Goal: Task Accomplishment & Management: Manage account settings

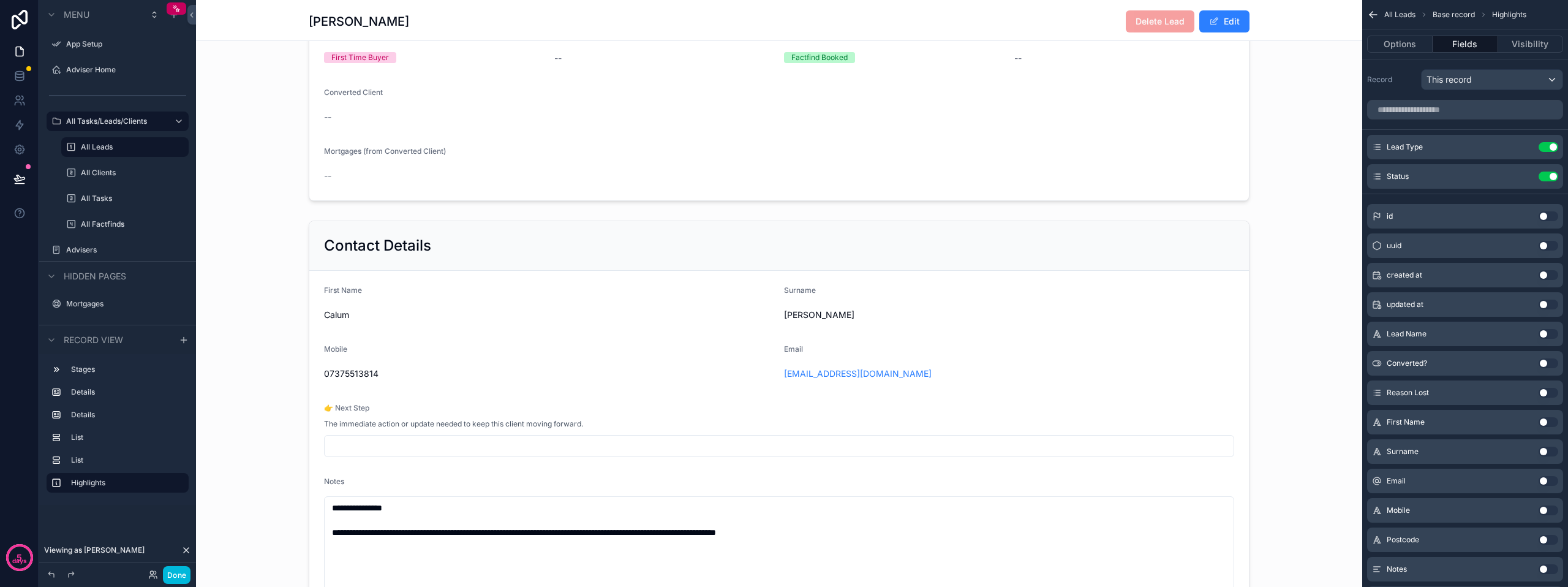
scroll to position [307, 0]
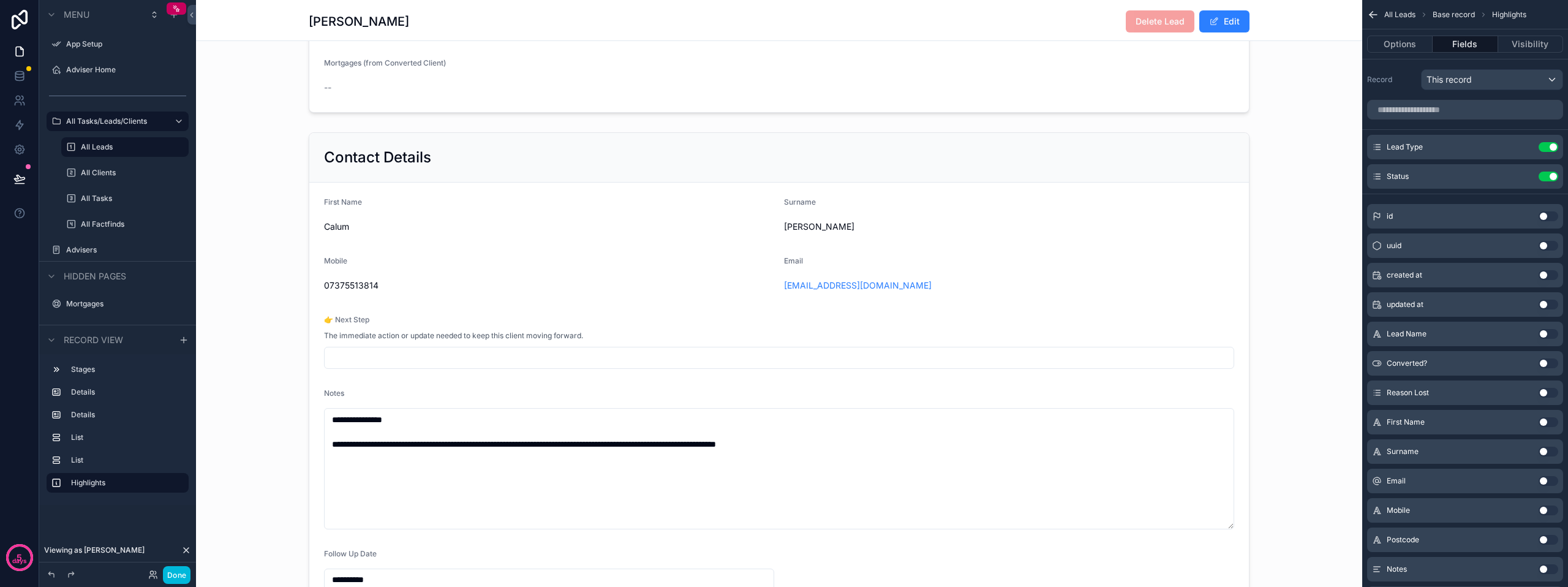
click at [379, 367] on div "scrollable content" at bounding box center [779, 369] width 1166 height 483
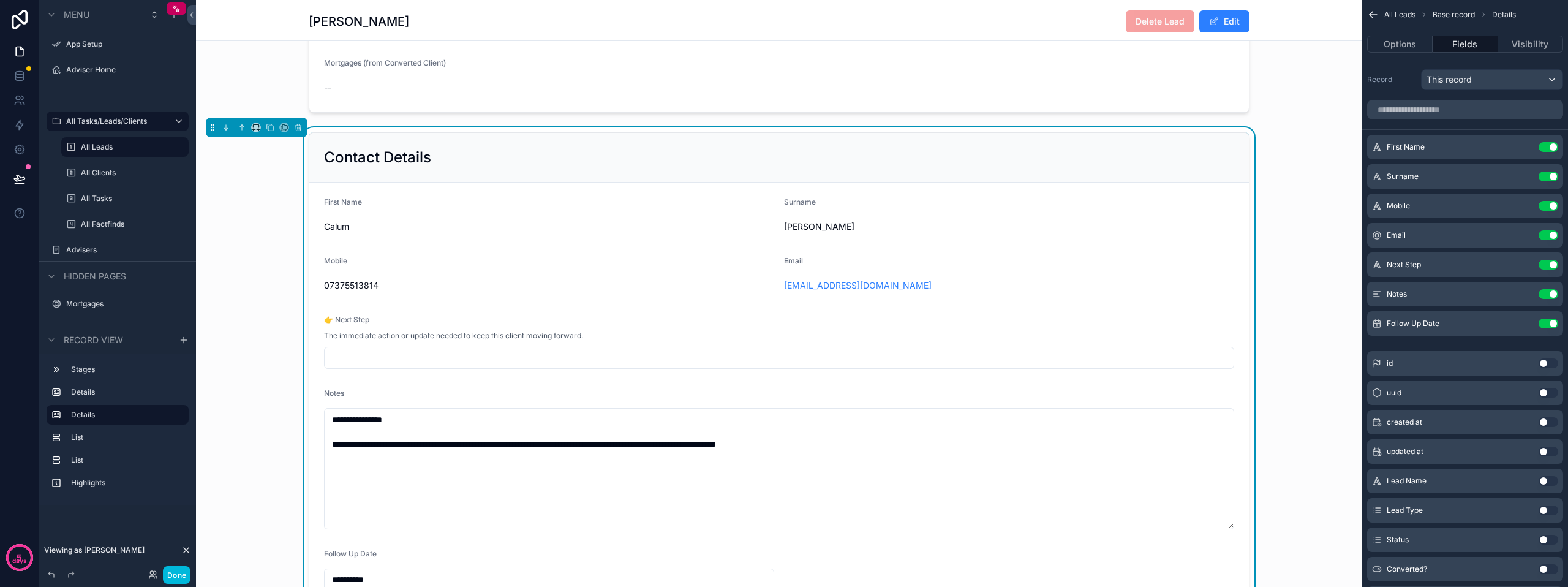
click at [178, 581] on button "Done" at bounding box center [177, 575] width 27 height 18
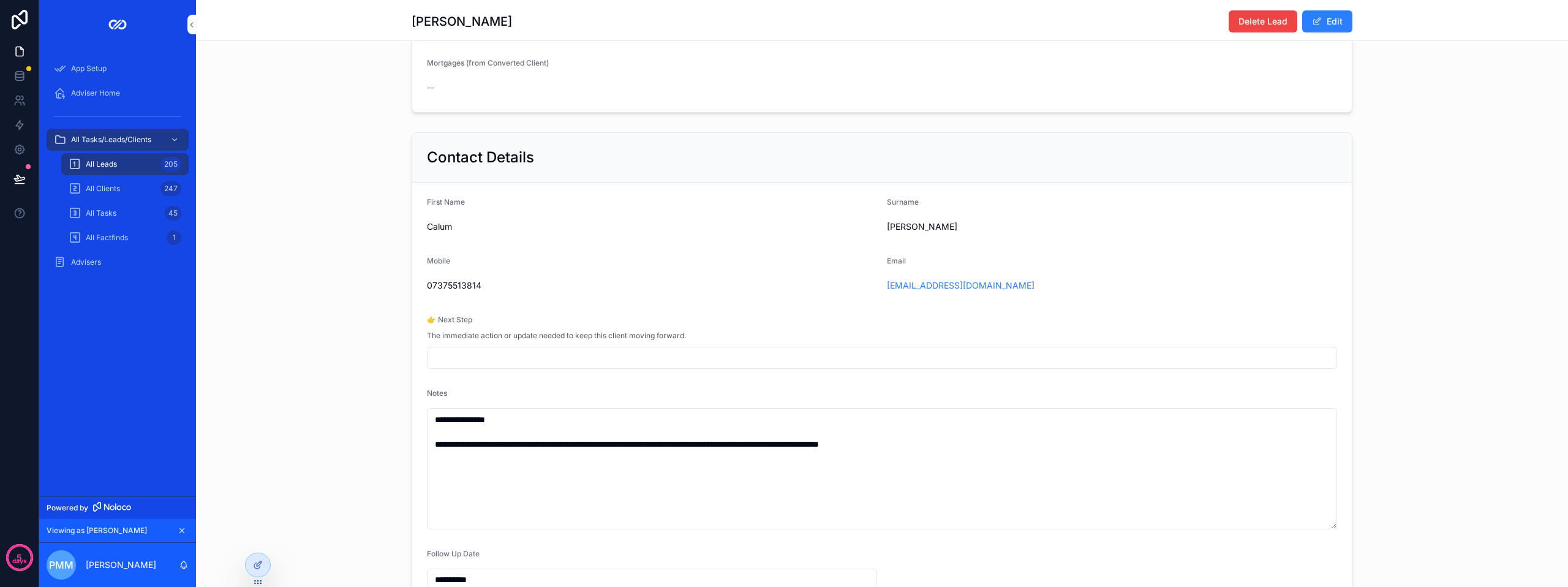
click at [481, 361] on input "scrollable content" at bounding box center [882, 358] width 909 height 17
click at [442, 362] on input "**********" at bounding box center [882, 358] width 909 height 17
type input "**********"
drag, startPoint x: 928, startPoint y: 452, endPoint x: 428, endPoint y: 426, distance: 500.7
click at [428, 426] on textarea "**********" at bounding box center [882, 469] width 910 height 122
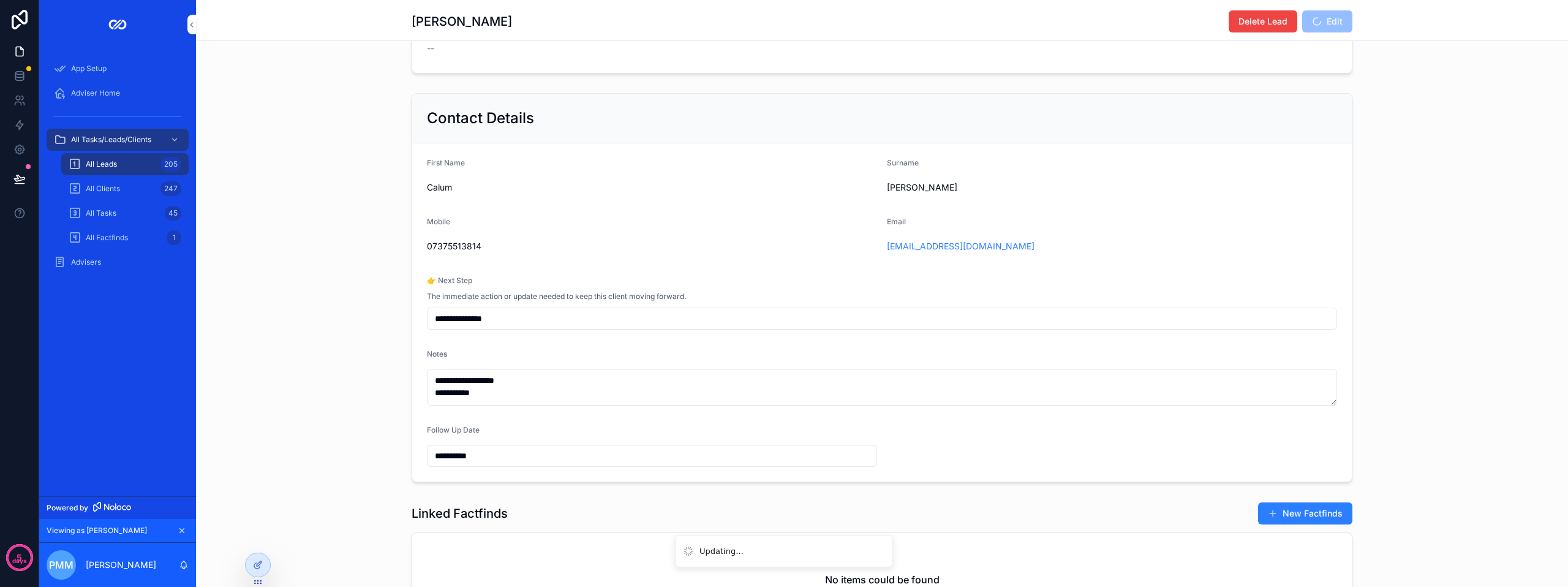
scroll to position [368, 0]
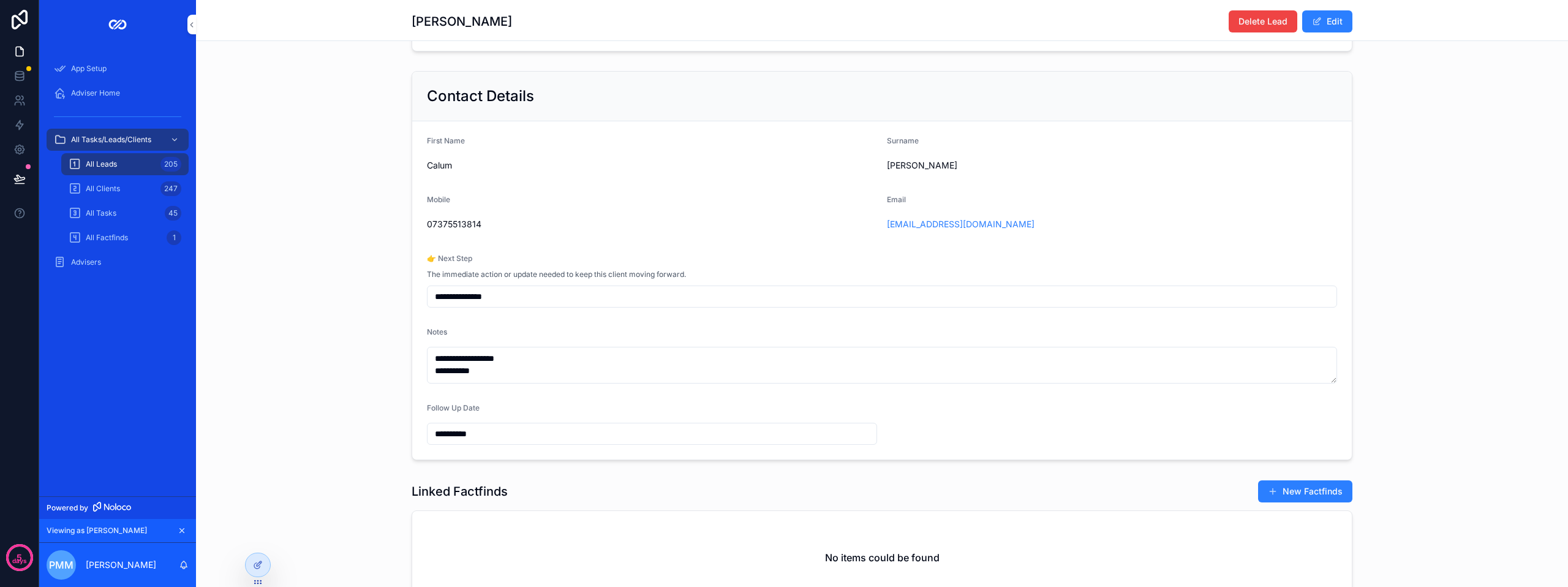
type textarea "**********"
click at [498, 441] on input "**********" at bounding box center [652, 434] width 449 height 17
click at [588, 329] on button "6" at bounding box center [582, 333] width 22 height 22
click at [602, 329] on button "7" at bounding box center [603, 333] width 22 height 22
type input "**********"
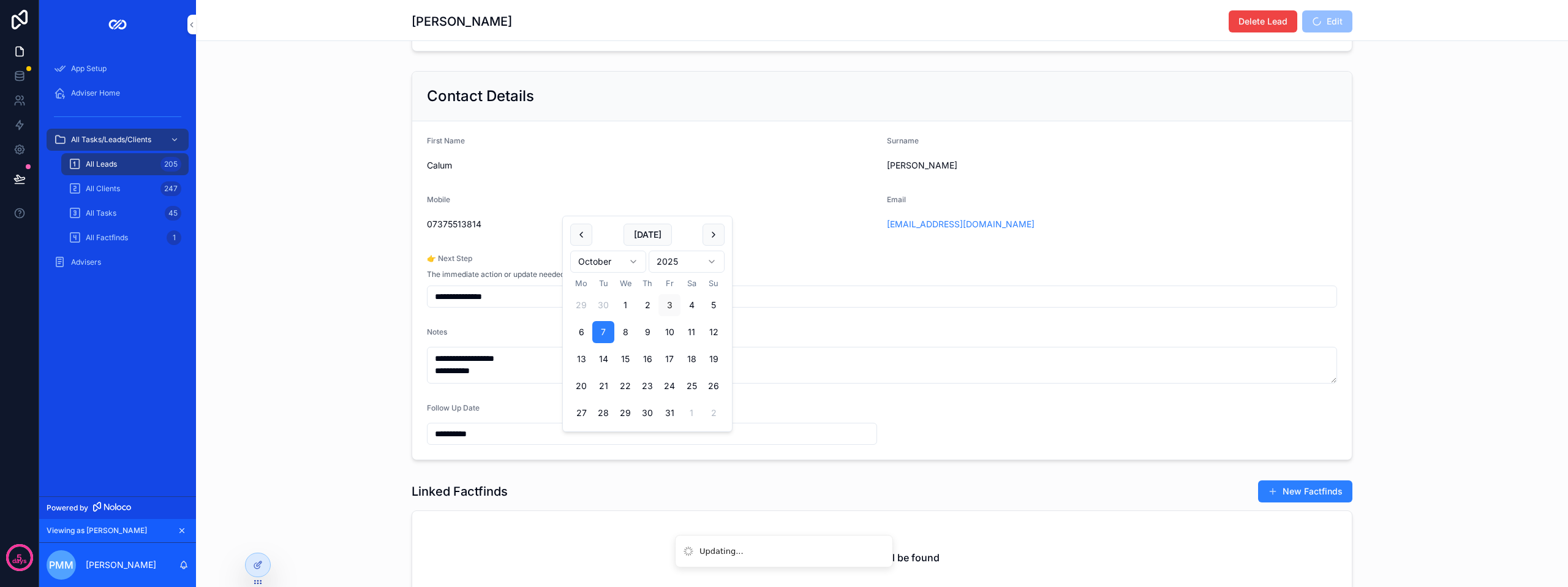
click at [525, 327] on form "**********" at bounding box center [882, 290] width 939 height 338
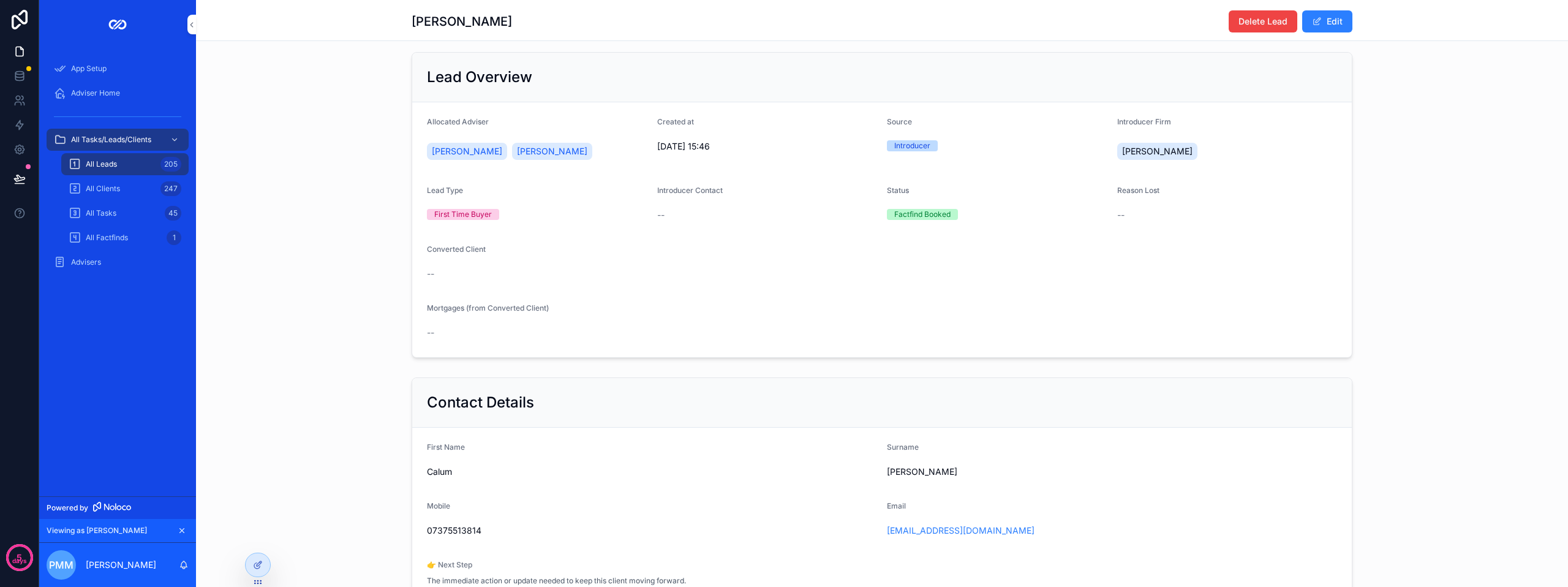
scroll to position [0, 0]
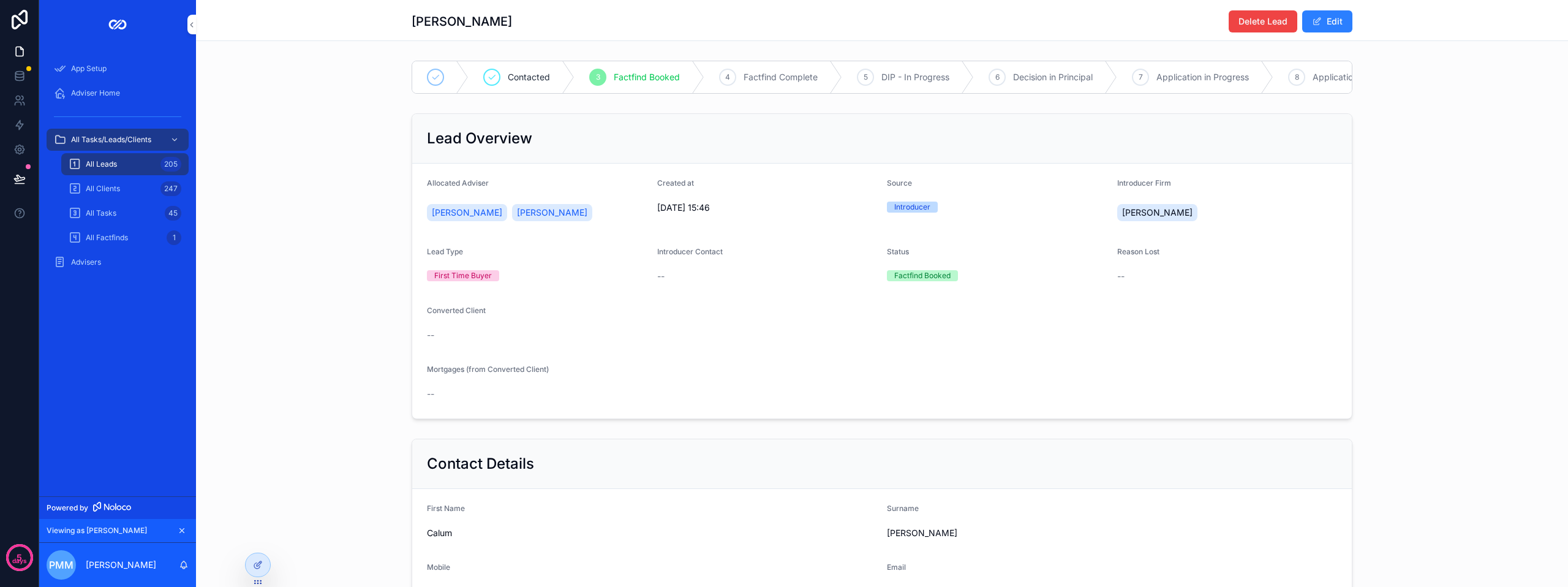
click at [1161, 83] on span "Application in Progress" at bounding box center [1202, 78] width 92 height 12
click at [0, 0] on icon "scrollable content" at bounding box center [0, 0] width 0 height 0
click at [877, 83] on span "Application Submitted" at bounding box center [890, 78] width 89 height 12
click at [856, 79] on span "Application in Progress" at bounding box center [835, 78] width 92 height 12
click at [107, 88] on span "Adviser Home" at bounding box center [95, 93] width 49 height 10
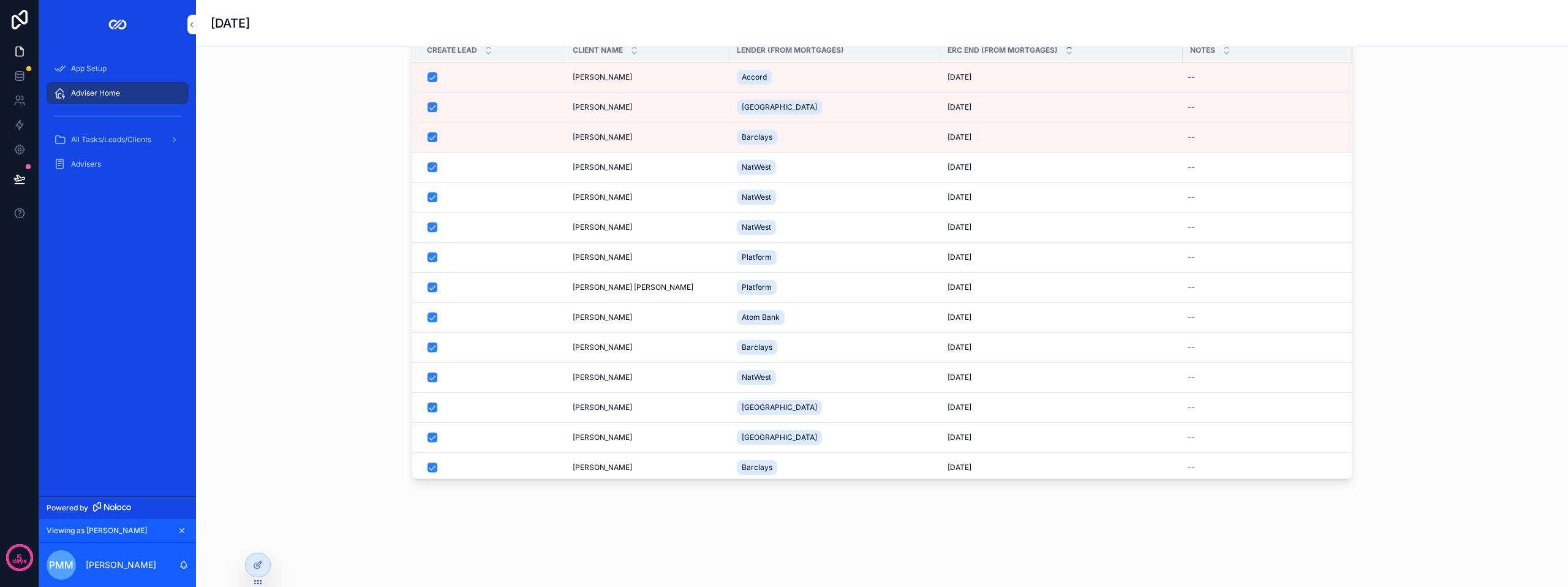
click at [314, 199] on div "⏳ Upcoming Renewals (< 6 Months) Mortgages approaching expiry New Clients Creat…" at bounding box center [882, 241] width 1352 height 496
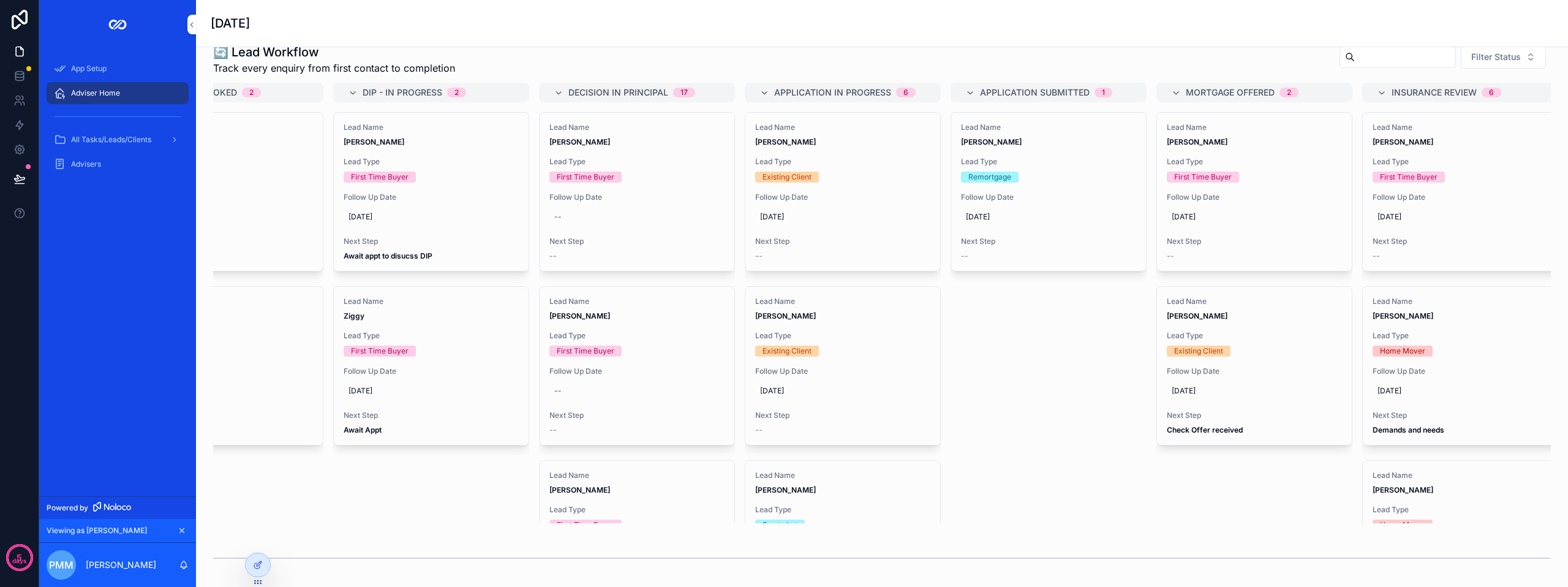
click at [784, 261] on div "--" at bounding box center [843, 256] width 175 height 10
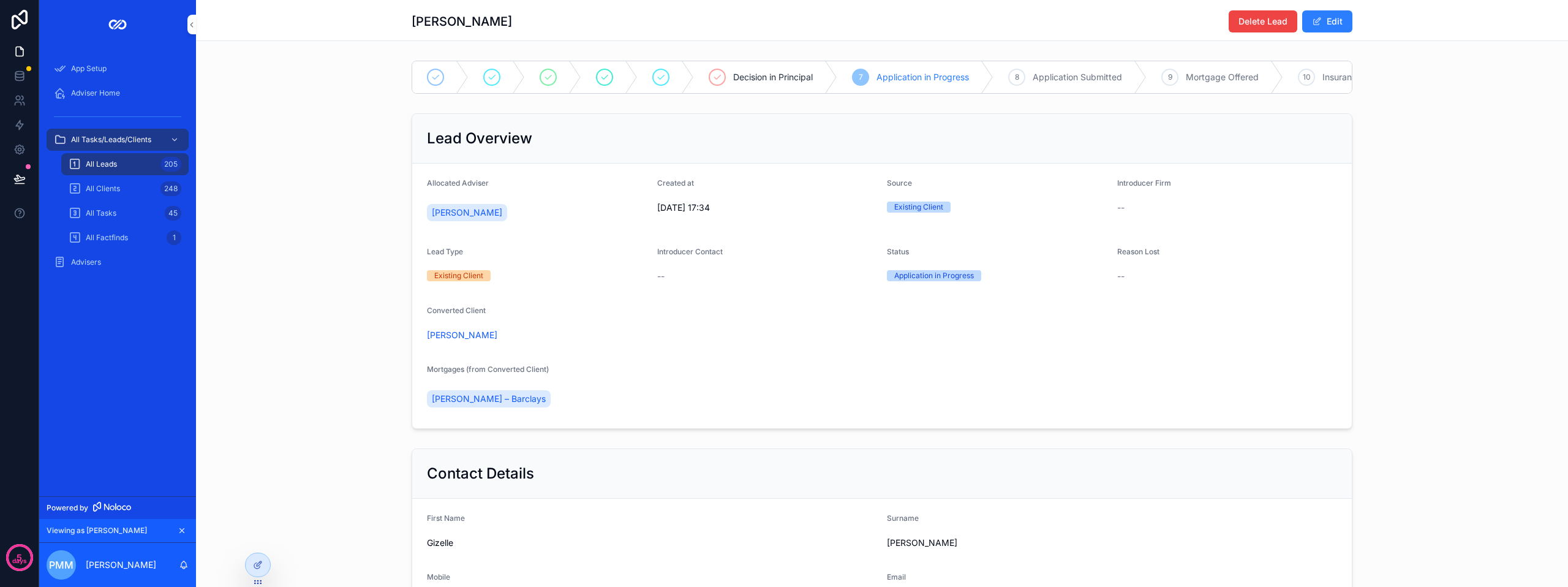
click at [68, 87] on div "Adviser Home" at bounding box center [117, 93] width 127 height 20
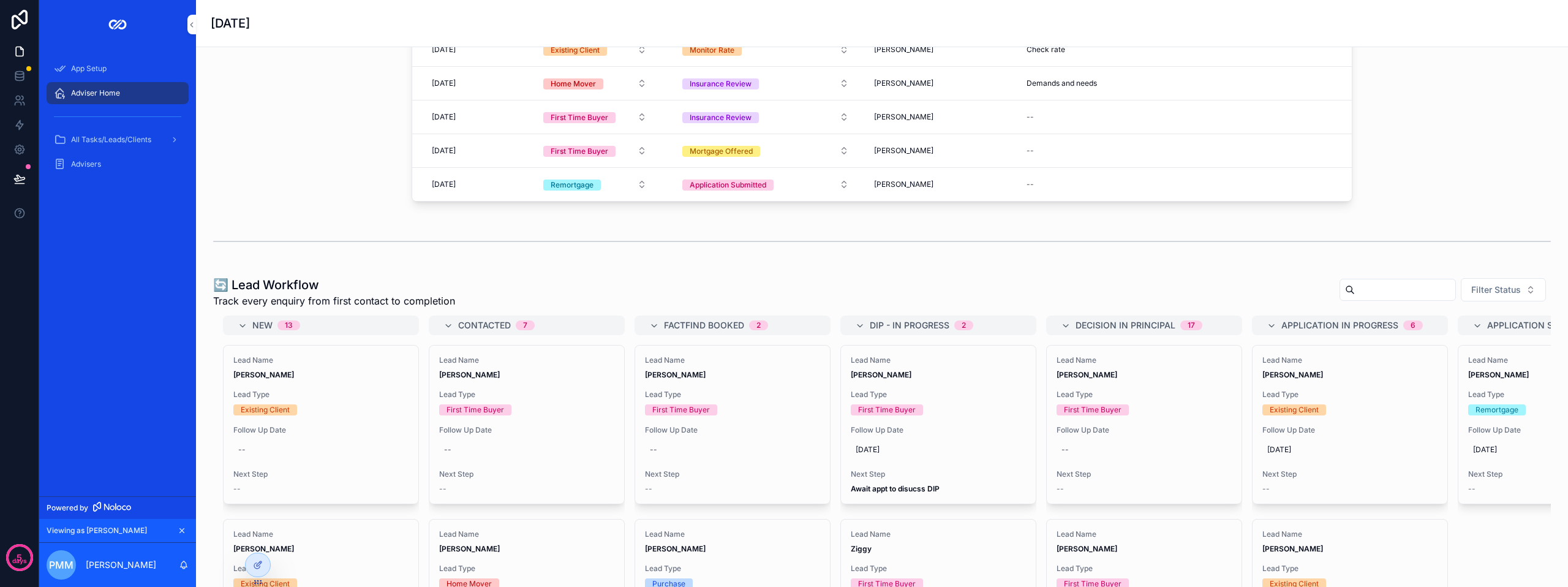
scroll to position [674, 0]
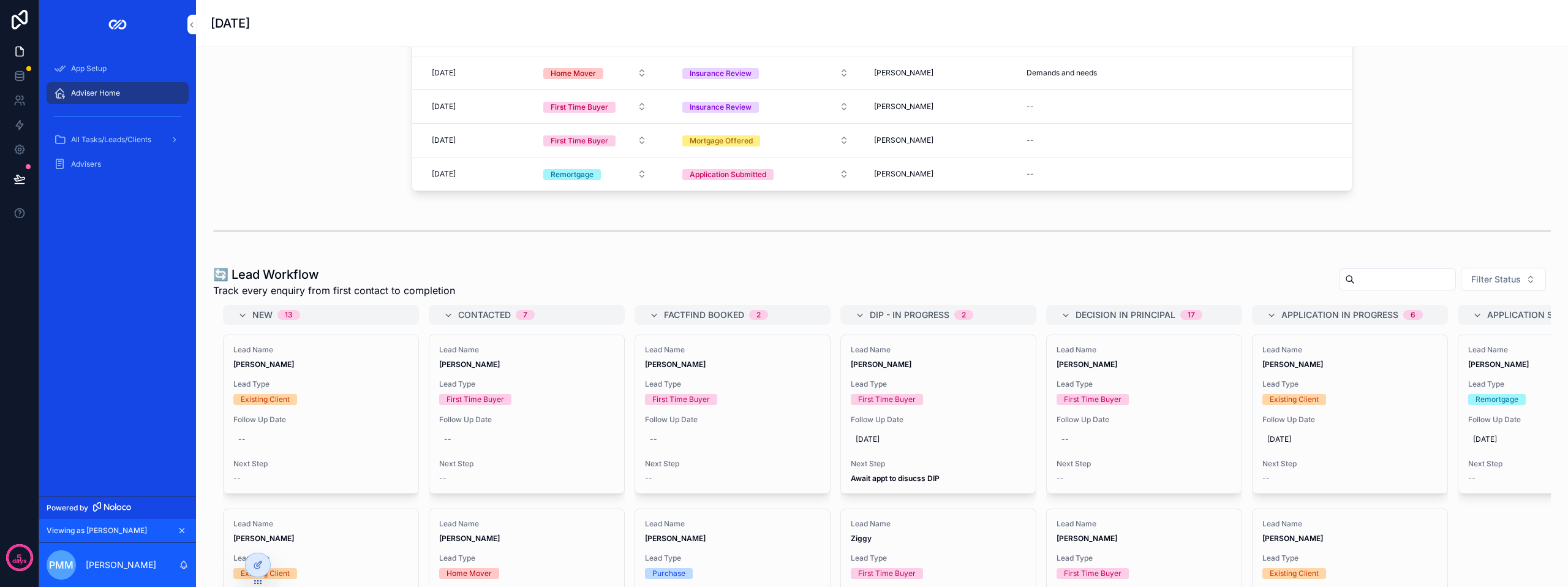
click at [455, 268] on div "✅ [DATE] Tasks Your action list for [DATE] and any overdue tasks New Tasks Due …" at bounding box center [882, 379] width 1372 height 2012
click at [254, 563] on icon at bounding box center [258, 565] width 10 height 10
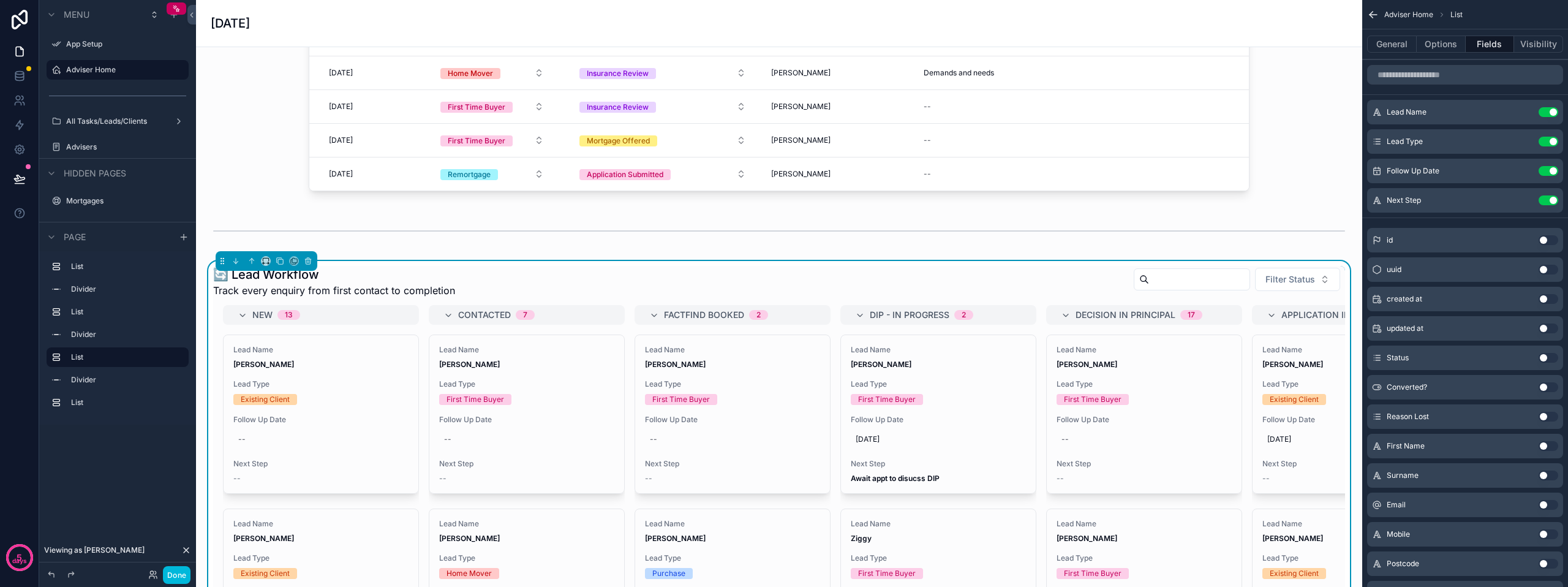
click at [986, 298] on div "🔄 Lead Workflow Track every enquiry from first contact to completion Filter Sta…" at bounding box center [779, 282] width 1132 height 32
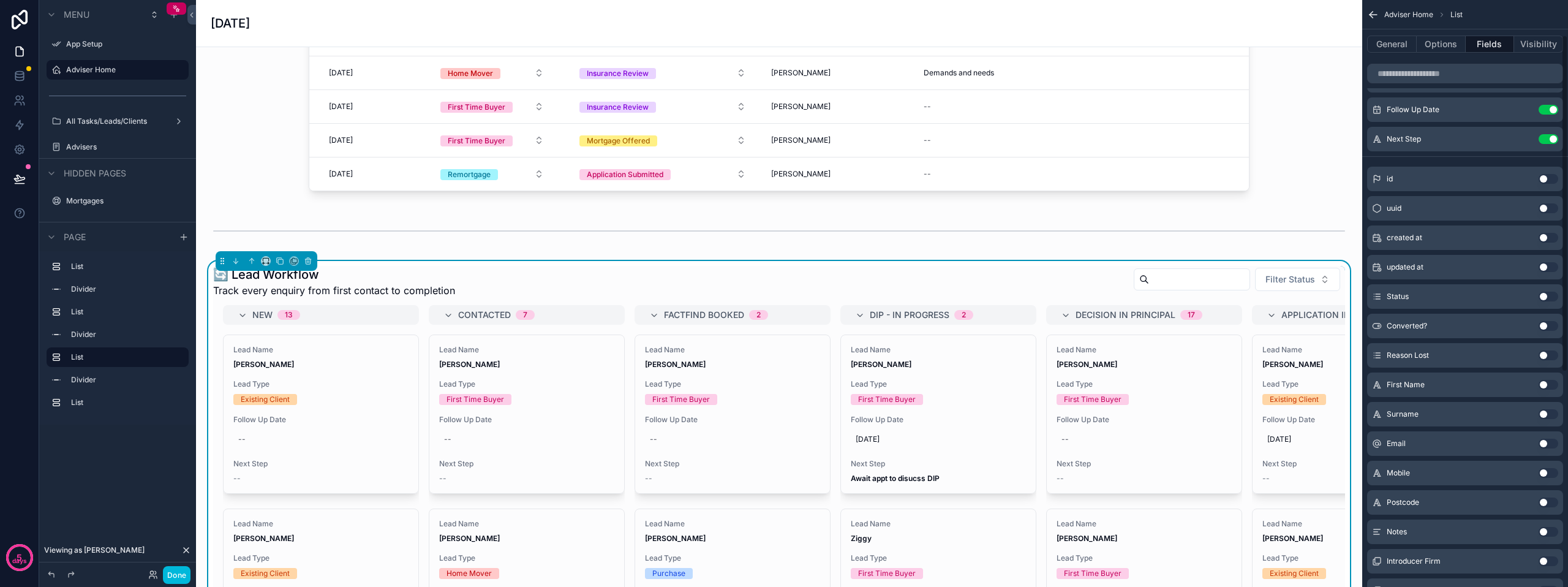
scroll to position [0, 0]
click at [0, 0] on icon "scrollable content" at bounding box center [0, 0] width 0 height 0
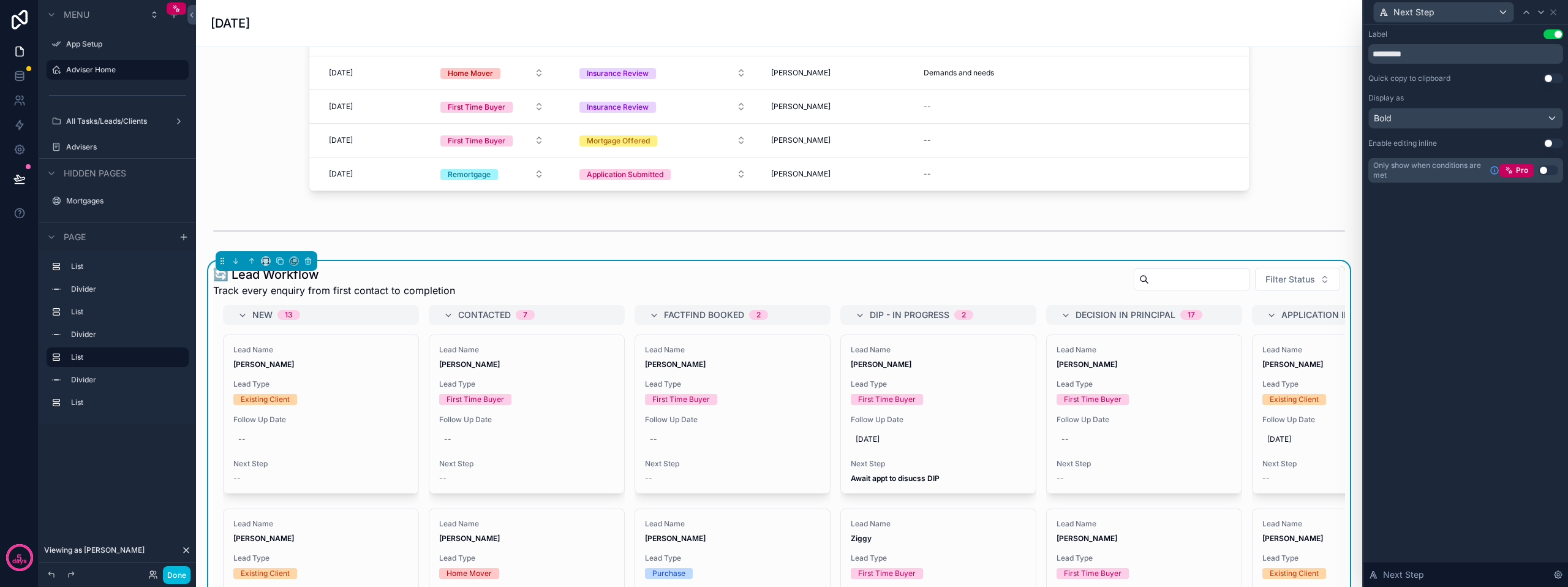
drag, startPoint x: 1546, startPoint y: 144, endPoint x: 1497, endPoint y: 102, distance: 64.5
click at [1547, 144] on button "Use setting" at bounding box center [1553, 143] width 20 height 10
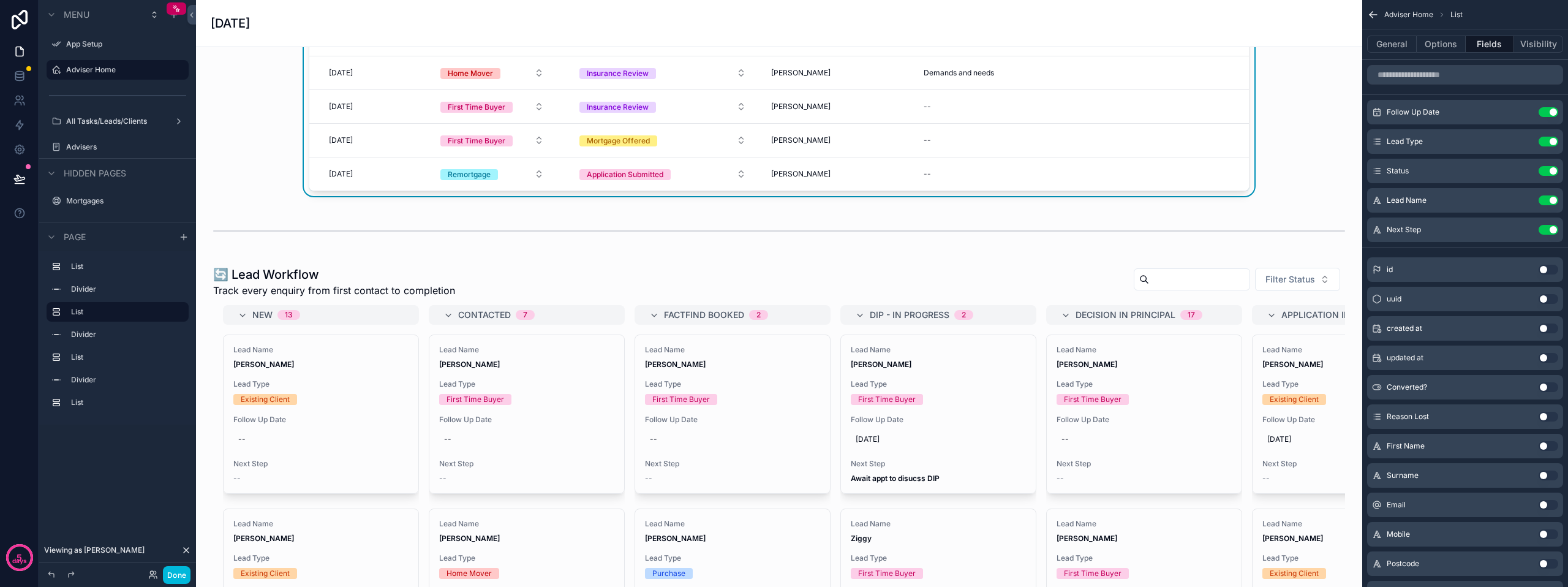
click at [171, 570] on button "Done" at bounding box center [177, 575] width 27 height 18
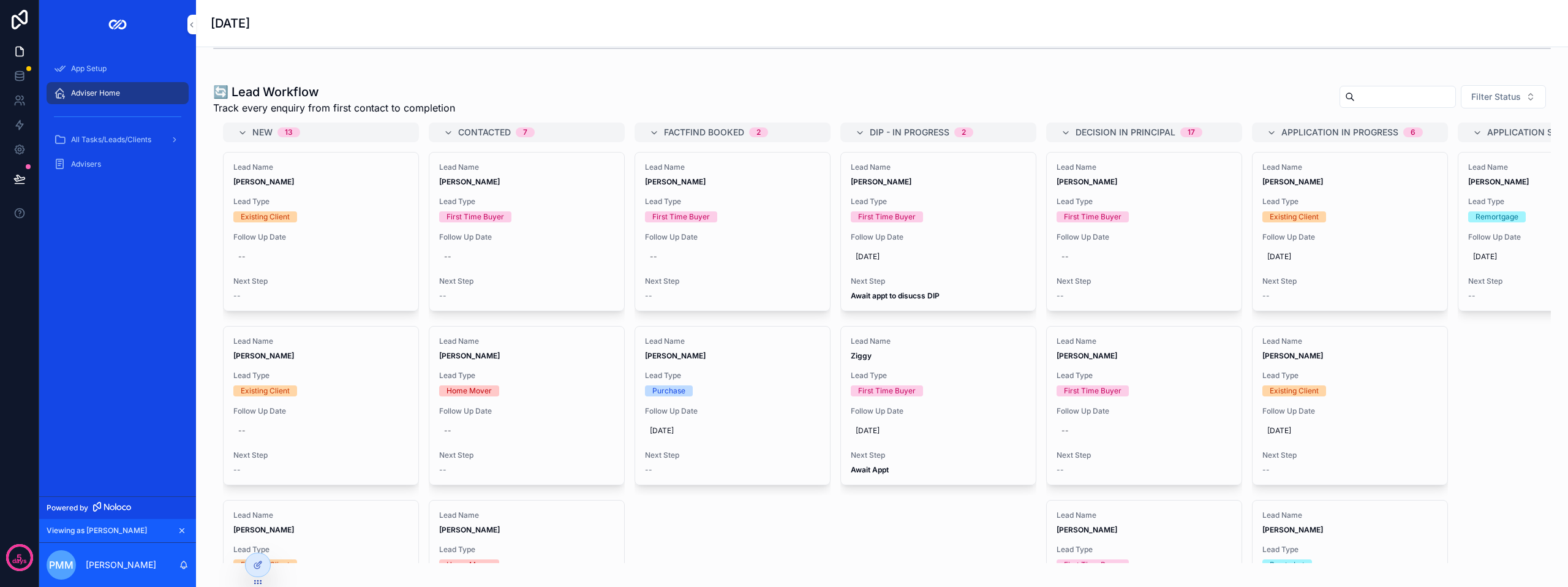
scroll to position [858, 0]
click at [903, 474] on span "Await Appt" at bounding box center [938, 469] width 175 height 10
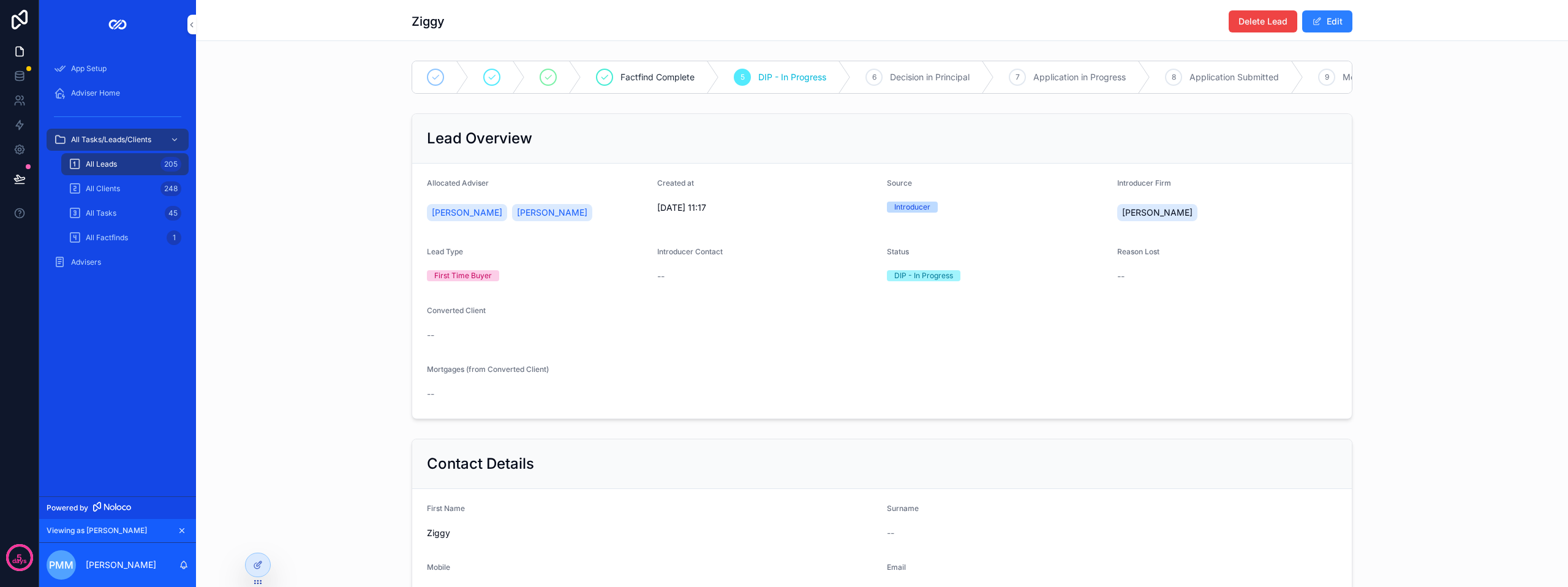
click at [200, 25] on div "[PERSON_NAME] Lead Edit" at bounding box center [882, 20] width 1372 height 41
click at [190, 26] on icon "scrollable content" at bounding box center [192, 25] width 9 height 9
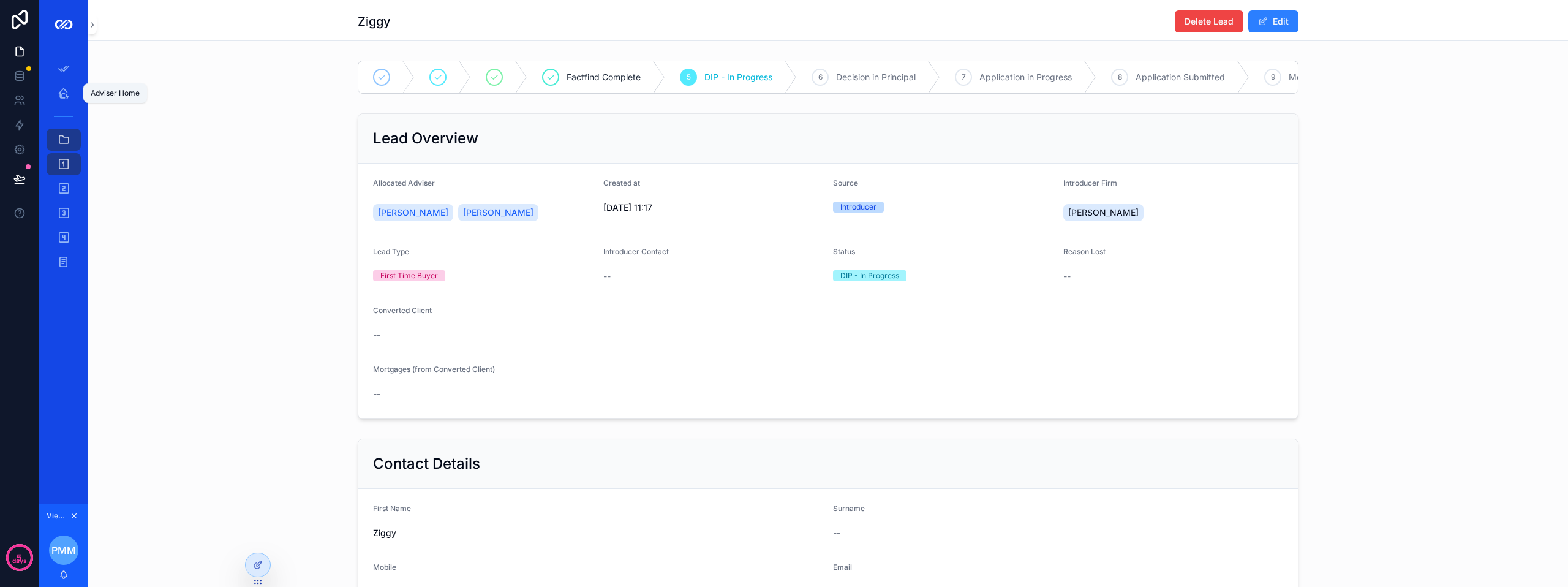
click at [62, 95] on icon "scrollable content" at bounding box center [64, 93] width 12 height 12
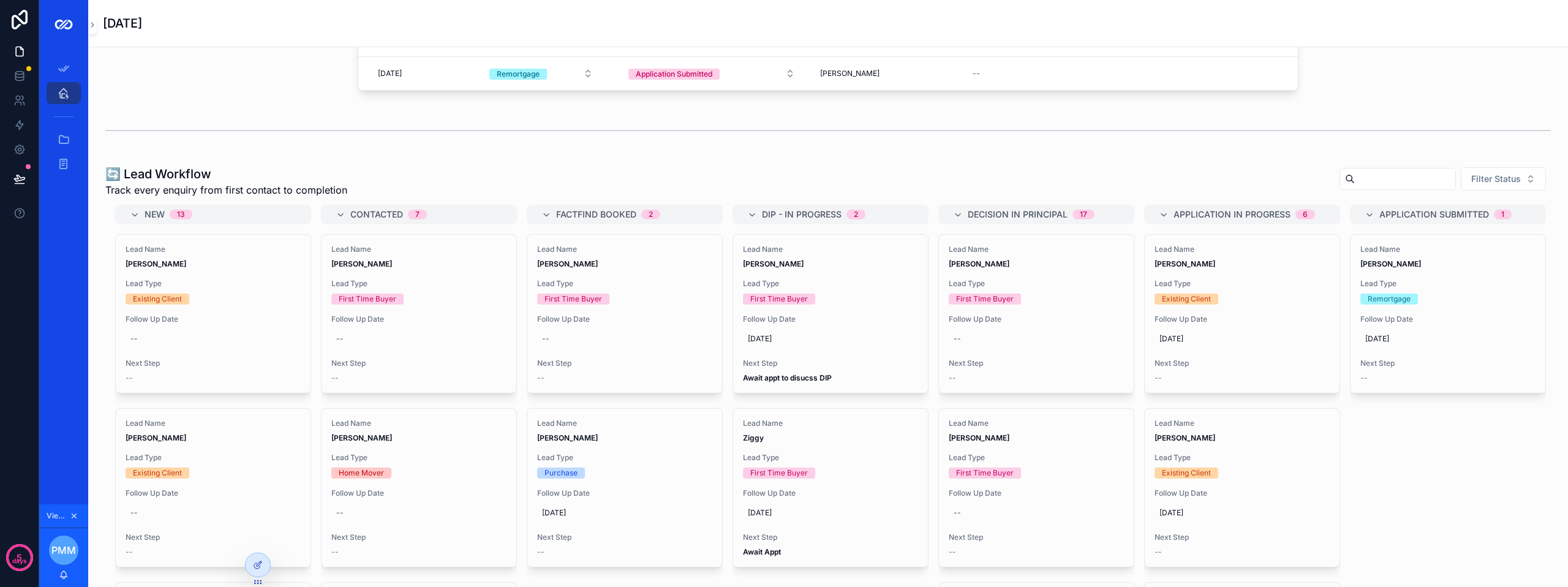
scroll to position [797, 0]
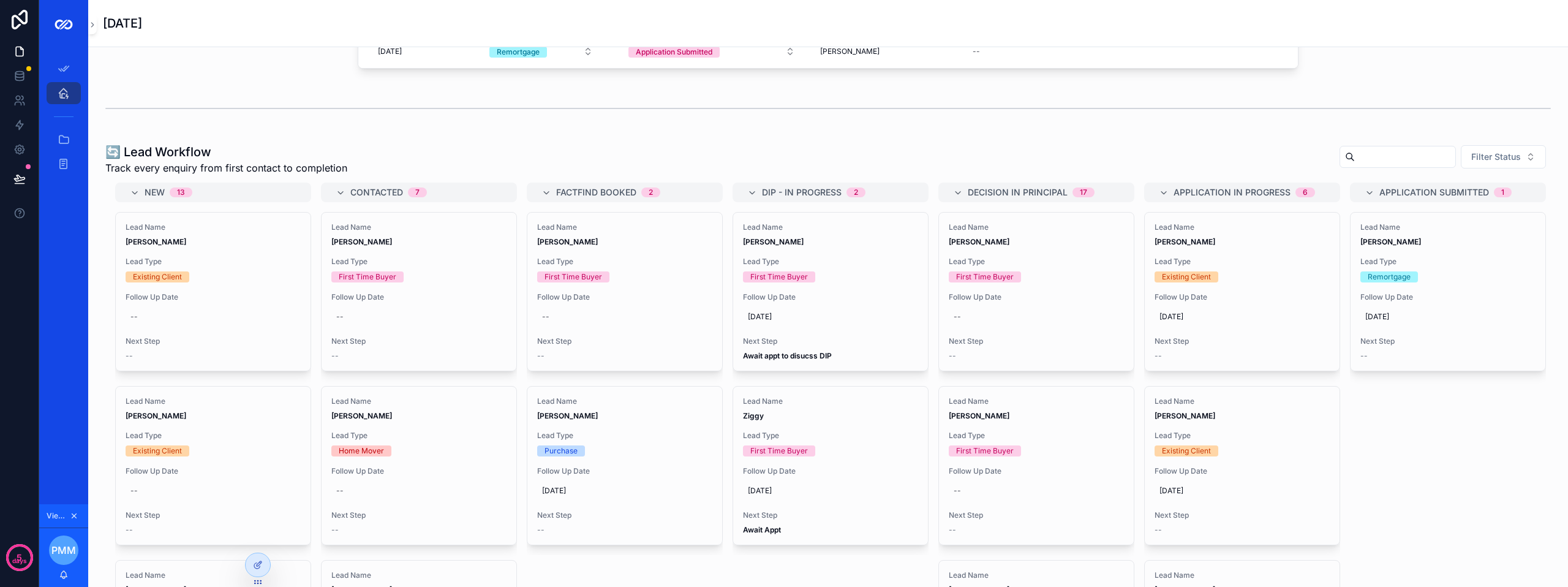
click at [290, 146] on div "✅ [DATE] Tasks Your action list for [DATE] and any overdue tasks New Tasks Due …" at bounding box center [828, 256] width 1480 height 2012
click at [259, 566] on icon at bounding box center [259, 564] width 5 height 5
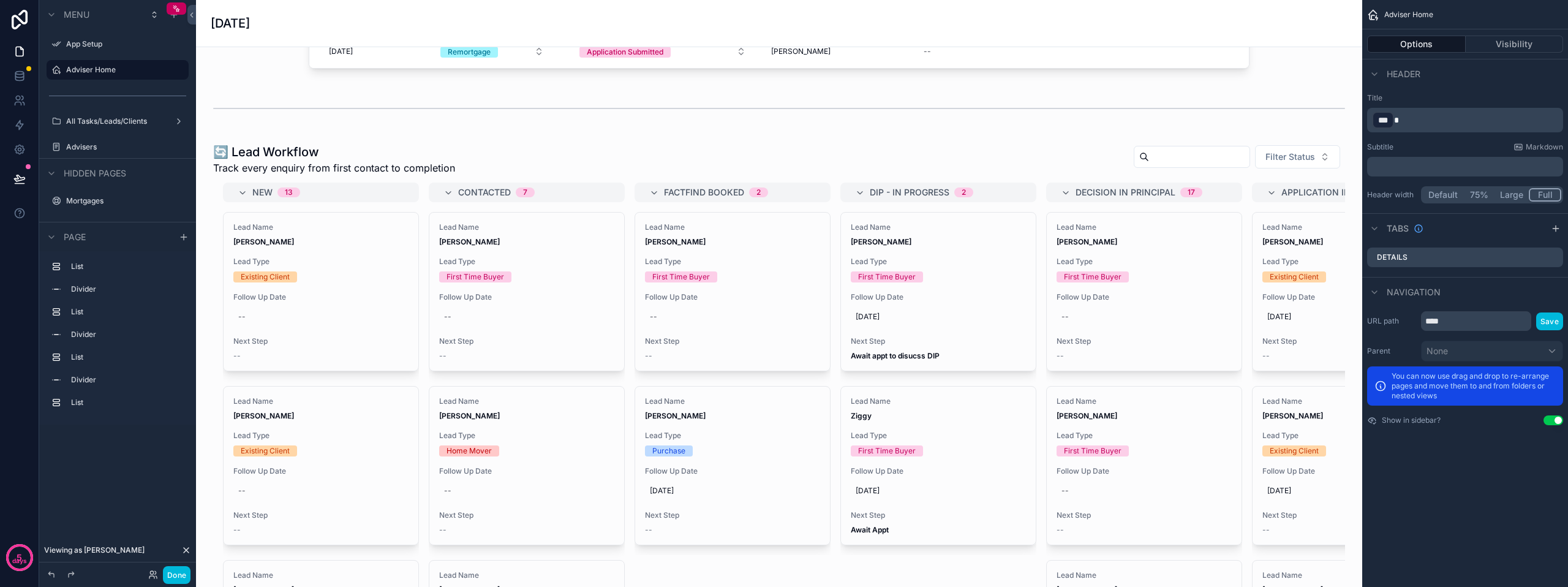
click at [989, 180] on div "scrollable content" at bounding box center [779, 383] width 1146 height 490
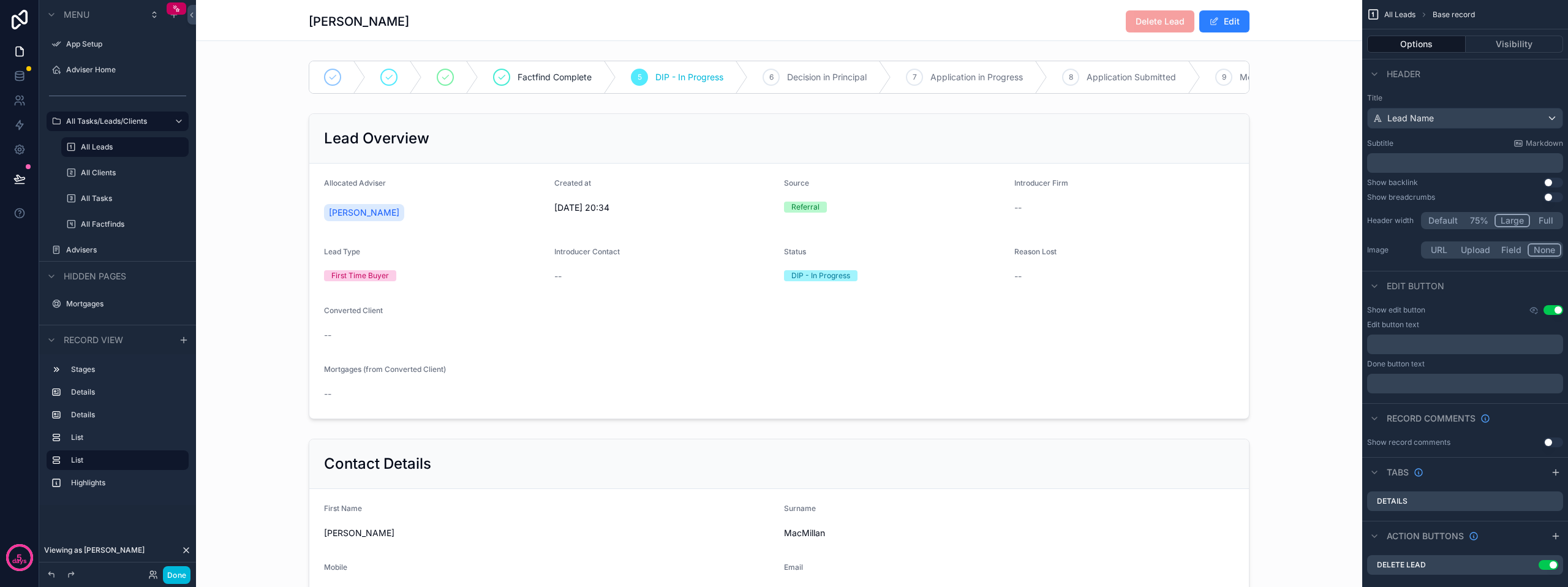
click at [1547, 186] on button "Use setting" at bounding box center [1553, 182] width 20 height 10
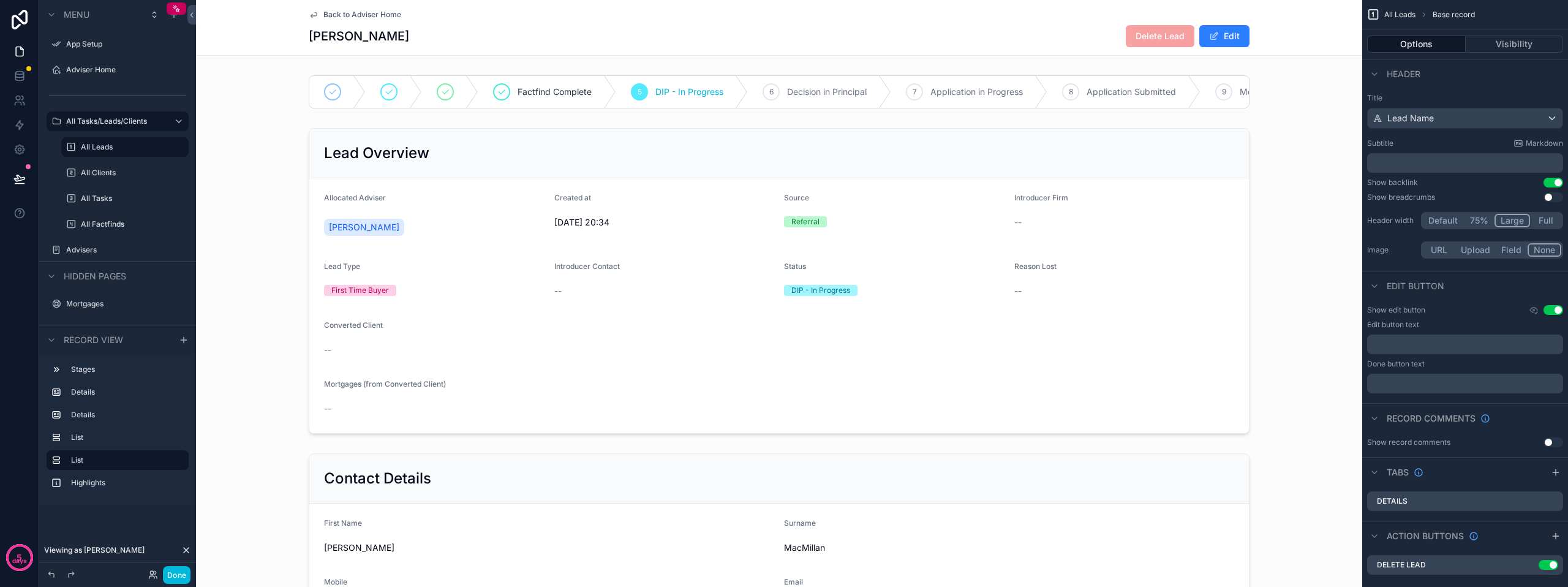
click at [177, 580] on button "Done" at bounding box center [177, 575] width 27 height 18
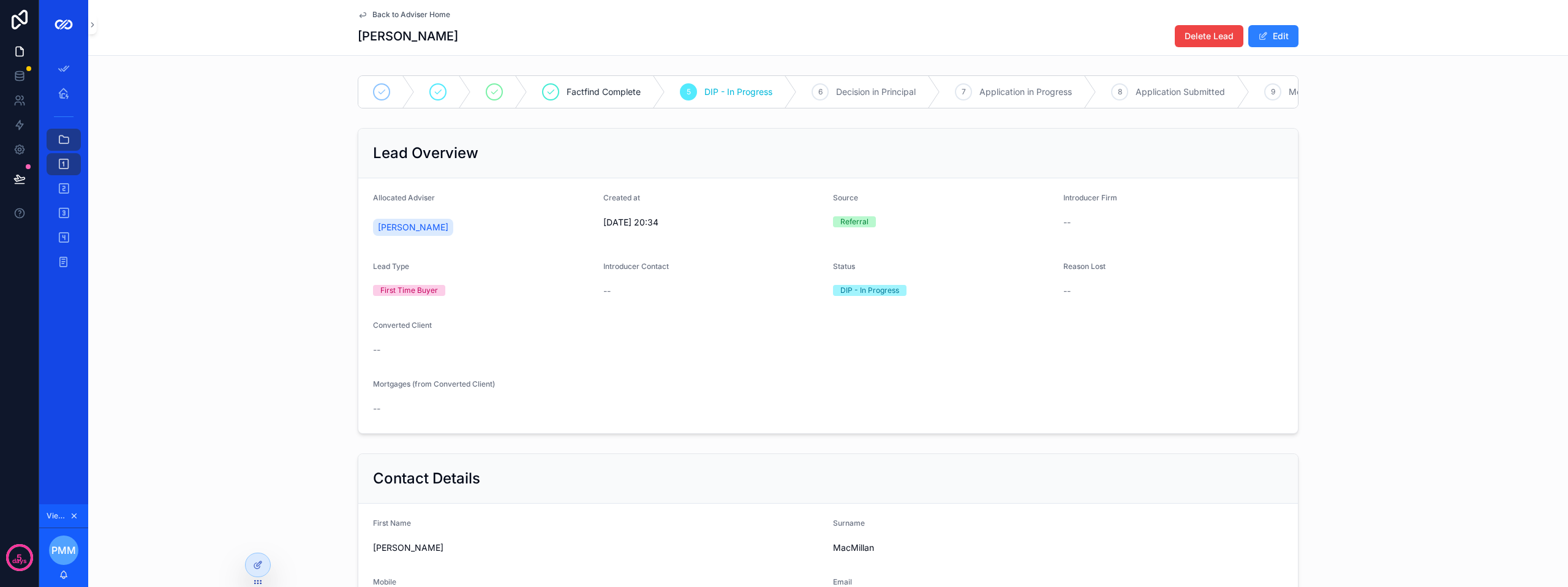
click at [393, 19] on span "Back to Adviser Home" at bounding box center [411, 15] width 78 height 10
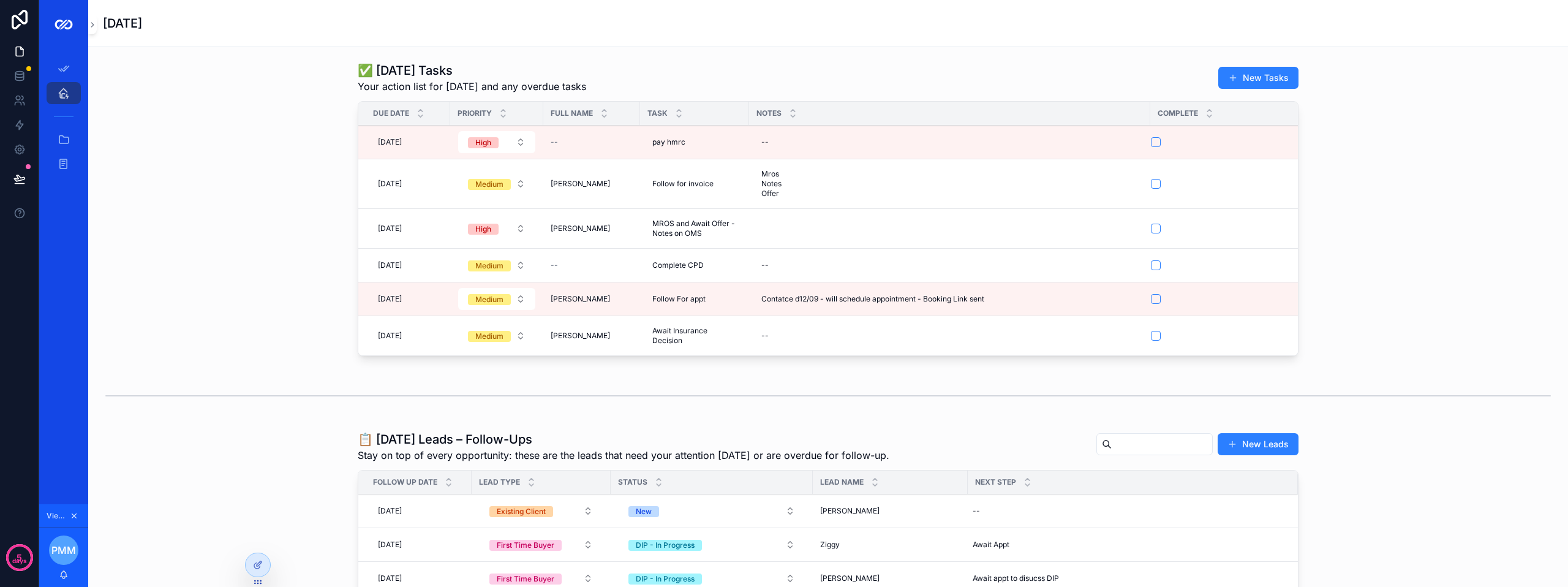
click at [1229, 86] on button "New Tasks" at bounding box center [1258, 78] width 80 height 22
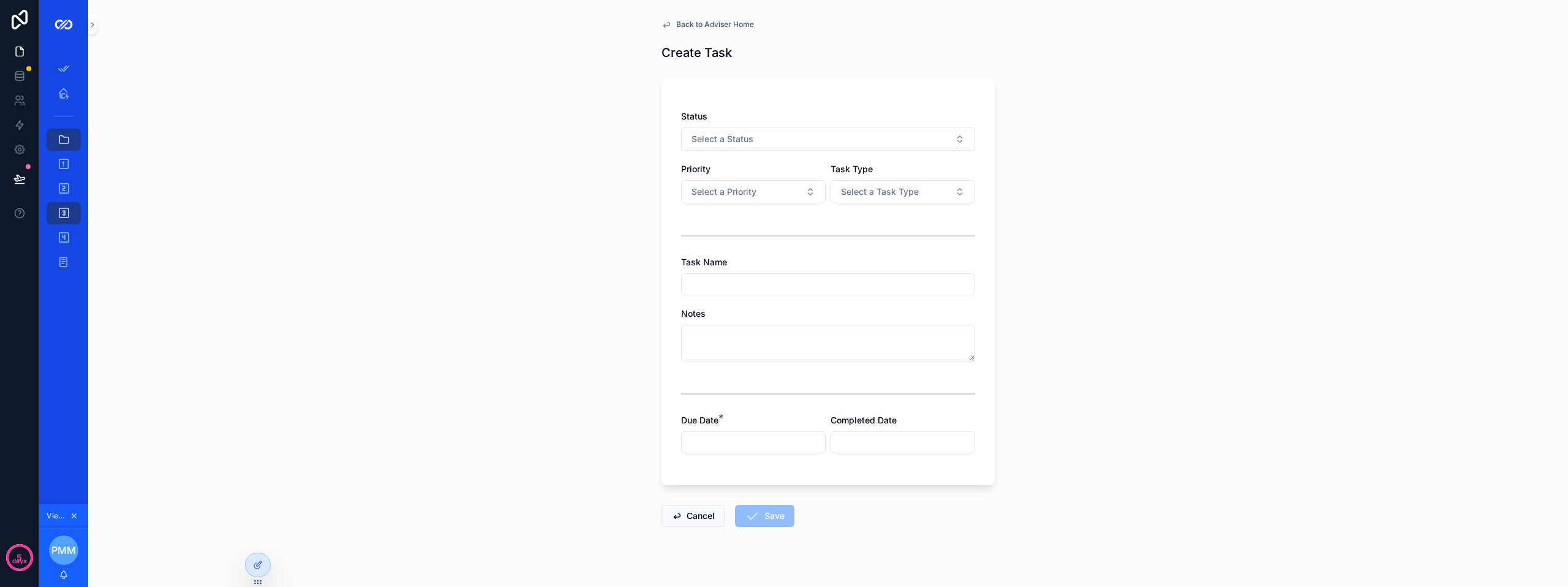
click at [816, 136] on button "Select a Status" at bounding box center [828, 139] width 294 height 24
click at [590, 167] on div "Back to Adviser Home Create Task Status Select a Status Priority Select a Prior…" at bounding box center [828, 294] width 1480 height 587
click at [683, 516] on button "Cancel" at bounding box center [693, 516] width 64 height 22
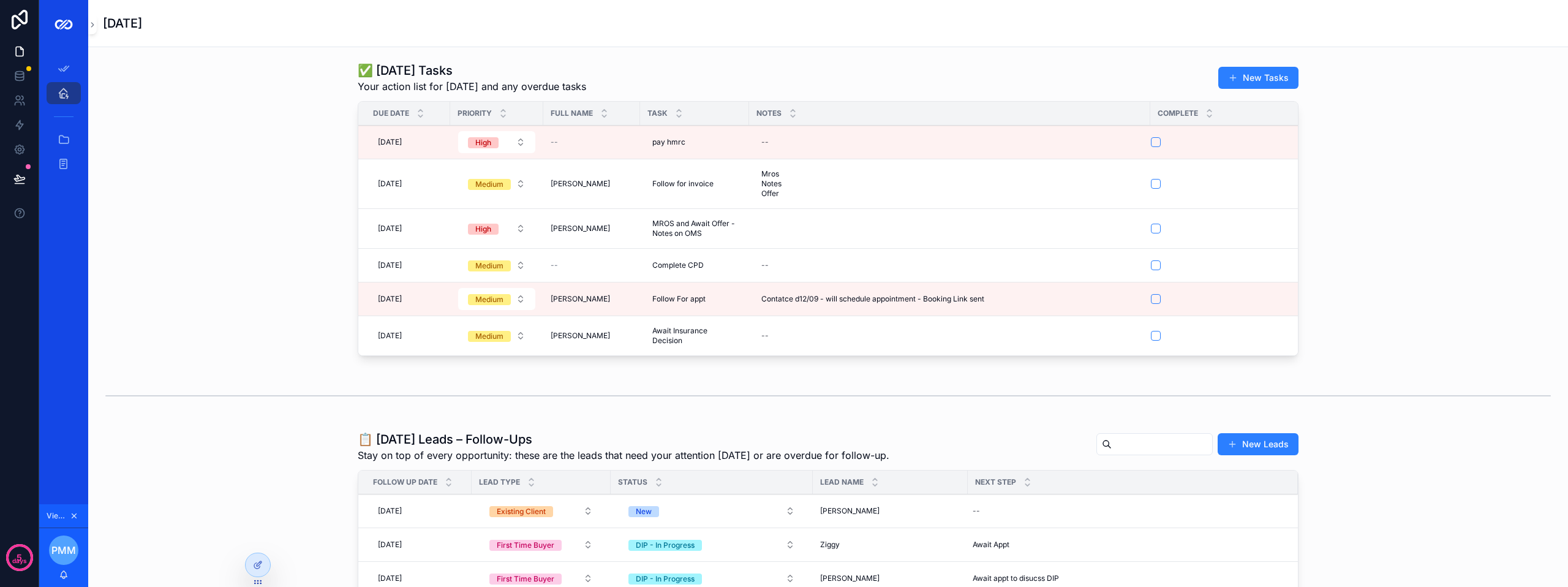
click at [1150, 302] on form "scrollable content" at bounding box center [1252, 299] width 203 height 11
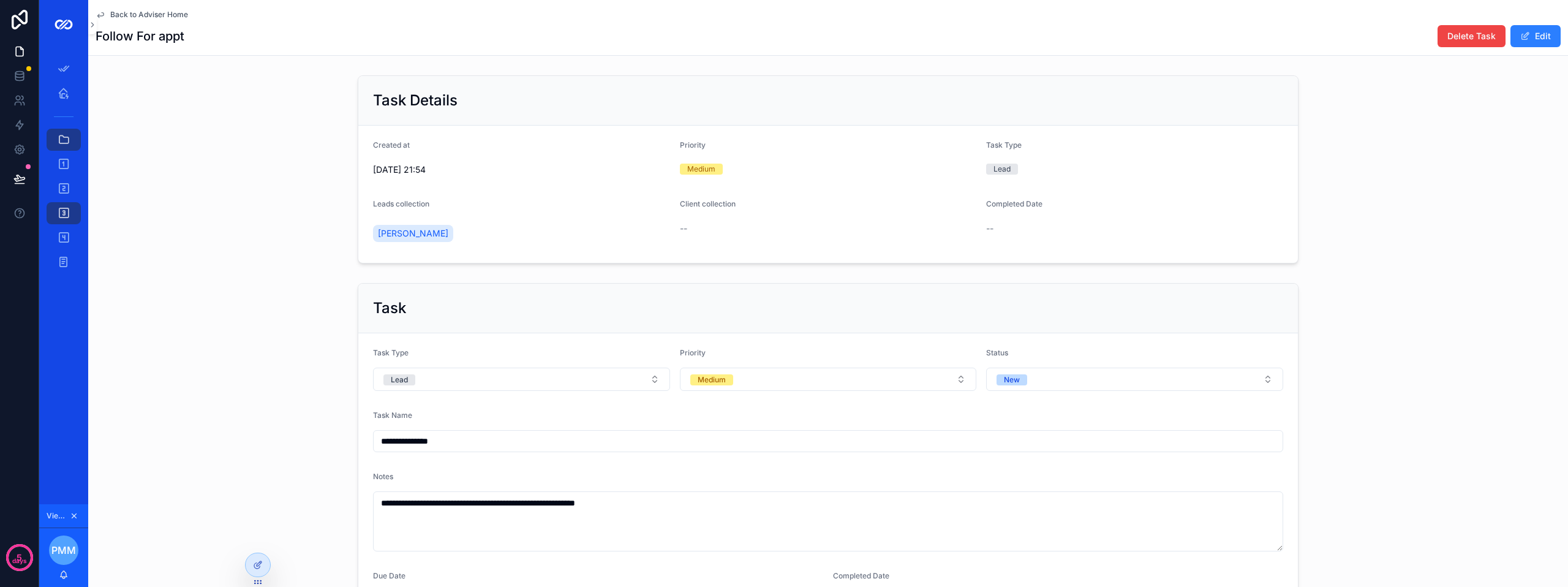
click at [126, 17] on span "Back to Adviser Home" at bounding box center [149, 15] width 78 height 10
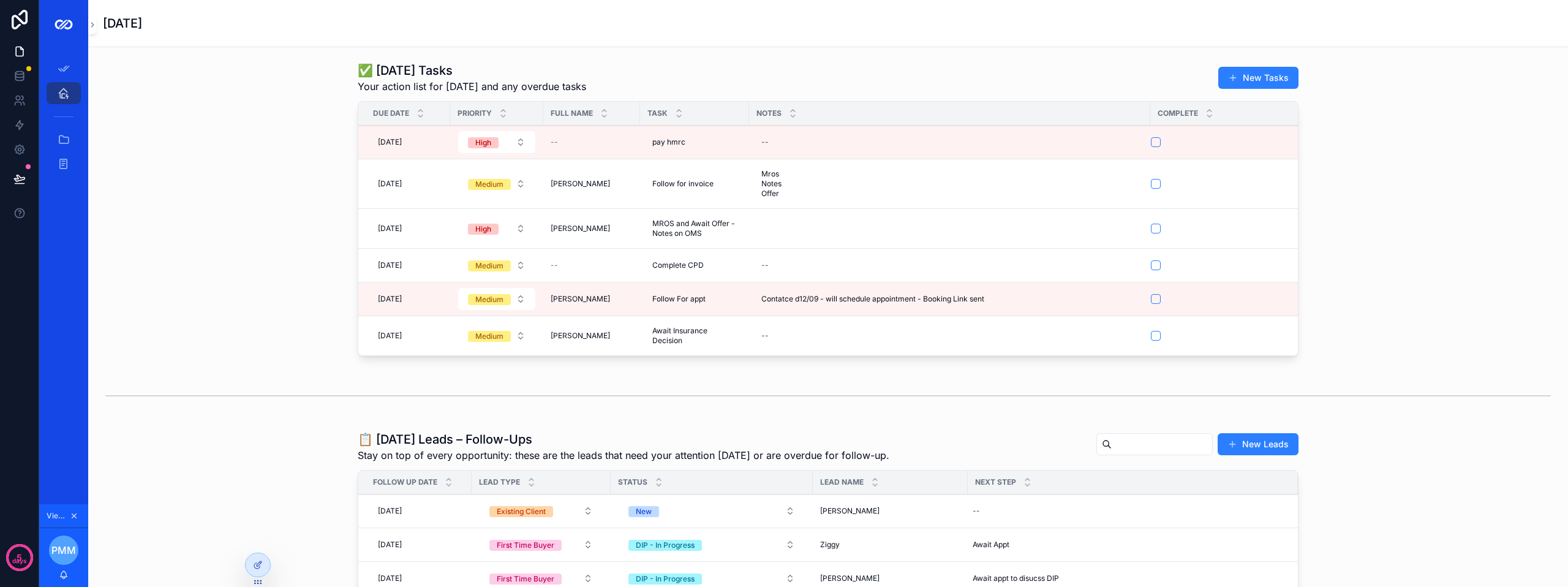
click at [1151, 300] on button "scrollable content" at bounding box center [1156, 299] width 10 height 10
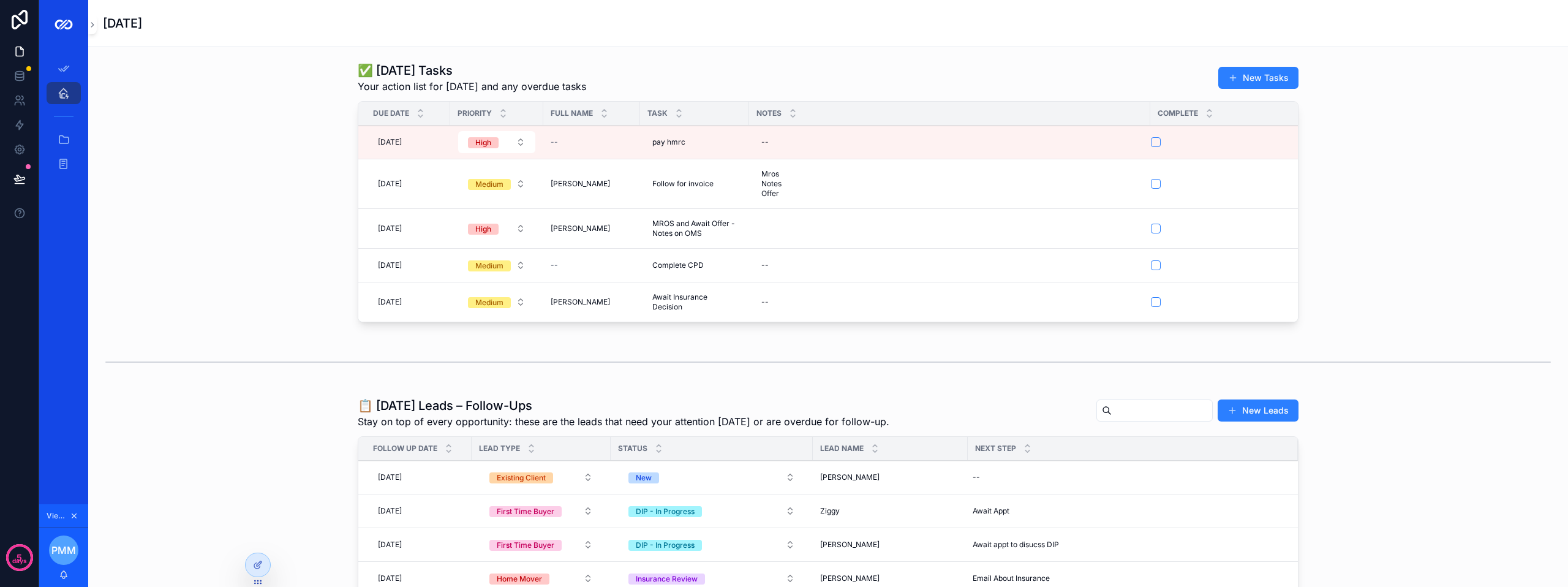
click at [1153, 302] on button "scrollable content" at bounding box center [1156, 302] width 10 height 10
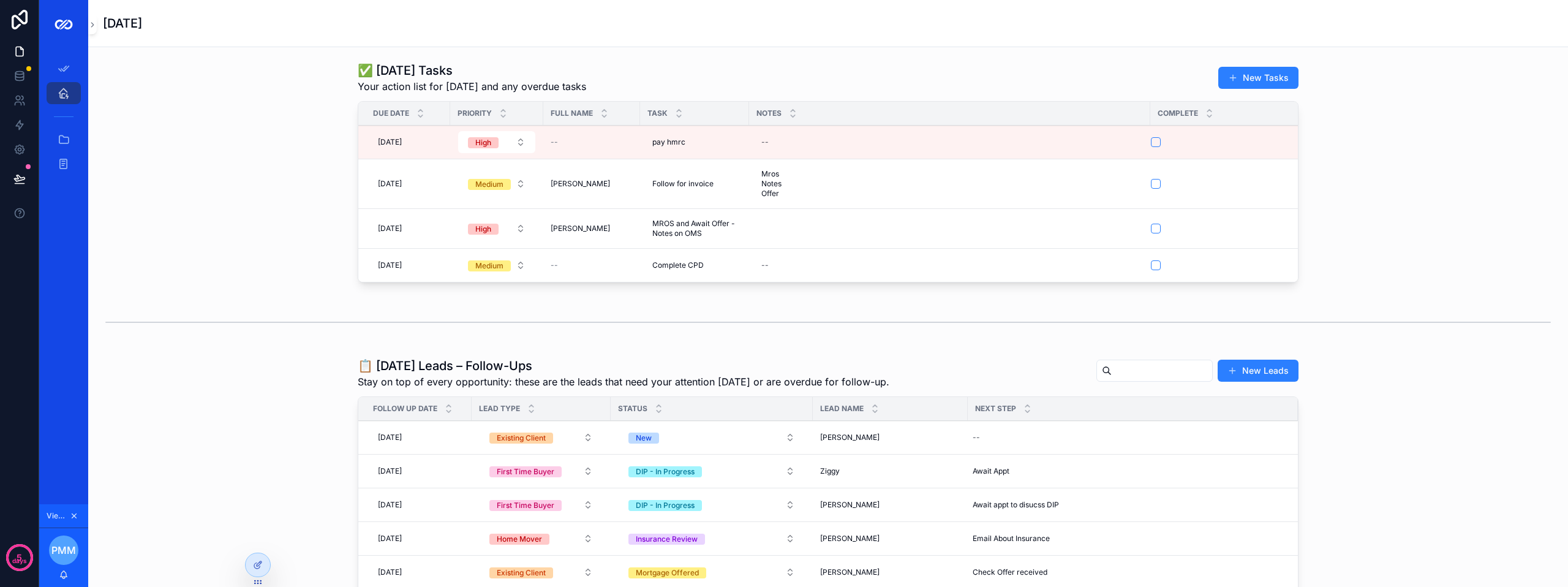
click at [1153, 227] on button "scrollable content" at bounding box center [1156, 229] width 10 height 10
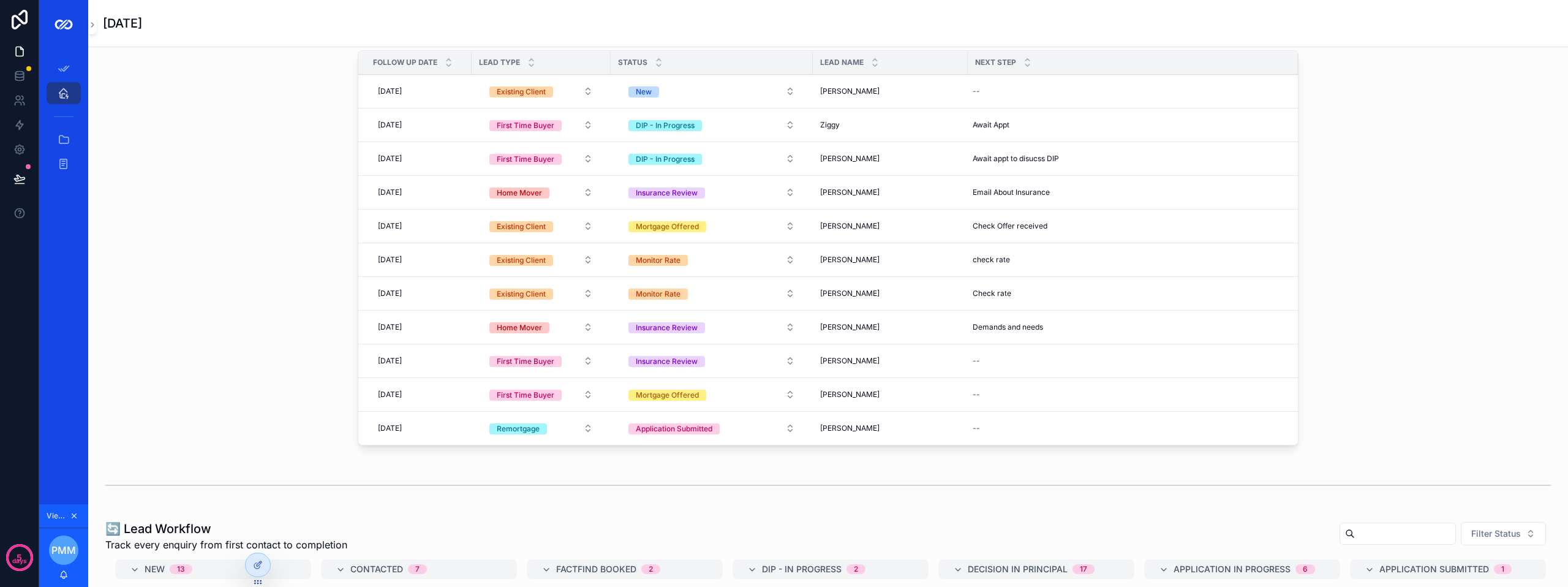
scroll to position [245, 0]
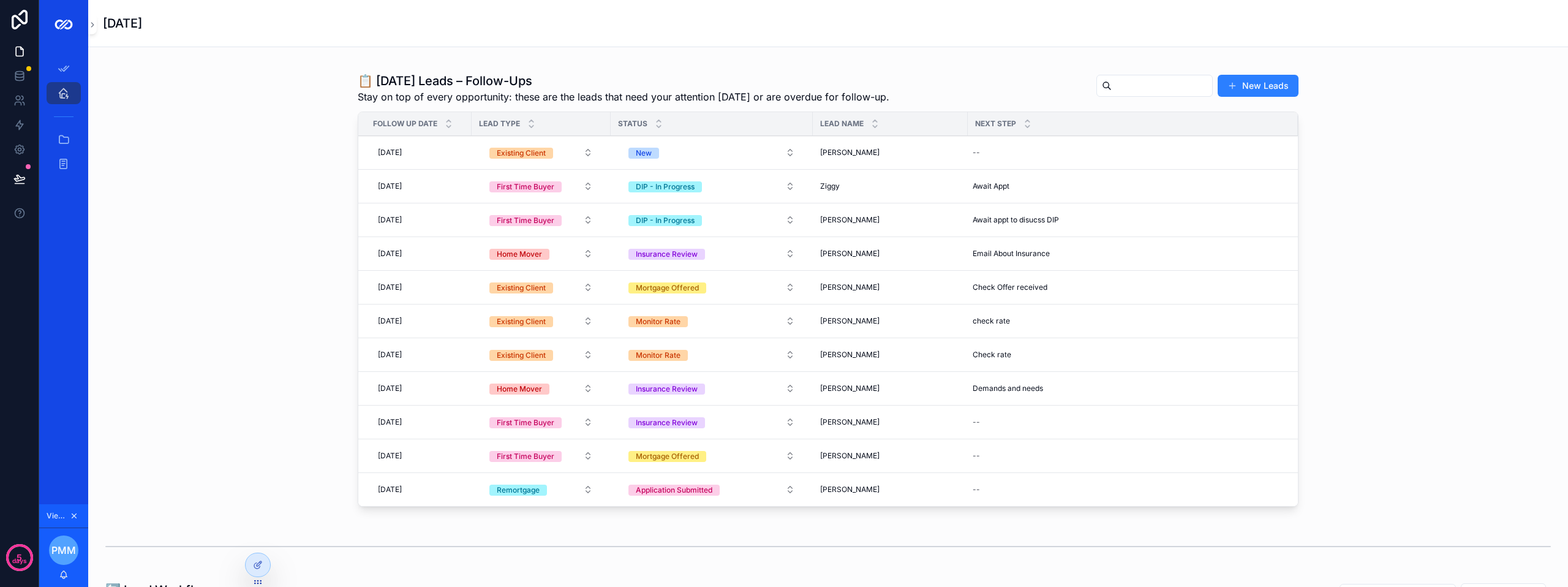
click at [1068, 159] on div "--" at bounding box center [1125, 153] width 316 height 20
type input "*"
type input "**********"
drag, startPoint x: 1114, startPoint y: 179, endPoint x: 681, endPoint y: 124, distance: 436.5
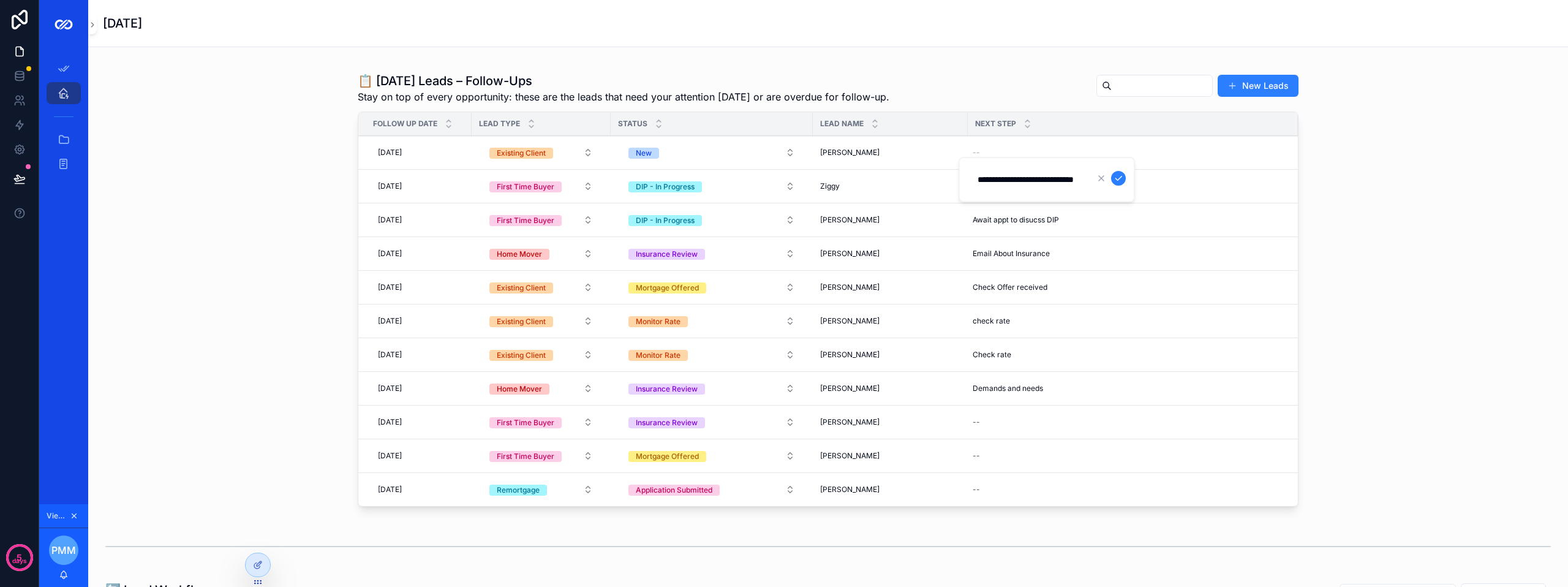
click at [1114, 179] on icon "scrollable content" at bounding box center [1118, 179] width 10 height 10
click at [415, 160] on div "[DATE] [DATE]" at bounding box center [419, 153] width 91 height 20
click at [428, 161] on div "[DATE] [DATE]" at bounding box center [419, 153] width 91 height 20
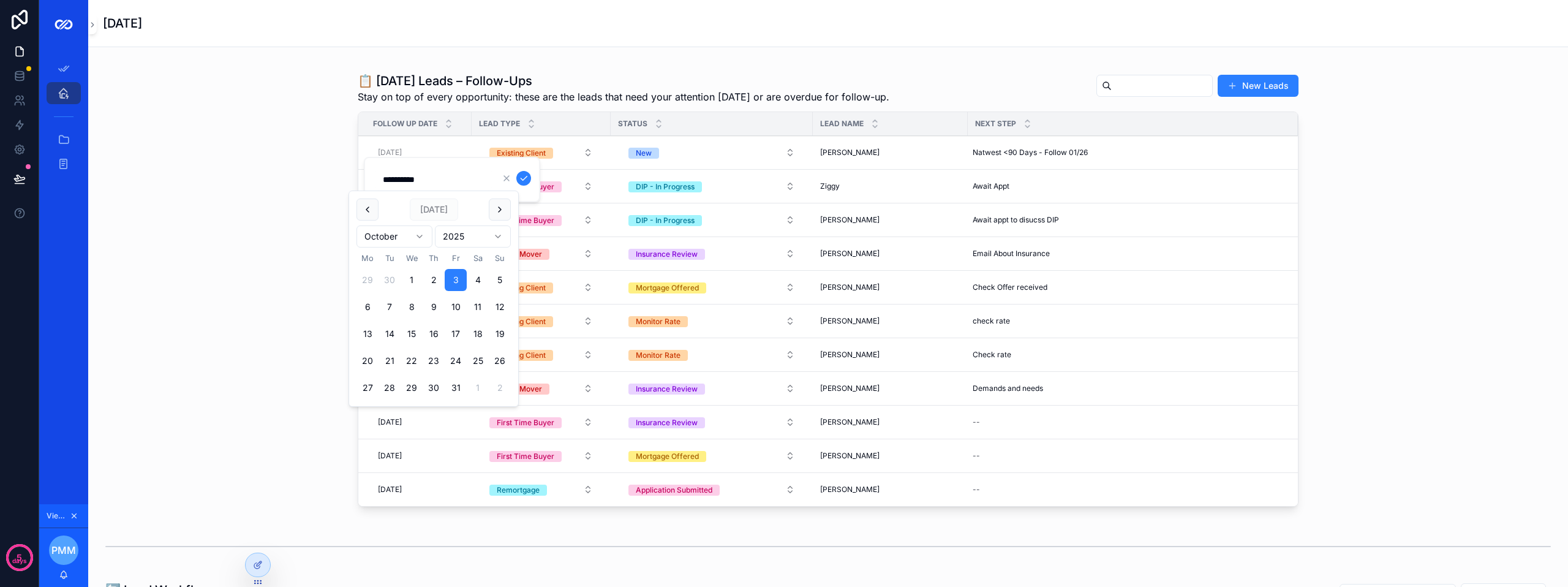
click at [503, 207] on button "scrollable content" at bounding box center [500, 210] width 22 height 22
click at [436, 281] on button "1" at bounding box center [434, 280] width 22 height 22
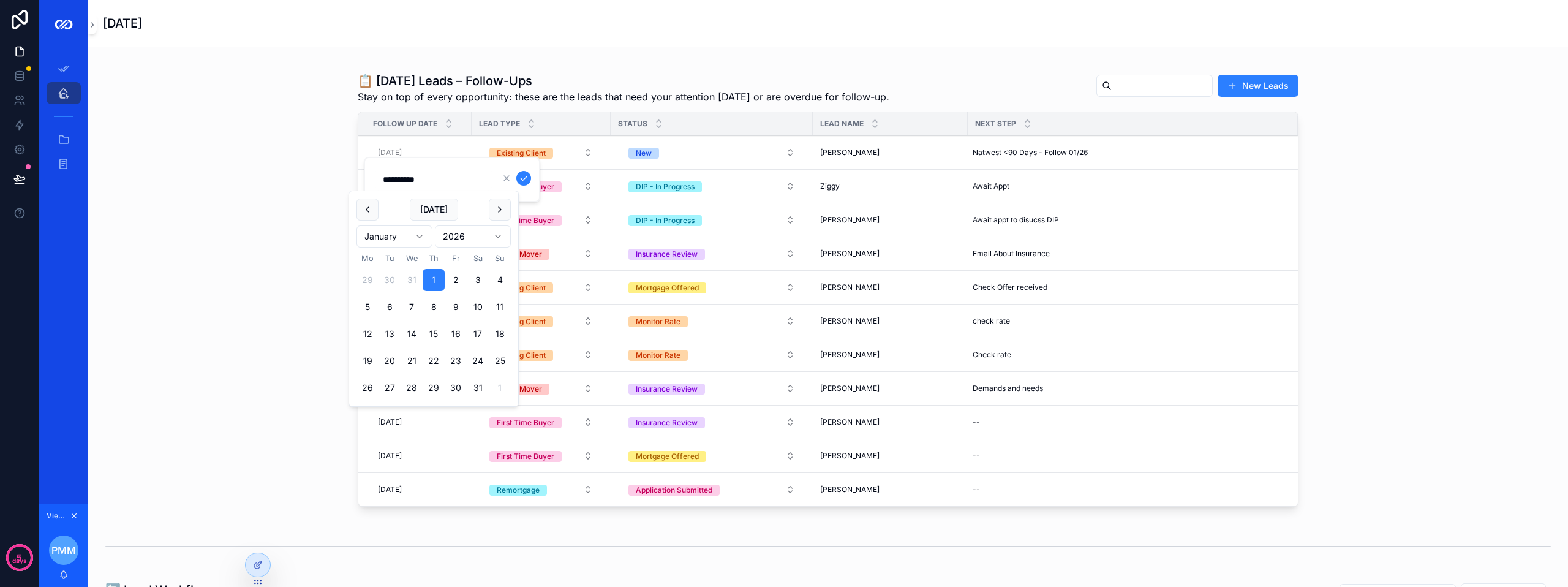
type input "**********"
click at [521, 177] on icon "scrollable content" at bounding box center [524, 179] width 10 height 10
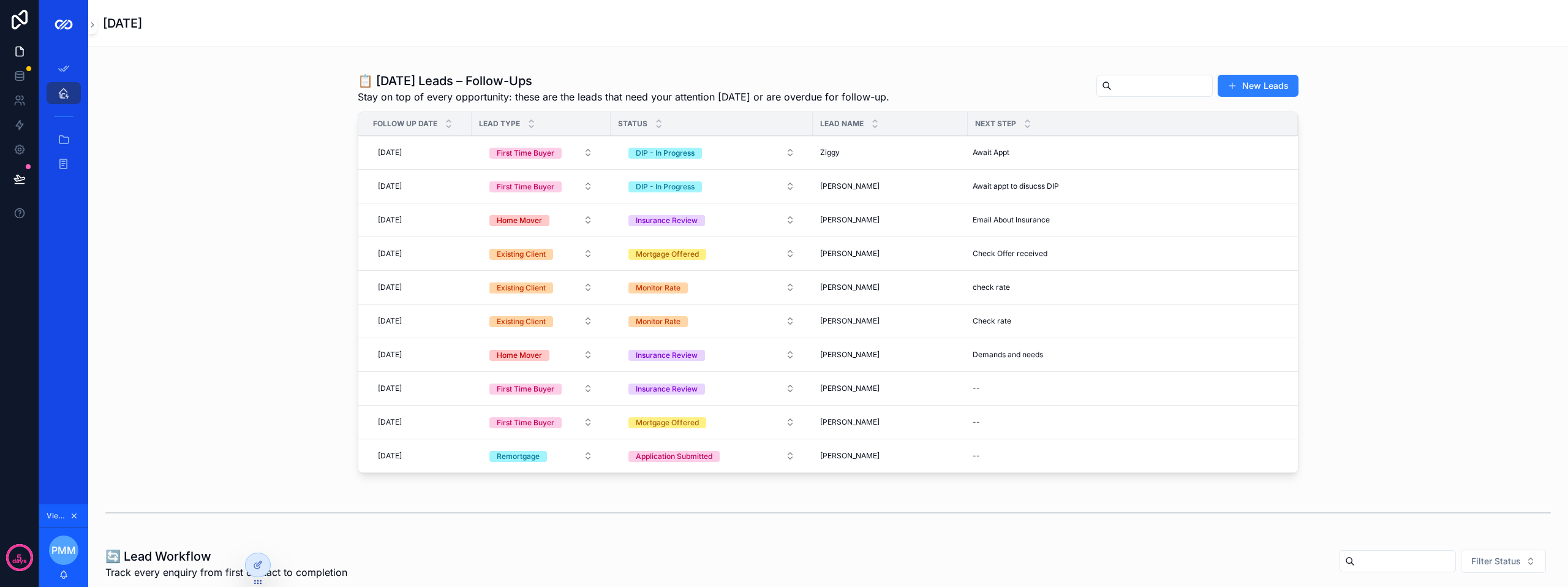
click at [853, 158] on div "[PERSON_NAME]" at bounding box center [890, 153] width 140 height 10
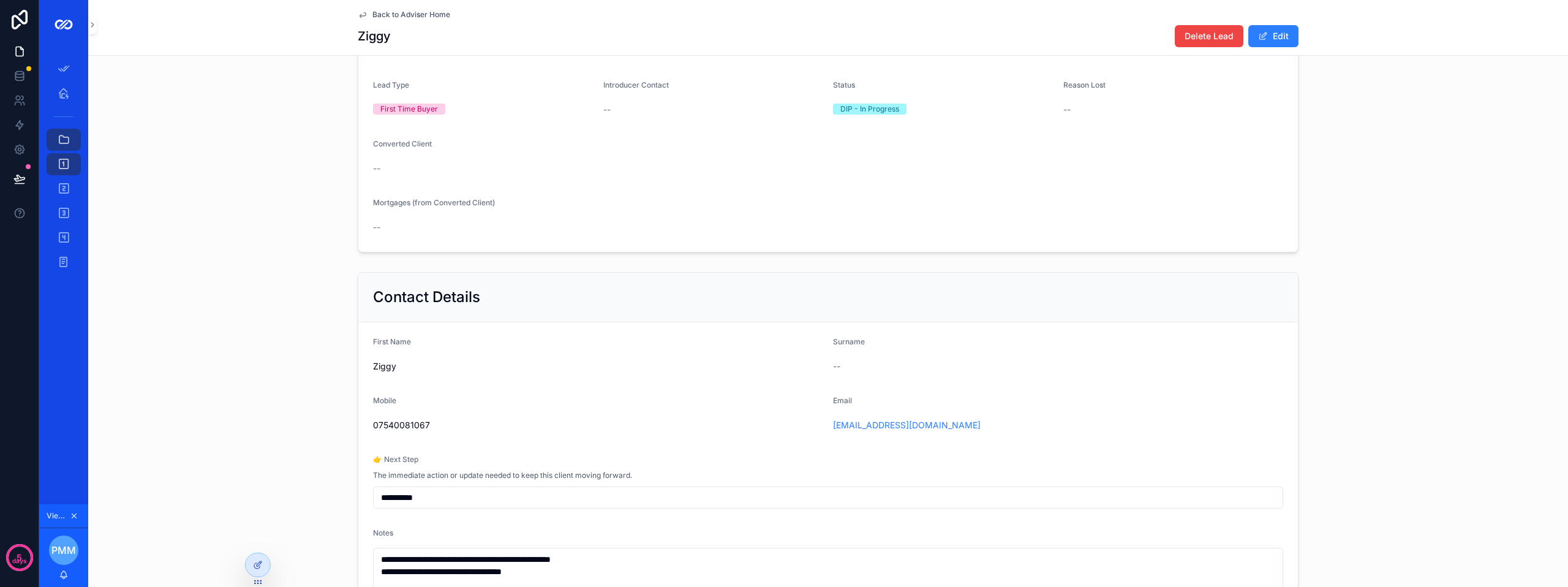
scroll to position [123, 0]
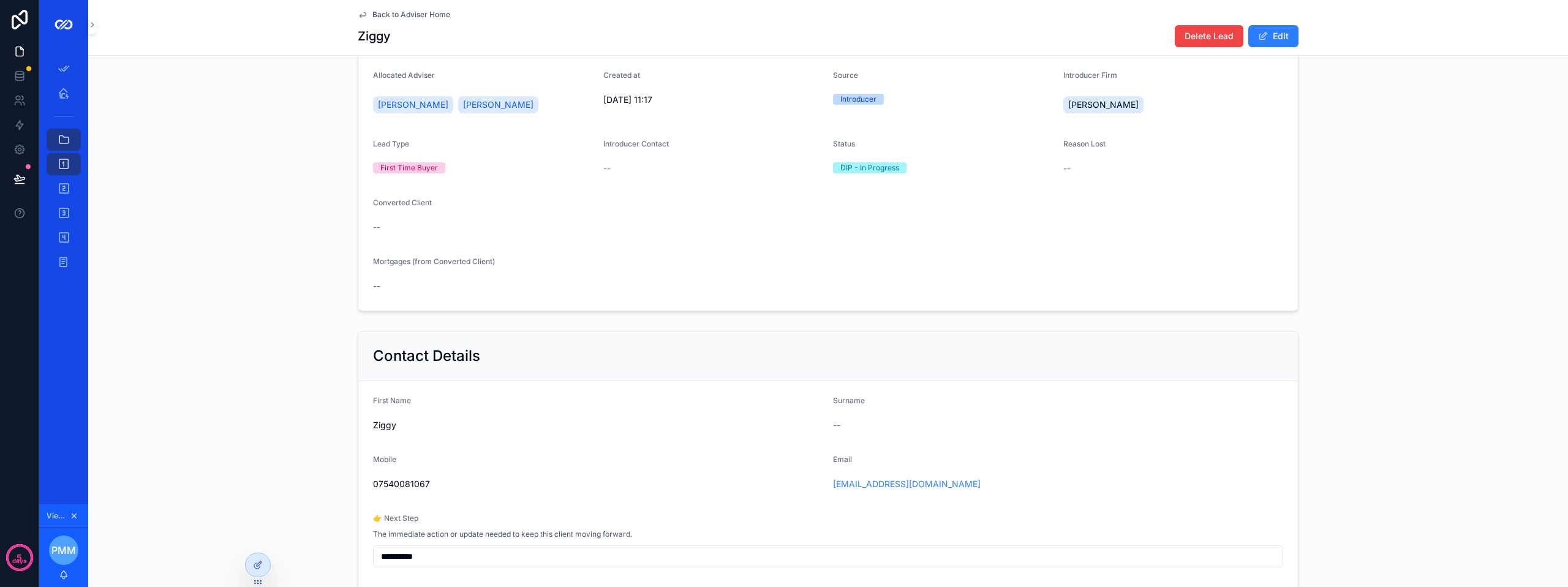
click at [1285, 33] on button "Edit" at bounding box center [1273, 37] width 50 height 22
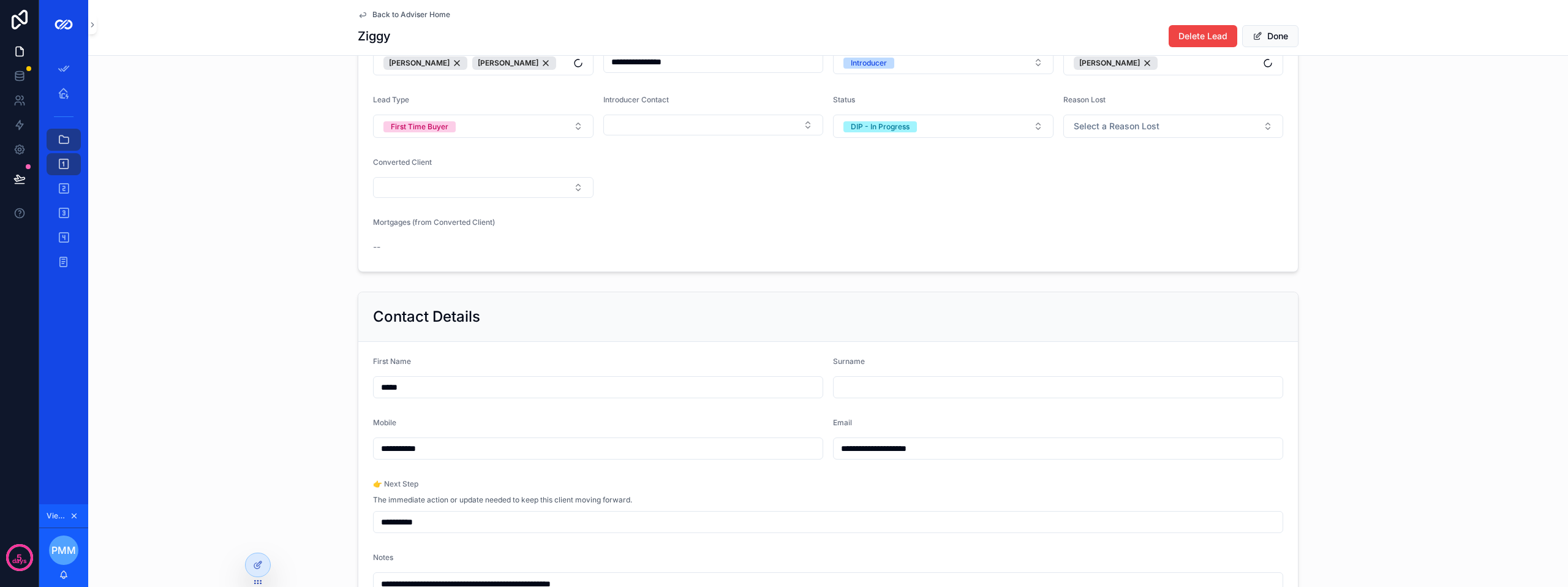
scroll to position [184, 0]
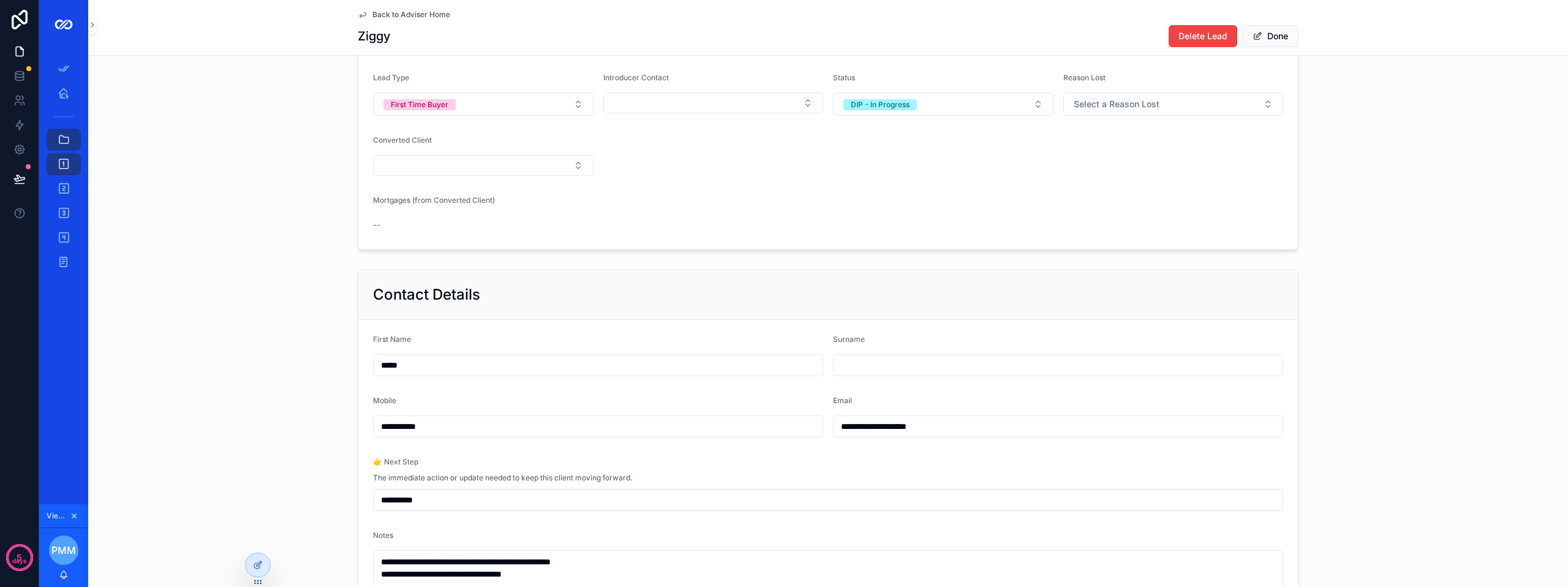
click at [872, 369] on input "scrollable content" at bounding box center [1058, 365] width 449 height 17
type input "****"
click at [845, 333] on form "**********" at bounding box center [828, 534] width 939 height 428
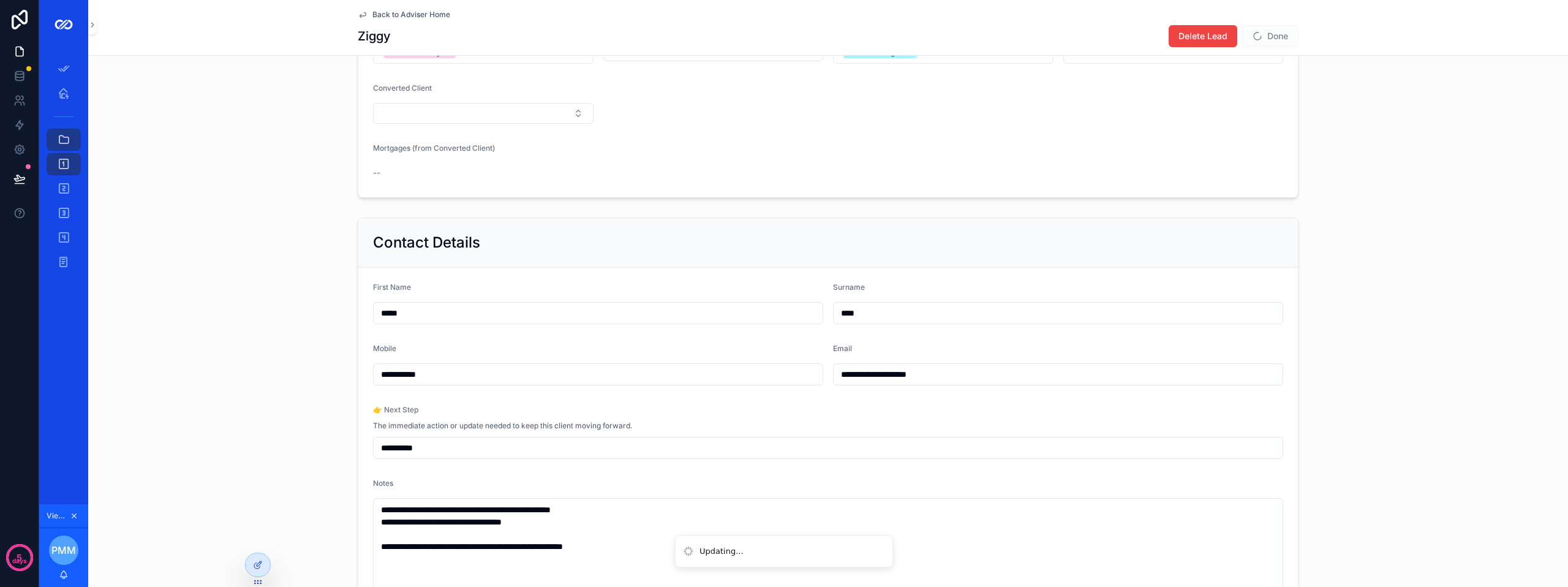
scroll to position [307, 0]
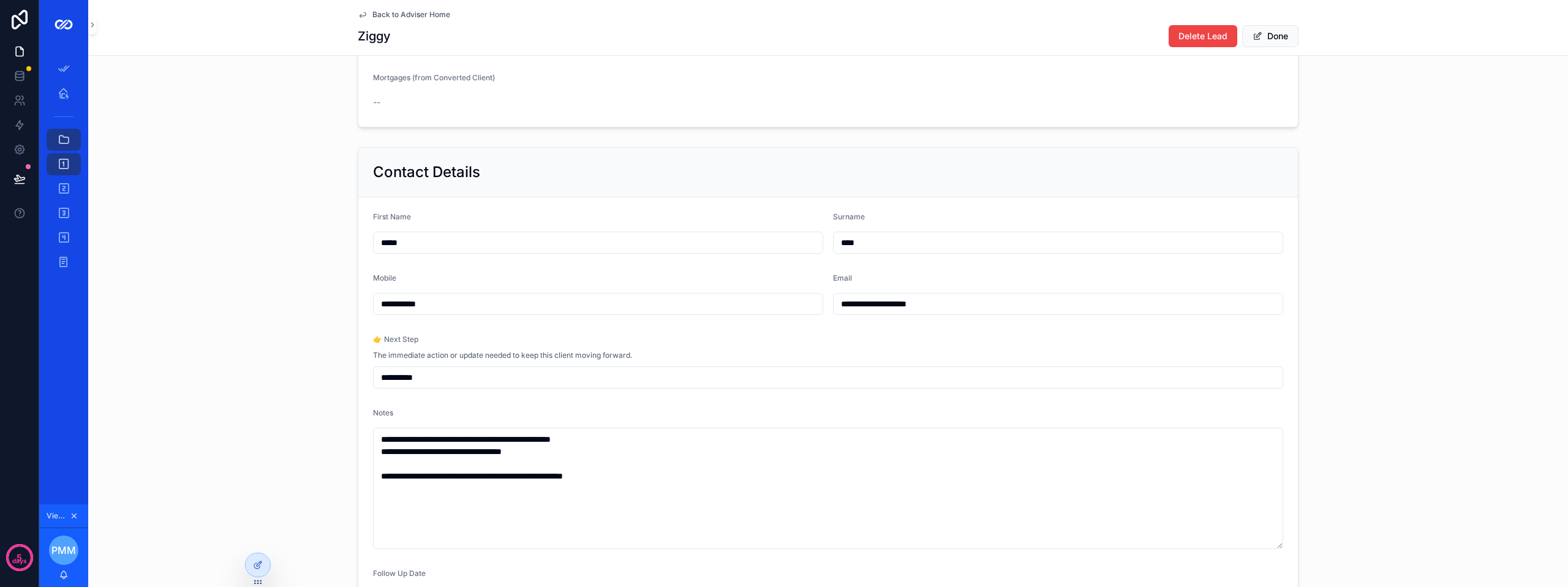
drag, startPoint x: 450, startPoint y: 389, endPoint x: 381, endPoint y: 382, distance: 69.4
click at [381, 382] on input "**********" at bounding box center [828, 378] width 909 height 17
type input "*"
type input "**********"
click at [303, 342] on div "**********" at bounding box center [828, 386] width 1480 height 488
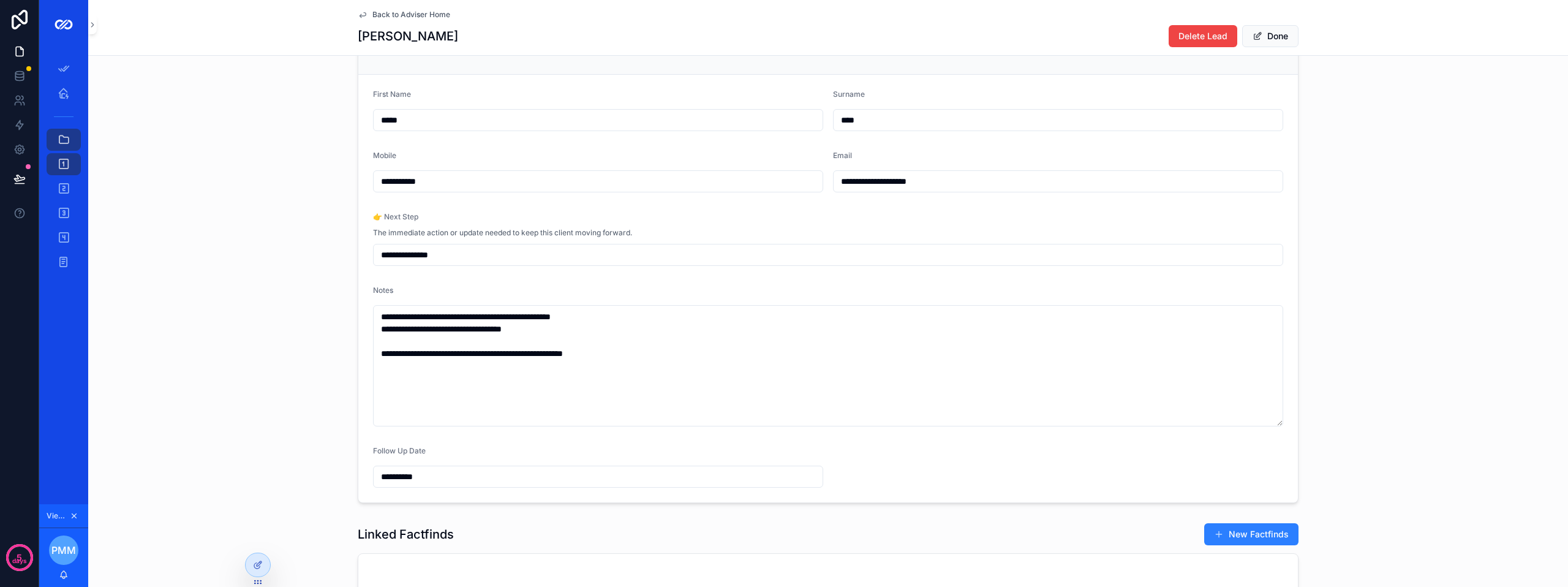
scroll to position [552, 0]
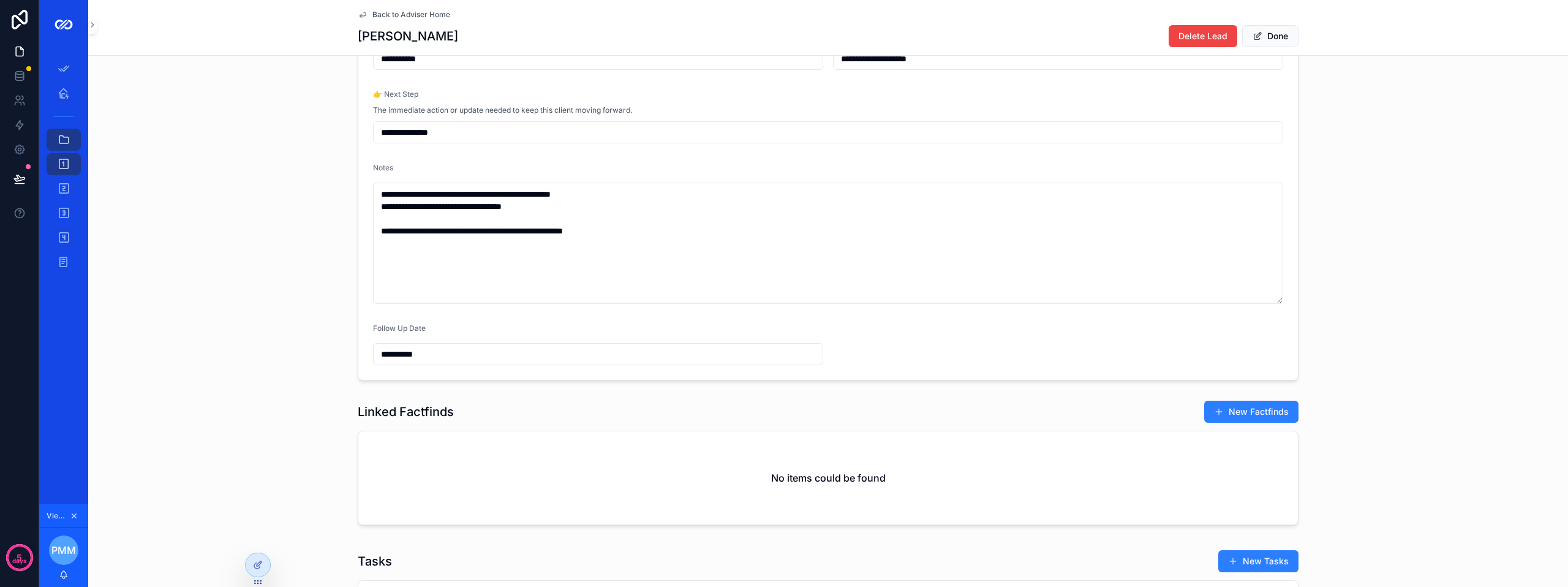
click at [435, 362] on input "**********" at bounding box center [598, 354] width 449 height 17
click at [615, 251] on button "10" at bounding box center [616, 253] width 22 height 22
type input "**********"
click at [304, 152] on div "**********" at bounding box center [828, 141] width 1480 height 488
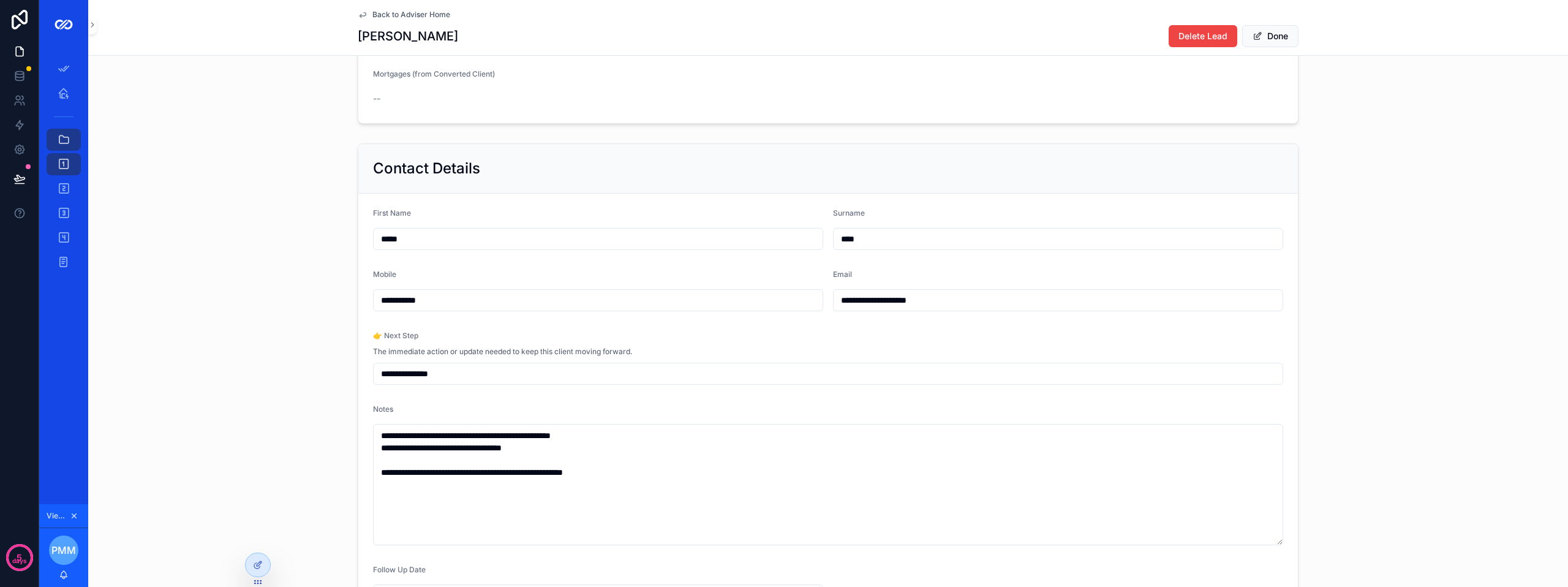
scroll to position [245, 0]
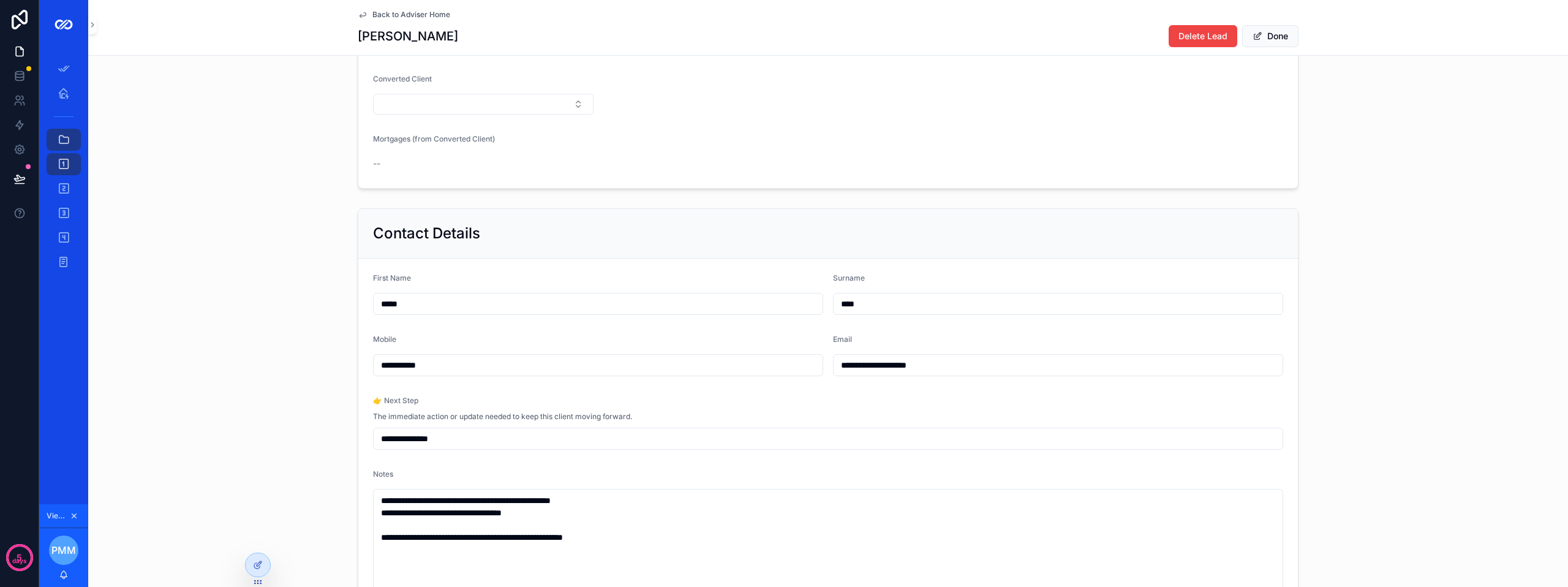
click at [395, 11] on span "Back to Adviser Home" at bounding box center [411, 15] width 78 height 10
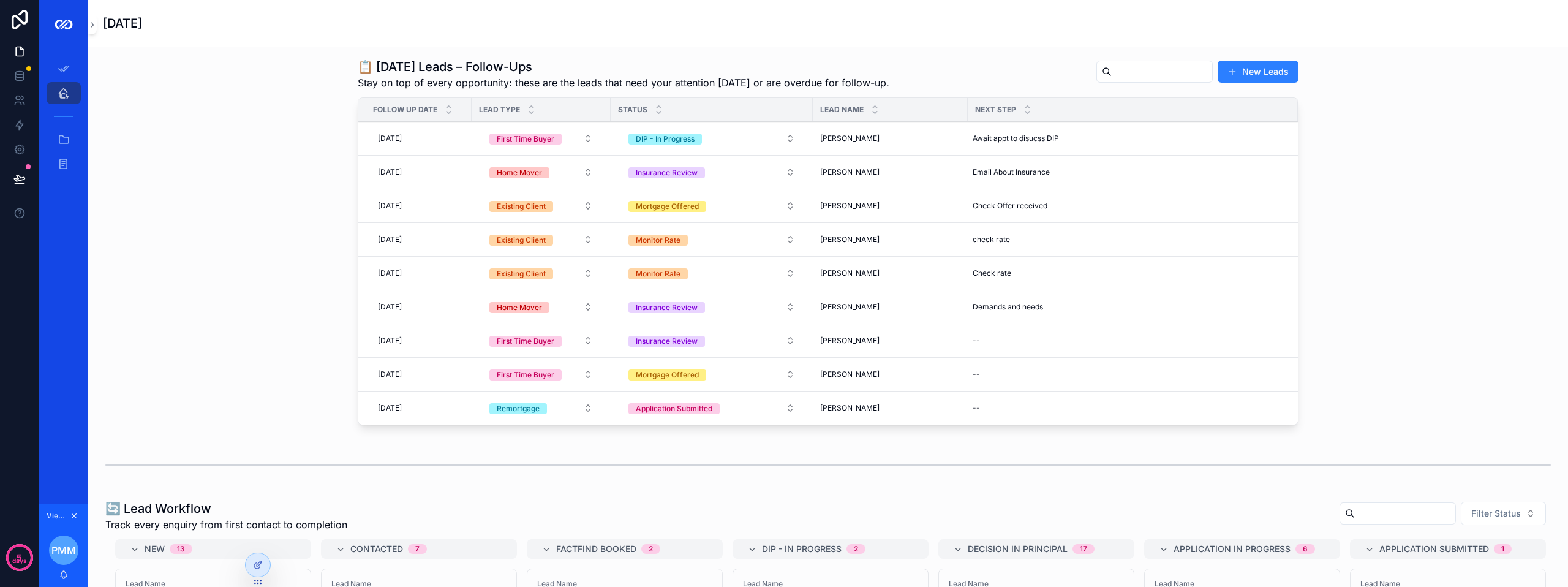
scroll to position [123, 0]
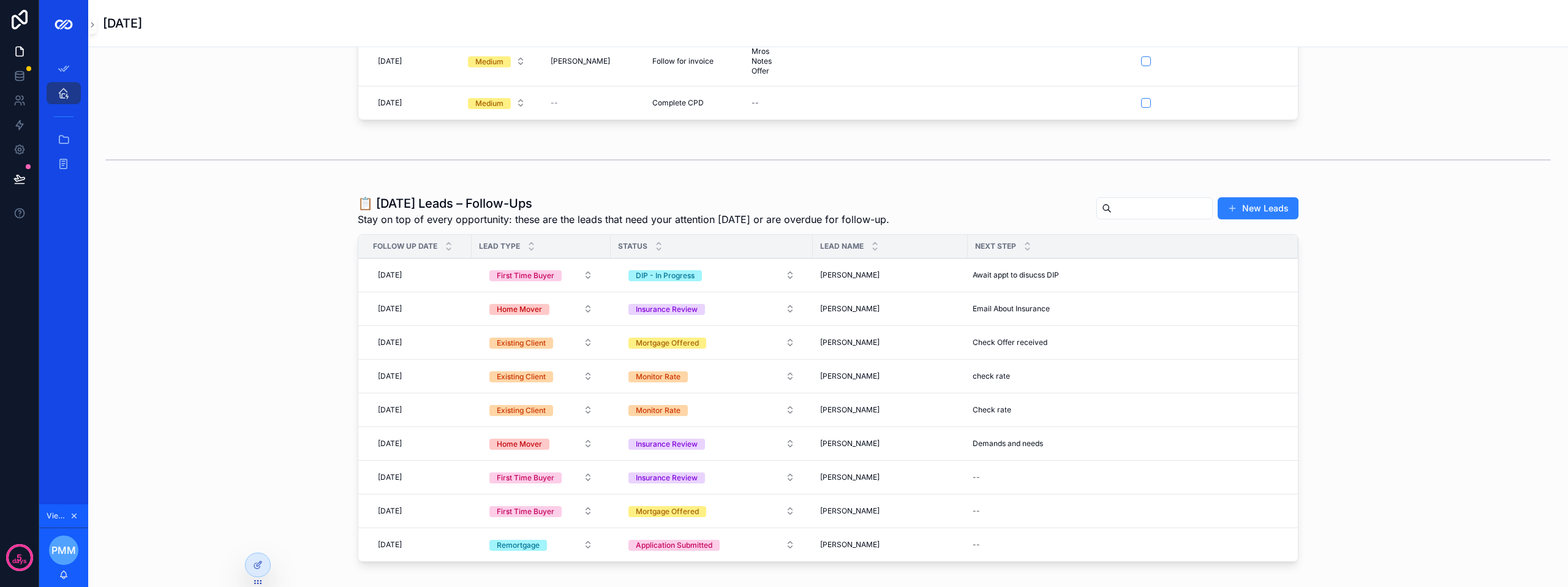
click at [434, 284] on div "[DATE] [DATE]" at bounding box center [419, 276] width 91 height 20
click at [459, 424] on button "10" at bounding box center [456, 430] width 22 height 22
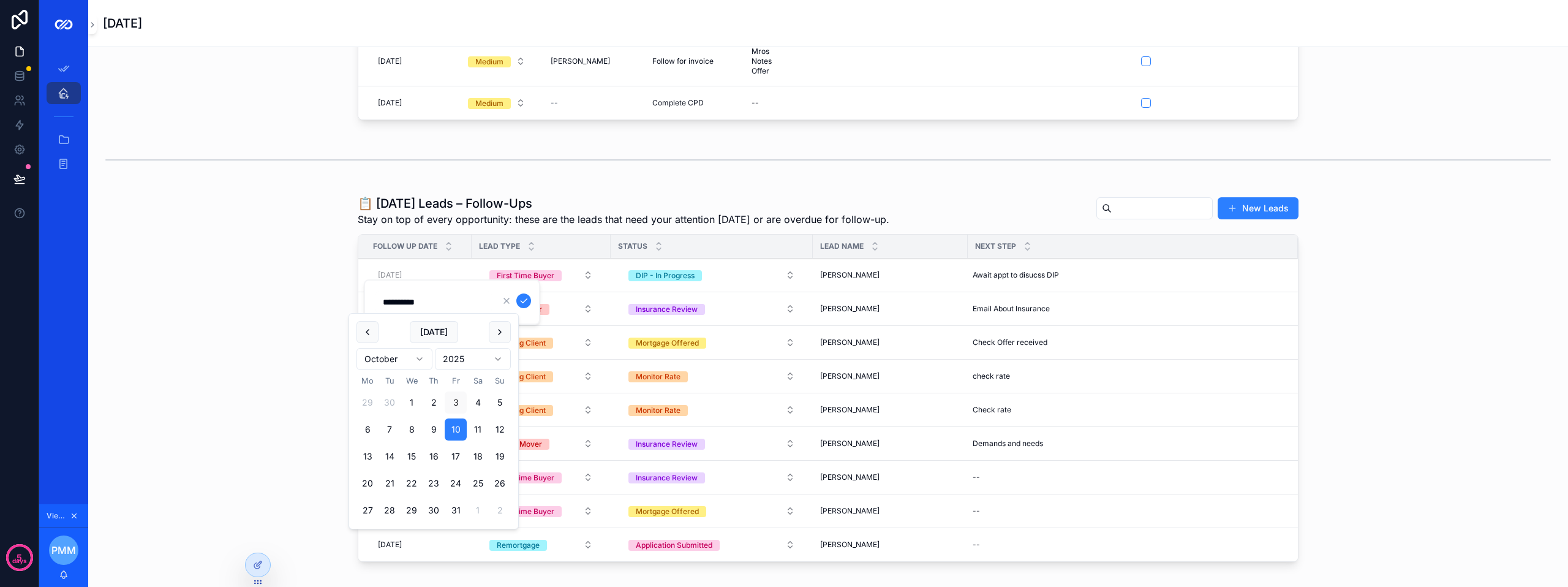
type input "**********"
click at [595, 207] on h1 "📋 [DATE] Leads – Follow-Ups" at bounding box center [623, 204] width 531 height 17
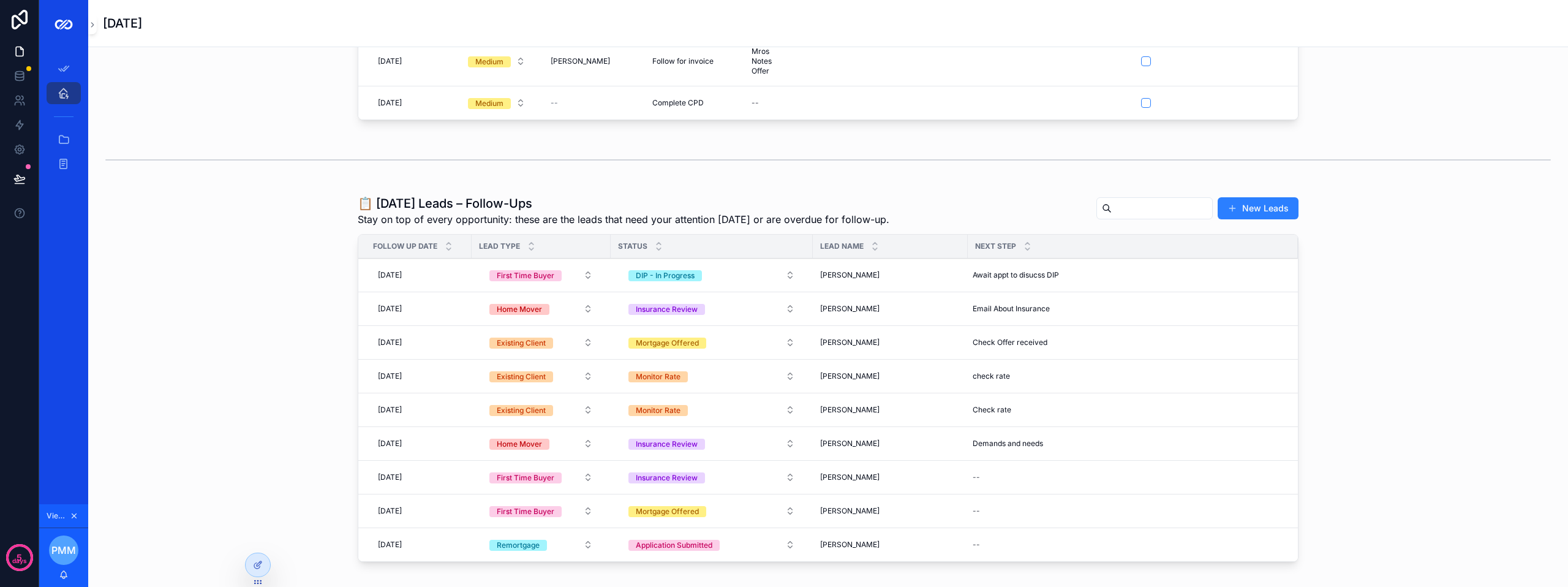
click at [433, 285] on div "[DATE] [DATE]" at bounding box center [419, 276] width 91 height 20
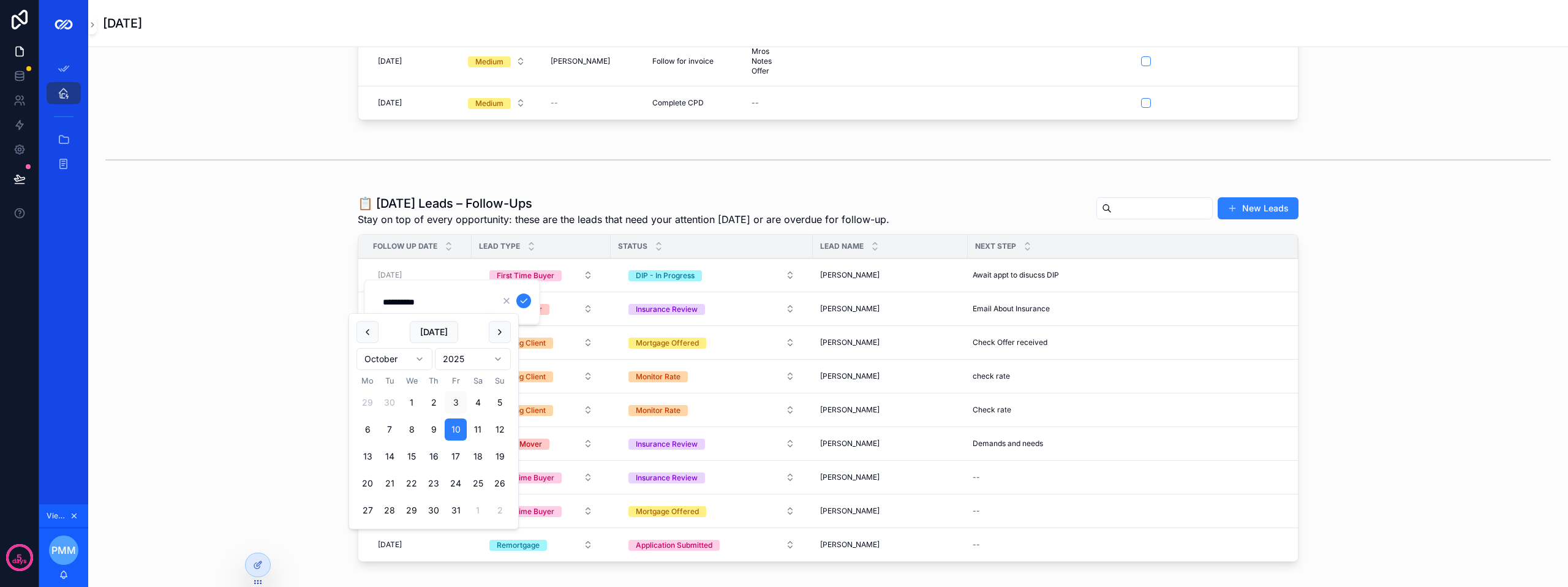
click at [459, 429] on button "10" at bounding box center [456, 430] width 22 height 22
click at [525, 300] on icon "scrollable content" at bounding box center [524, 301] width 10 height 10
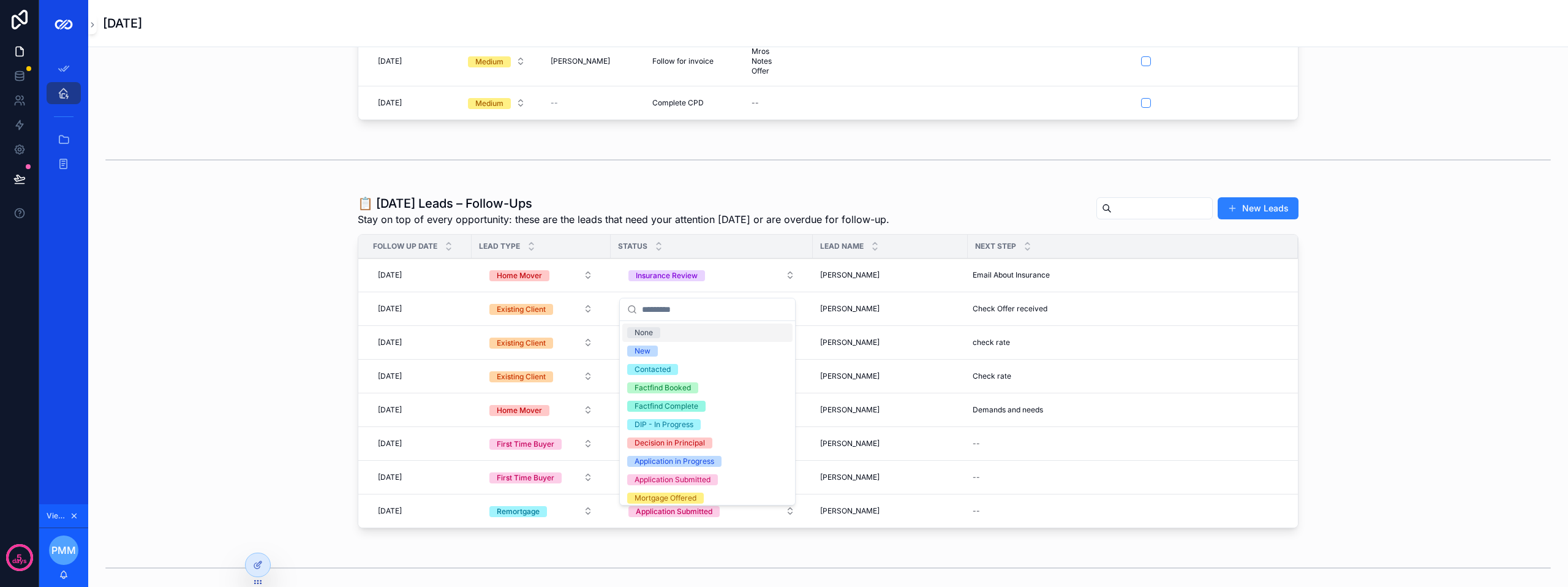
click at [689, 227] on span "Stay on top of every opportunity: these are the leads that need your attention …" at bounding box center [623, 220] width 531 height 15
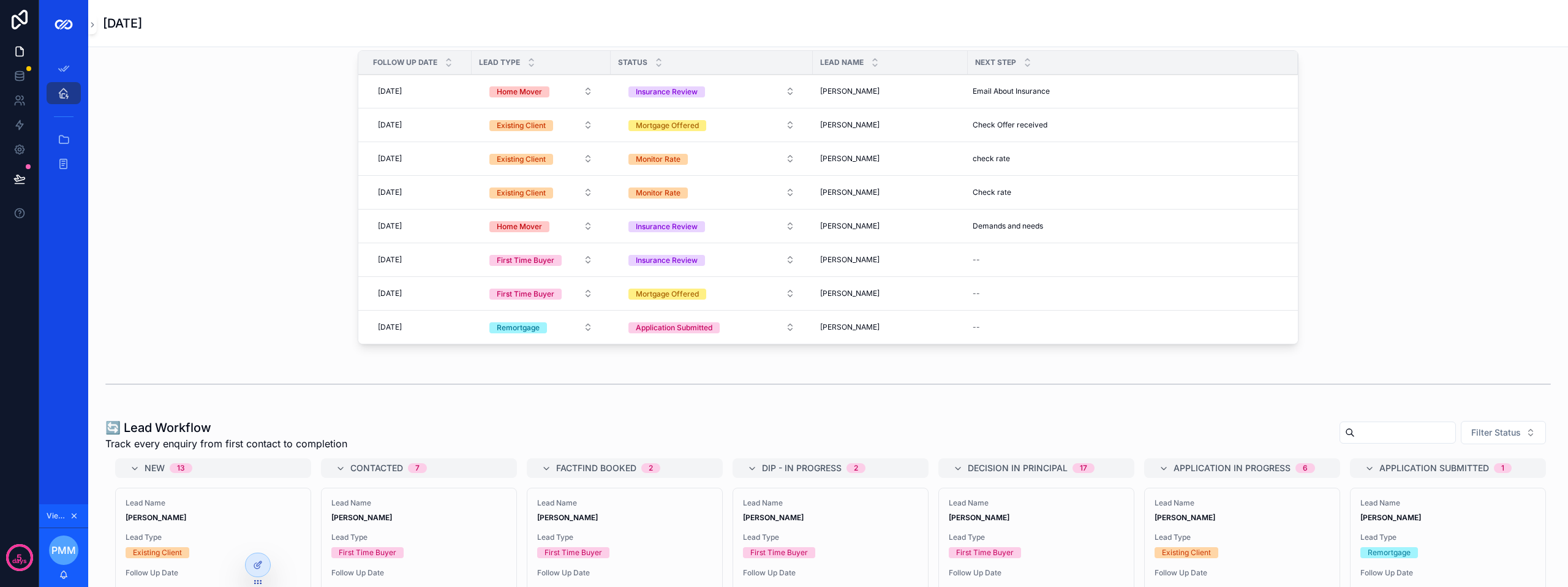
scroll to position [418, 0]
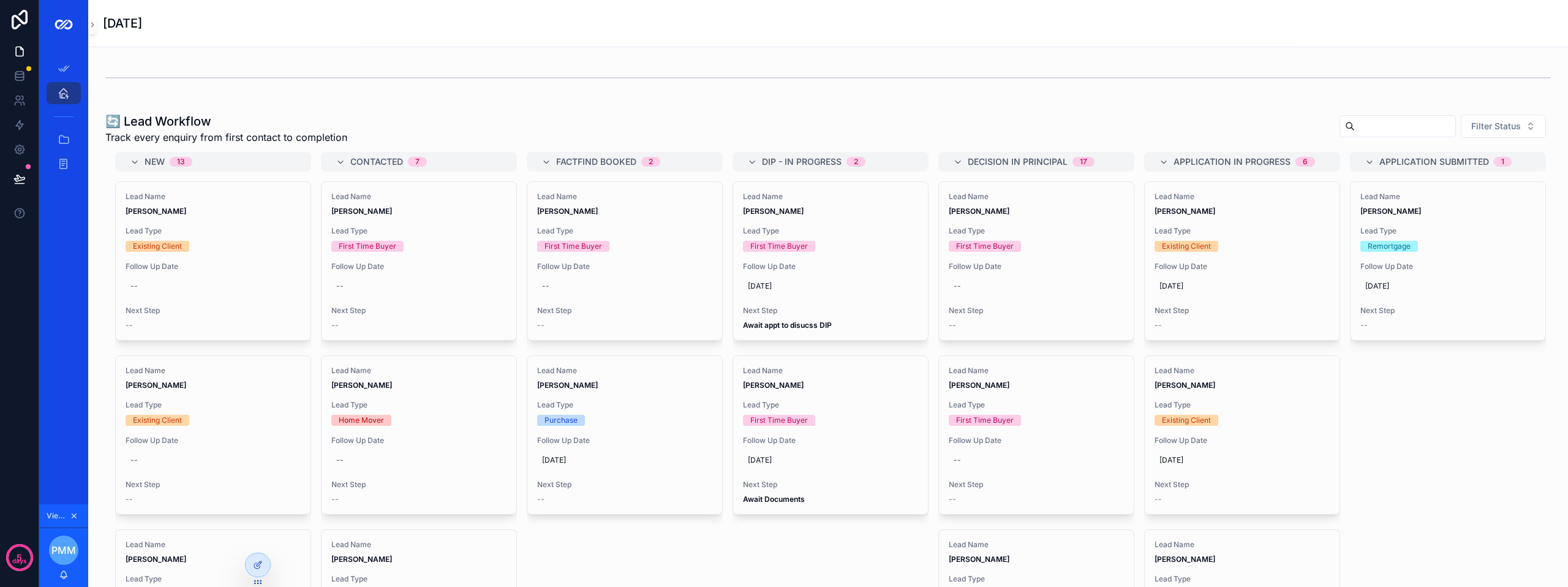
scroll to position [552, 0]
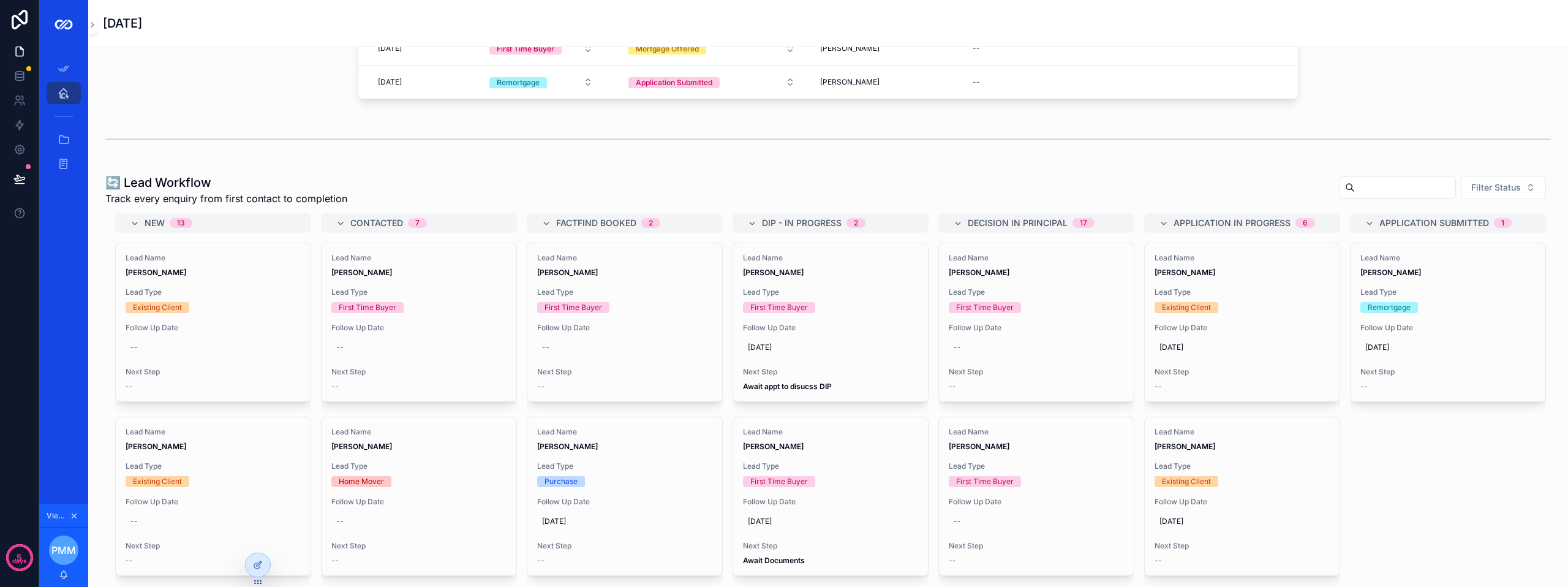
click at [796, 330] on div "Lead Name John MacMillan Lead Type First Time Buyer Follow Up Date 10/10/2025 N…" at bounding box center [830, 322] width 195 height 158
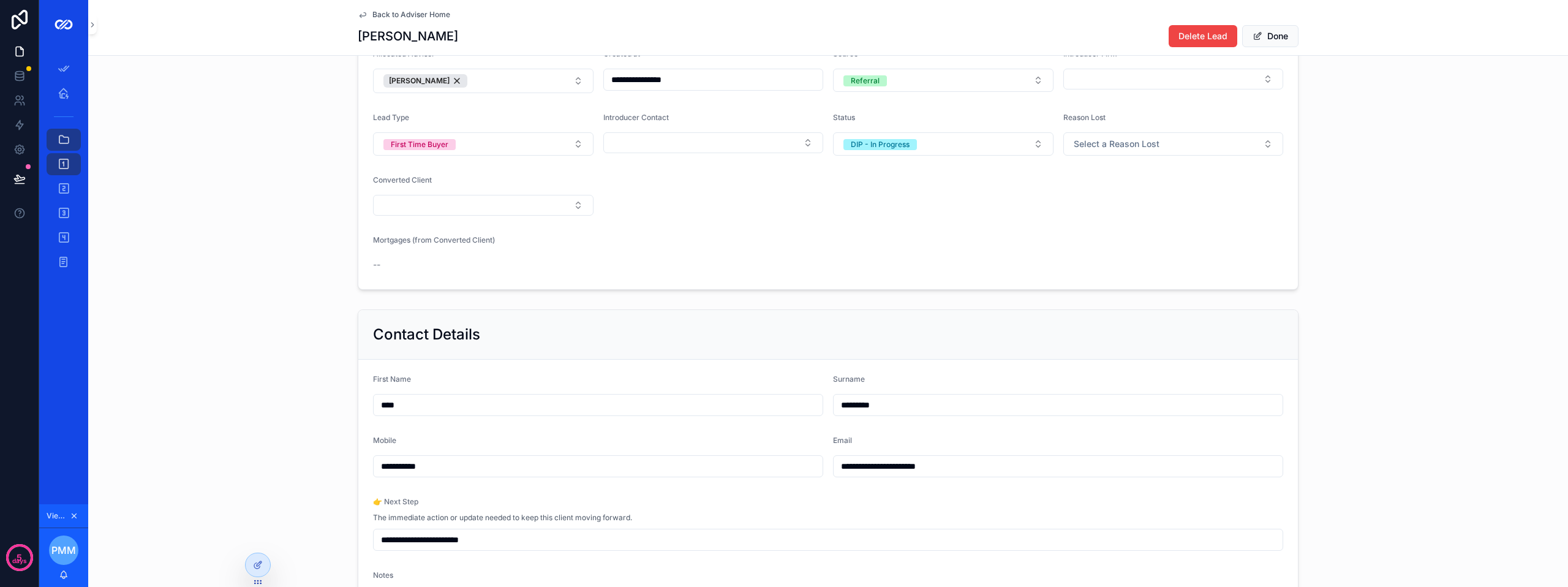
scroll to position [123, 0]
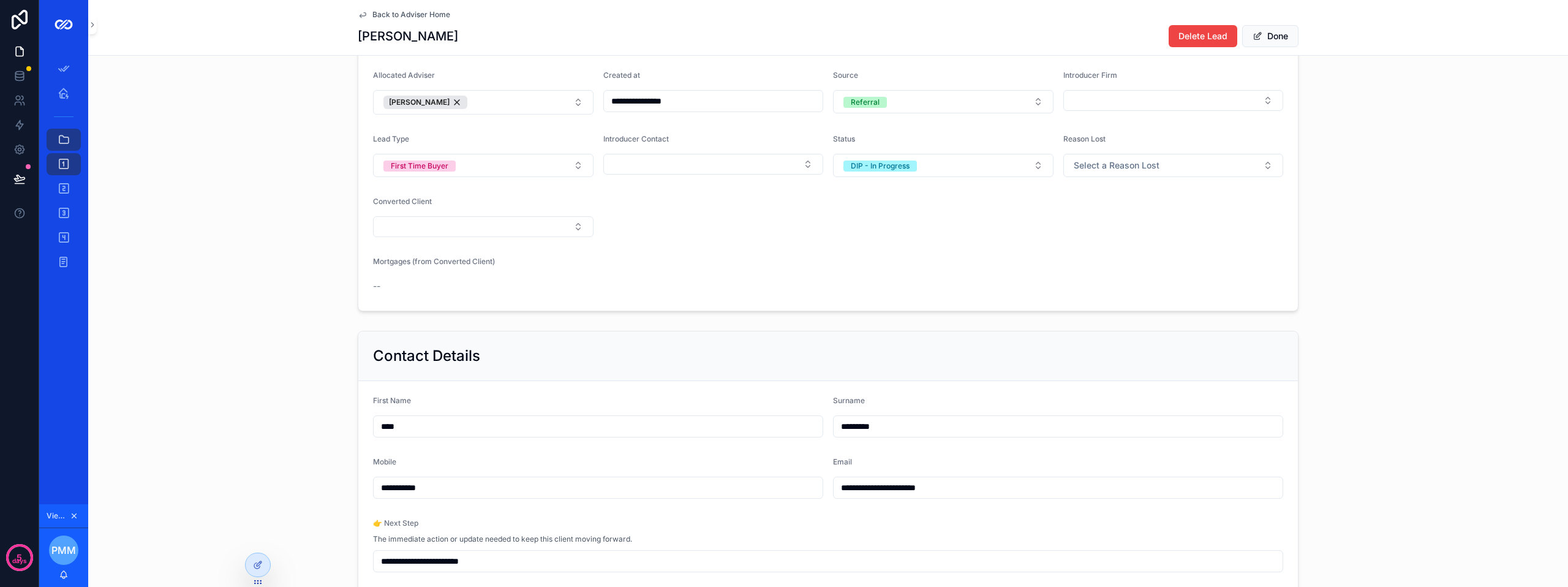
click at [901, 172] on div "DIP - In Progress" at bounding box center [880, 166] width 59 height 11
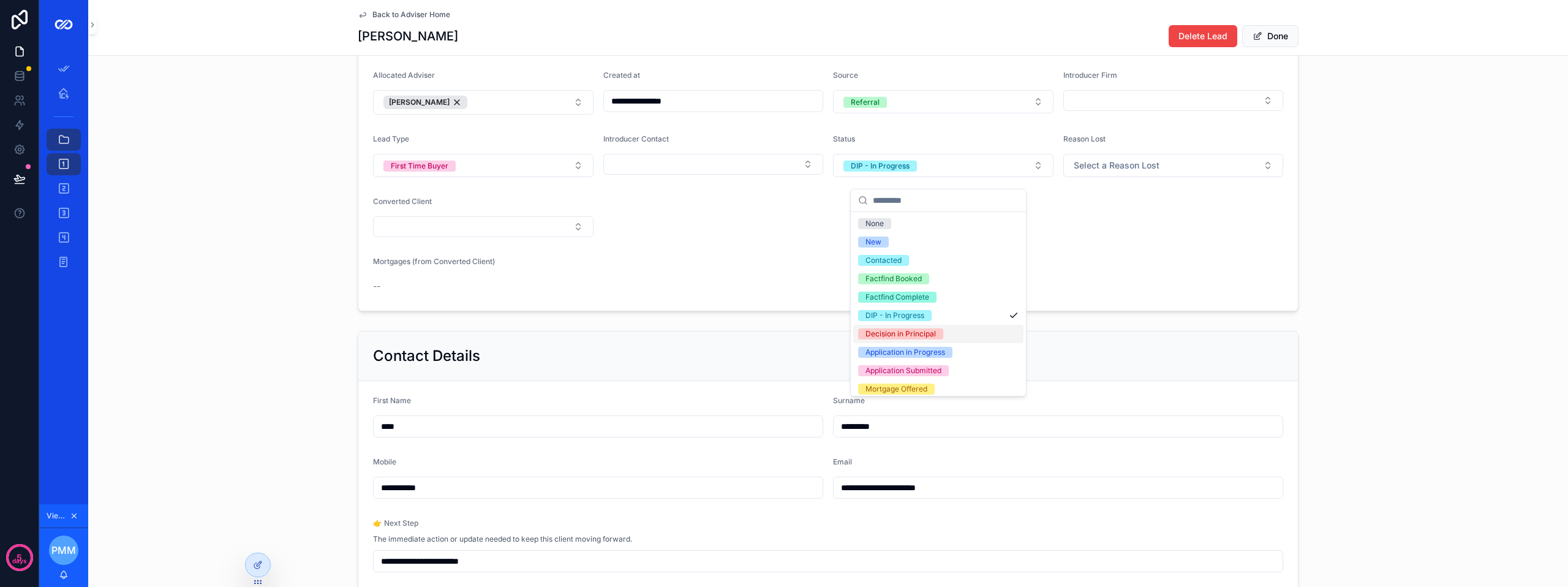
click at [911, 332] on div "Decision in Principal" at bounding box center [901, 334] width 71 height 11
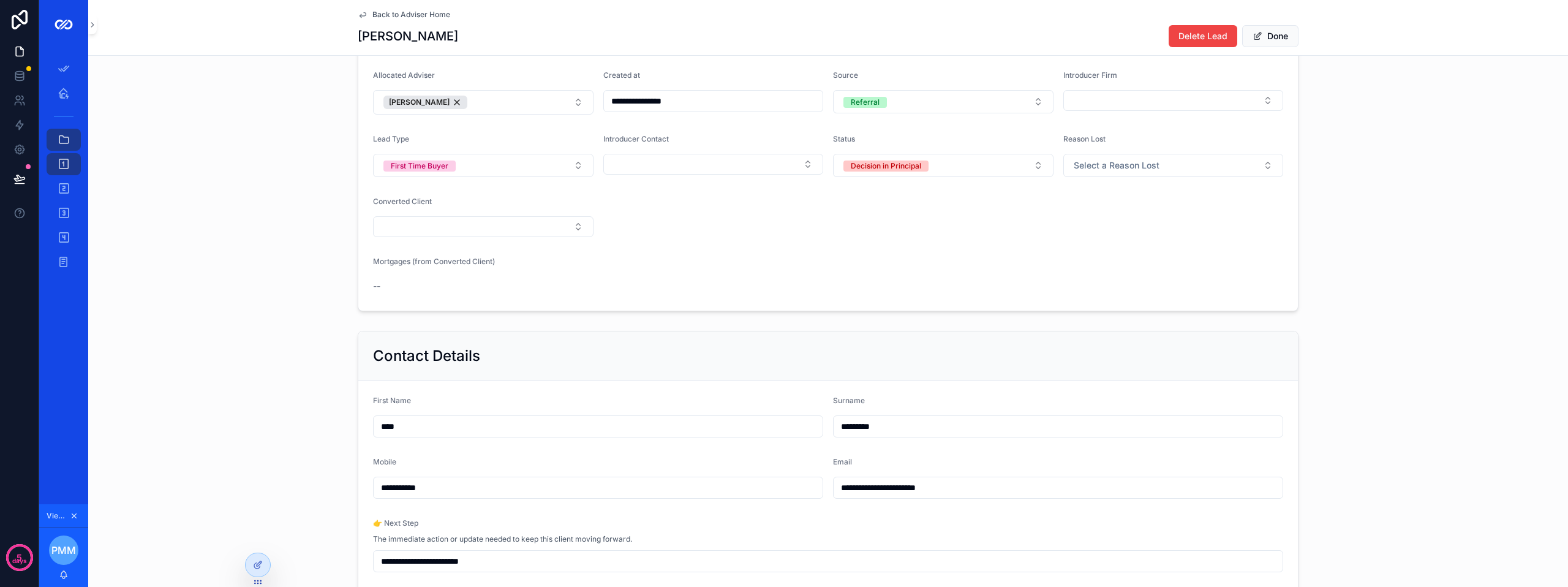
click at [1262, 34] on button "Done" at bounding box center [1270, 37] width 56 height 22
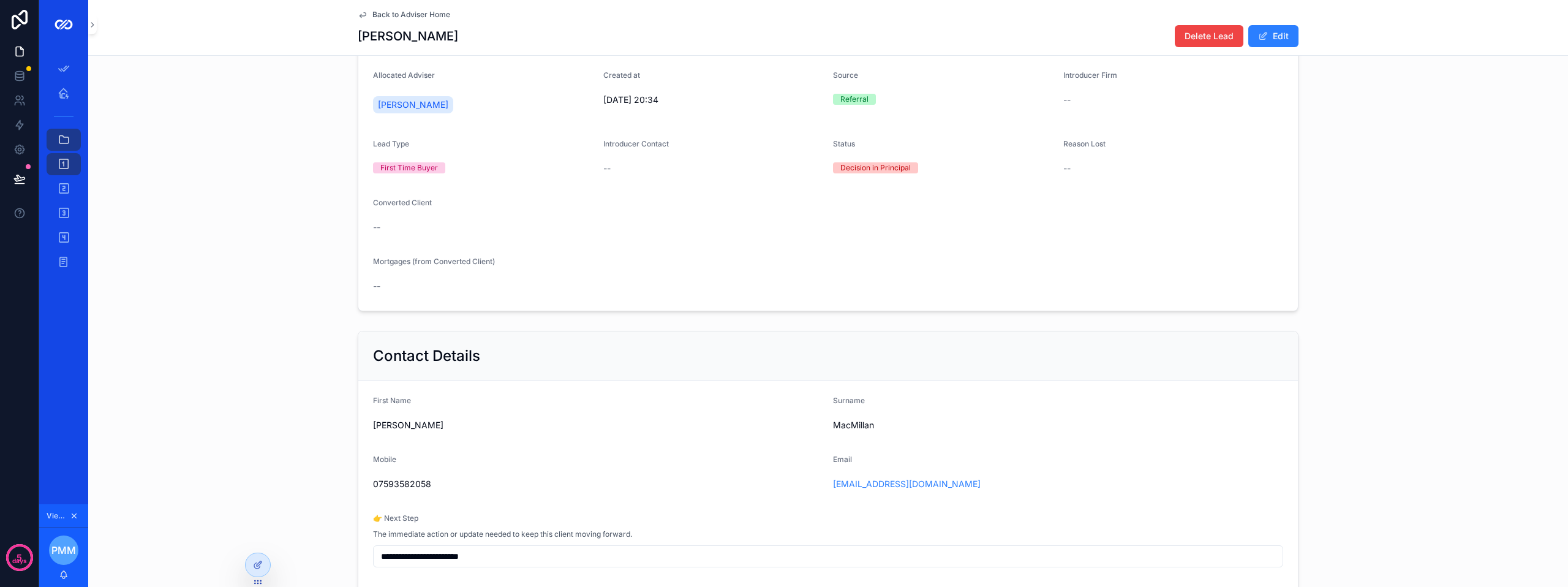
click at [386, 11] on span "Back to Adviser Home" at bounding box center [411, 15] width 78 height 10
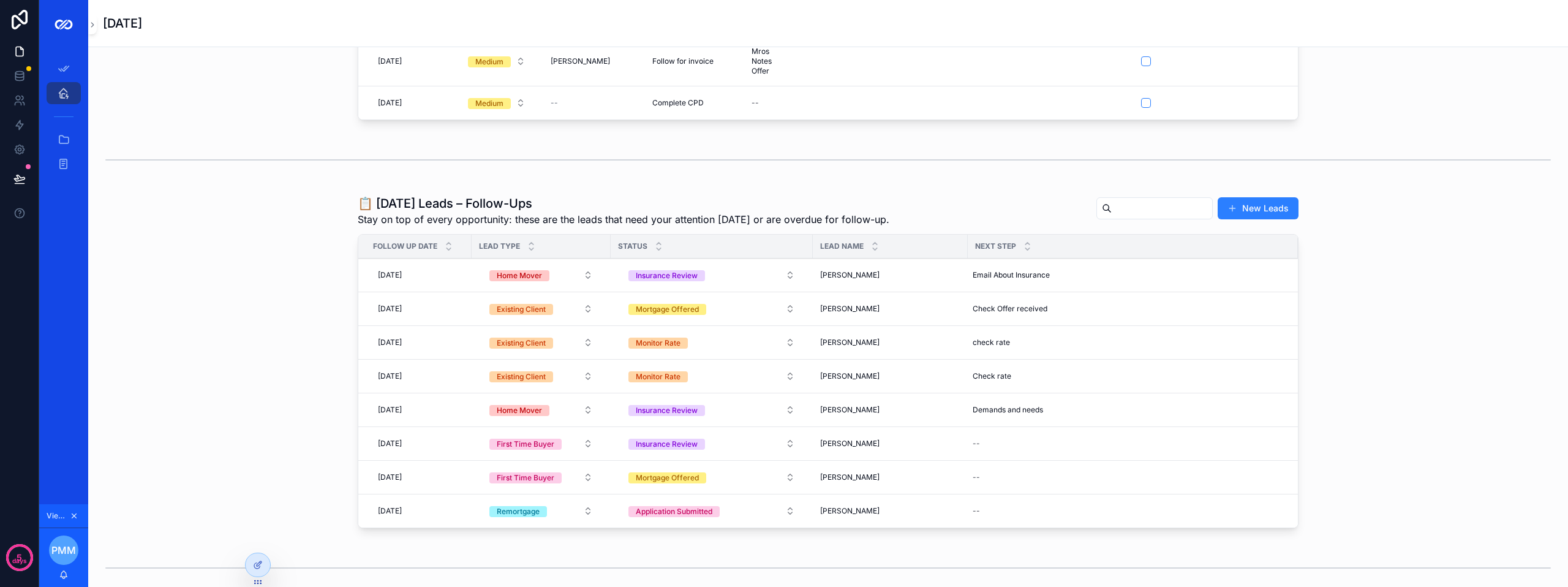
click at [435, 352] on div "01/10/2025 01/10/2025" at bounding box center [419, 343] width 91 height 20
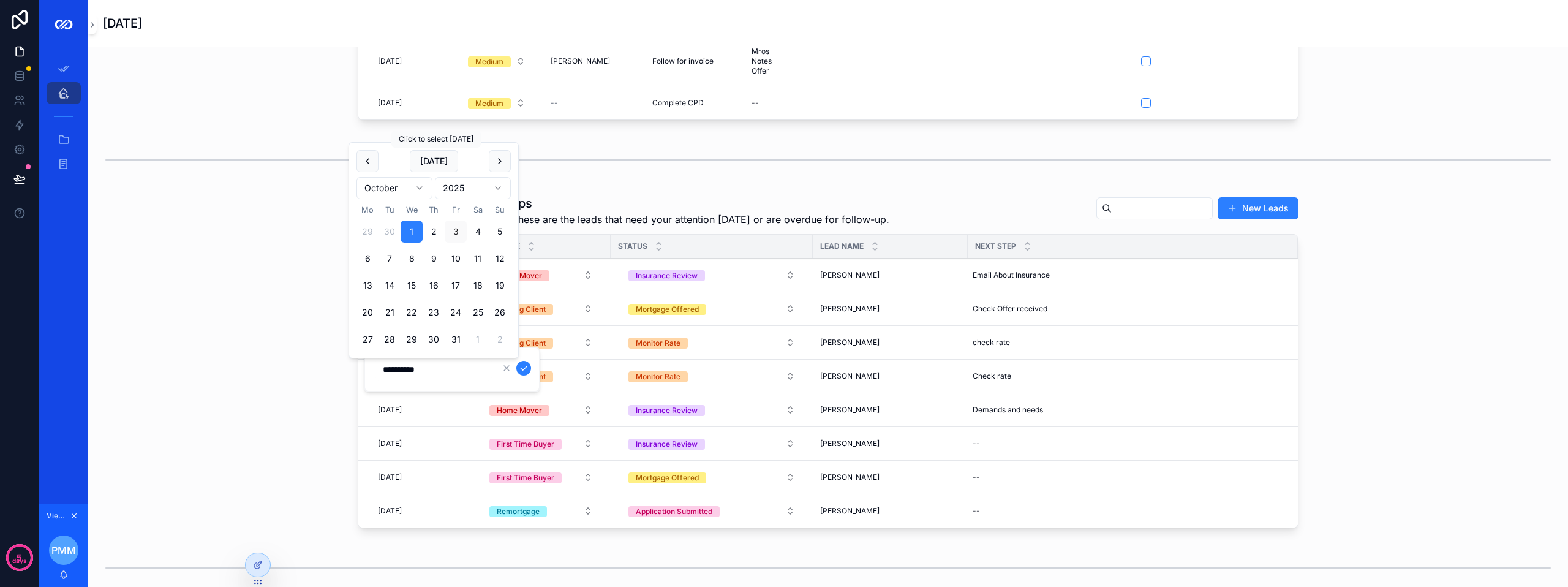
click at [443, 161] on button "[DATE]" at bounding box center [434, 161] width 48 height 22
click at [409, 256] on button "8" at bounding box center [412, 259] width 22 height 22
type input "**********"
click at [522, 369] on icon "scrollable content" at bounding box center [524, 369] width 6 height 4
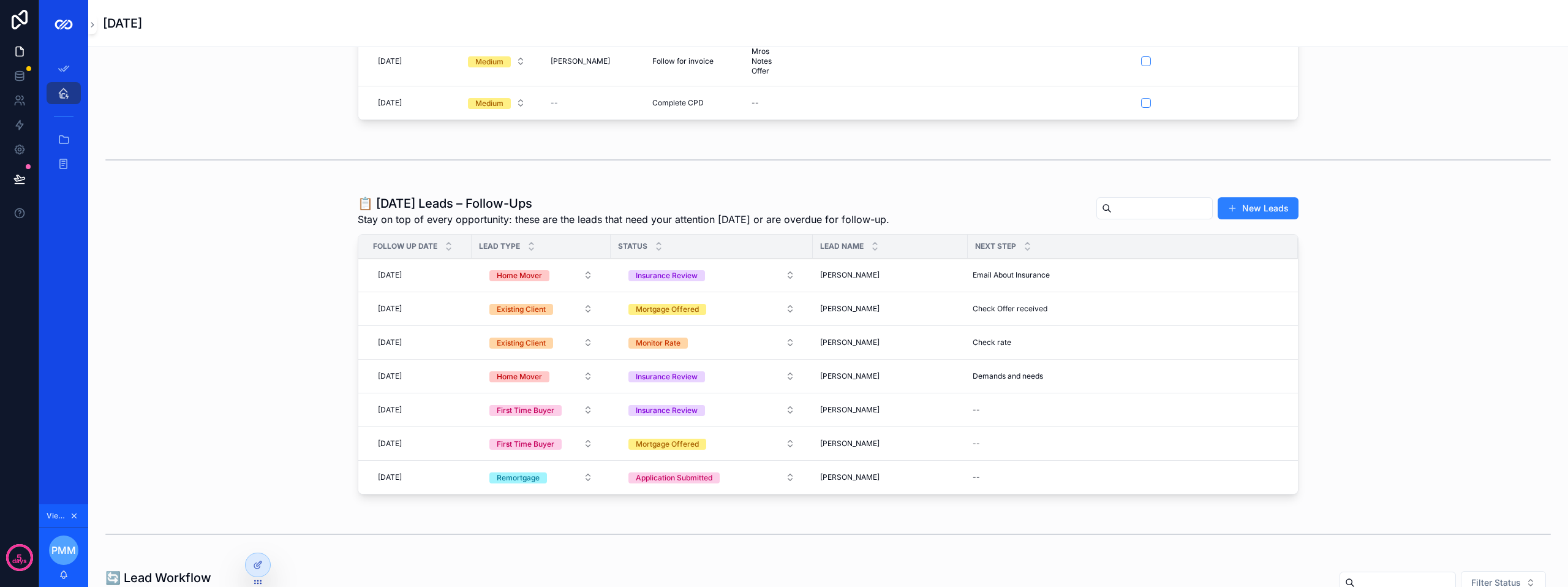
click at [442, 282] on div "02/10/2025 02/10/2025" at bounding box center [419, 276] width 91 height 20
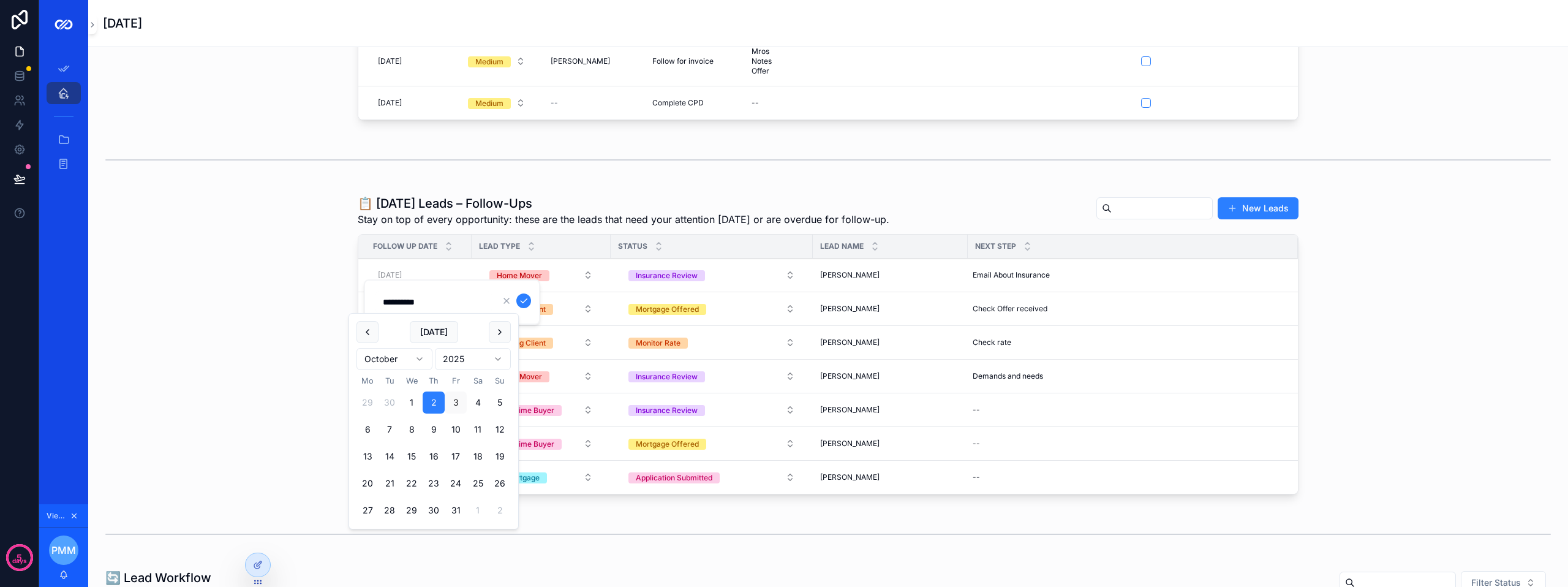
click at [365, 425] on button "6" at bounding box center [368, 430] width 22 height 22
type input "**********"
click at [533, 300] on div "**********" at bounding box center [452, 302] width 177 height 45
click at [524, 300] on icon "scrollable content" at bounding box center [524, 301] width 10 height 10
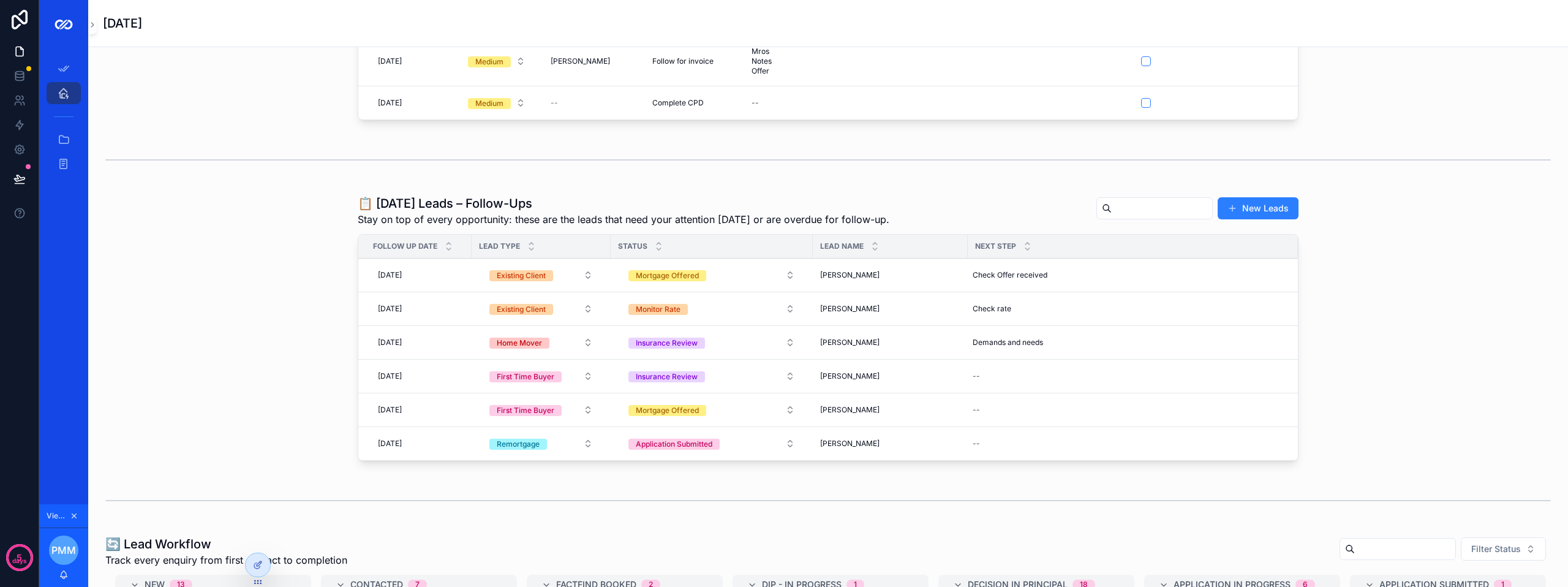
click at [445, 313] on div "[DATE] [DATE]" at bounding box center [419, 309] width 91 height 20
click at [371, 462] on button "6" at bounding box center [368, 464] width 22 height 22
type input "**********"
click at [525, 334] on icon "scrollable content" at bounding box center [524, 334] width 6 height 4
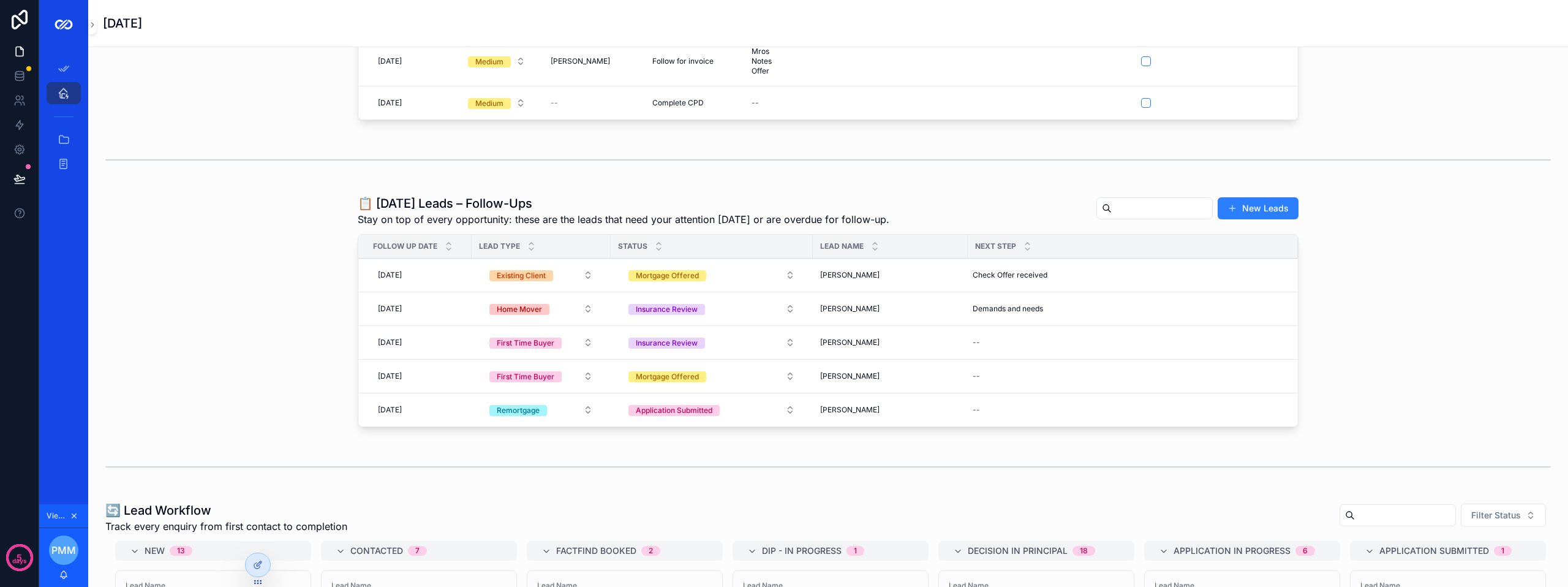
click at [847, 313] on span "[PERSON_NAME]" at bounding box center [850, 309] width 60 height 10
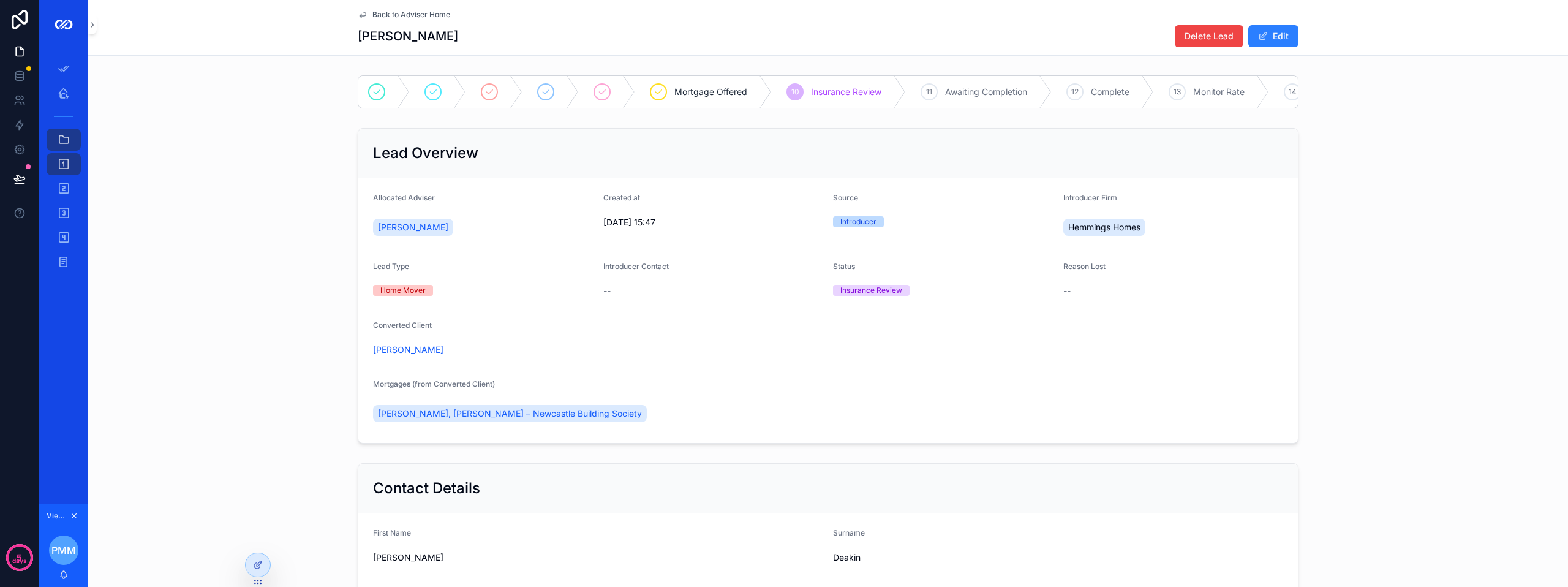
scroll to position [0, 228]
click at [1025, 89] on div "12" at bounding box center [1023, 92] width 17 height 17
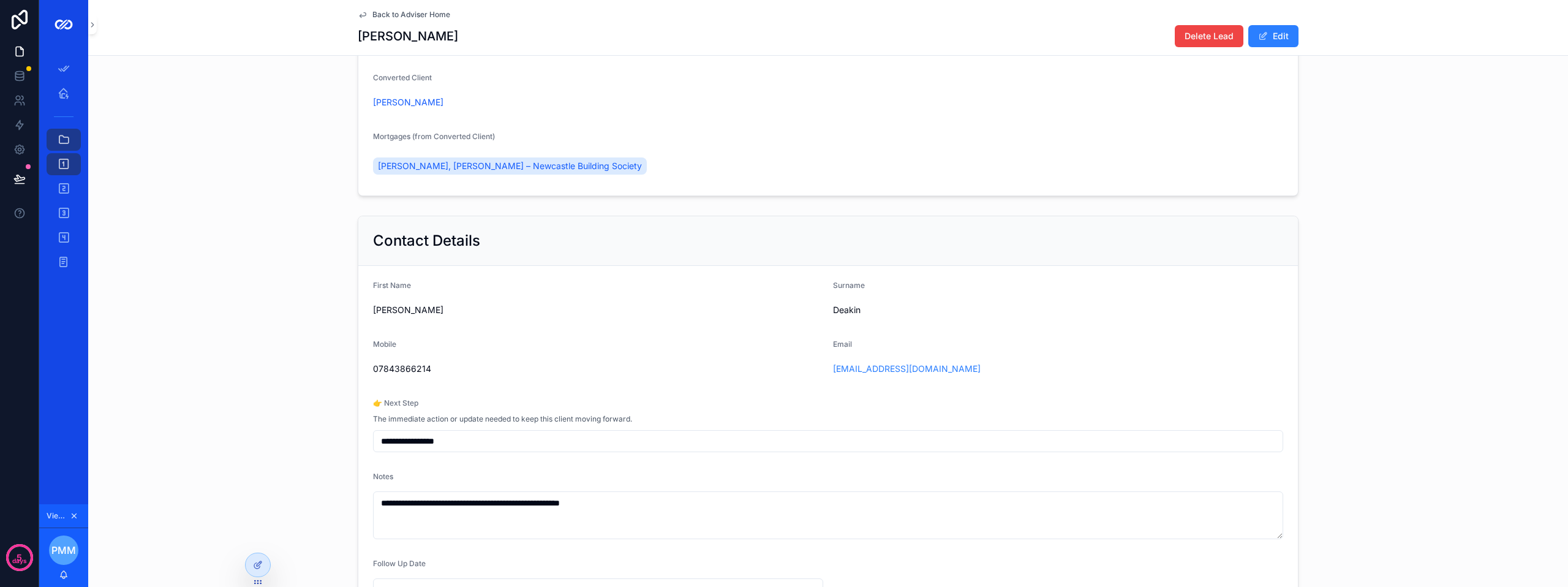
scroll to position [307, 0]
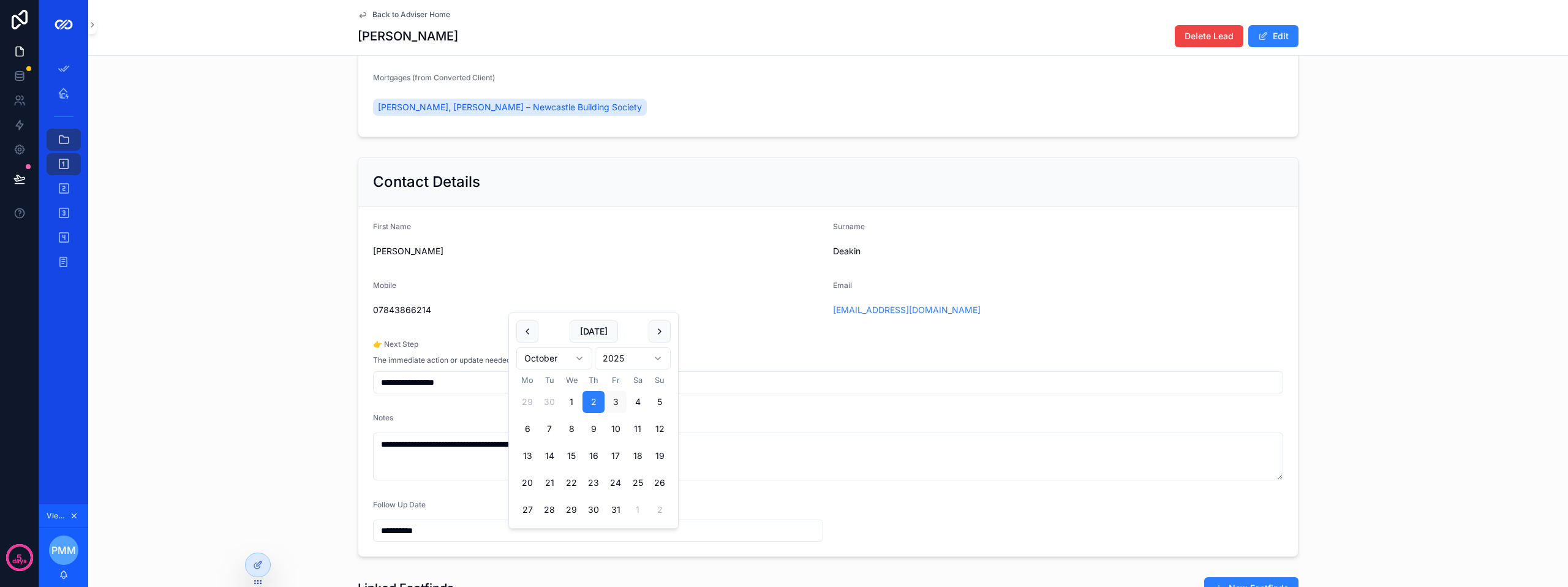
drag, startPoint x: 445, startPoint y: 539, endPoint x: 323, endPoint y: 519, distance: 123.6
click at [340, 534] on div "**********" at bounding box center [828, 357] width 1480 height 410
click at [220, 344] on div "**********" at bounding box center [828, 357] width 1480 height 410
click at [373, 16] on span "Back to Adviser Home" at bounding box center [411, 15] width 78 height 10
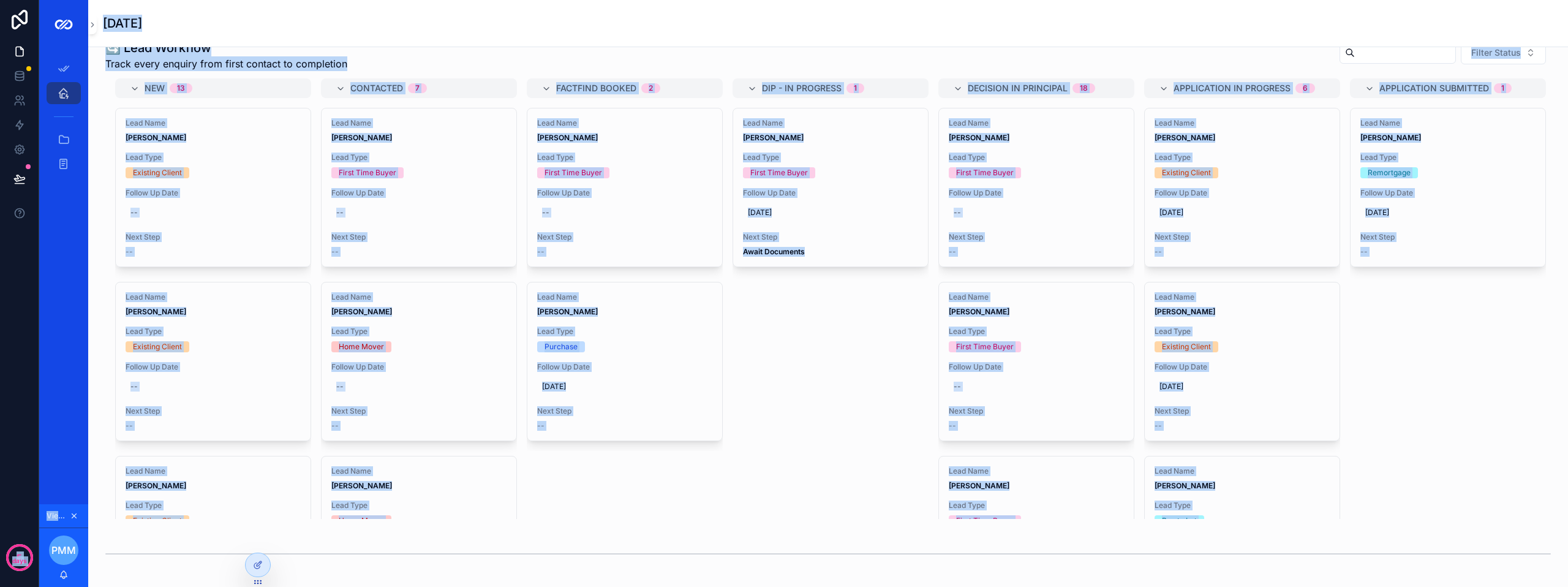
drag, startPoint x: 1252, startPoint y: 565, endPoint x: 0, endPoint y: 540, distance: 1252.2
click at [0, 540] on div "5 days App Setup Adviser Home All Tasks/Leads/Clients Advisers Viewing as Phili…" at bounding box center [784, 294] width 1568 height 587
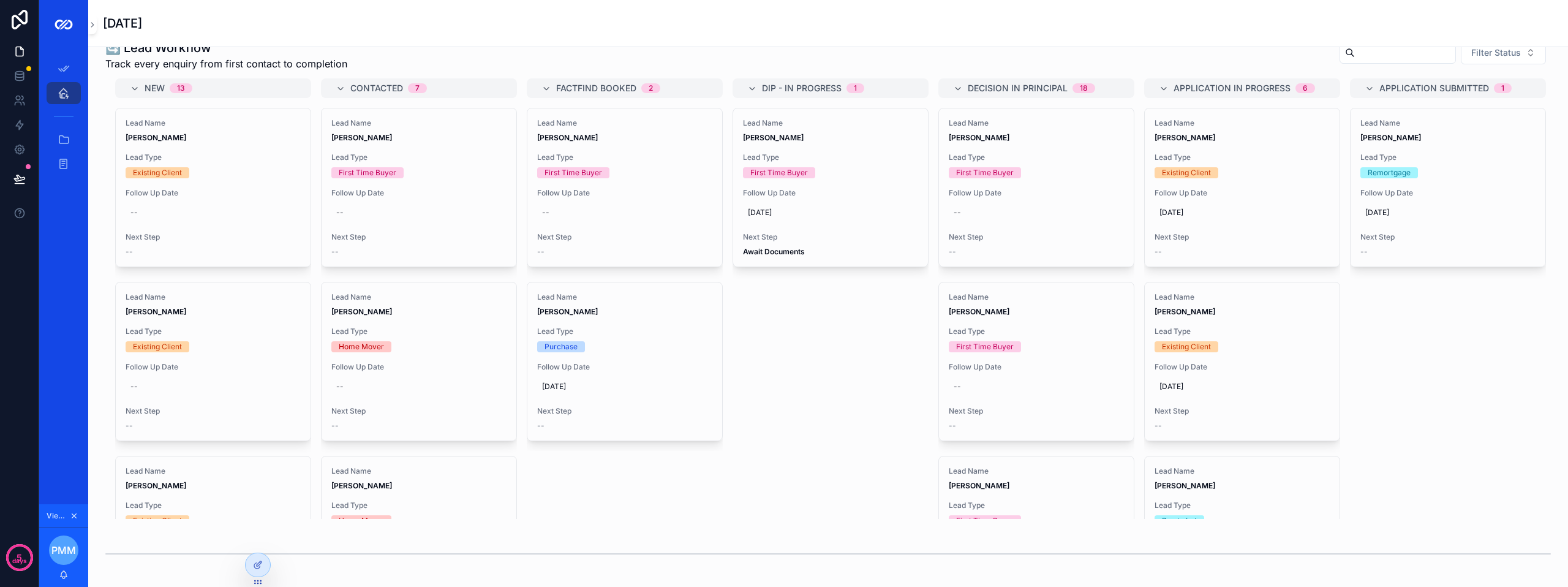
click at [662, 552] on div "scrollable content" at bounding box center [828, 553] width 1460 height 40
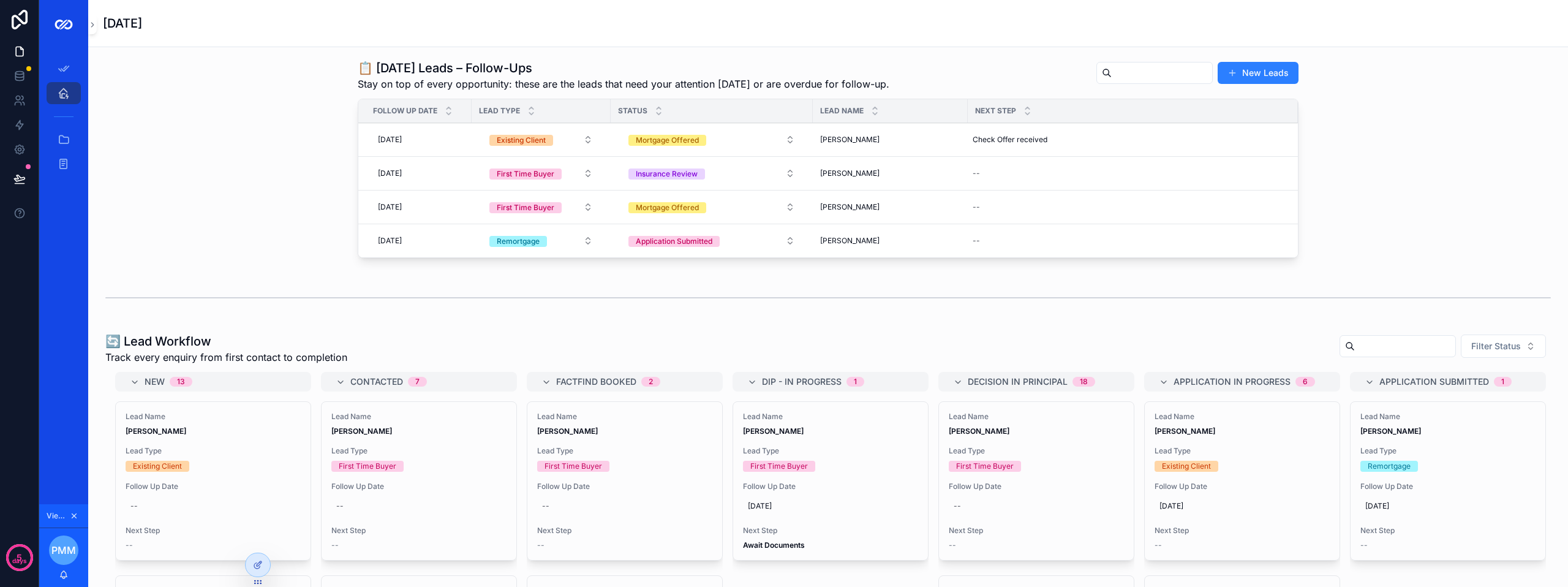
scroll to position [245, 0]
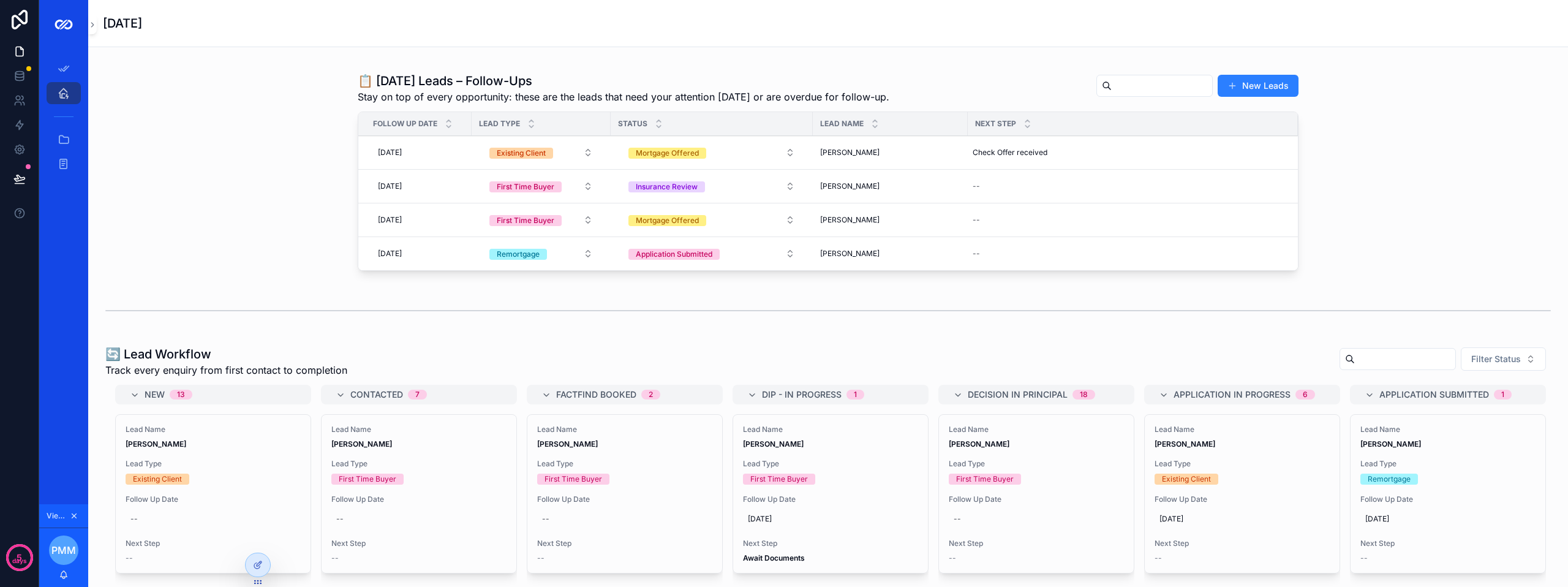
click at [256, 568] on icon at bounding box center [258, 565] width 10 height 10
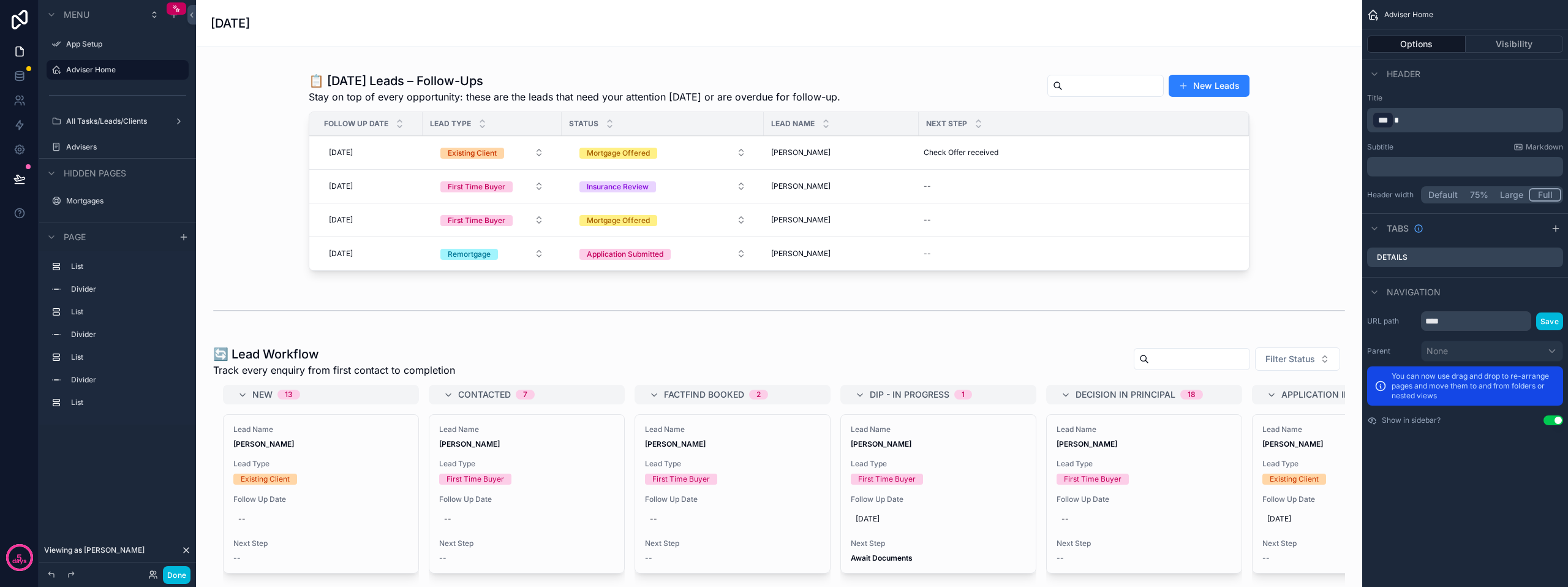
click at [816, 376] on div "scrollable content" at bounding box center [779, 585] width 1146 height 490
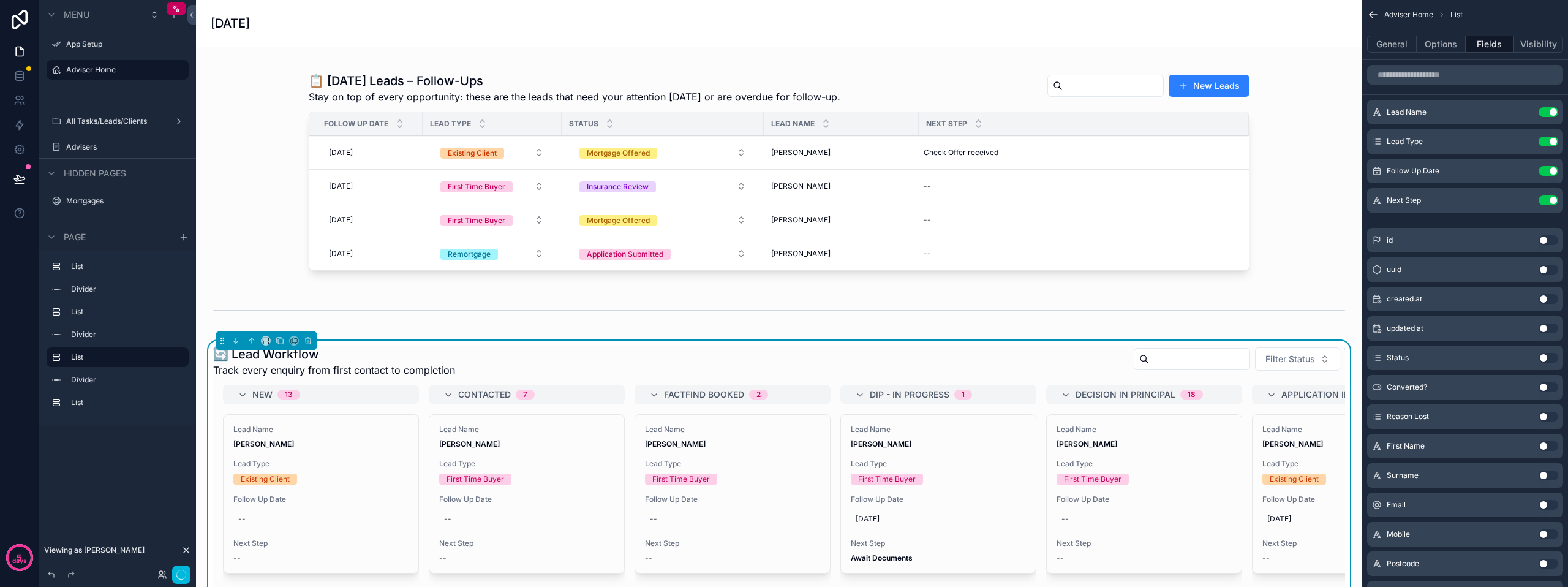
click at [1018, 377] on div "🔄 Lead Workflow Track every enquiry from first contact to completion Filter Sta…" at bounding box center [779, 361] width 1132 height 32
click at [1443, 47] on button "Options" at bounding box center [1441, 44] width 49 height 17
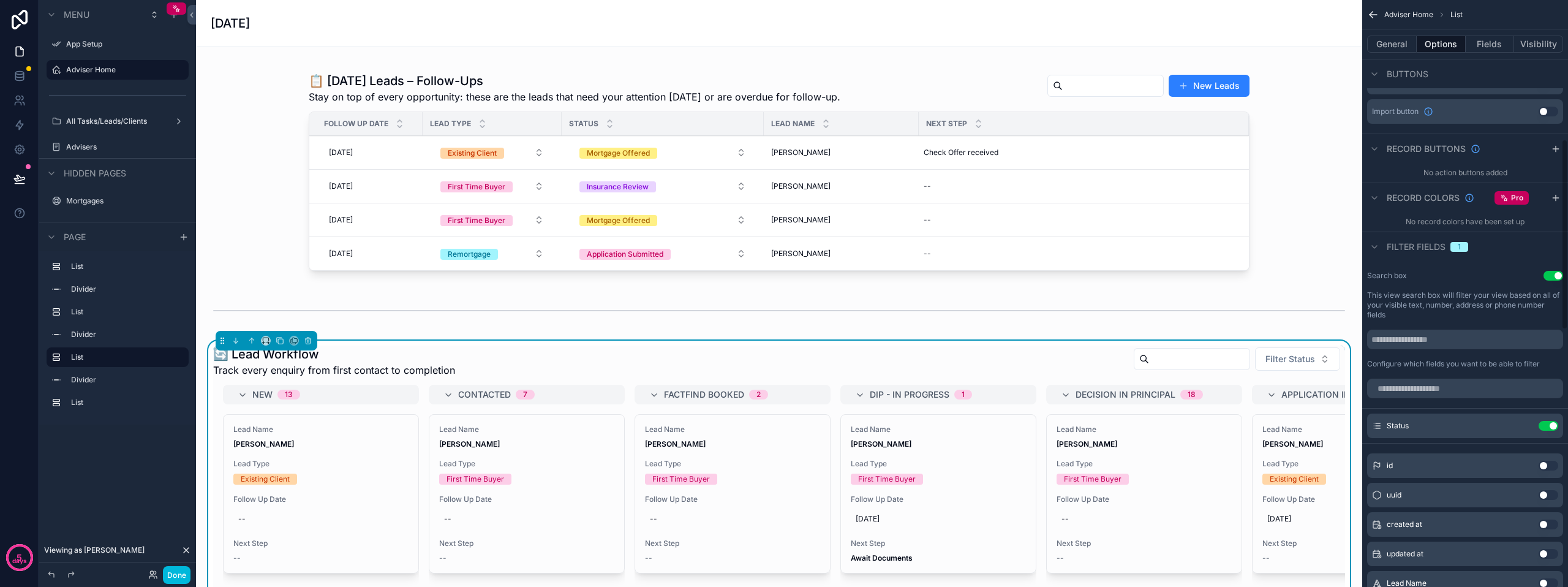
scroll to position [490, 0]
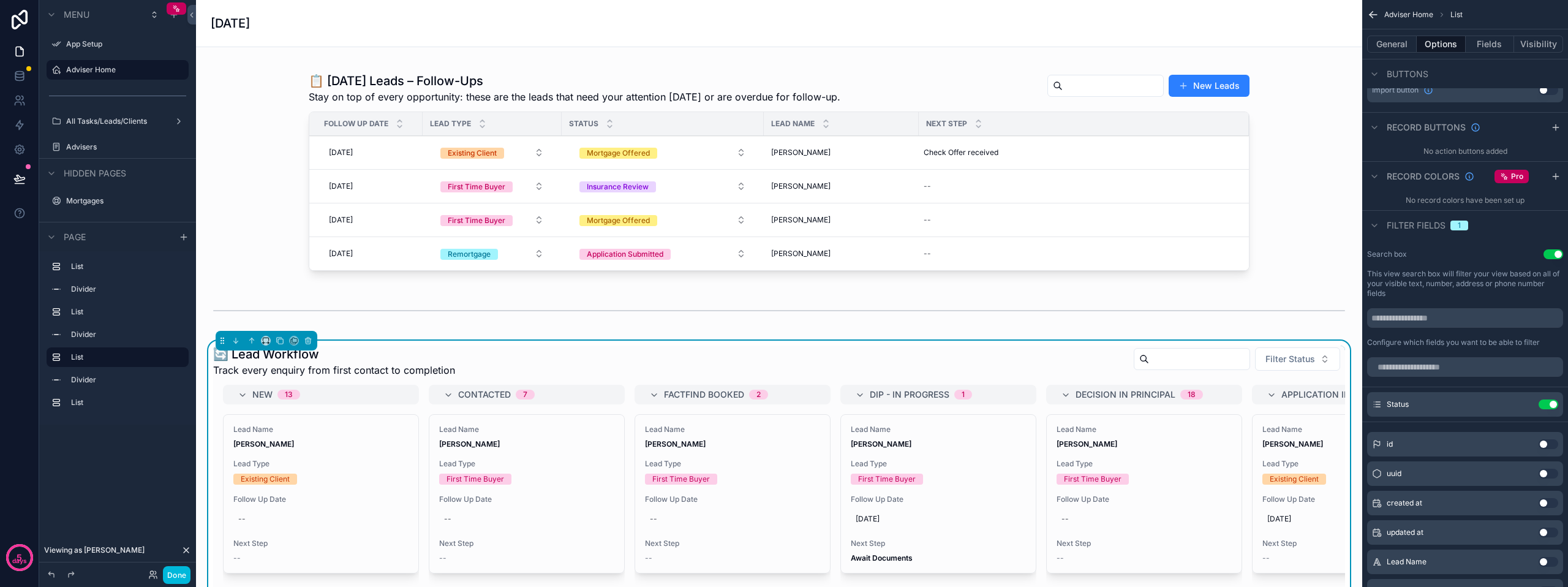
click at [0, 0] on icon "scrollable content" at bounding box center [0, 0] width 0 height 0
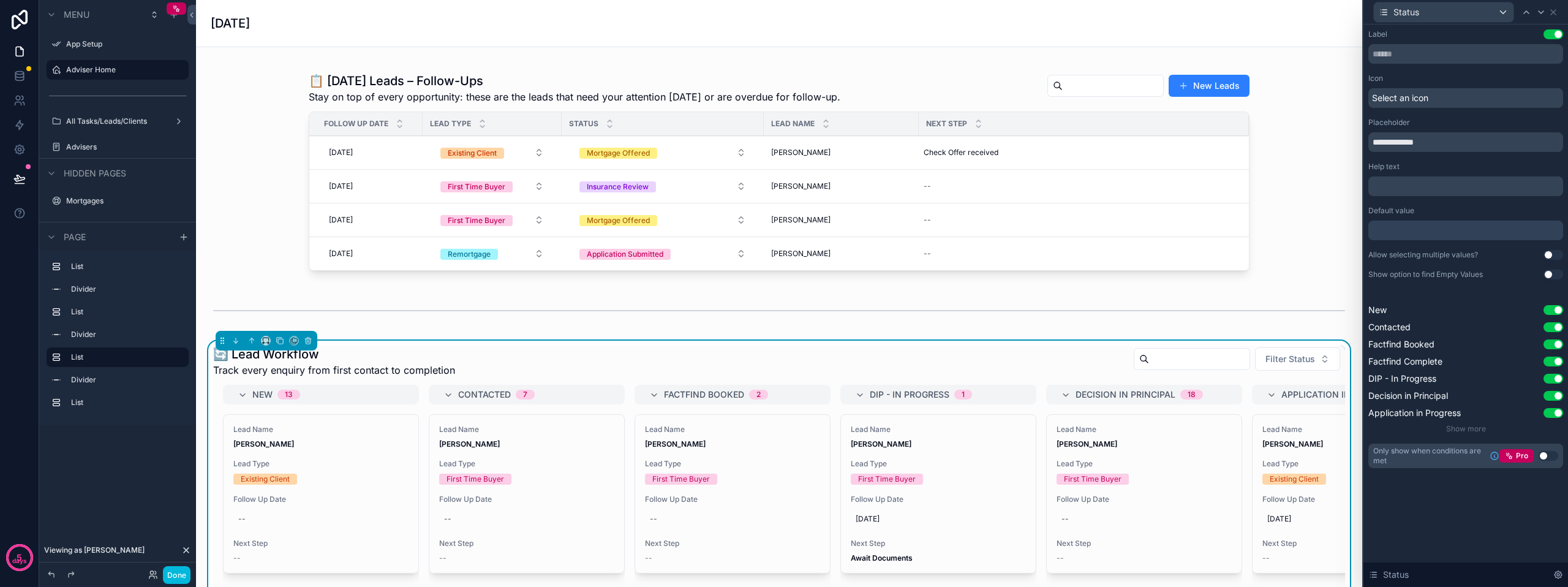
click at [1473, 427] on span "Show more" at bounding box center [1466, 429] width 40 height 9
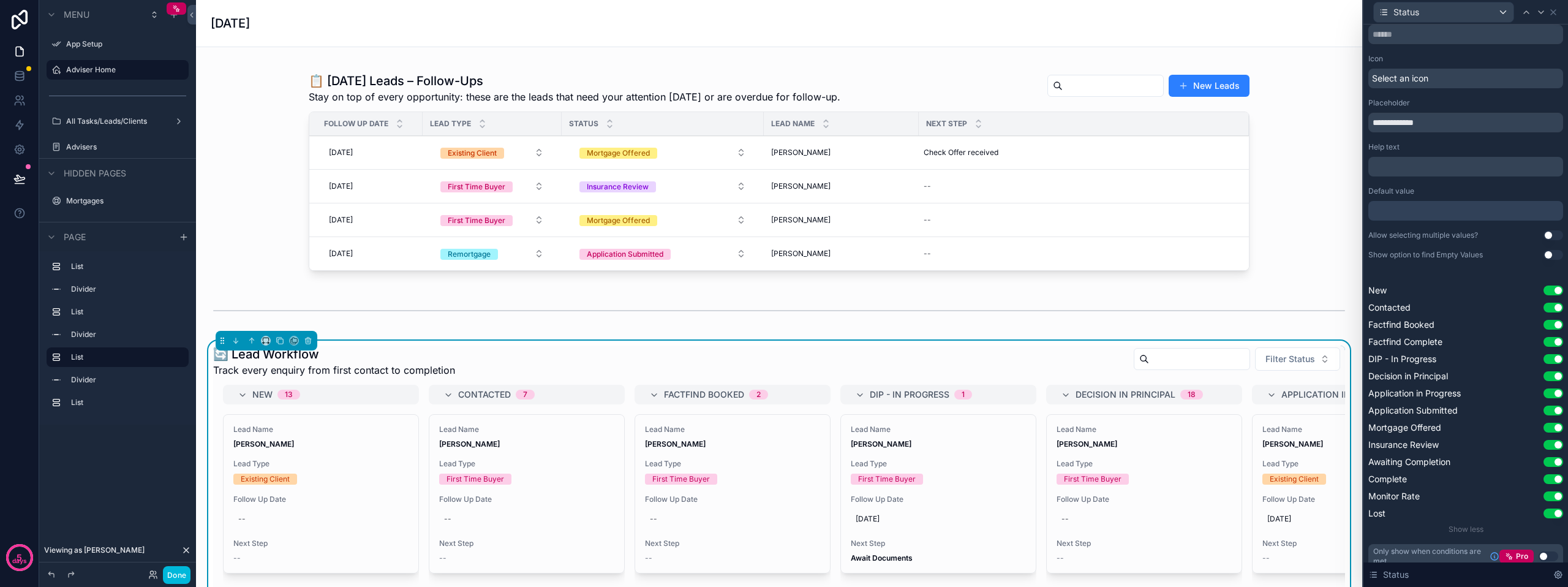
scroll to position [30, 0]
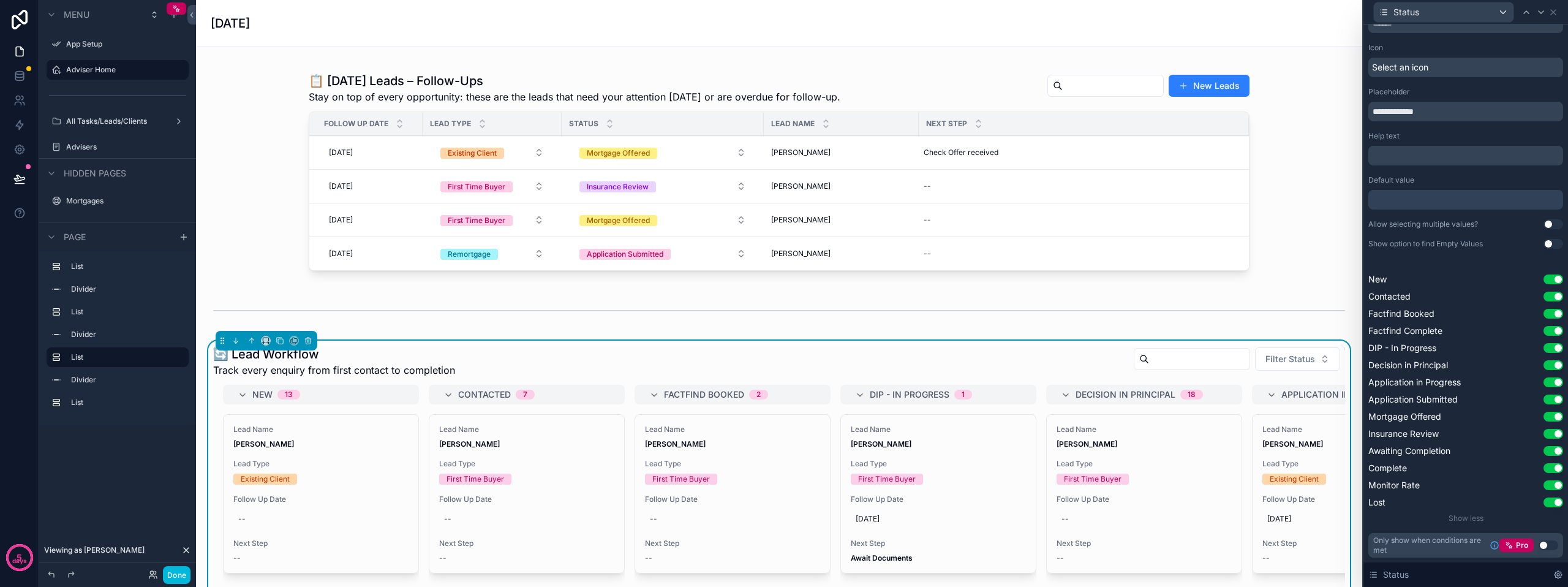
click at [1544, 504] on button "Use setting" at bounding box center [1553, 503] width 20 height 10
click at [1543, 468] on button "Use setting" at bounding box center [1553, 468] width 20 height 10
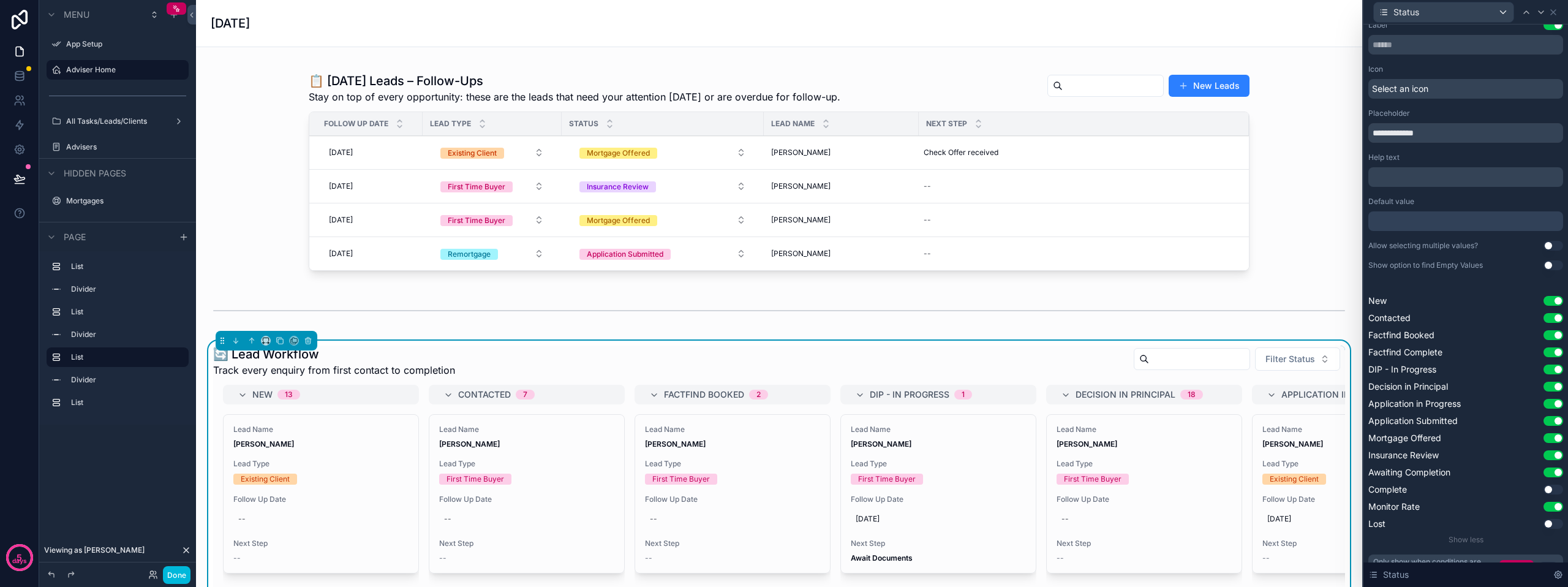
scroll to position [0, 0]
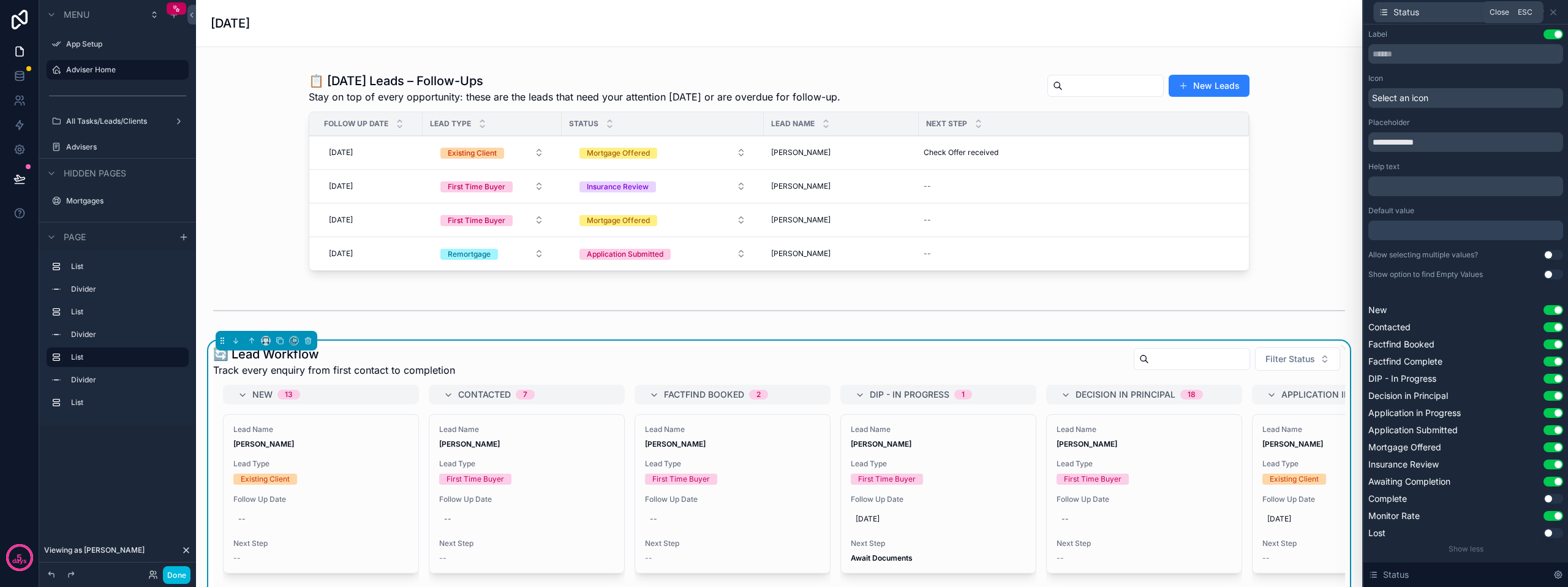
click at [1552, 12] on icon at bounding box center [1553, 12] width 5 height 5
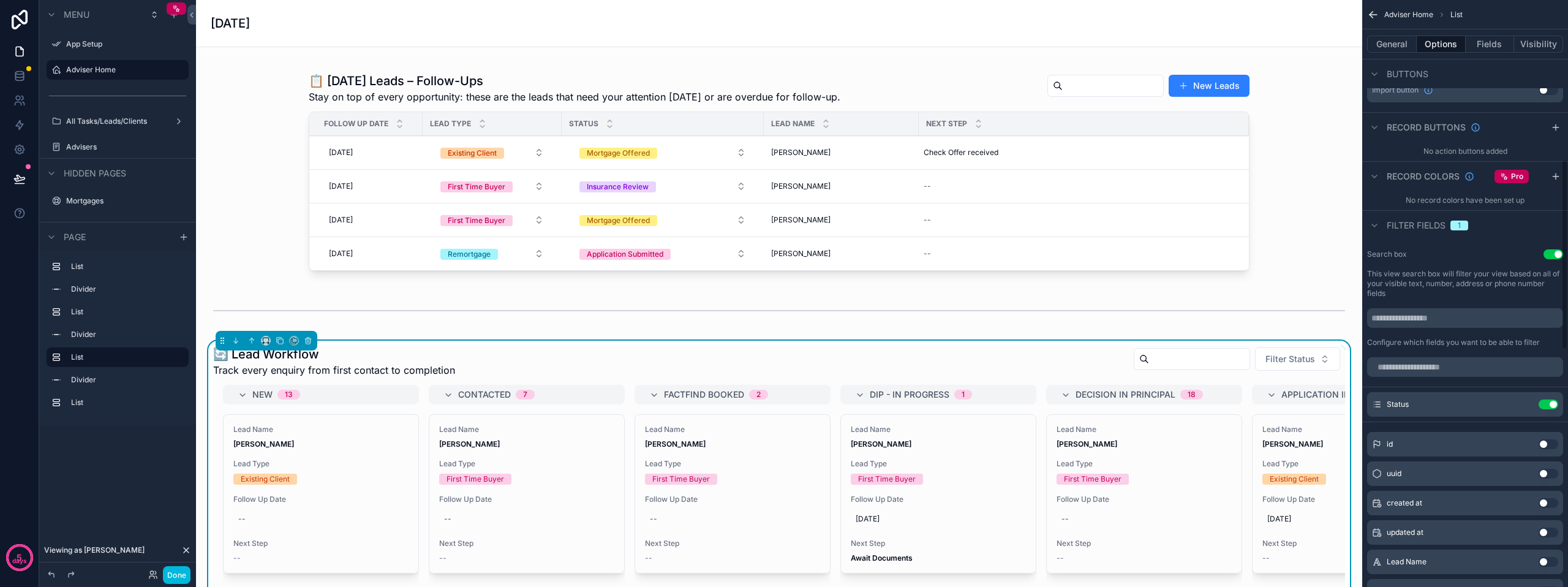
click at [178, 570] on button "Done" at bounding box center [177, 575] width 27 height 18
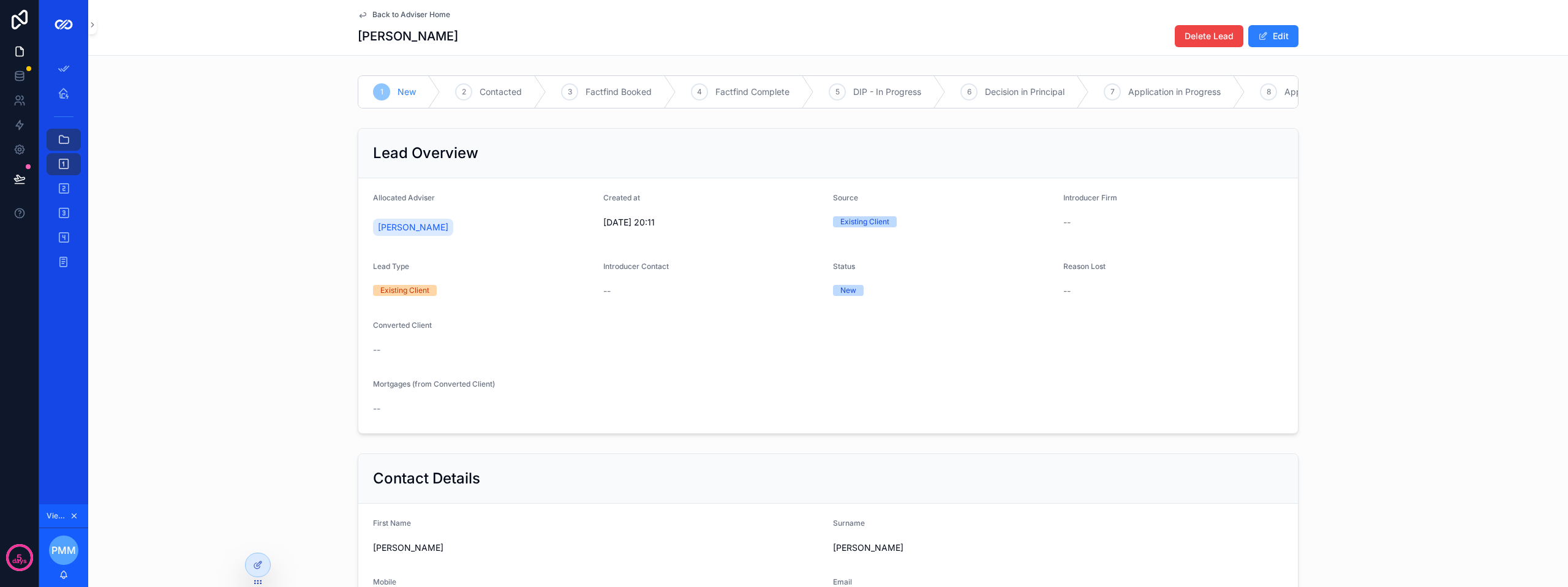
click at [384, 14] on span "Back to Adviser Home" at bounding box center [411, 15] width 78 height 10
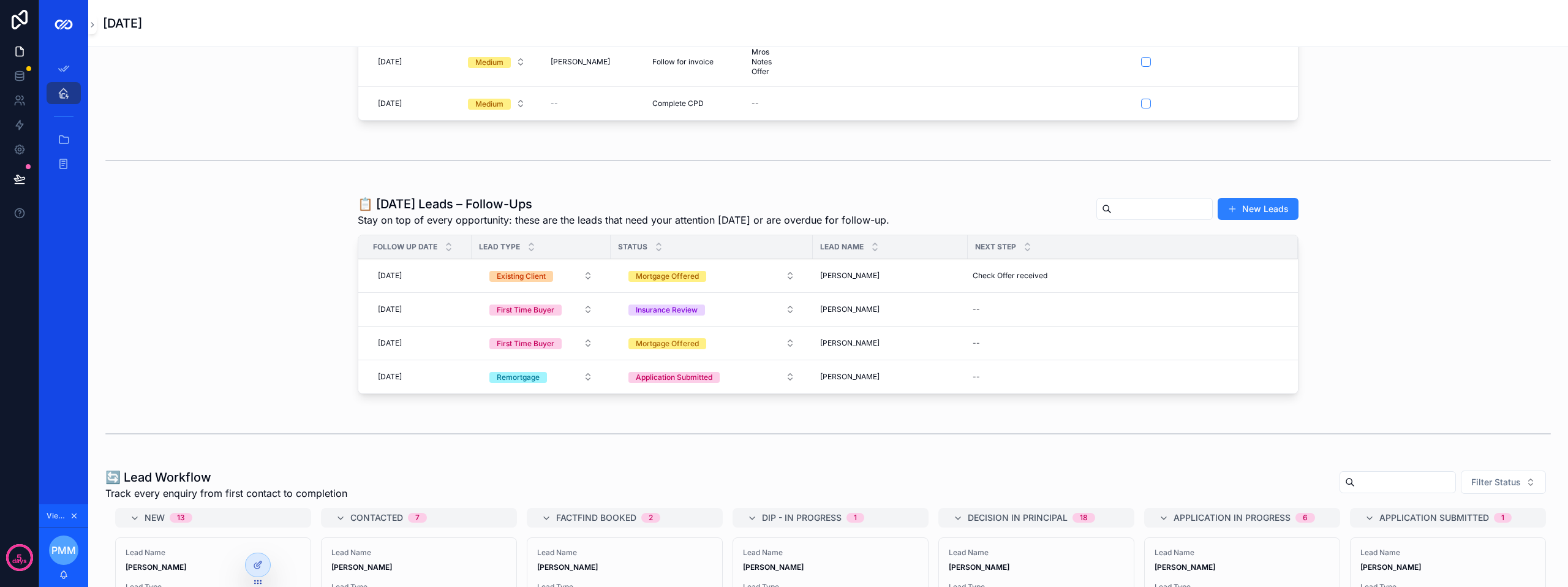
scroll to position [123, 0]
click at [987, 383] on div "--" at bounding box center [1125, 377] width 316 height 20
type input "*"
type input "**********"
click at [1122, 405] on icon "scrollable content" at bounding box center [1118, 402] width 10 height 10
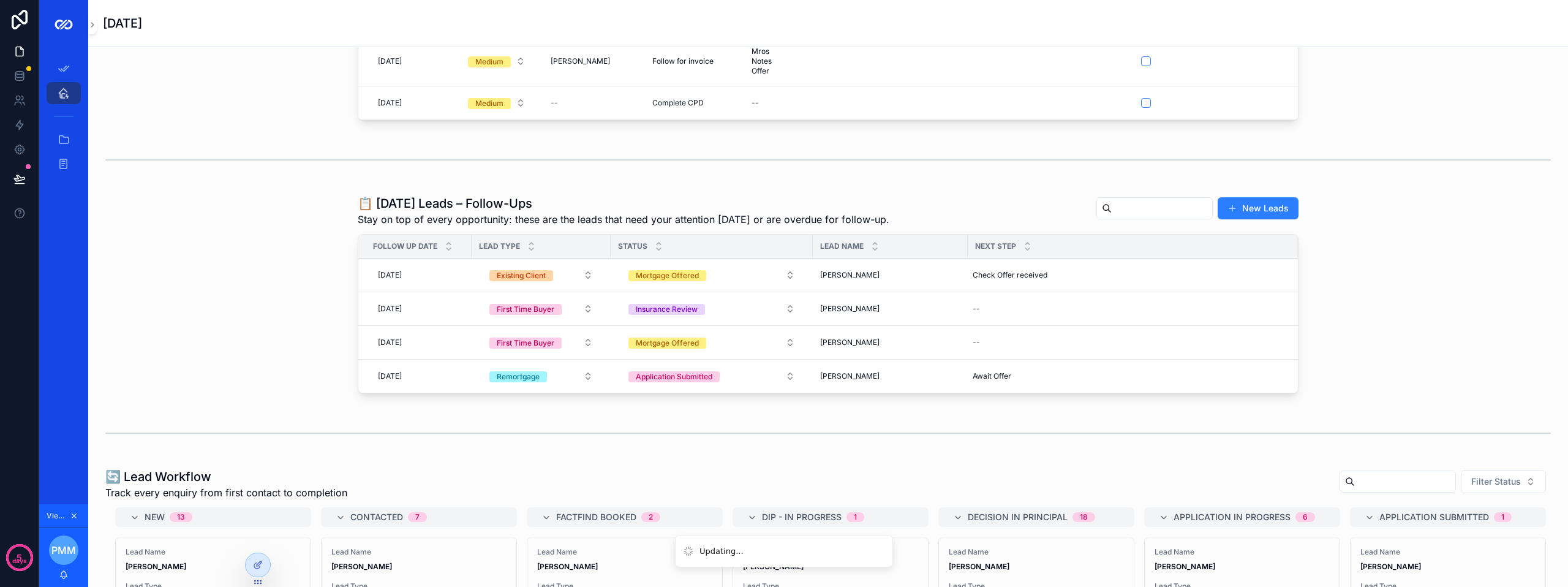
click at [427, 382] on div "[DATE] [DATE]" at bounding box center [419, 377] width 91 height 20
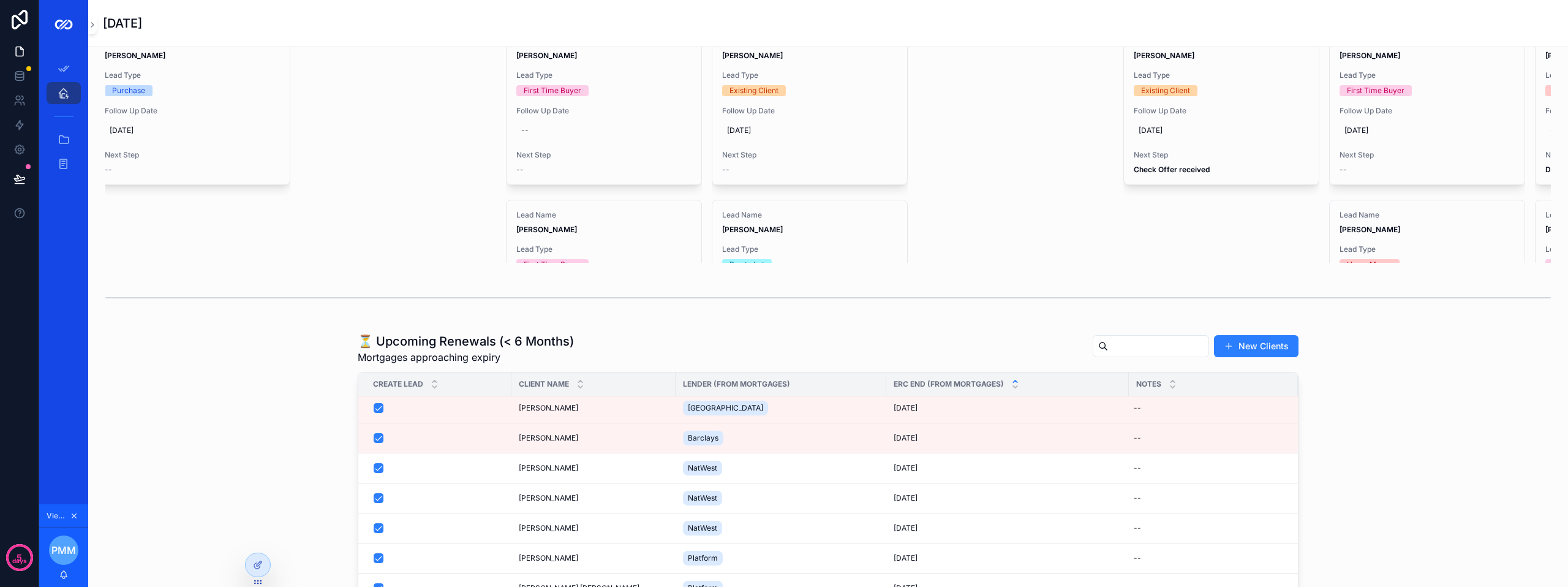
scroll to position [792, 0]
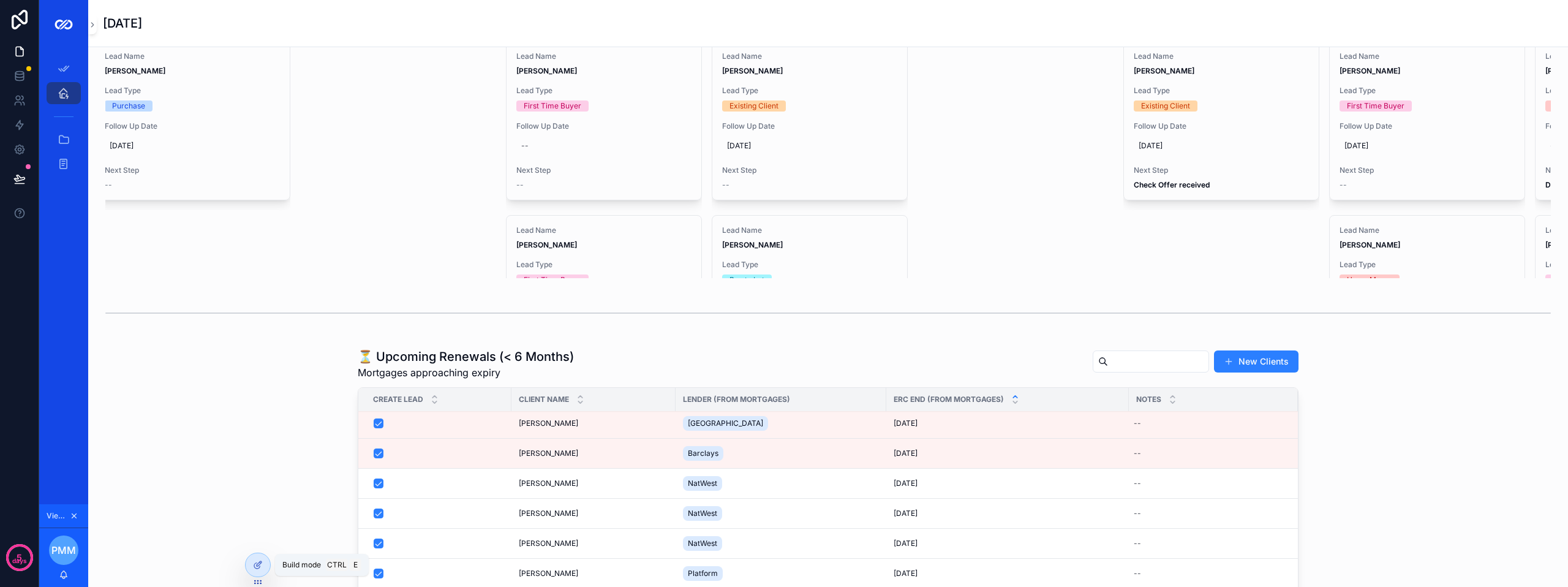
click at [259, 564] on icon at bounding box center [258, 565] width 10 height 10
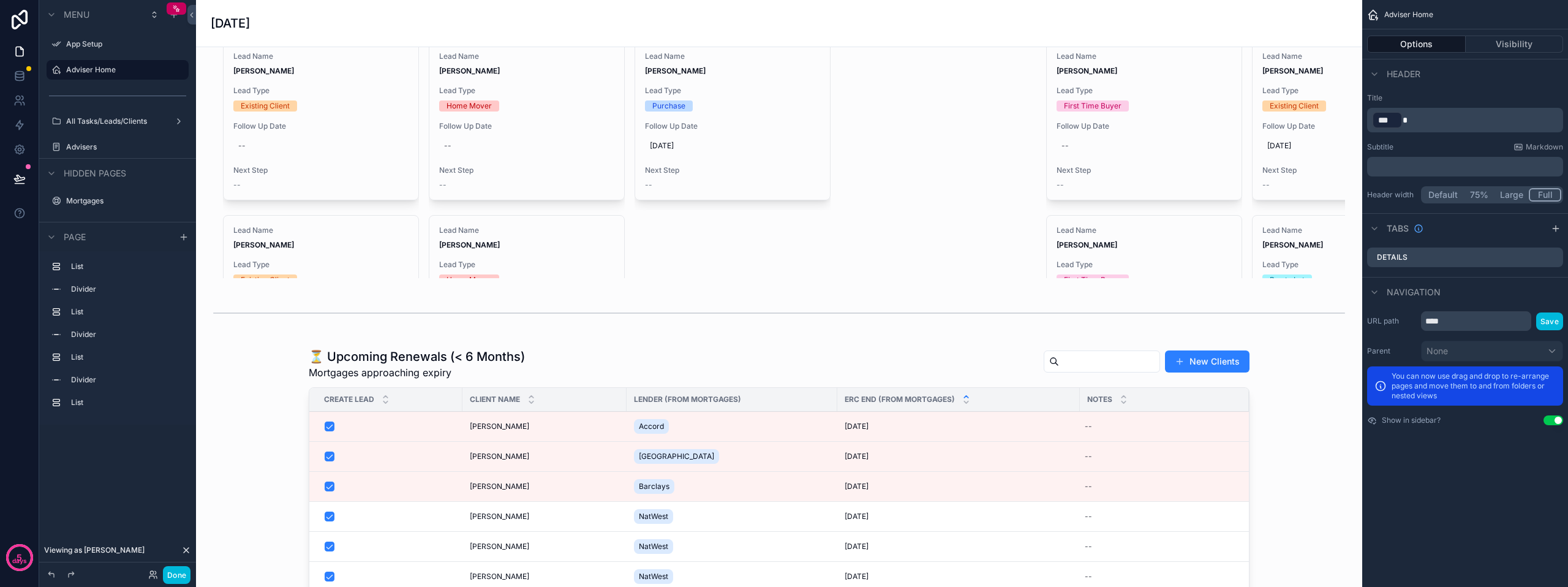
click at [872, 387] on div "scrollable content" at bounding box center [779, 591] width 1146 height 496
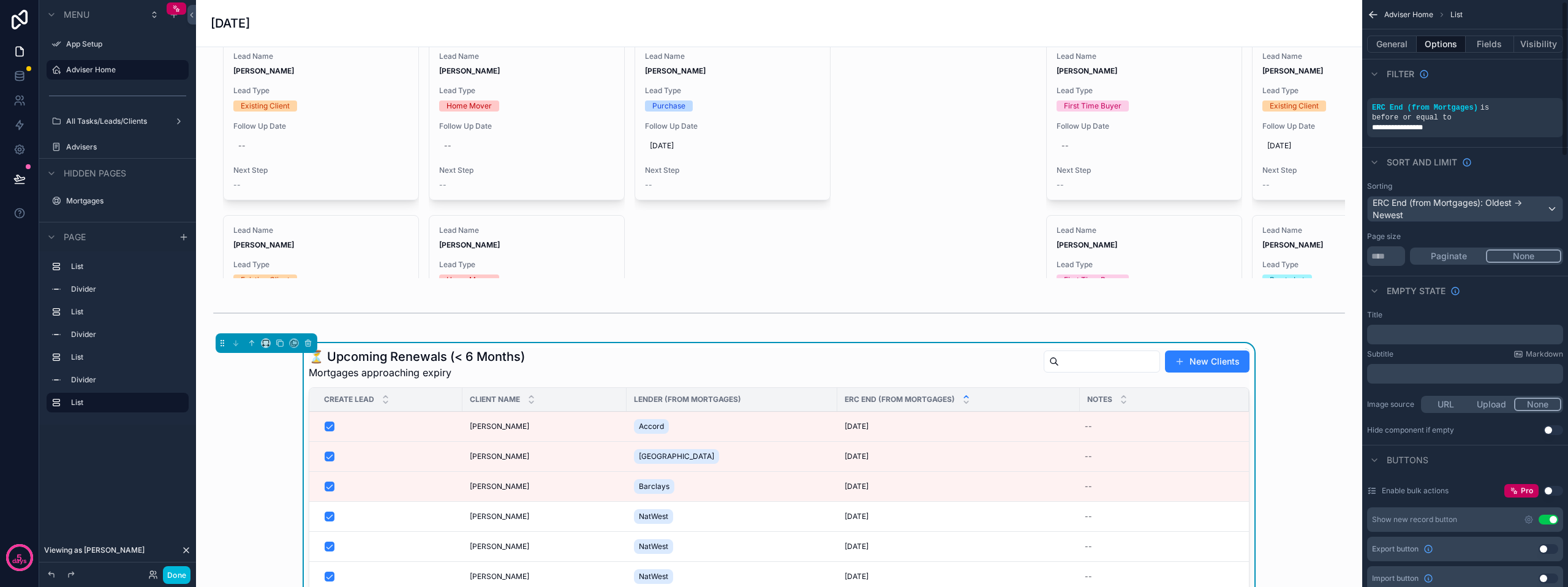
scroll to position [0, 0]
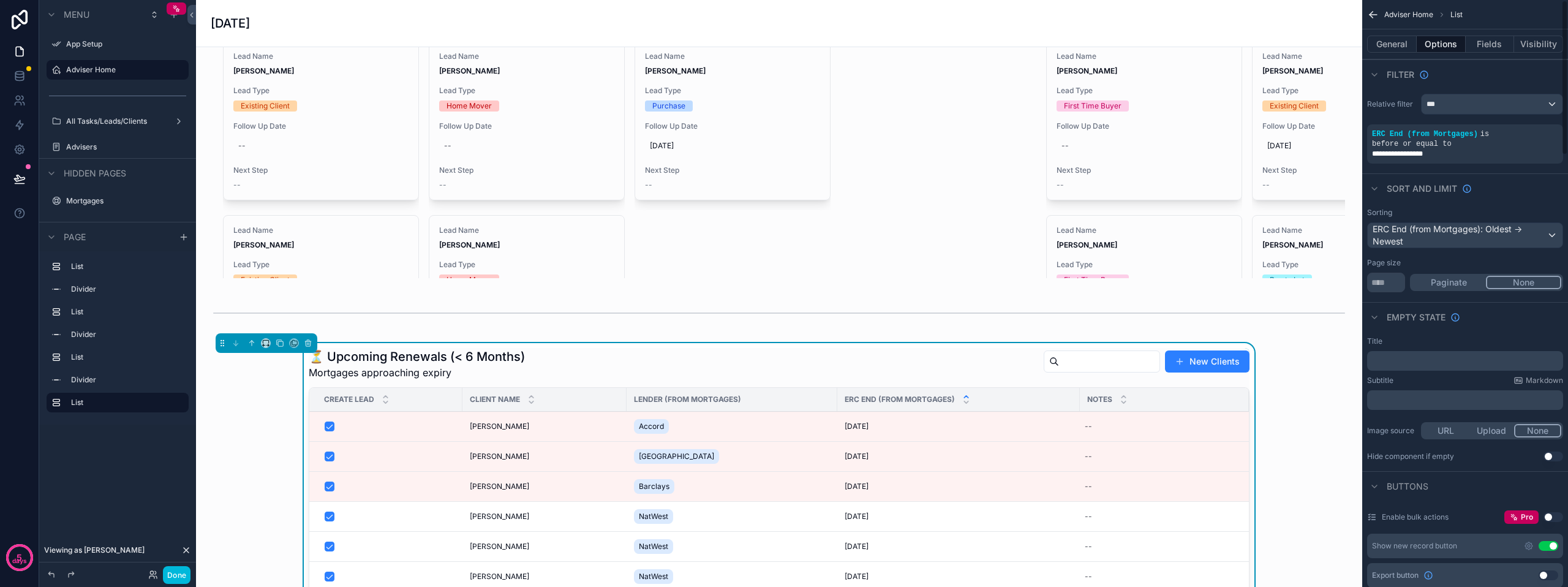
click at [1495, 42] on button "Fields" at bounding box center [1490, 44] width 49 height 17
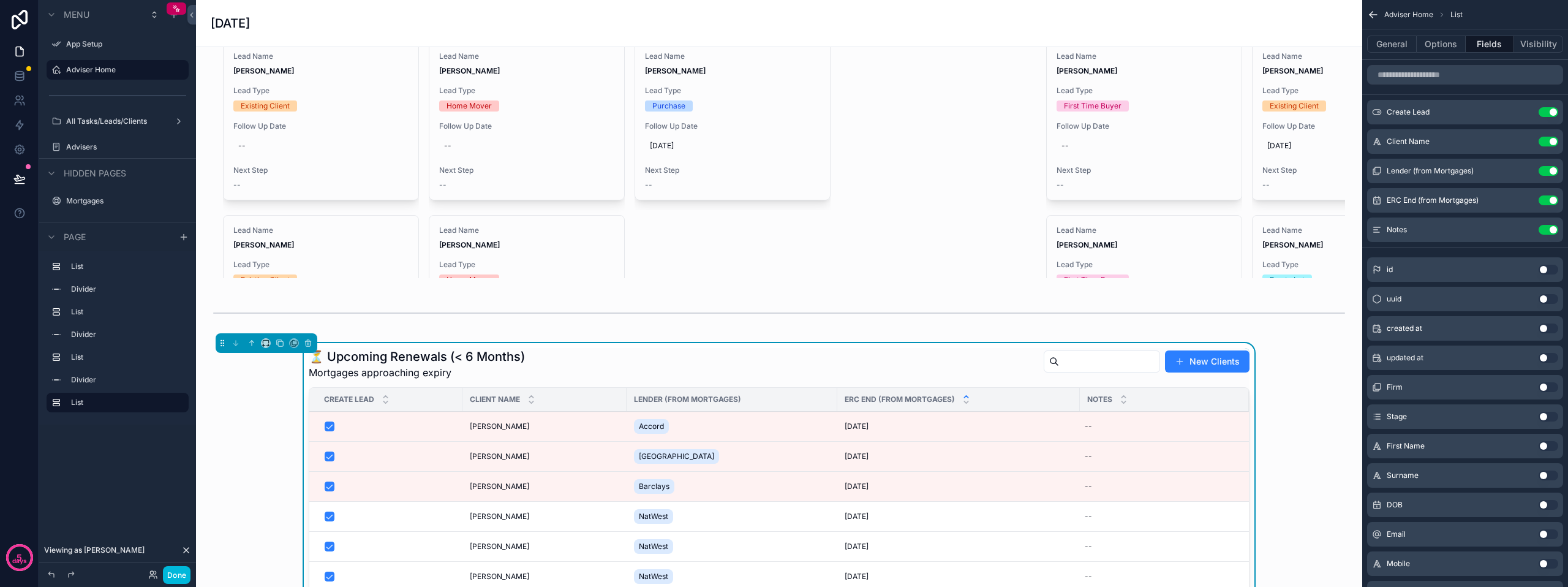
click at [910, 380] on div "⏳ Upcoming Renewals (< 6 Months) Mortgages approaching expiry New Clients" at bounding box center [779, 364] width 941 height 32
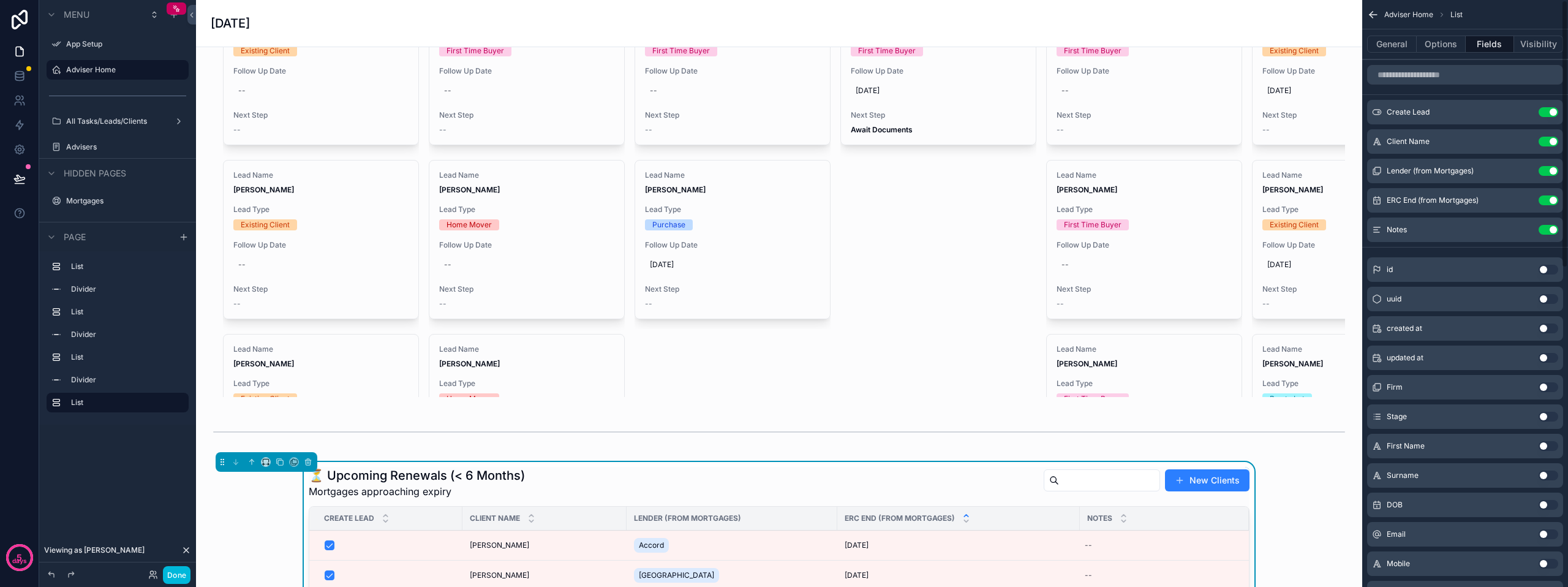
scroll to position [670, 0]
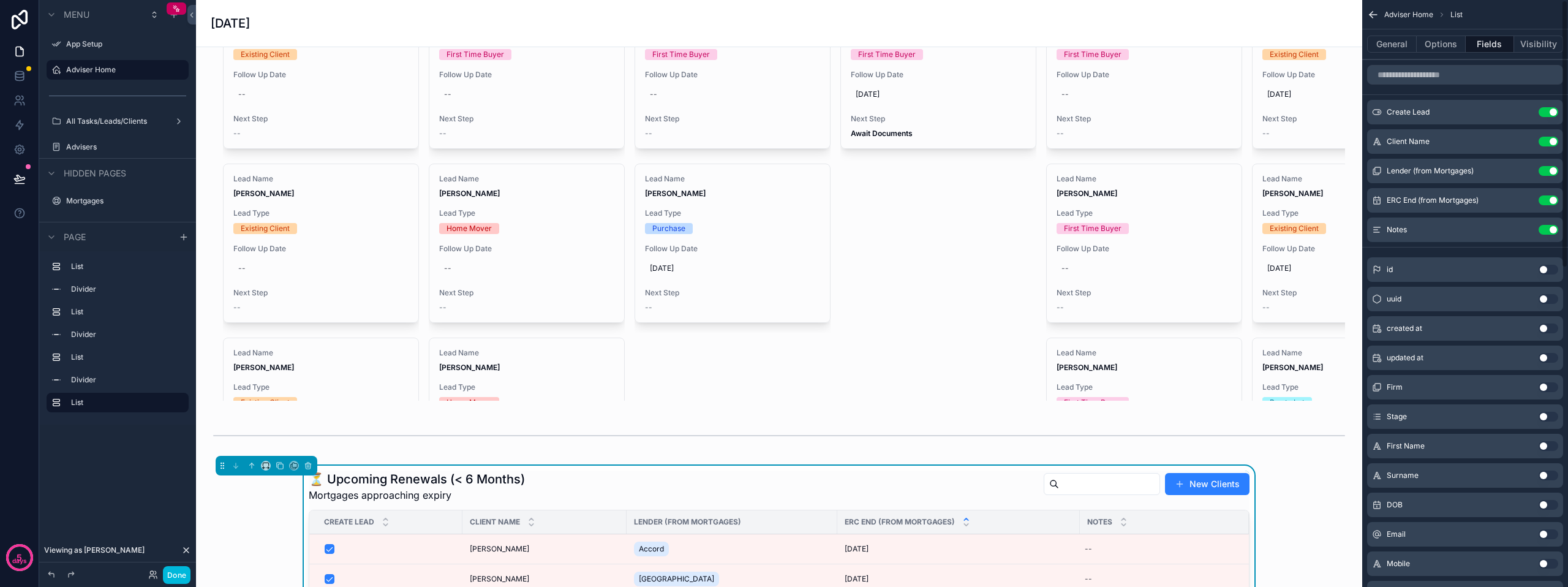
click at [1443, 47] on button "Options" at bounding box center [1441, 44] width 49 height 17
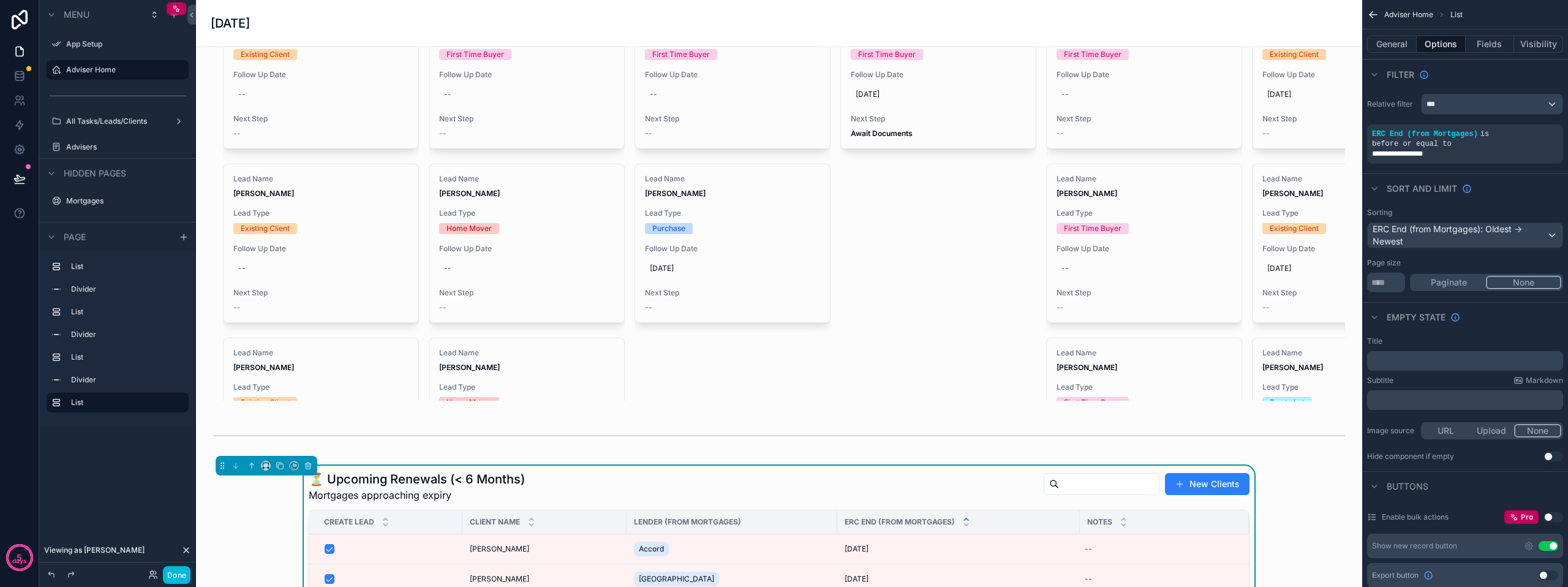
click at [1393, 47] on button "General" at bounding box center [1392, 44] width 50 height 17
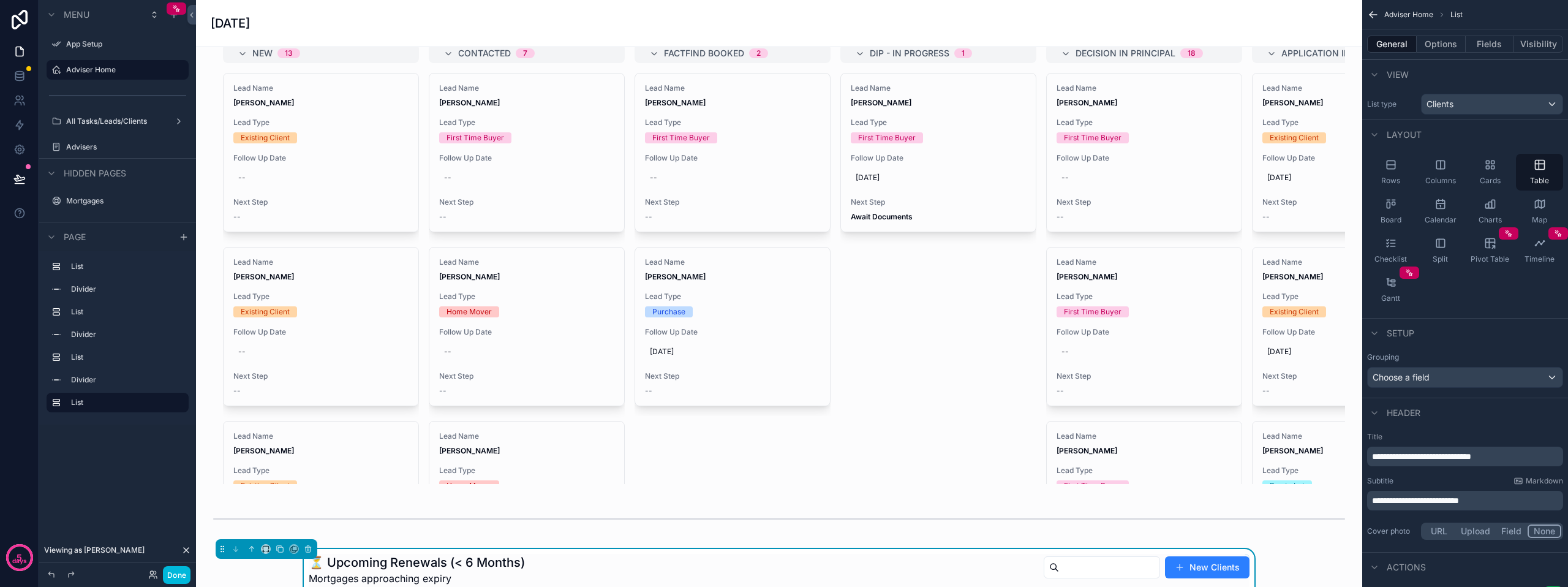
scroll to position [609, 0]
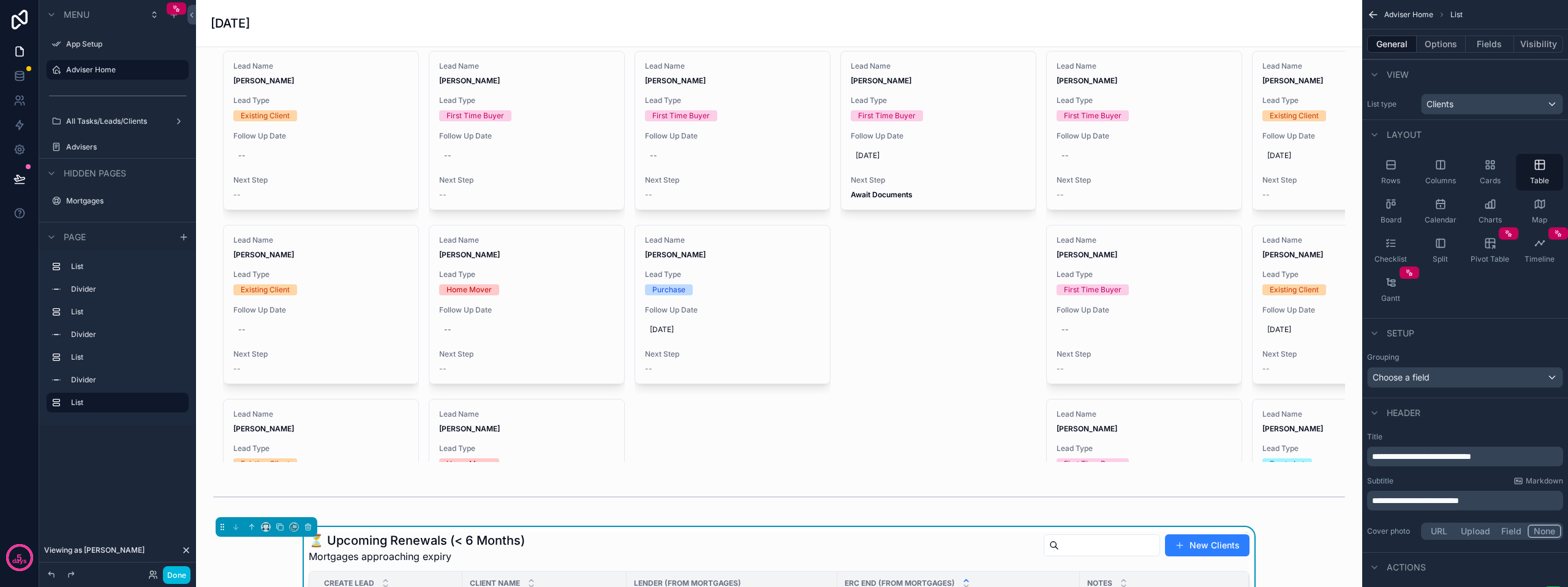
click at [343, 183] on div "scrollable content" at bounding box center [779, 222] width 1146 height 490
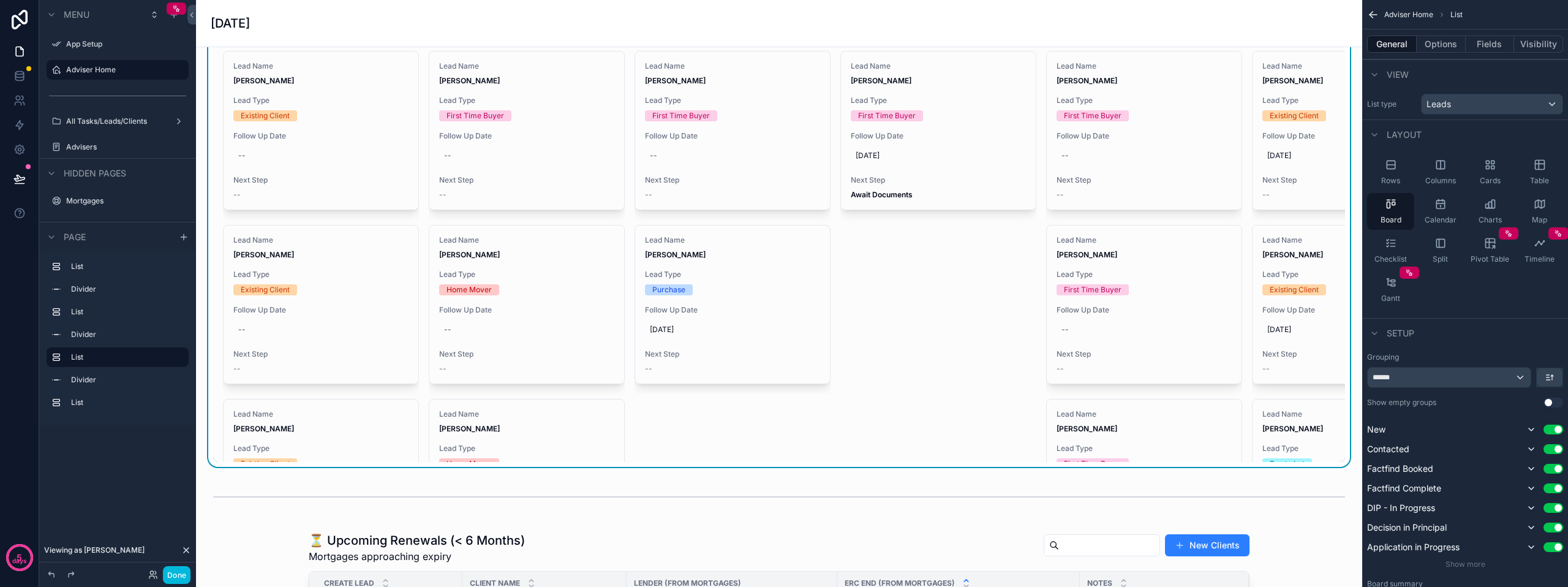
click at [300, 117] on div "Lead Type Existing Client" at bounding box center [321, 108] width 175 height 25
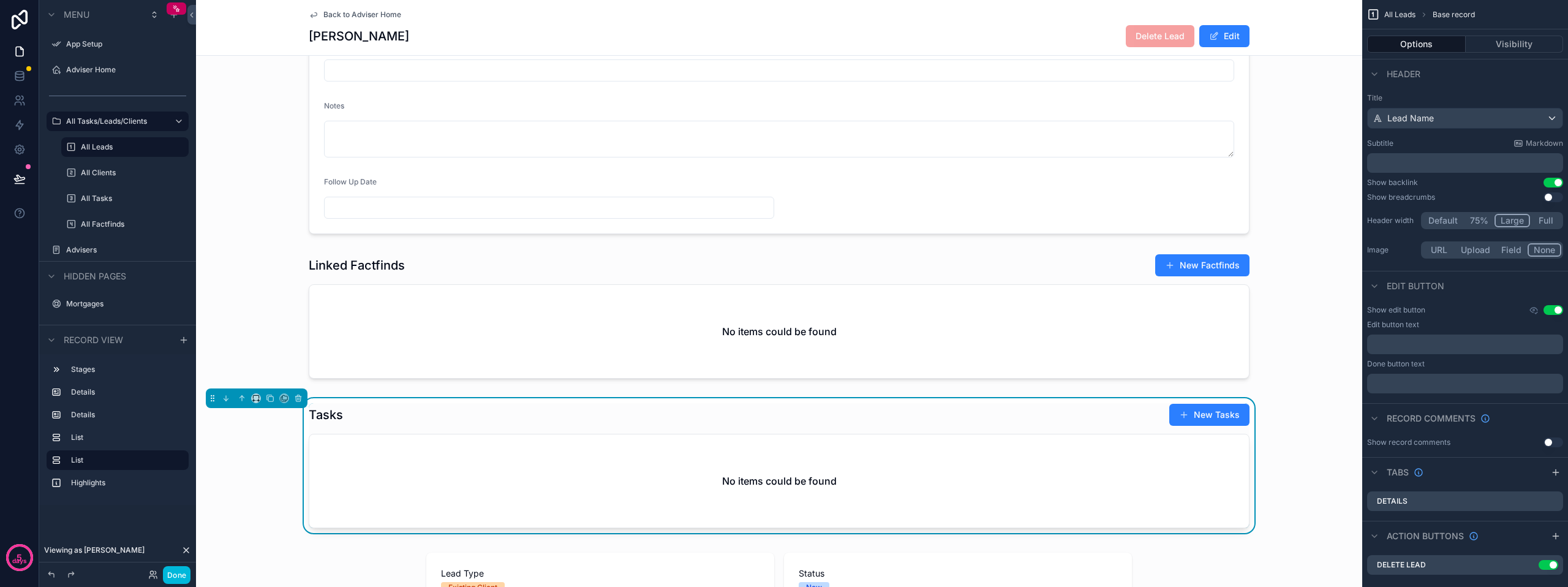
click at [184, 573] on button "Done" at bounding box center [177, 575] width 27 height 18
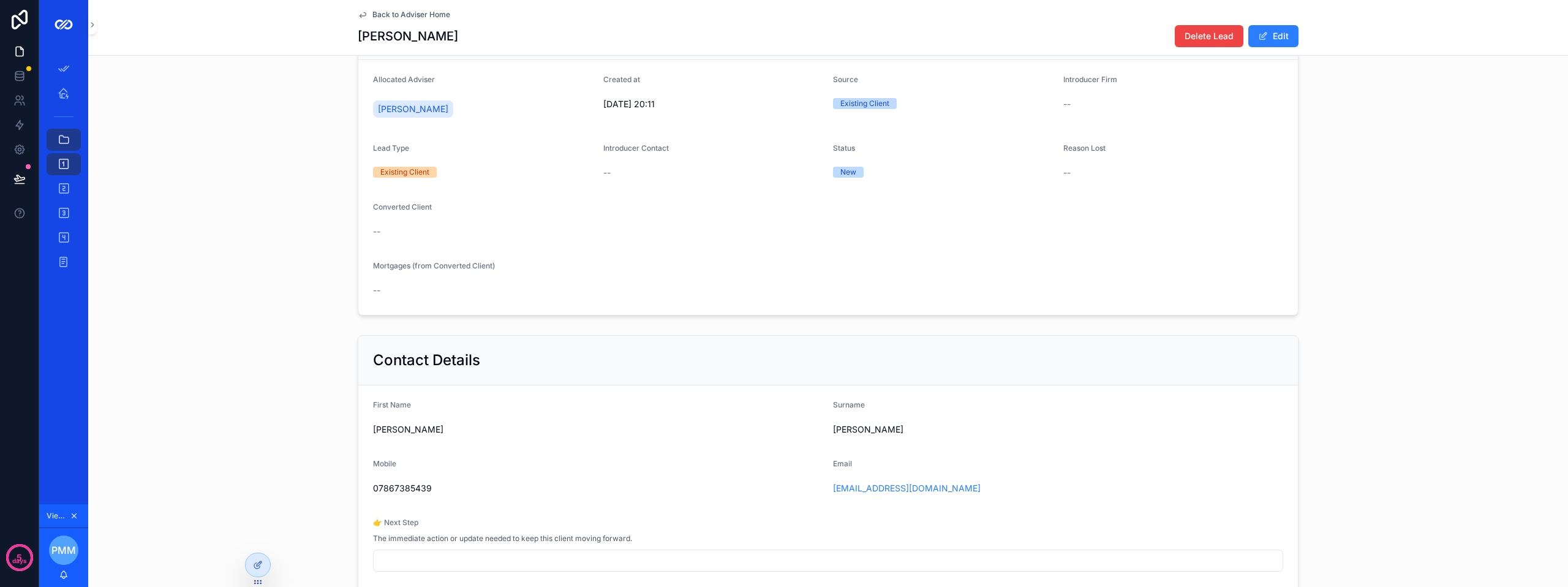
scroll to position [57, 0]
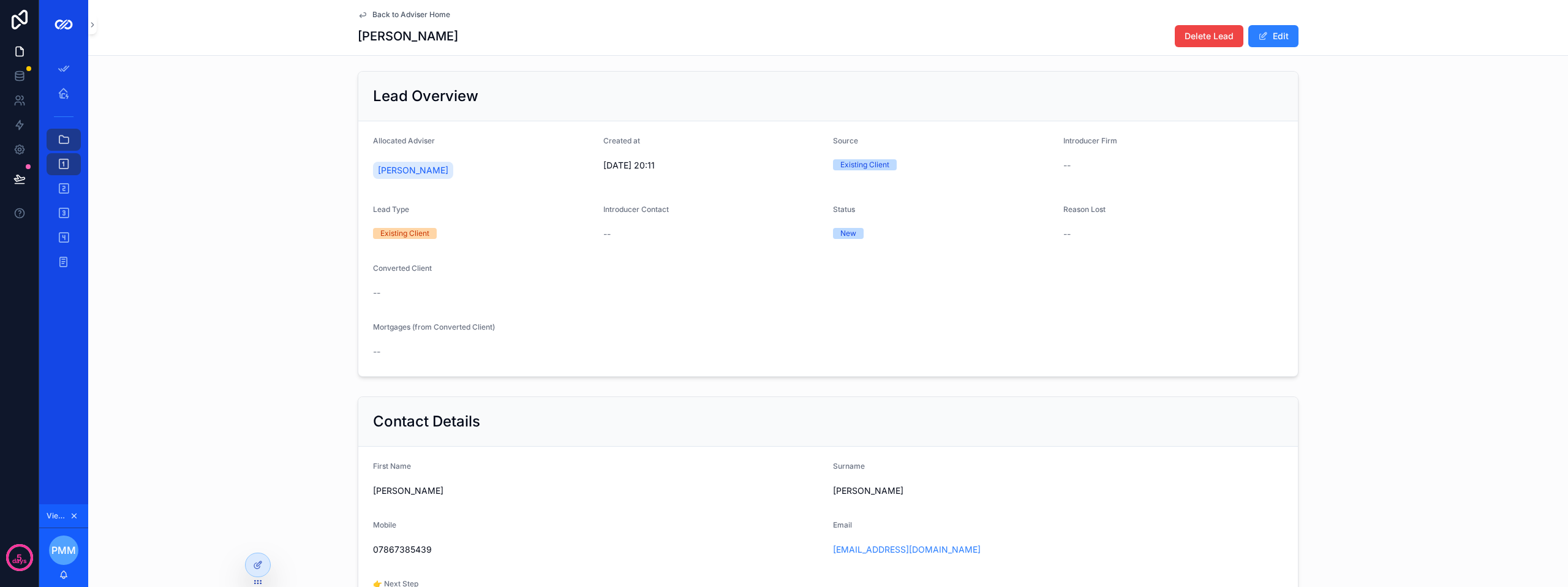
click at [1269, 37] on button "Edit" at bounding box center [1273, 37] width 50 height 22
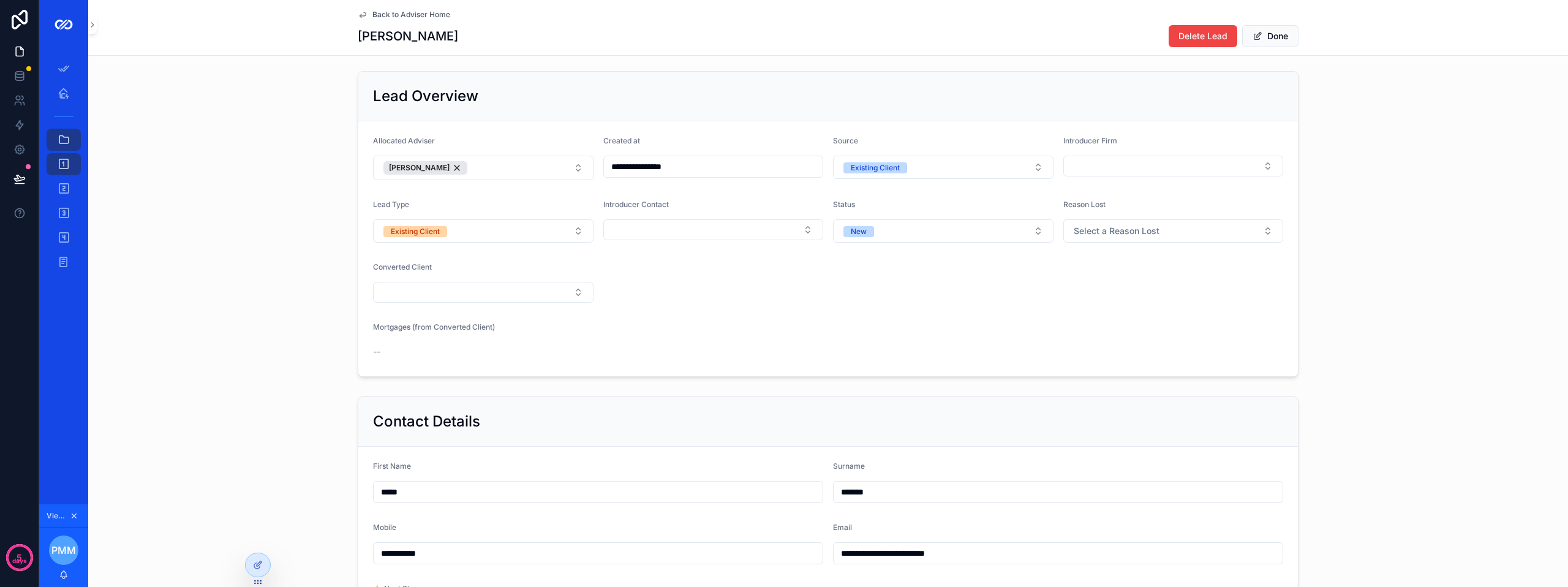
click at [461, 303] on button "Select Button" at bounding box center [484, 292] width 221 height 21
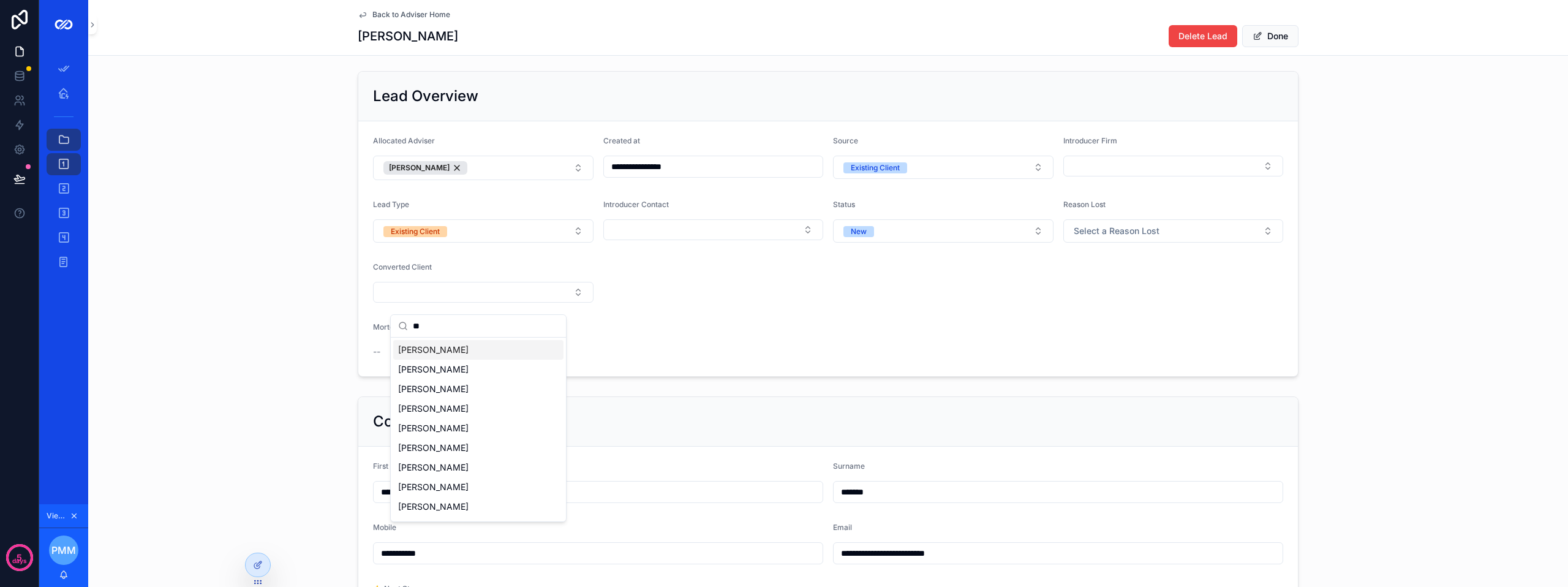
type input "**"
click at [449, 347] on span "[PERSON_NAME]" at bounding box center [433, 350] width 71 height 12
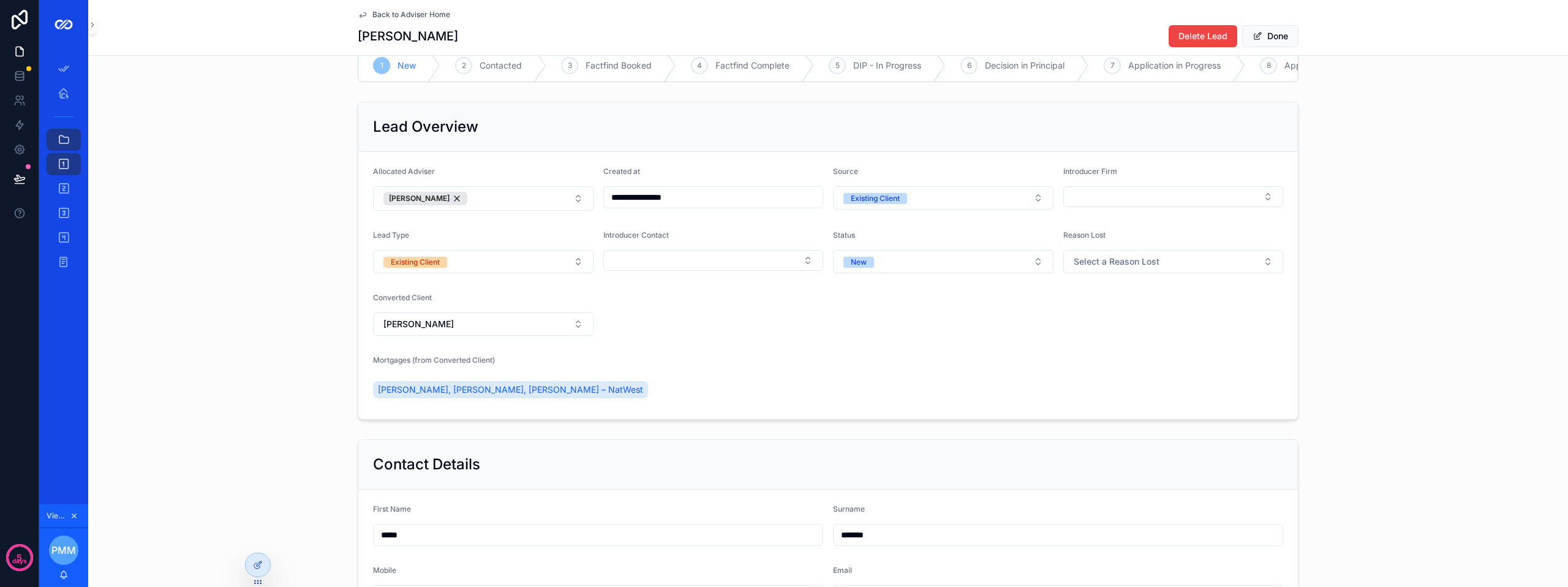
scroll to position [0, 0]
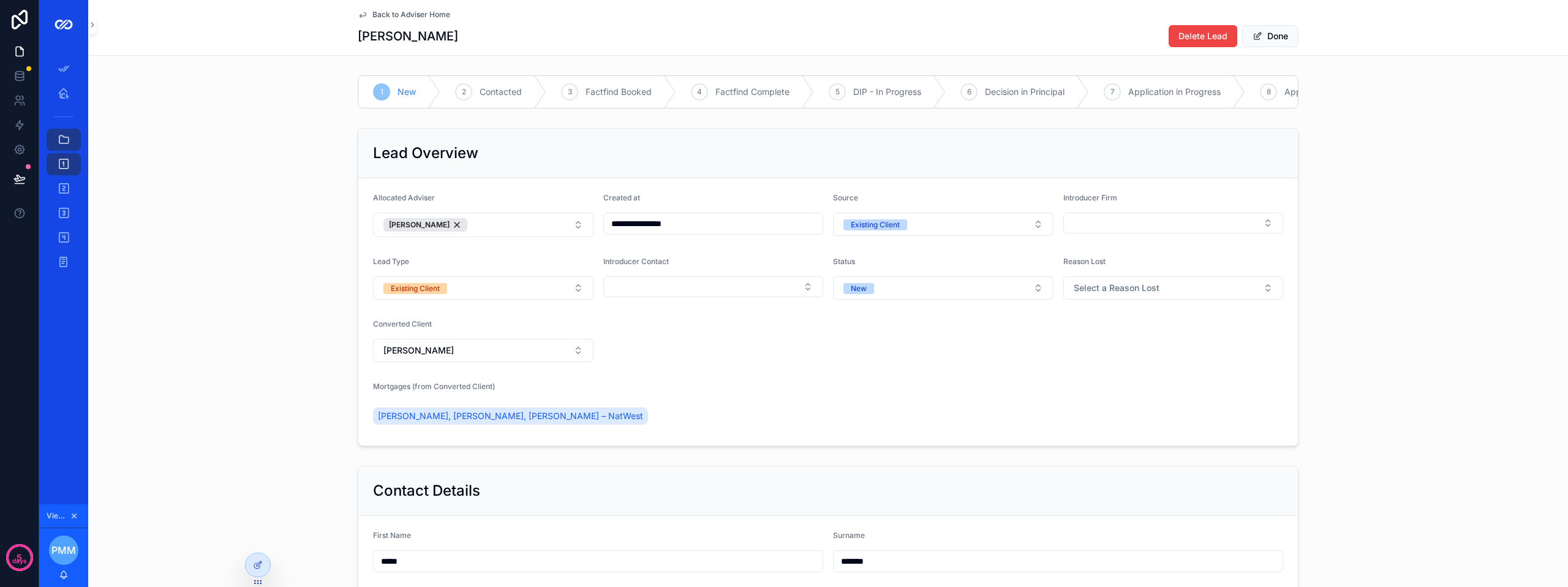
click at [259, 565] on icon at bounding box center [258, 565] width 10 height 10
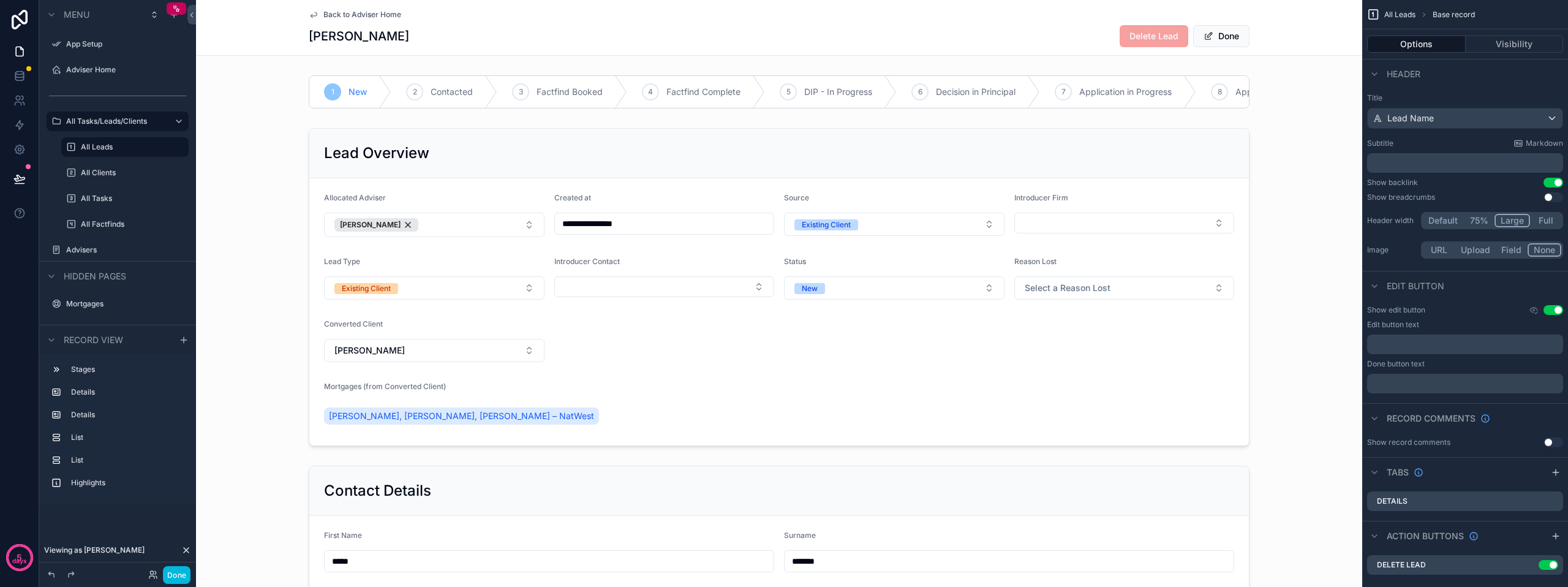
click at [443, 397] on div "scrollable content" at bounding box center [779, 287] width 1166 height 328
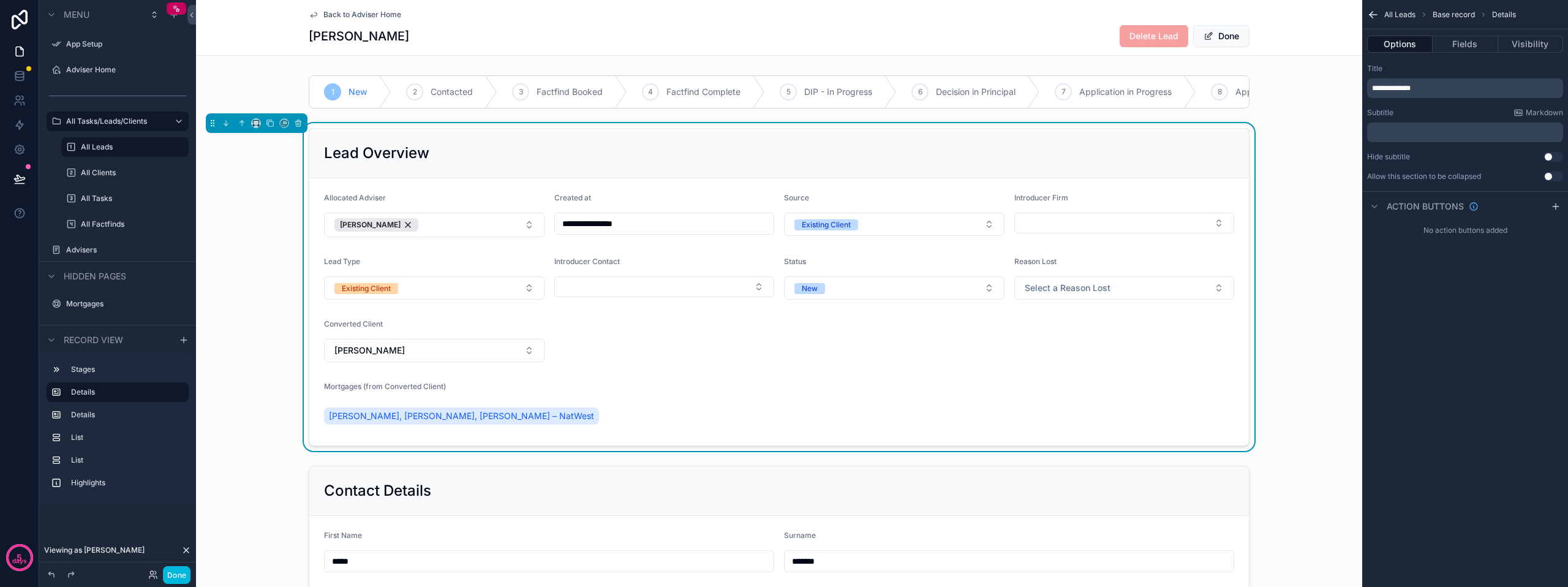
click at [441, 391] on span "Mortgages (from Converted Client)" at bounding box center [385, 386] width 122 height 9
click at [1465, 43] on button "Fields" at bounding box center [1465, 44] width 65 height 17
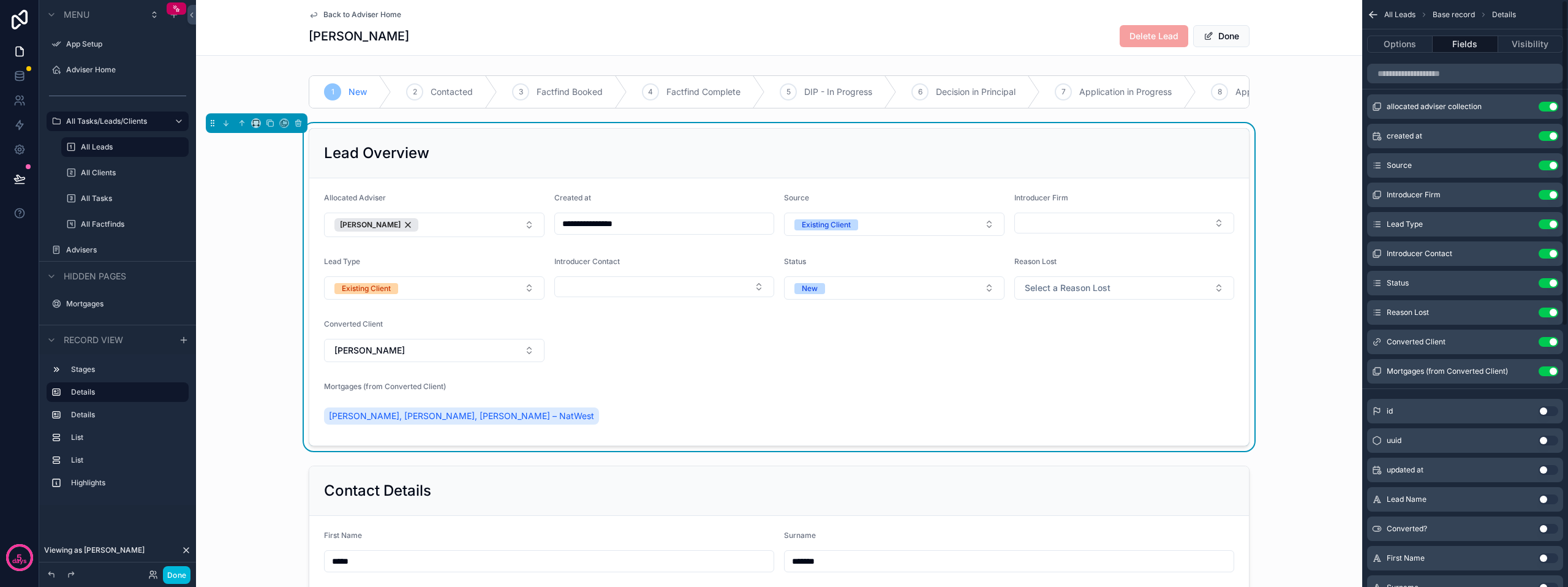
scroll to position [61, 0]
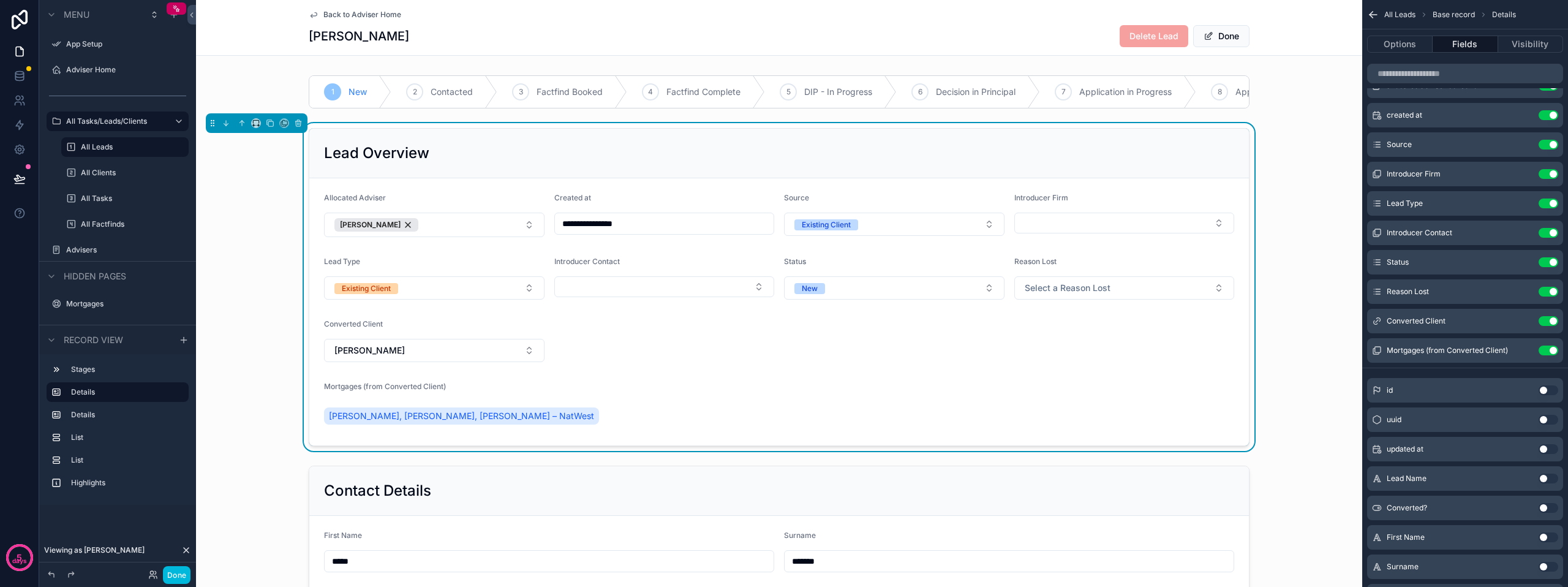
click at [1549, 351] on button "Use setting" at bounding box center [1549, 351] width 20 height 10
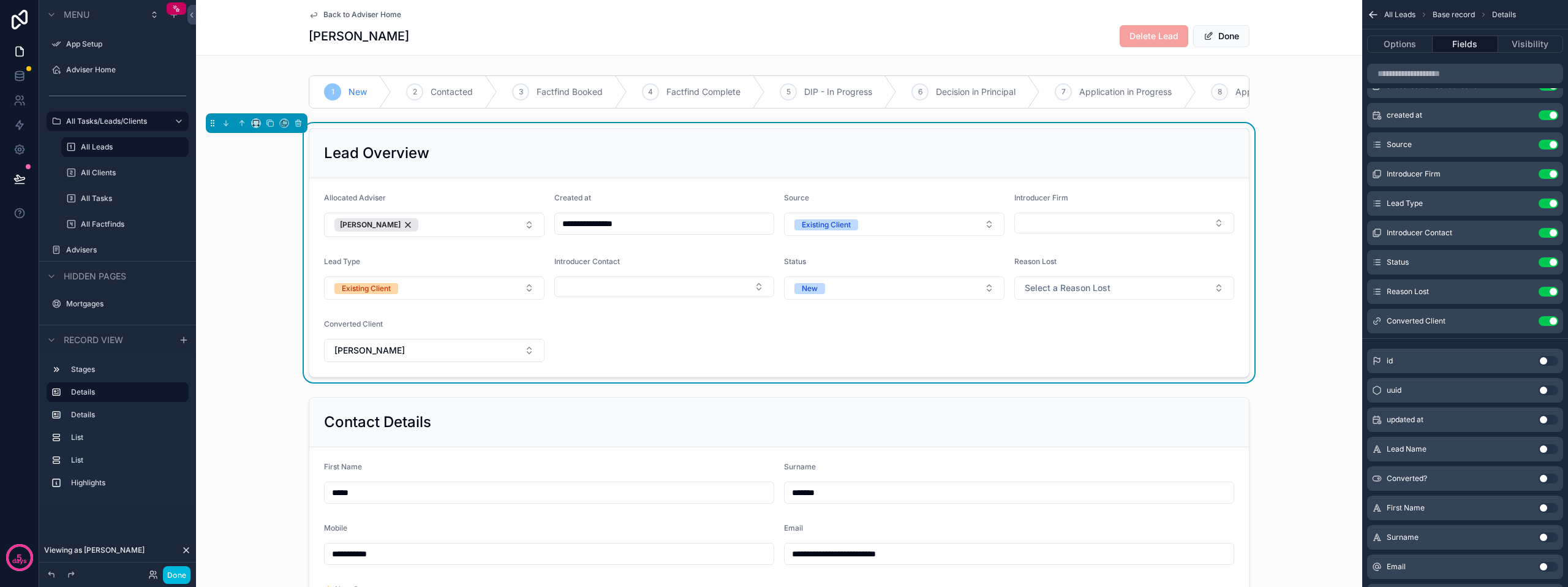
click at [0, 0] on icon "scrollable content" at bounding box center [0, 0] width 0 height 0
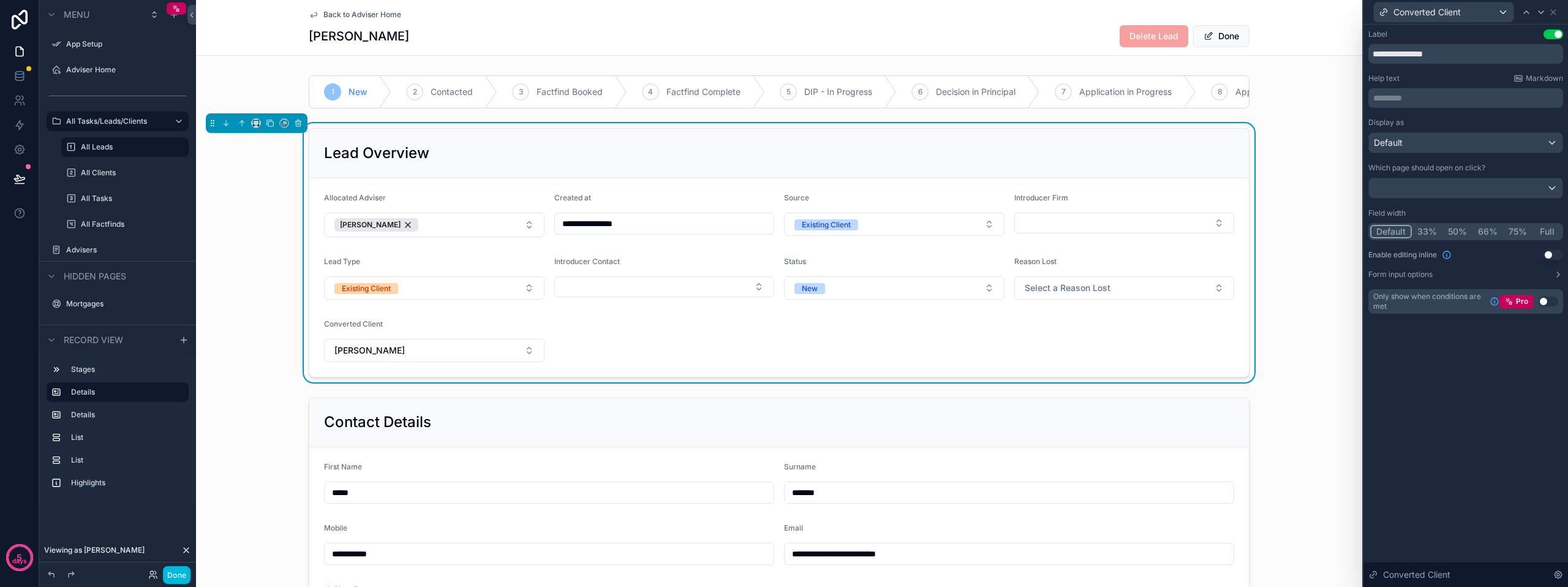
drag, startPoint x: 1456, startPoint y: 54, endPoint x: 1347, endPoint y: 54, distance: 109.0
click at [1347, 54] on div "**********" at bounding box center [784, 294] width 1568 height 587
click at [1412, 52] on input "**********" at bounding box center [1466, 54] width 195 height 20
type input "**********"
click at [1482, 429] on div "**********" at bounding box center [1466, 306] width 205 height 563
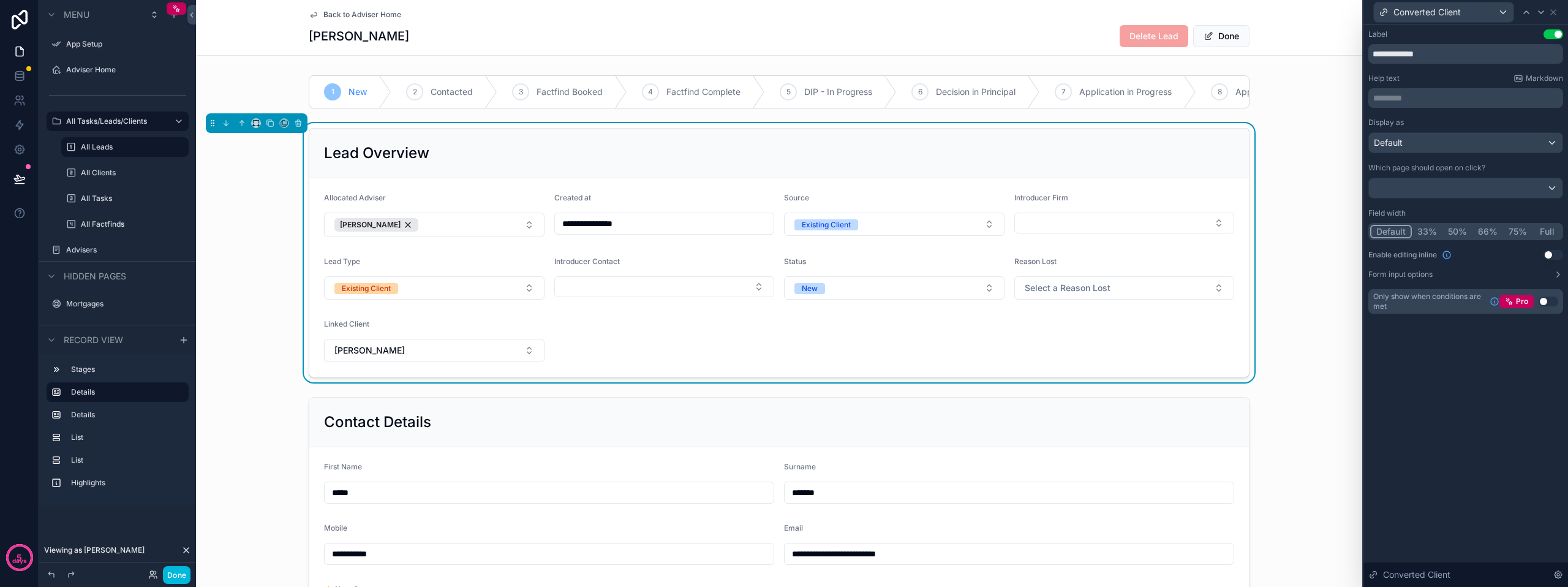
click at [742, 368] on form "**********" at bounding box center [779, 277] width 939 height 199
click at [1230, 29] on button "Done" at bounding box center [1221, 37] width 56 height 22
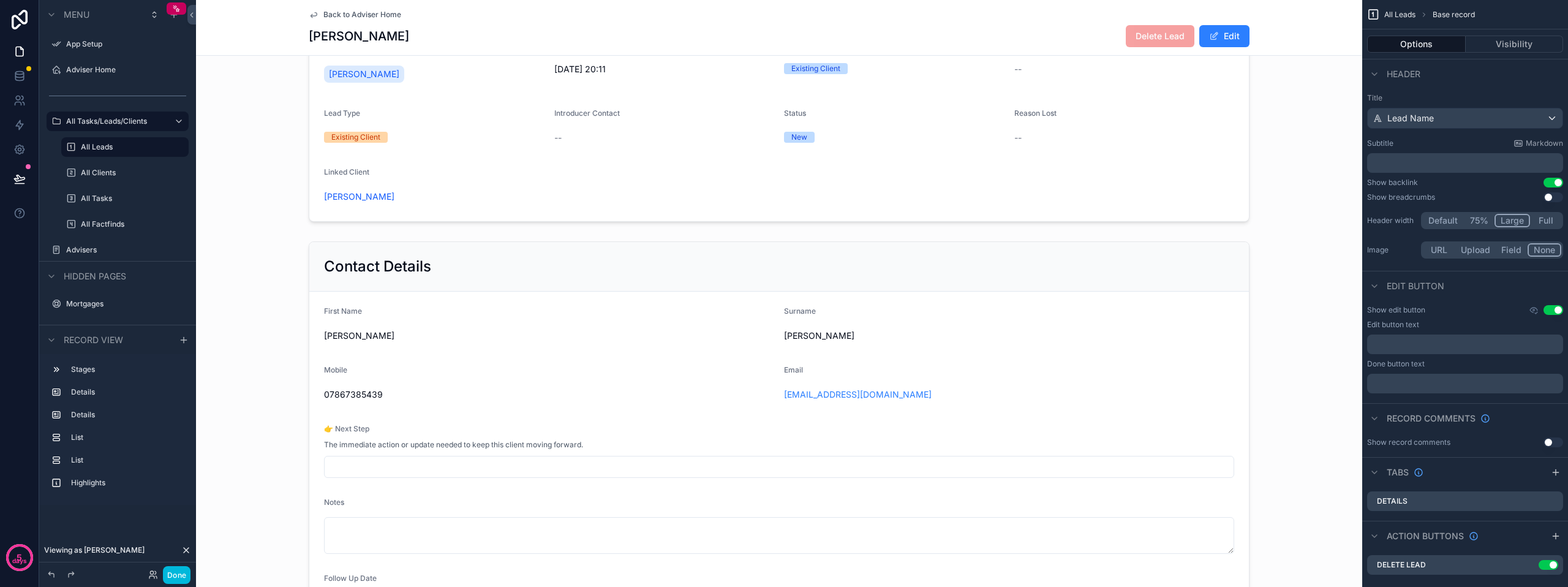
scroll to position [123, 0]
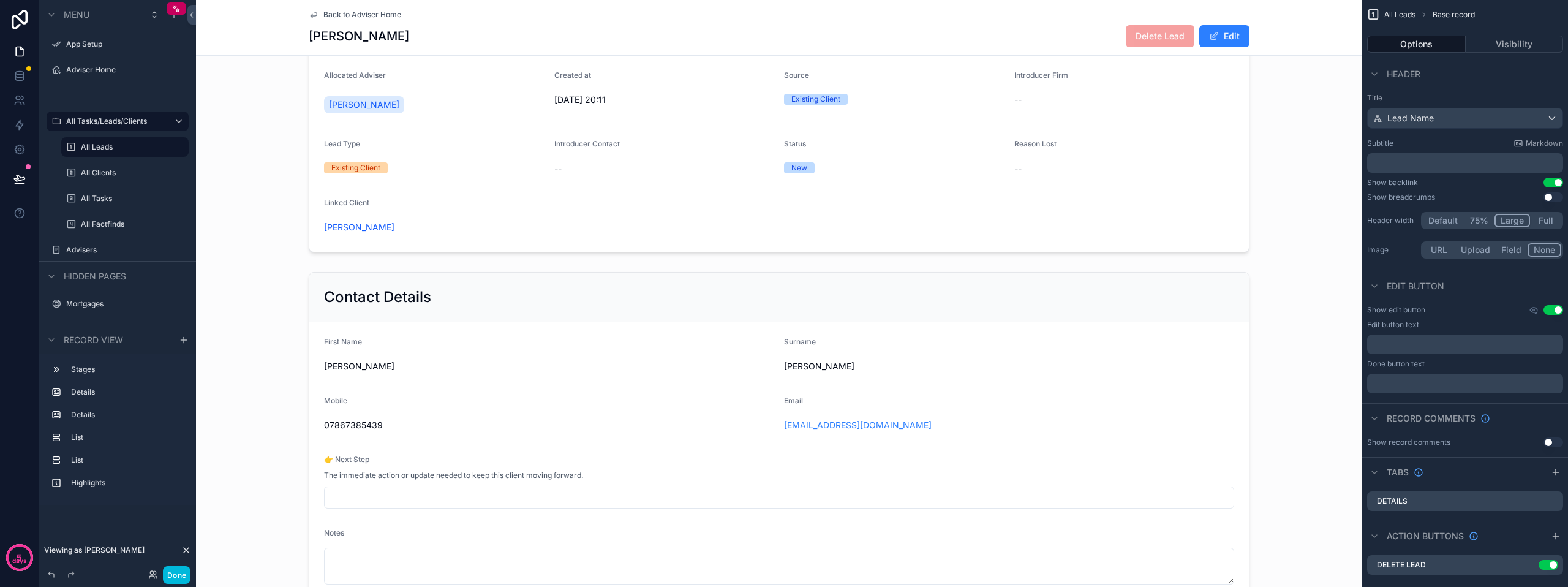
click at [175, 576] on button "Done" at bounding box center [177, 575] width 27 height 18
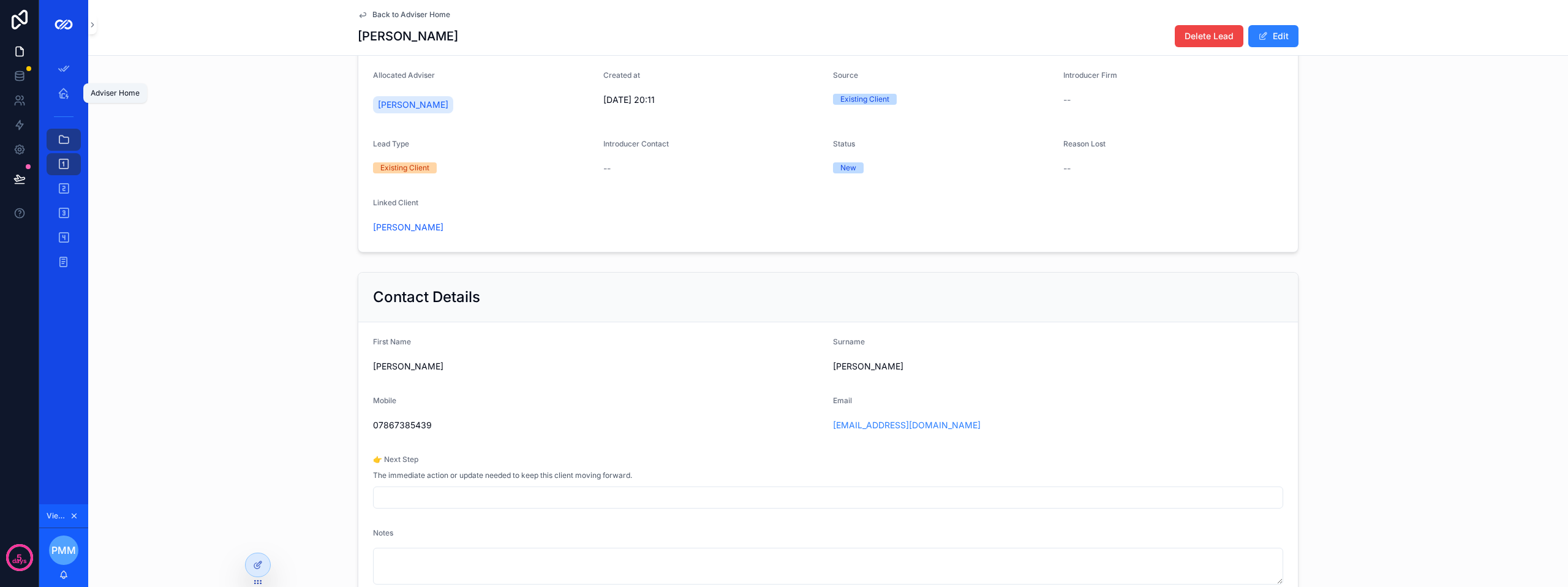
click at [65, 95] on icon "scrollable content" at bounding box center [64, 93] width 12 height 12
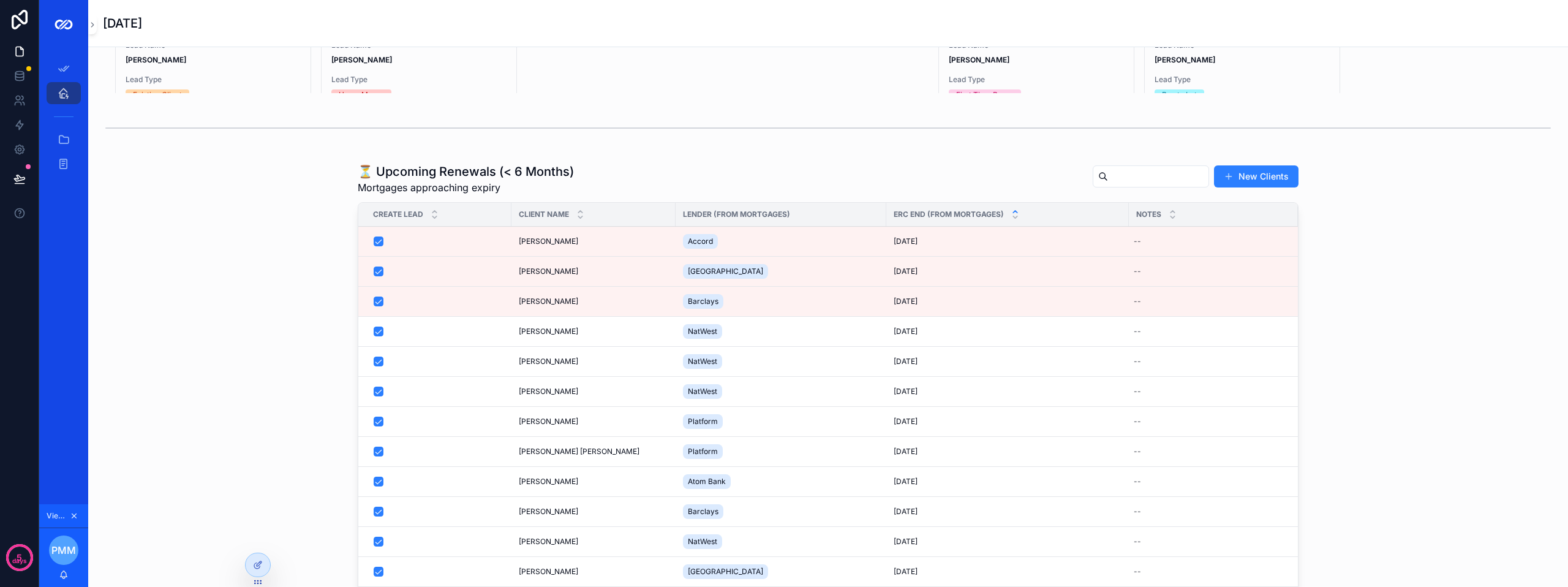
scroll to position [981, 0]
click at [831, 187] on div "⏳ Upcoming Renewals (< 6 Months) Mortgages approaching expiry New Clients" at bounding box center [828, 176] width 941 height 32
click at [251, 570] on div at bounding box center [258, 565] width 25 height 24
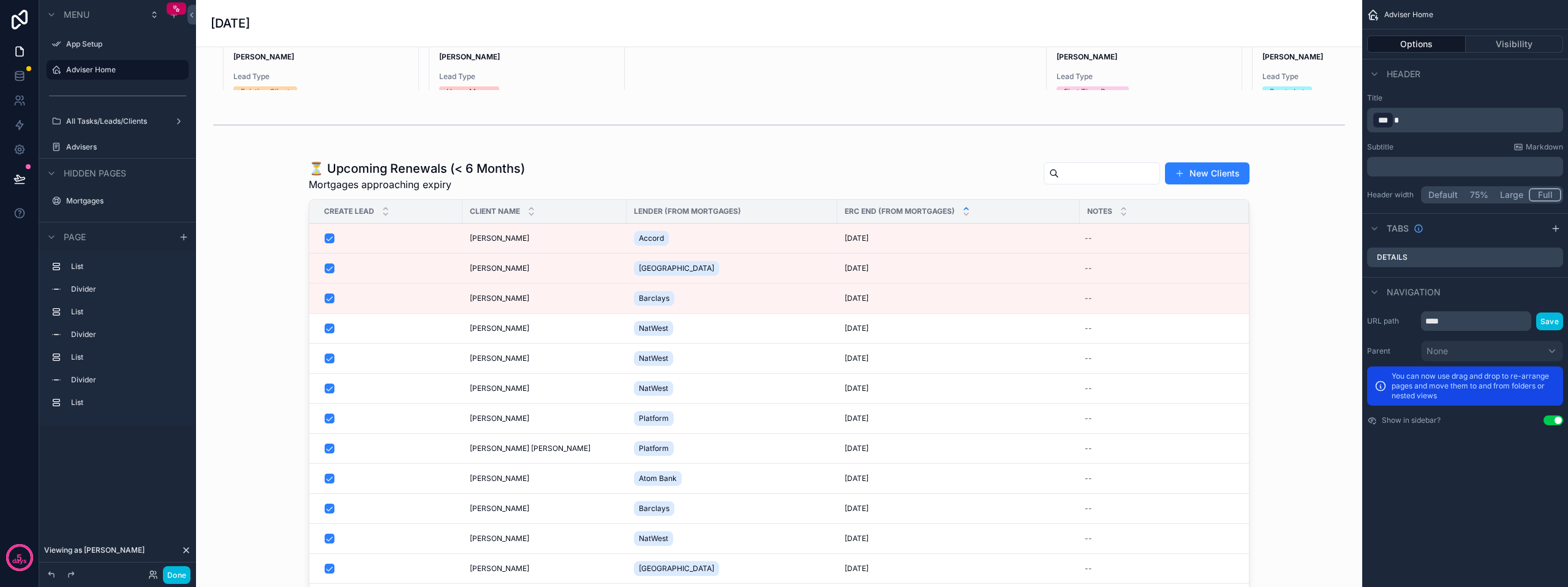
click at [582, 208] on div "scrollable content" at bounding box center [779, 403] width 1146 height 496
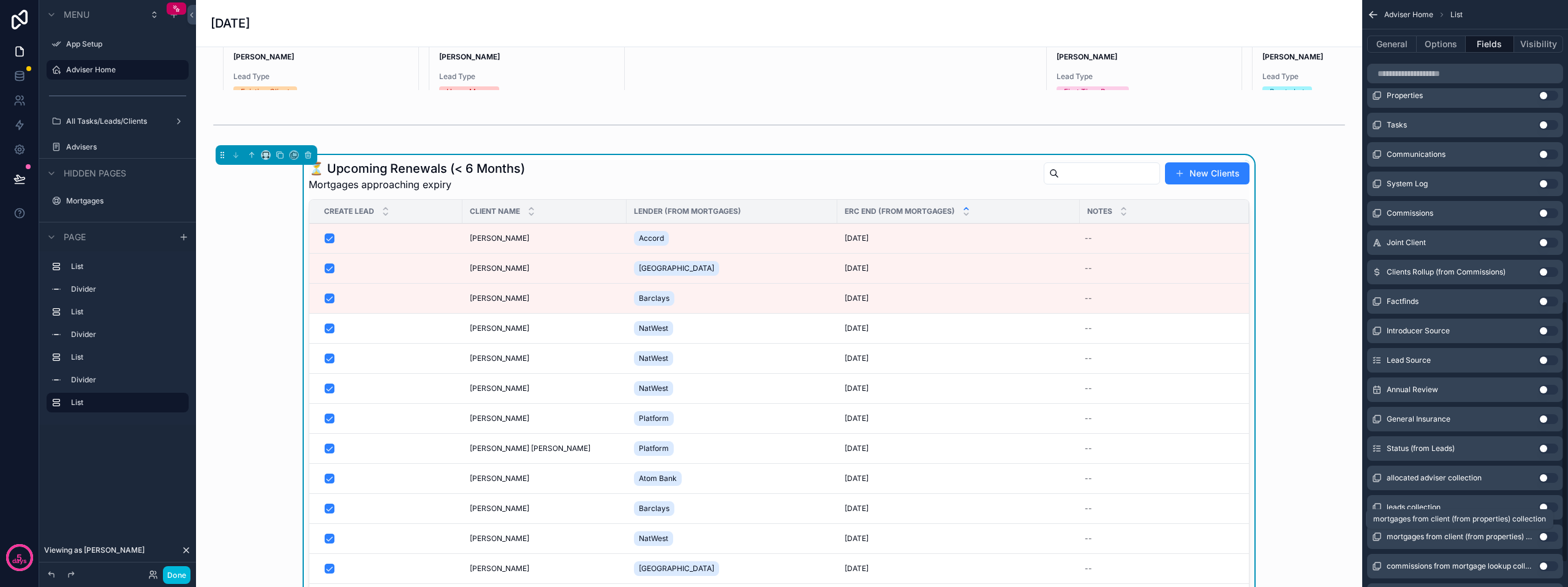
scroll to position [730, 0]
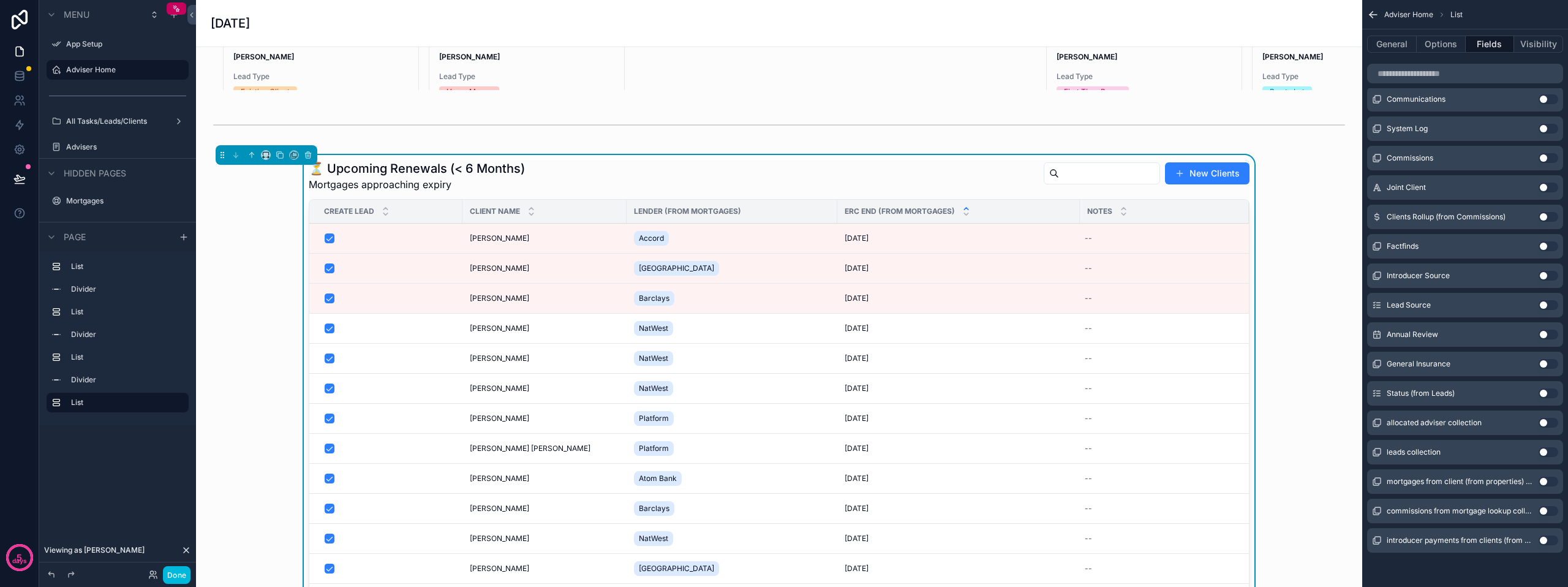
click at [1546, 395] on button "Use setting" at bounding box center [1549, 393] width 20 height 10
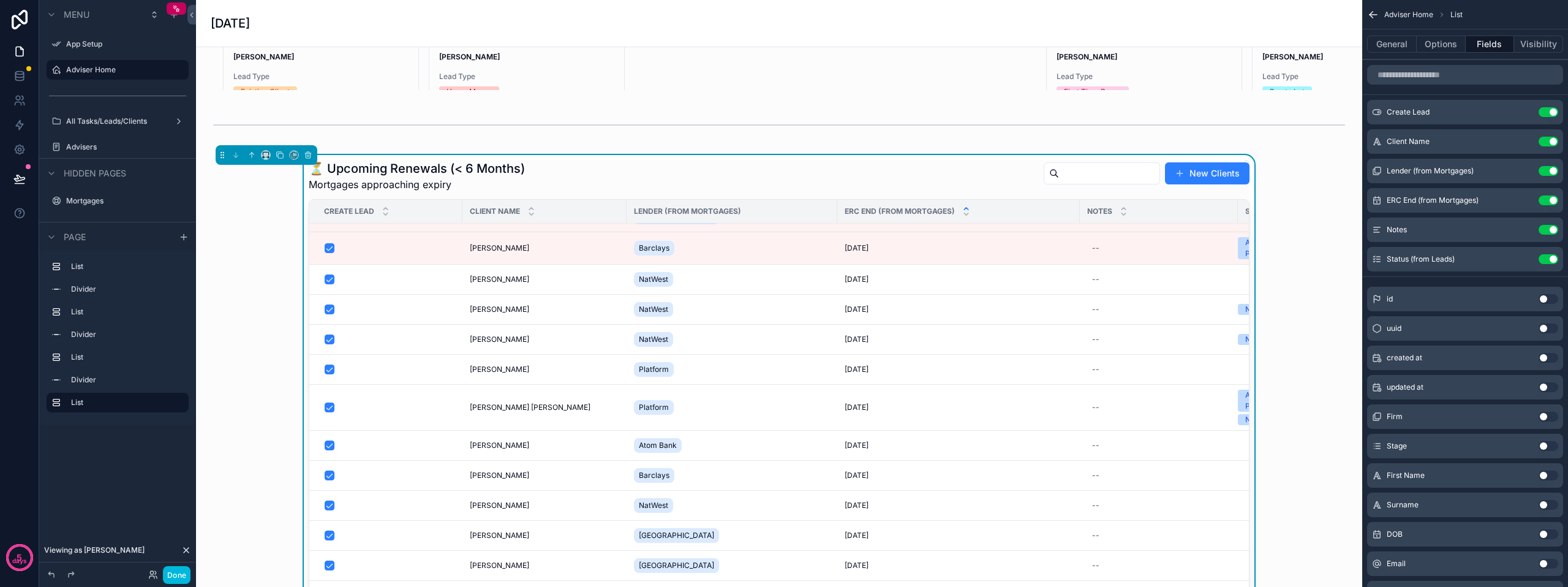
scroll to position [61, 0]
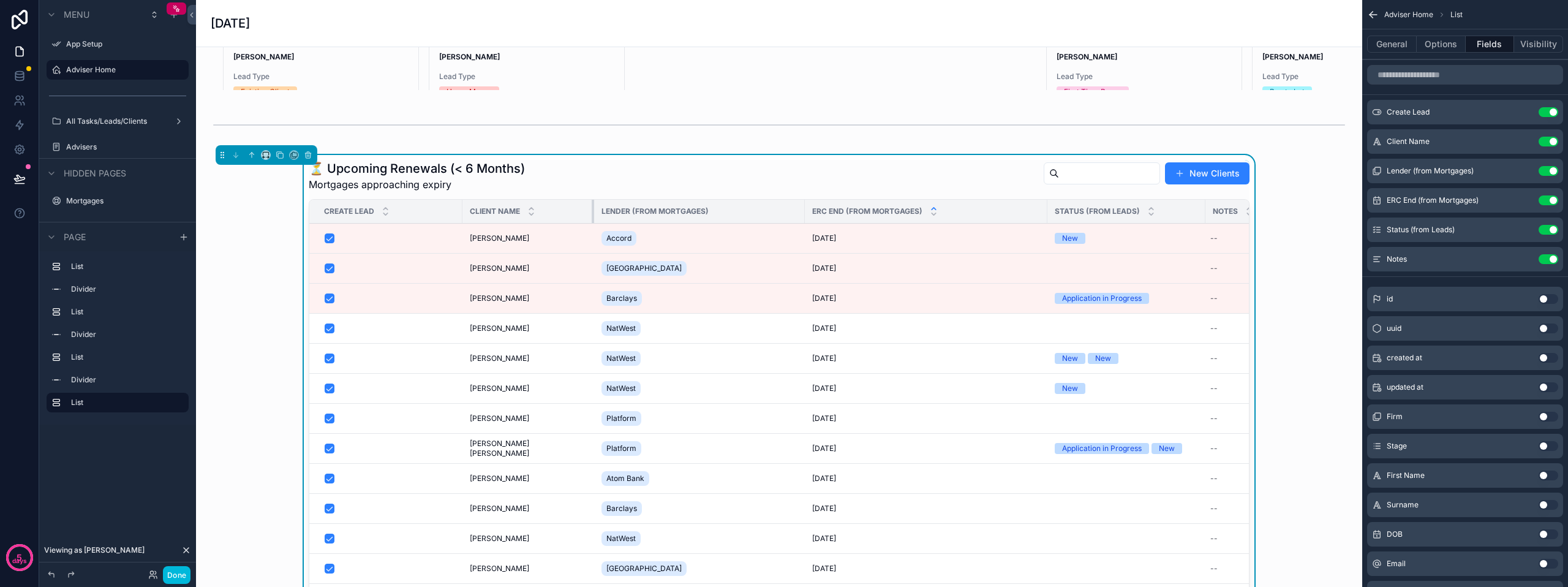
drag, startPoint x: 621, startPoint y: 230, endPoint x: 579, endPoint y: 235, distance: 42.3
click at [591, 223] on div "scrollable content" at bounding box center [594, 212] width 5 height 24
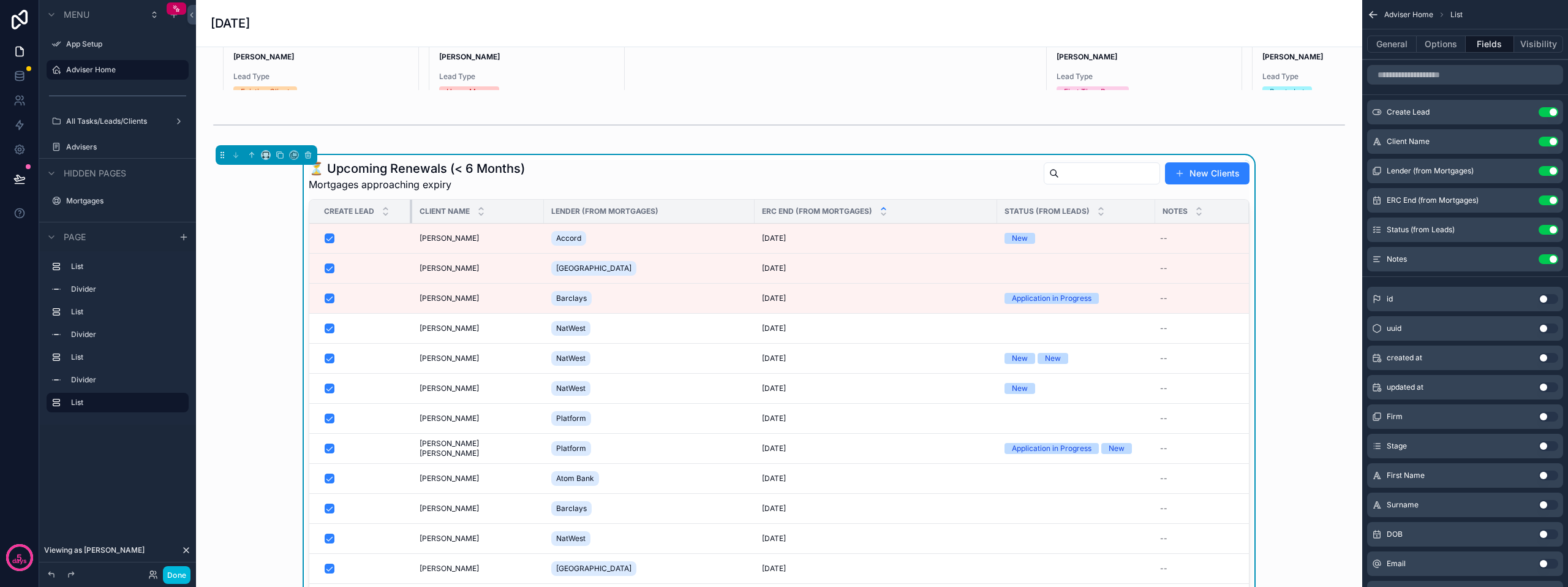
drag, startPoint x: 456, startPoint y: 233, endPoint x: 405, endPoint y: 234, distance: 51.0
click at [410, 223] on div "scrollable content" at bounding box center [412, 212] width 5 height 24
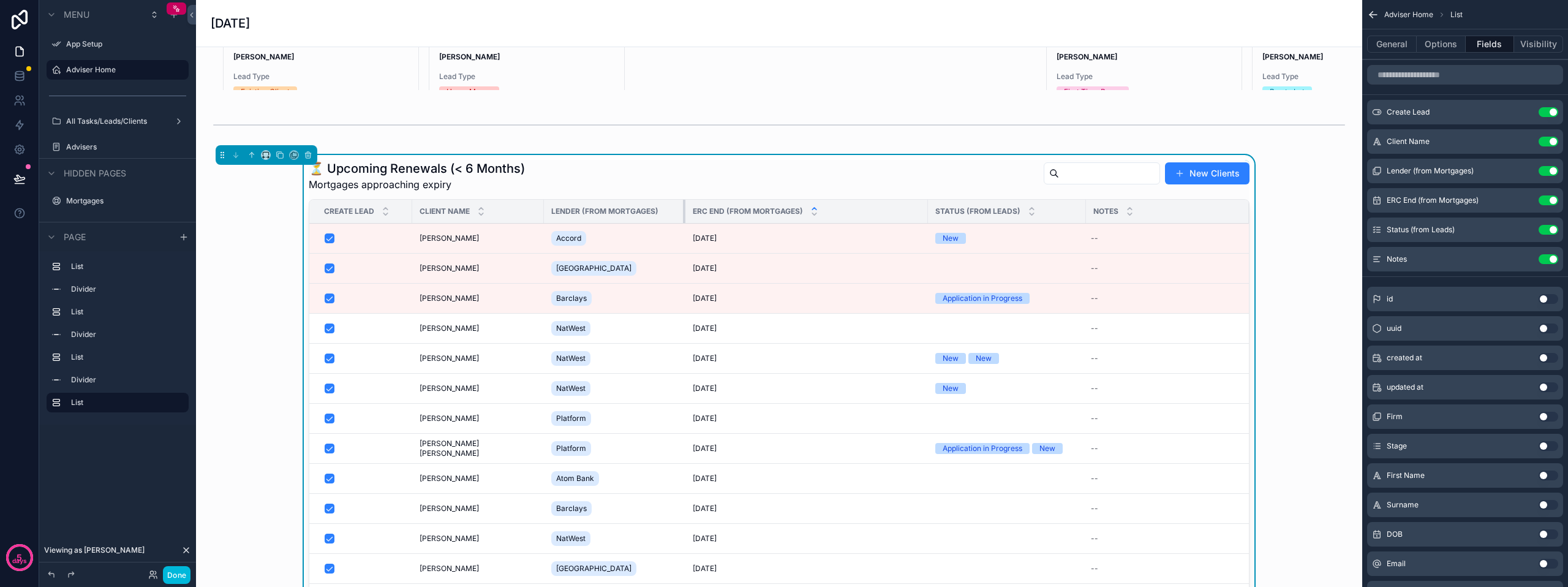
drag, startPoint x: 739, startPoint y: 228, endPoint x: 670, endPoint y: 230, distance: 69.0
click at [683, 223] on div "scrollable content" at bounding box center [685, 212] width 5 height 24
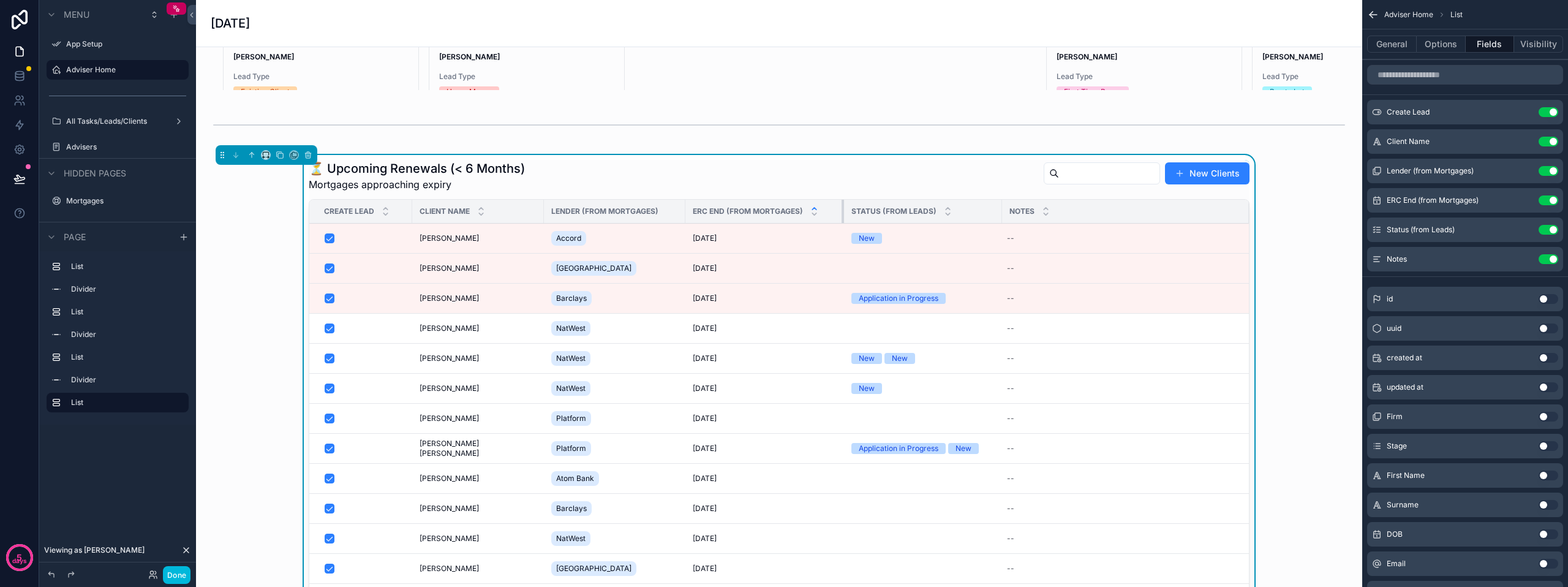
drag, startPoint x: 912, startPoint y: 230, endPoint x: 828, endPoint y: 232, distance: 84.0
click at [841, 223] on div "scrollable content" at bounding box center [844, 212] width 5 height 24
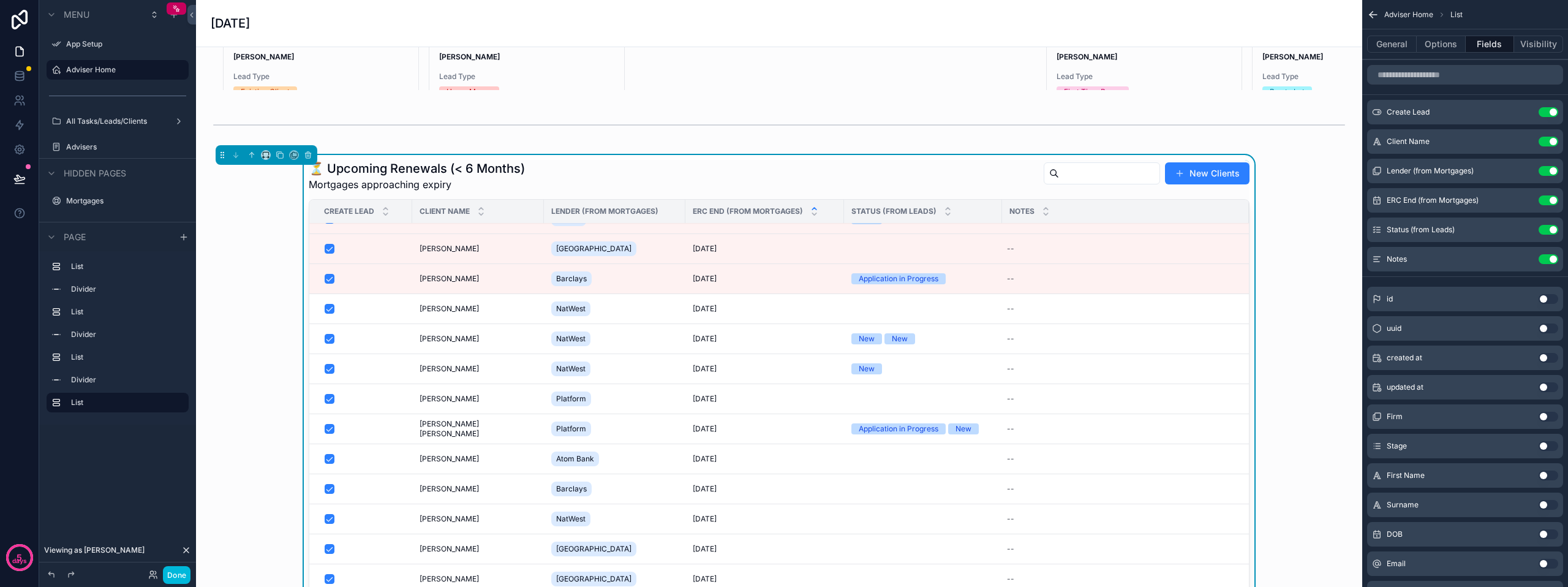
scroll to position [33, 0]
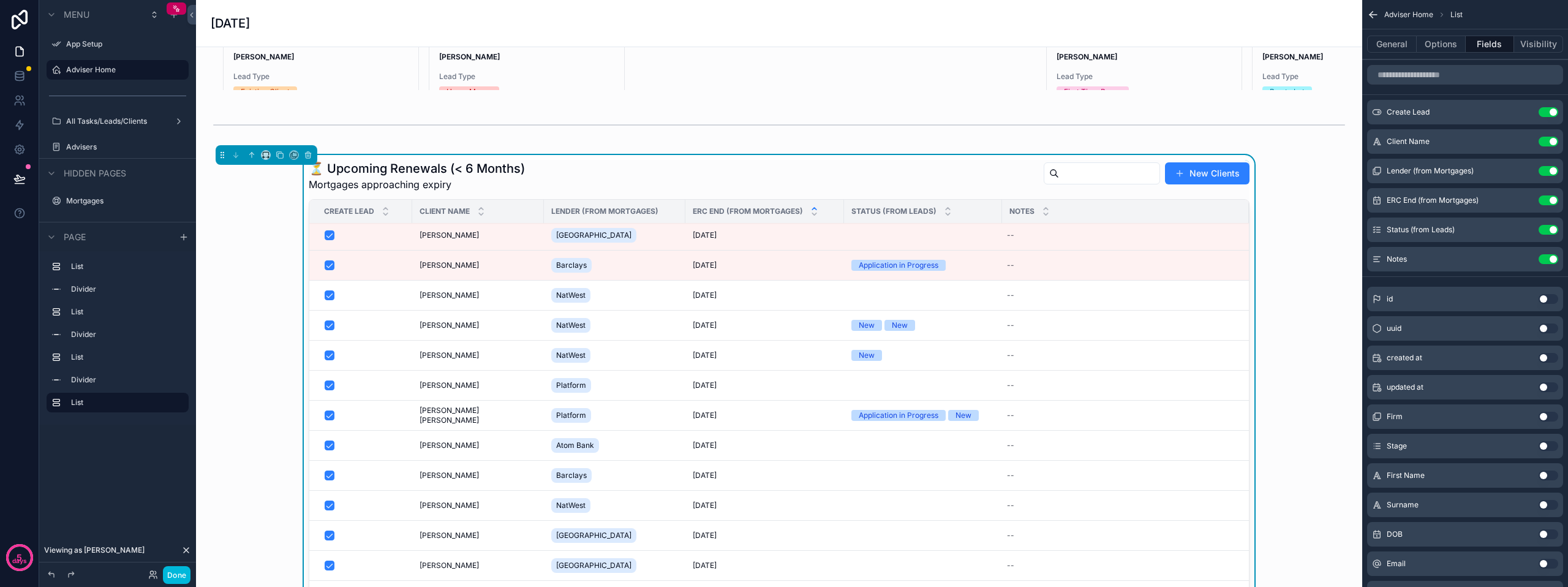
click at [859, 421] on div "Application in Progress" at bounding box center [898, 416] width 79 height 11
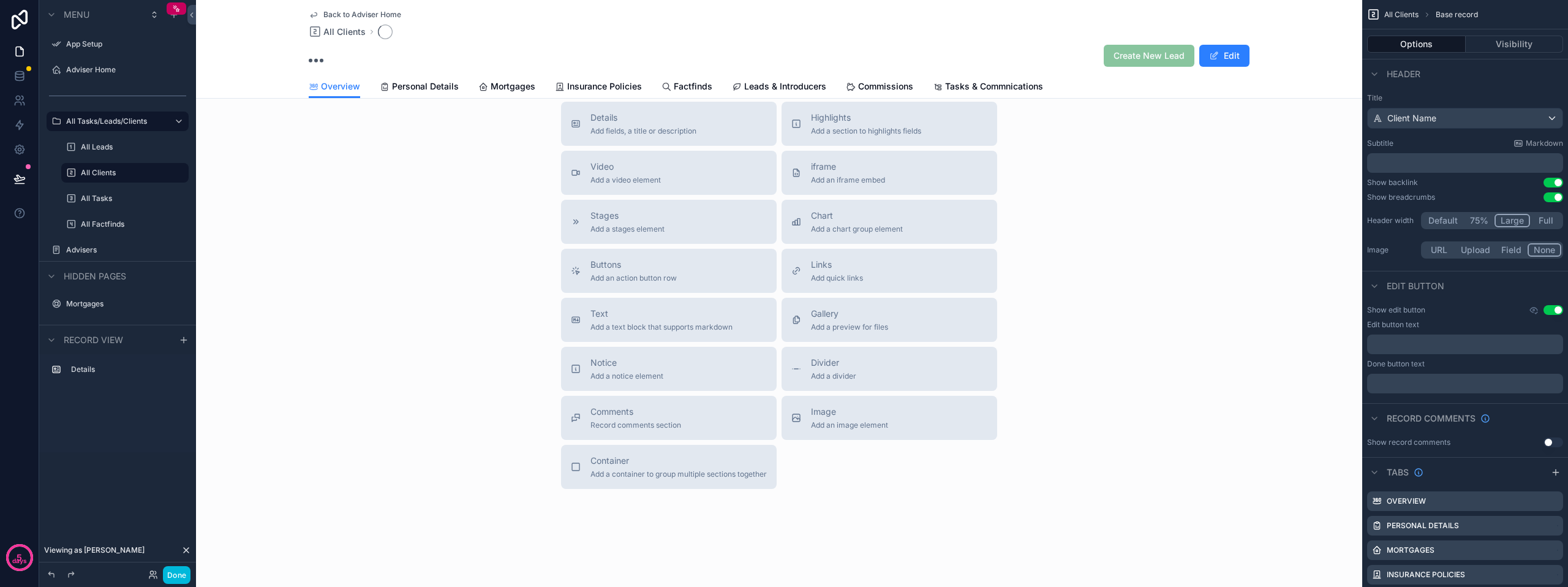
scroll to position [274, 0]
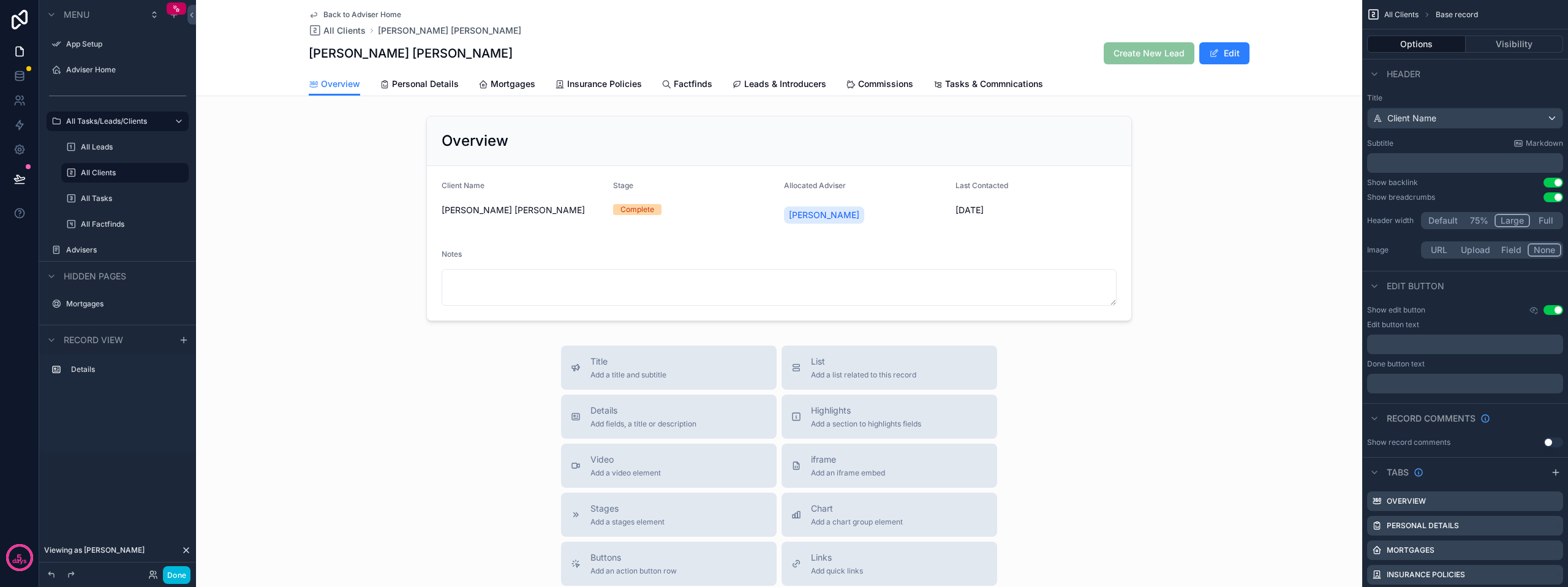
click at [407, 81] on span "Personal Details" at bounding box center [425, 84] width 67 height 12
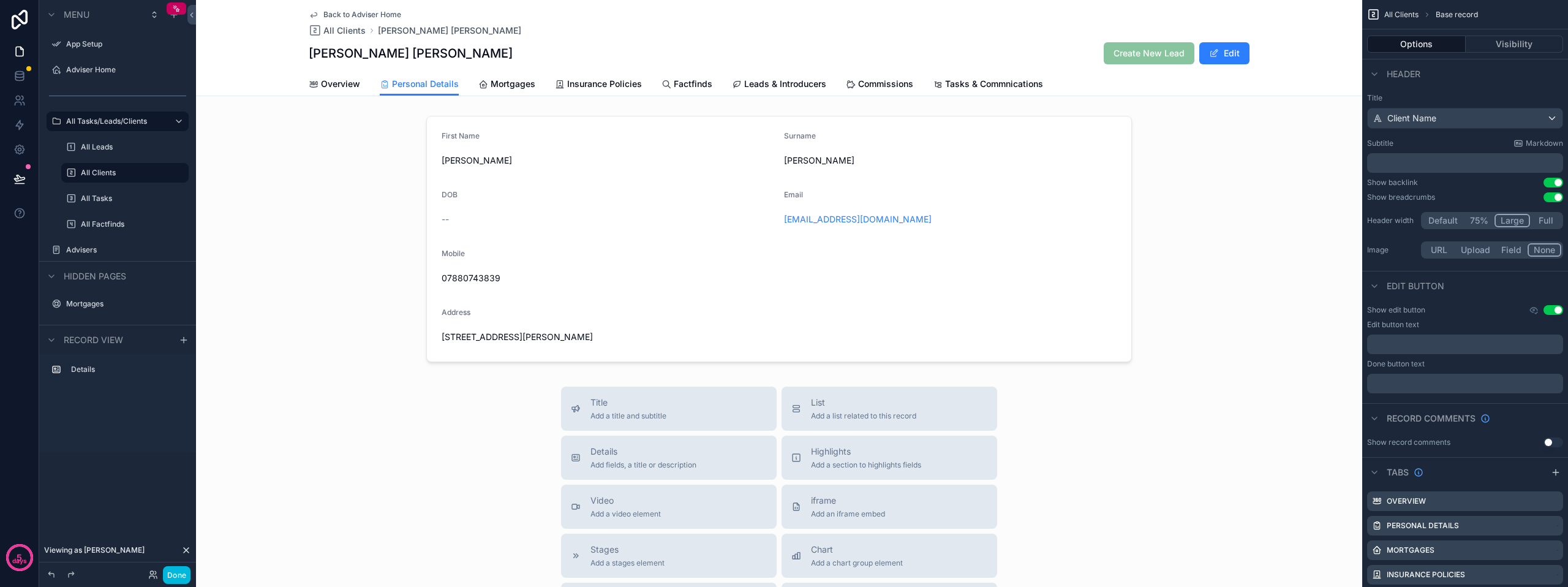
click at [321, 80] on span "Overview" at bounding box center [340, 84] width 39 height 12
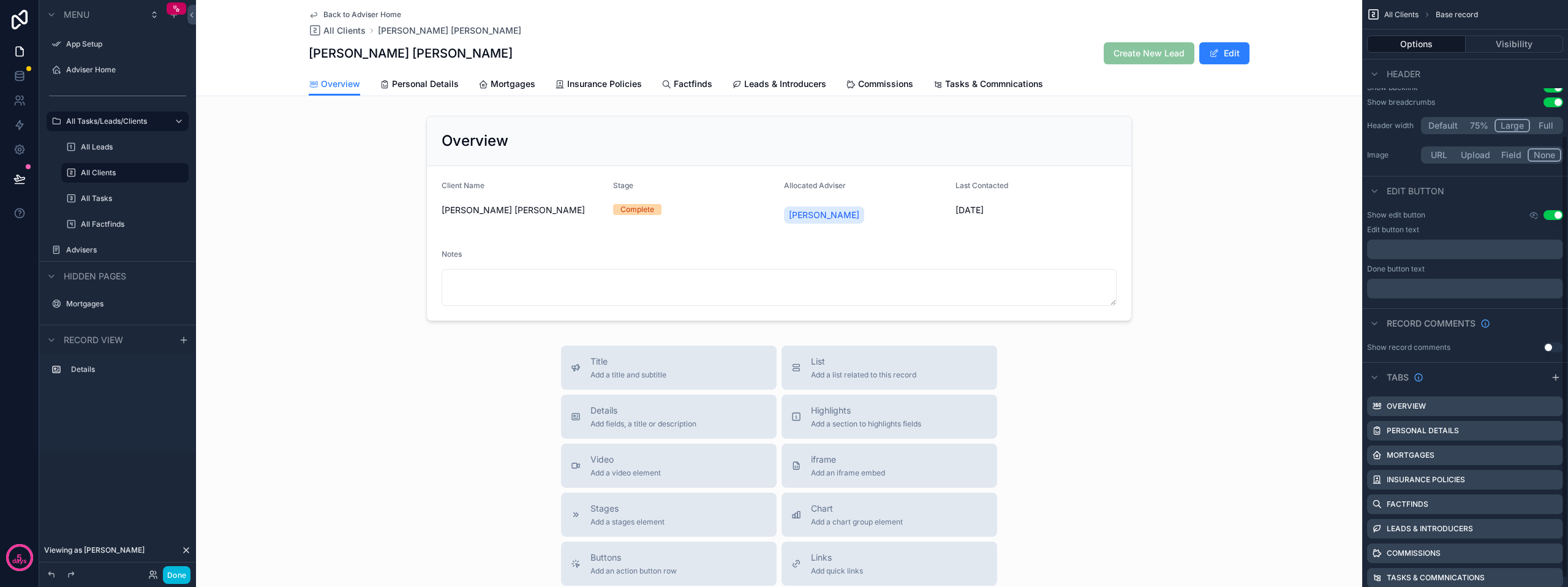
scroll to position [184, 0]
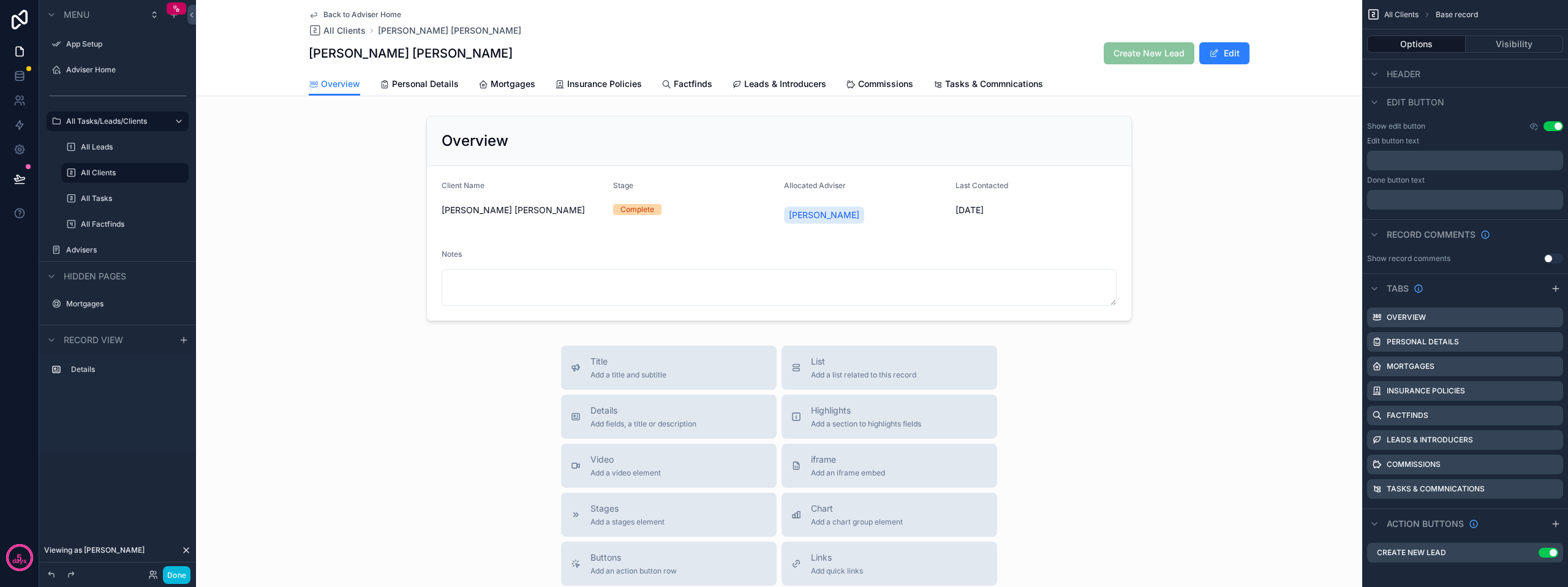
click at [772, 76] on link "Leads & Introducers" at bounding box center [779, 86] width 94 height 25
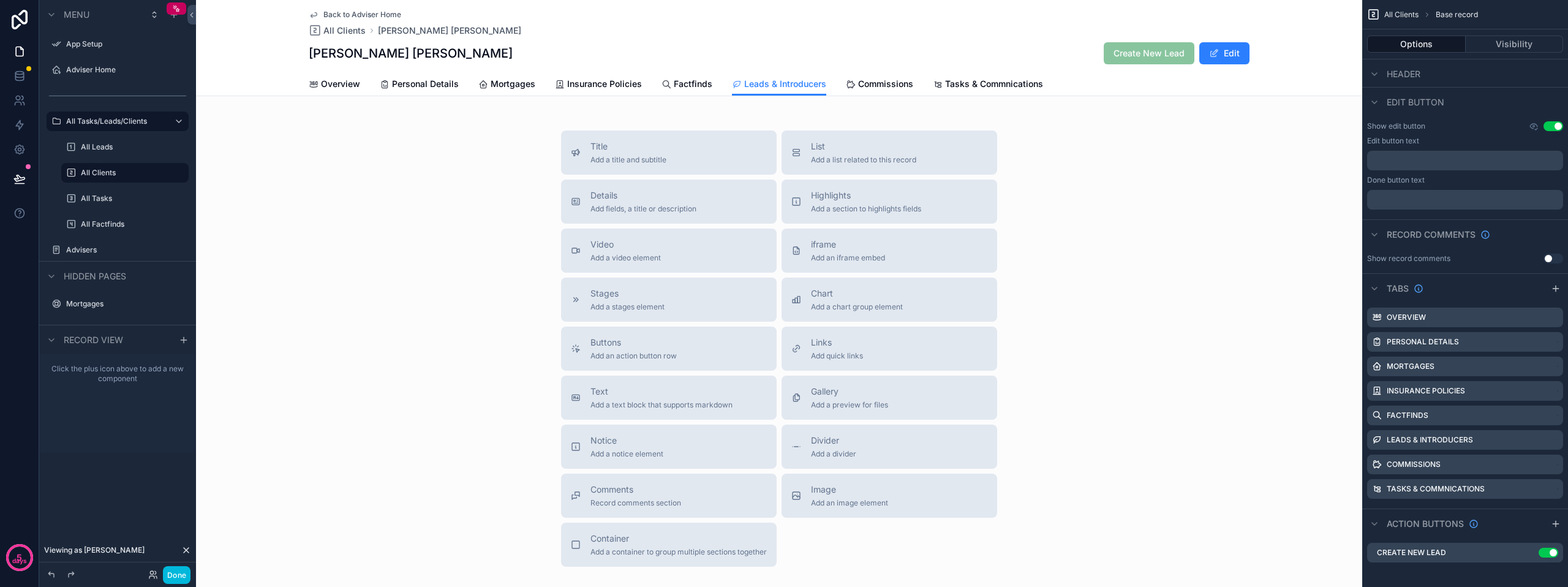
click at [429, 84] on span "Personal Details" at bounding box center [425, 84] width 67 height 12
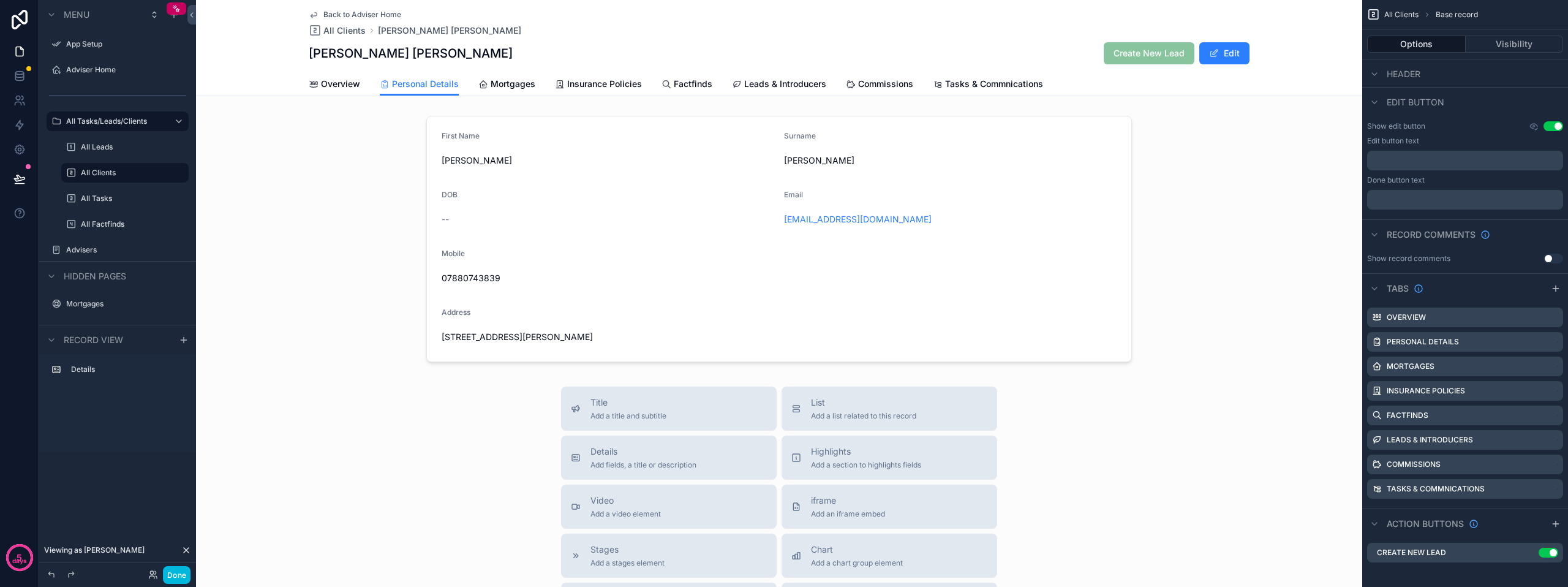
click at [337, 79] on span "Overview" at bounding box center [340, 84] width 39 height 12
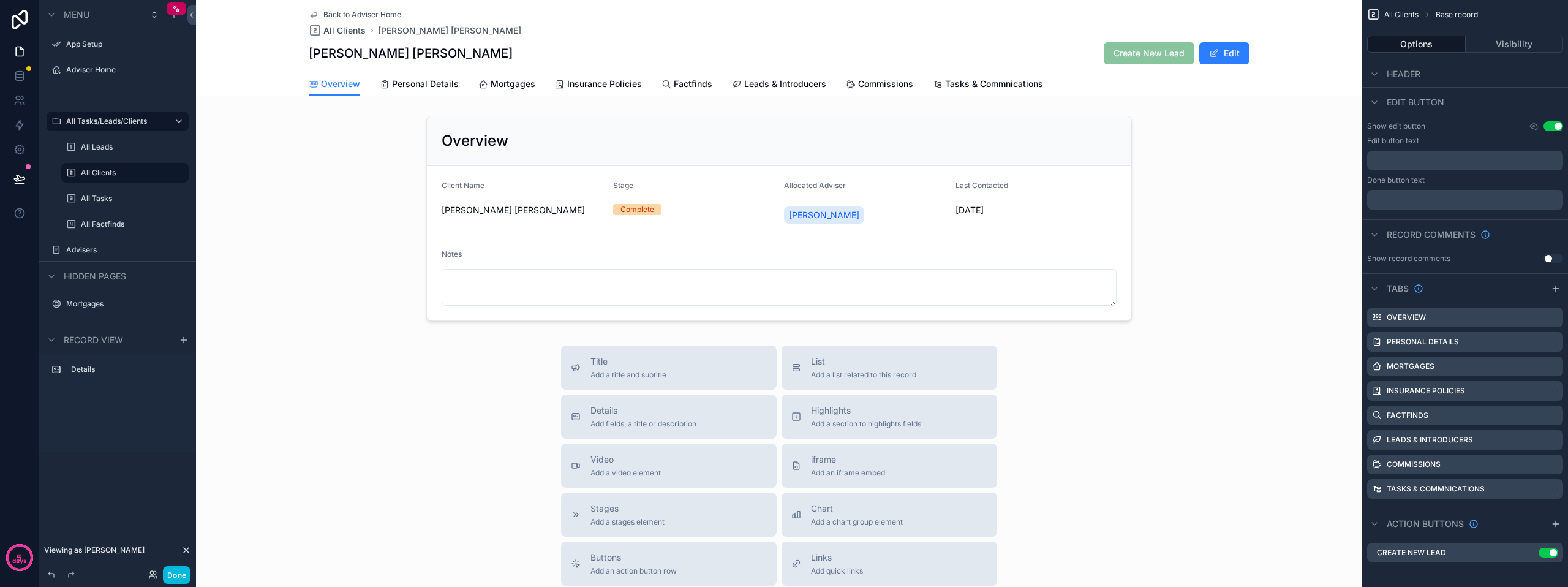
click at [172, 574] on button "Done" at bounding box center [177, 575] width 27 height 18
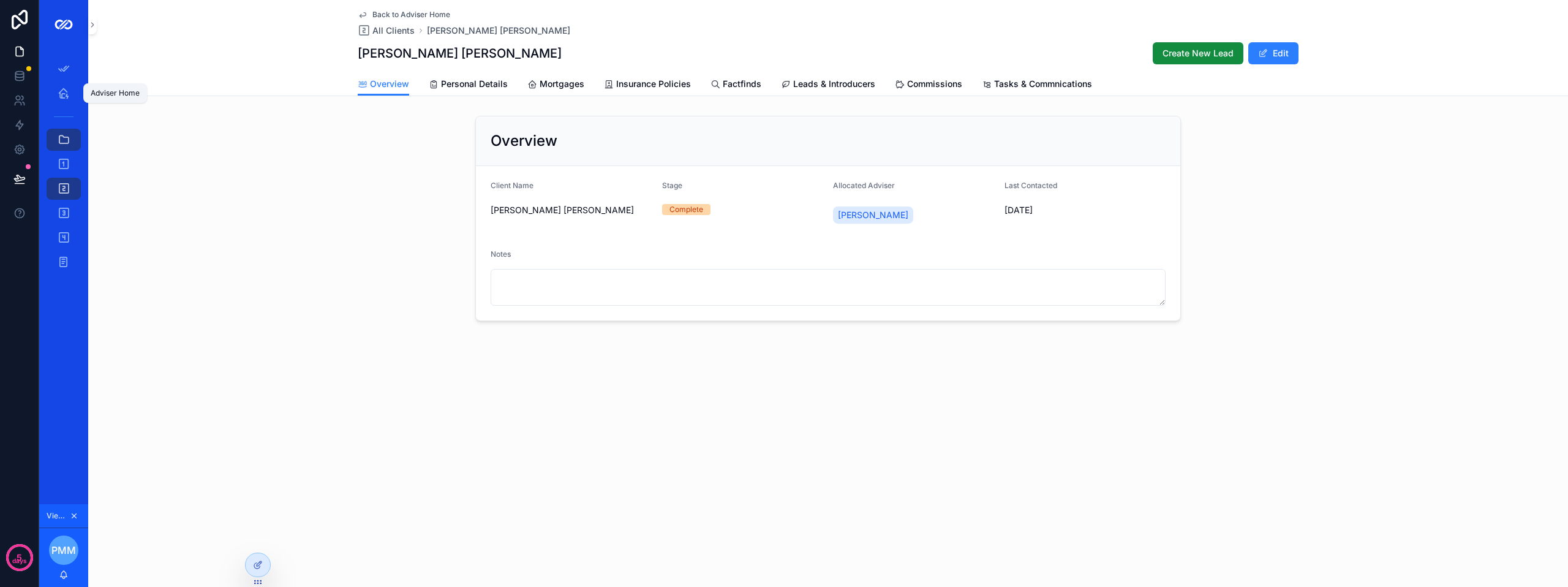
click at [57, 91] on div "Adviser Home" at bounding box center [64, 93] width 20 height 20
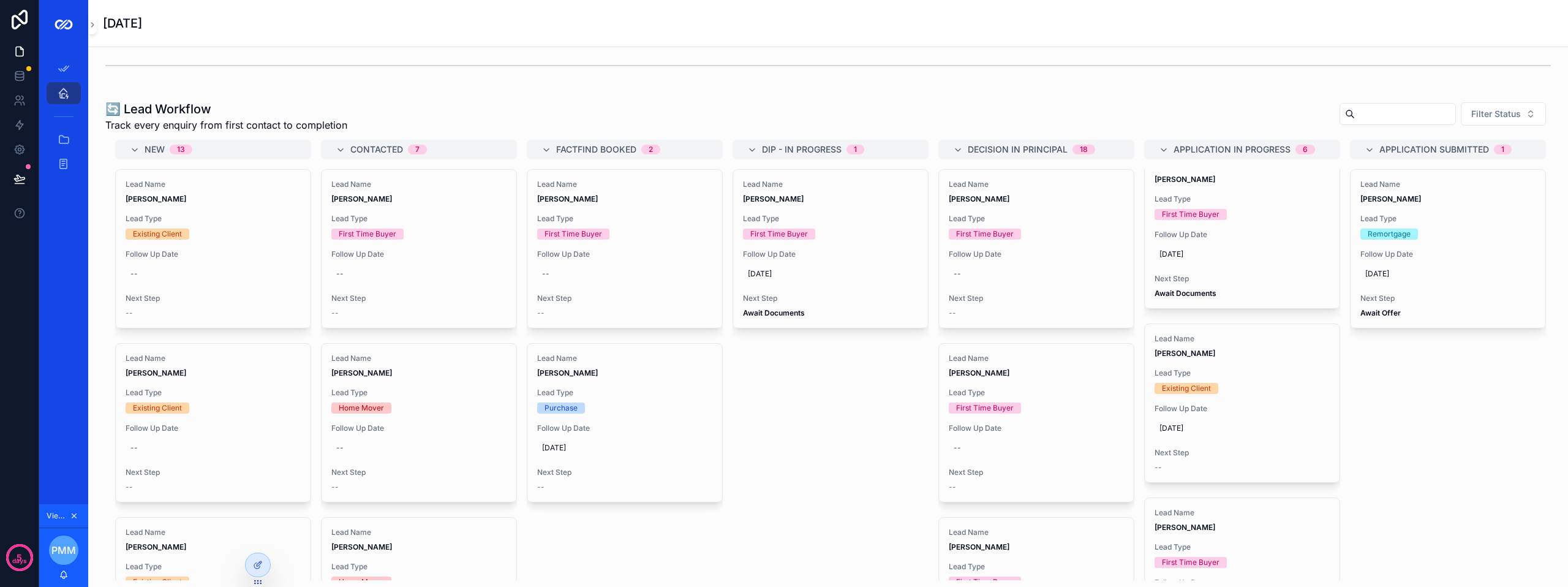
scroll to position [552, 0]
click at [1220, 384] on div "Existing Client" at bounding box center [1242, 379] width 175 height 11
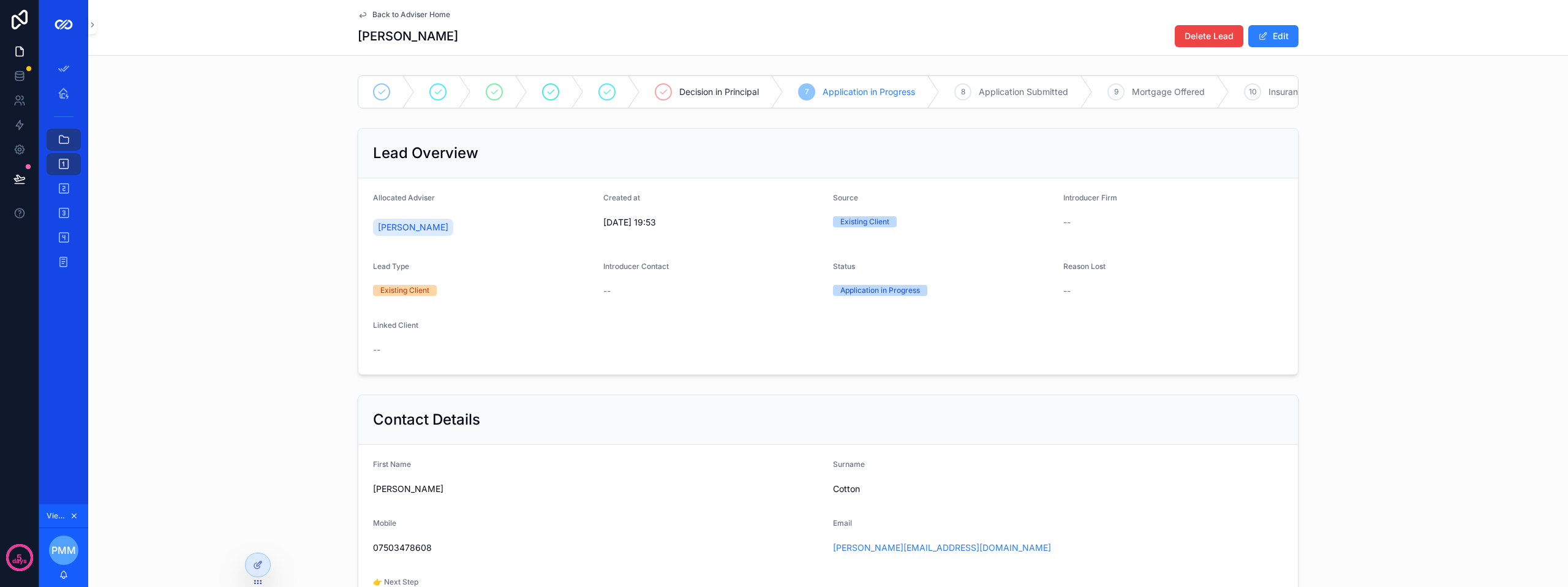
click at [1270, 37] on button "Edit" at bounding box center [1273, 37] width 50 height 22
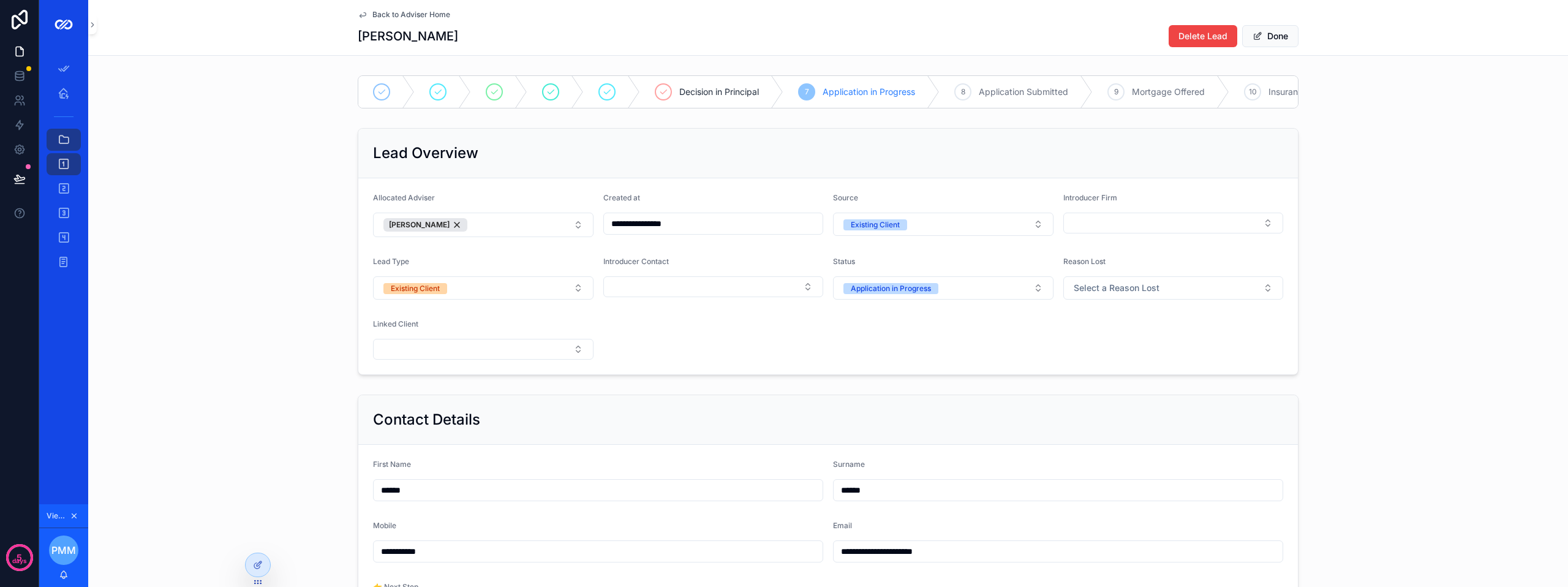
click at [532, 355] on button "Select Button" at bounding box center [484, 349] width 221 height 21
type input "****"
click at [449, 429] on span "[PERSON_NAME]" at bounding box center [433, 427] width 71 height 12
click at [1285, 35] on button "Done" at bounding box center [1270, 37] width 56 height 22
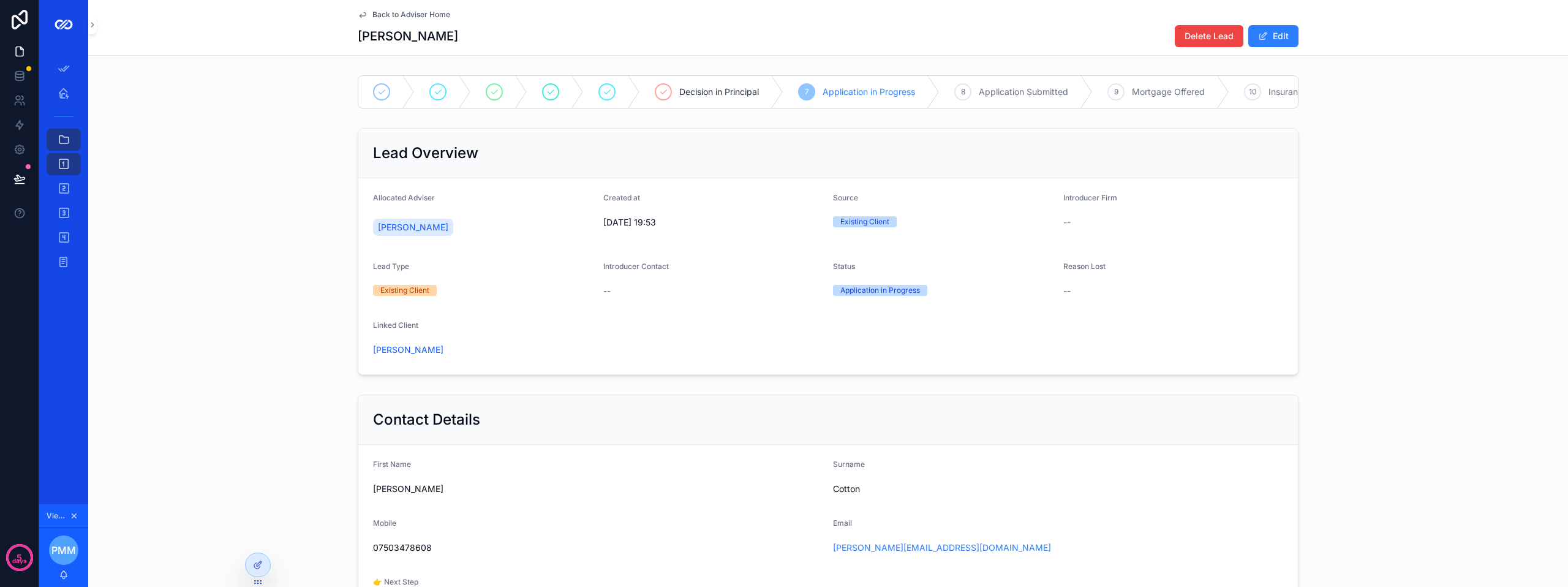
click at [383, 14] on span "Back to Adviser Home" at bounding box center [411, 15] width 78 height 10
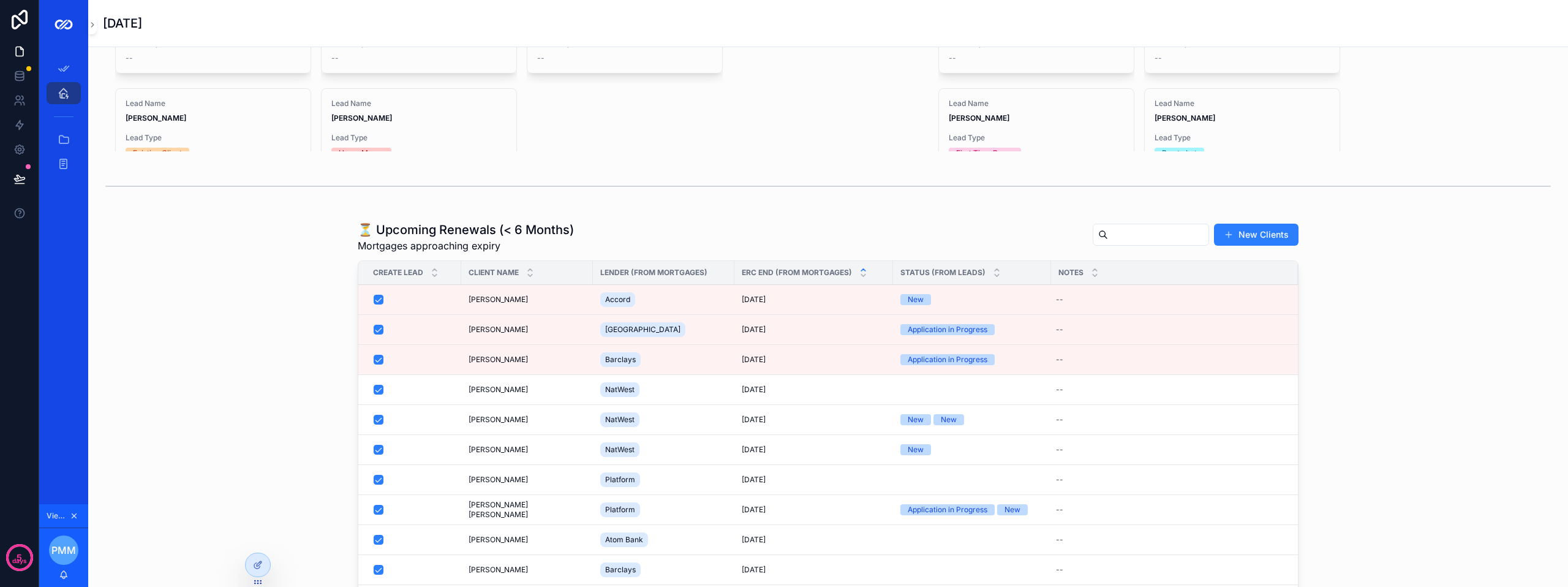
scroll to position [981, 0]
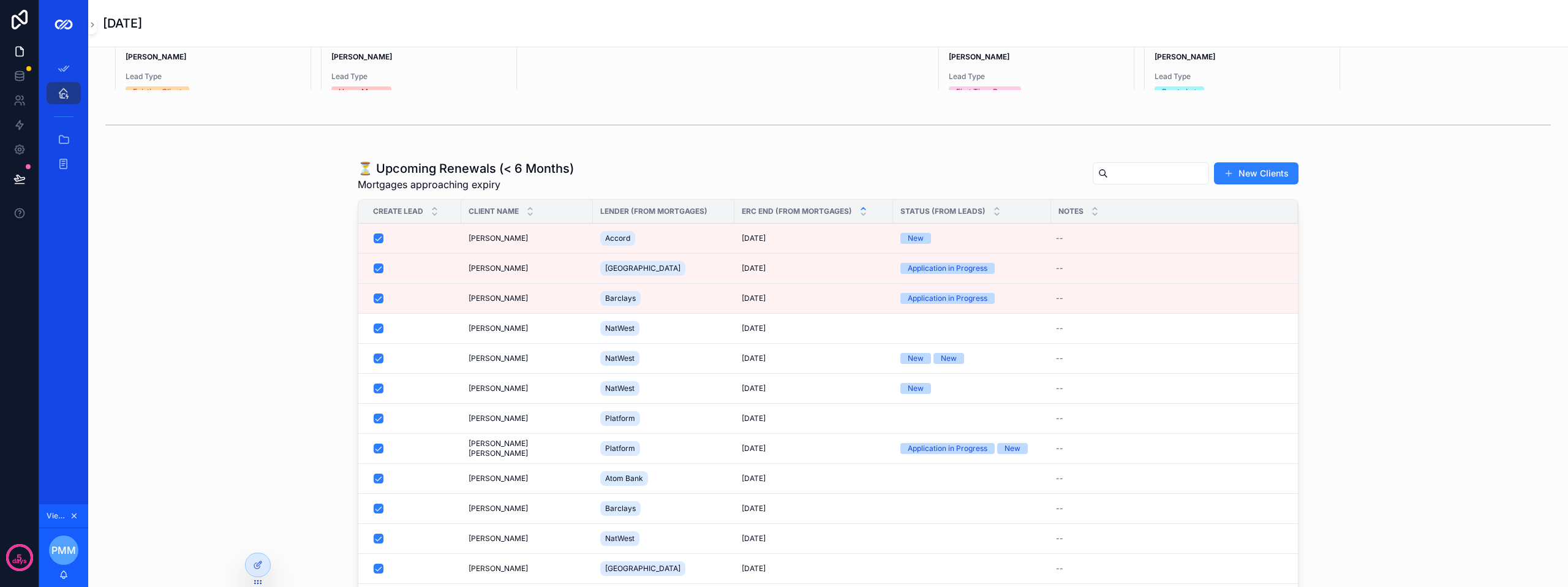
click at [923, 343] on td "scrollable content" at bounding box center [972, 328] width 158 height 30
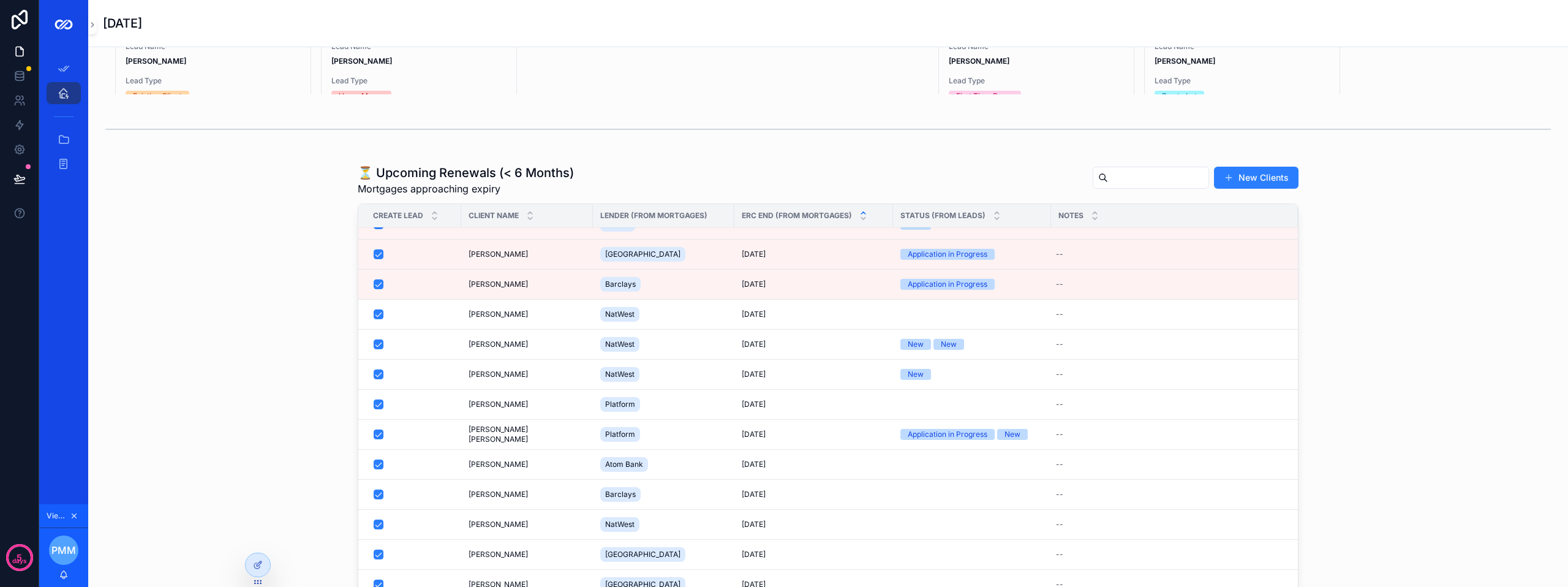
scroll to position [33, 0]
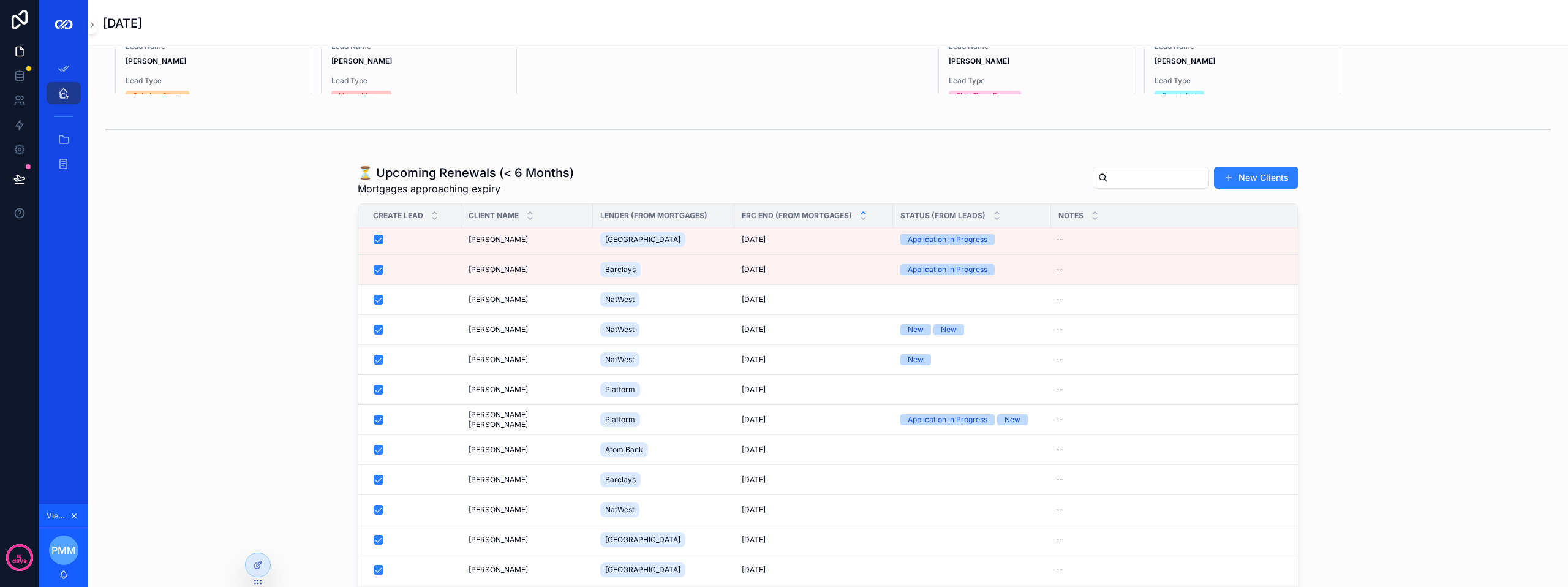
click at [528, 395] on span "[PERSON_NAME]" at bounding box center [498, 390] width 60 height 10
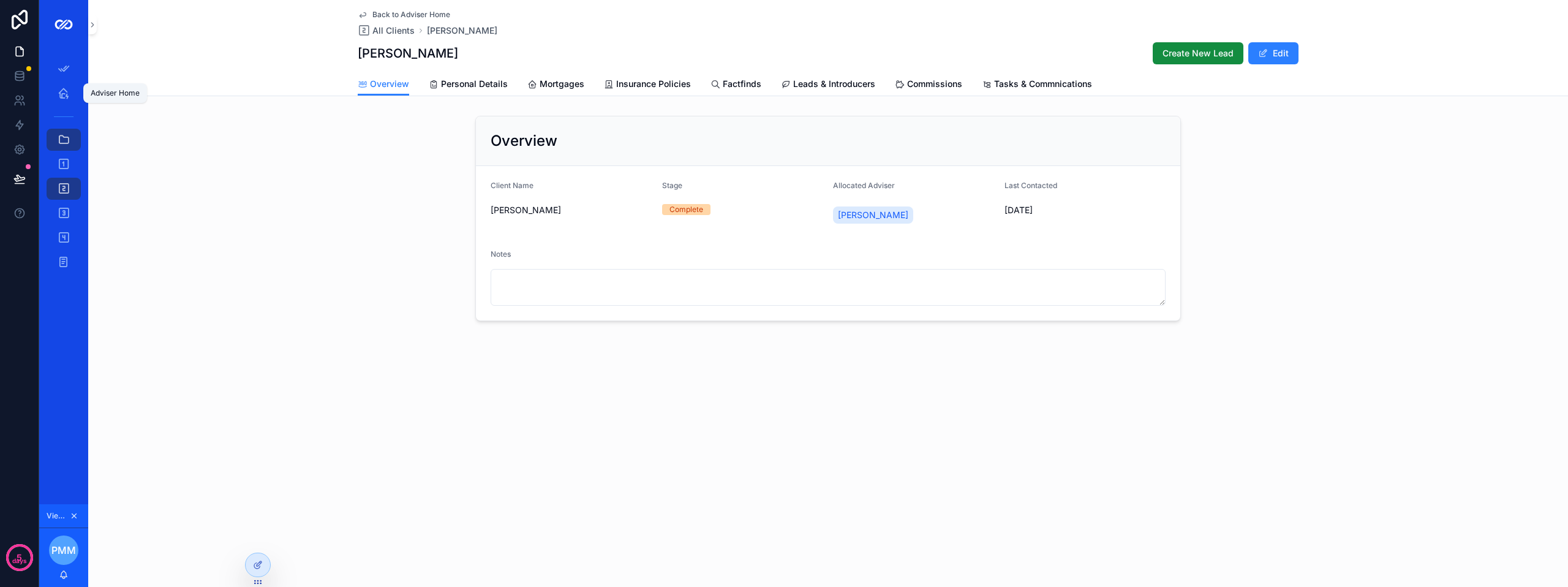
click at [56, 101] on div "Adviser Home" at bounding box center [64, 93] width 20 height 20
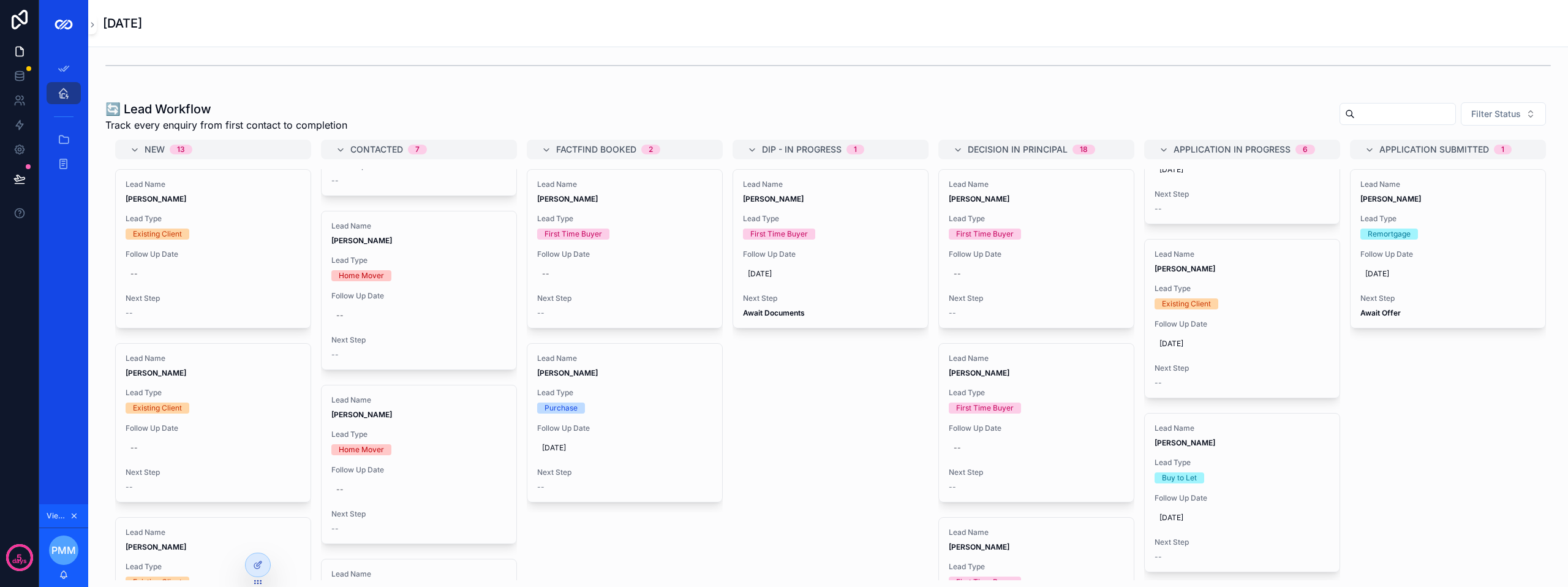
scroll to position [76, 0]
click at [1212, 321] on span "Lead Type" at bounding box center [1242, 316] width 175 height 10
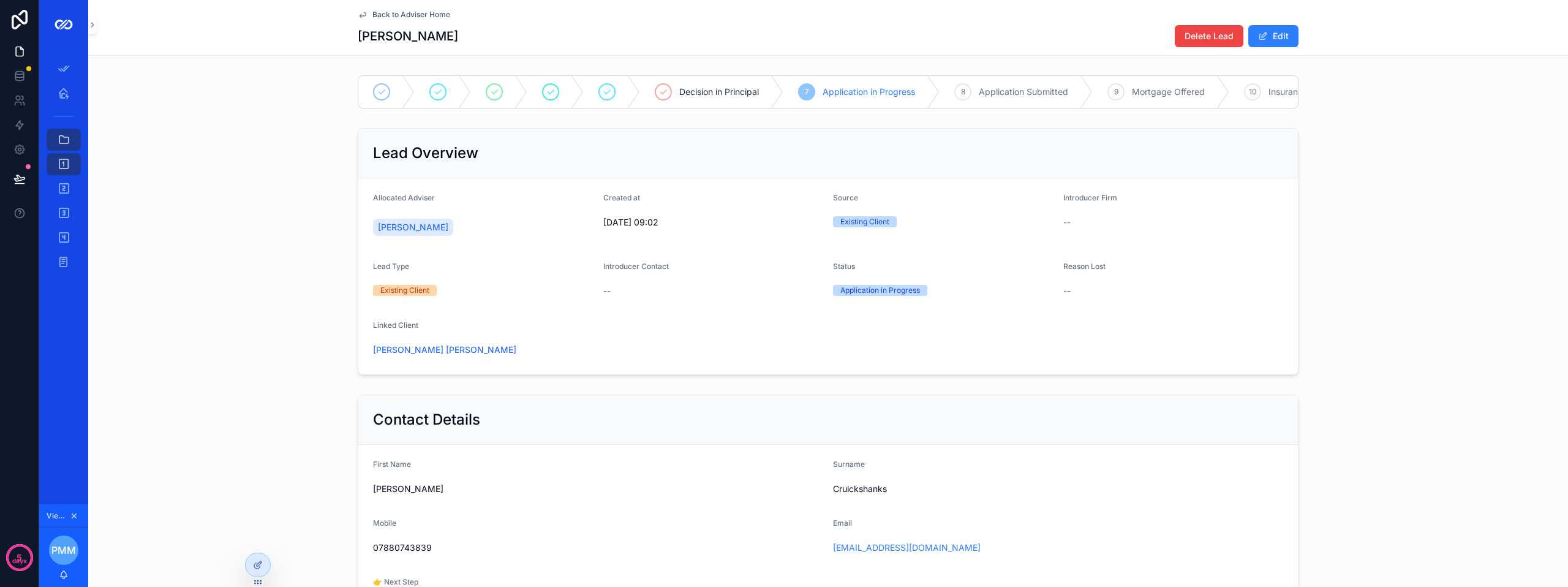
click at [1270, 41] on button "Edit" at bounding box center [1273, 37] width 50 height 22
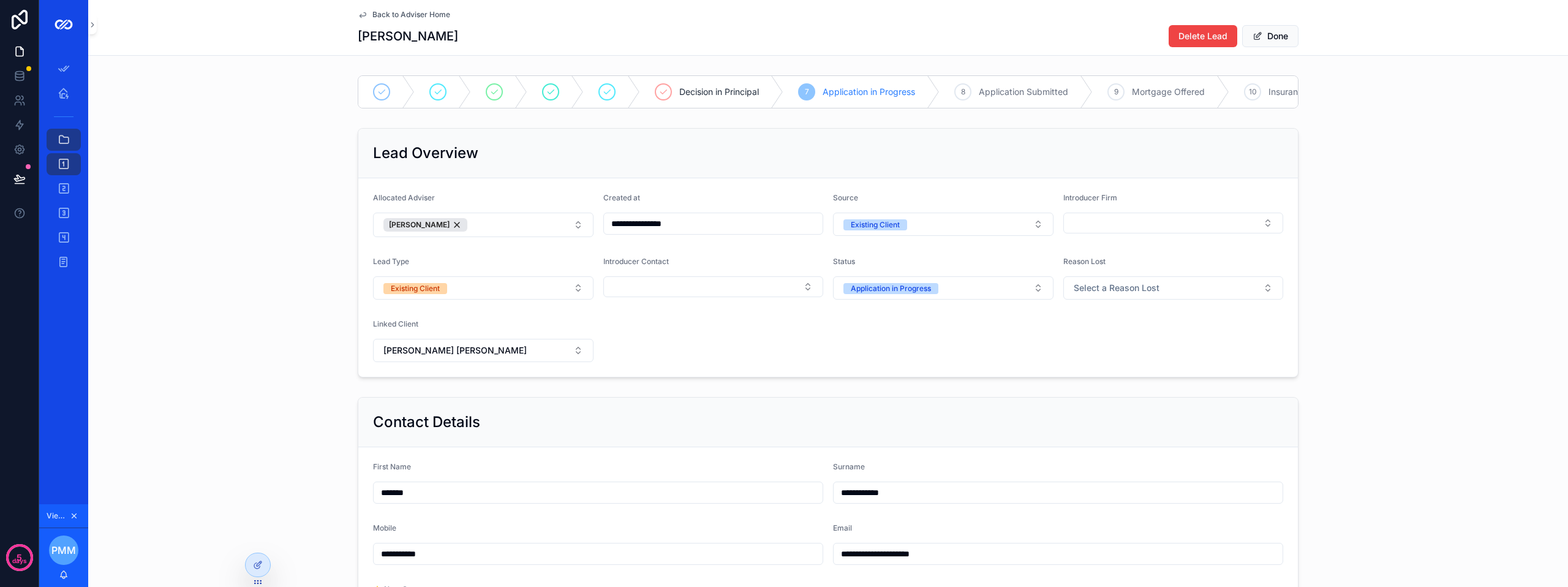
click at [483, 359] on button "[PERSON_NAME] [PERSON_NAME]" at bounding box center [484, 351] width 221 height 24
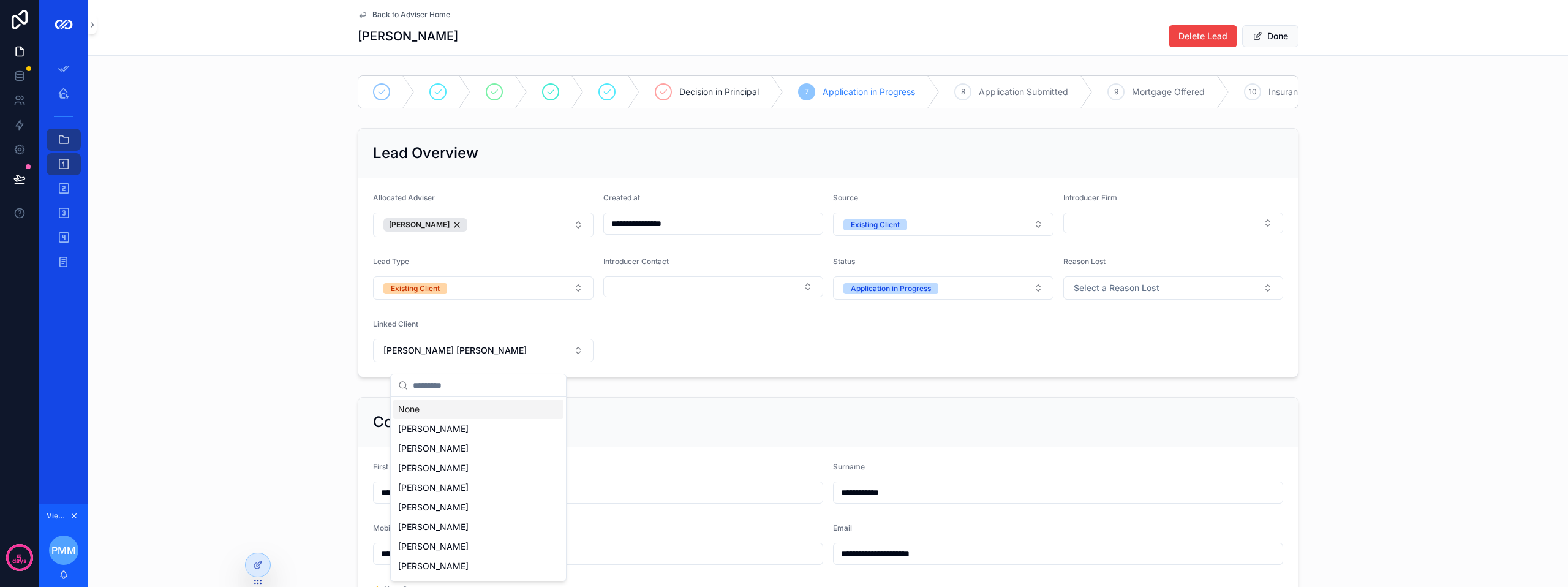
click at [481, 362] on button "[PERSON_NAME] [PERSON_NAME]" at bounding box center [484, 351] width 221 height 24
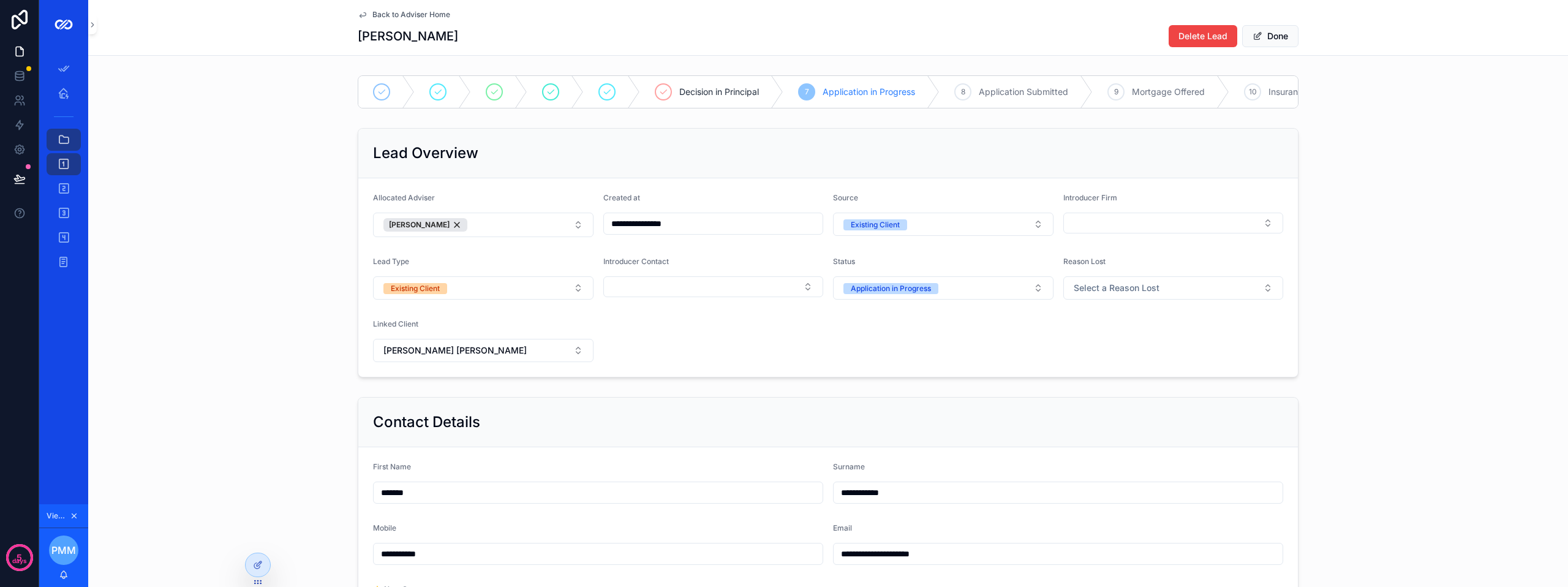
click at [479, 362] on button "[PERSON_NAME] [PERSON_NAME]" at bounding box center [484, 351] width 221 height 24
type input "******"
click at [468, 406] on span "[PERSON_NAME]" at bounding box center [433, 410] width 71 height 12
click at [1285, 34] on button "Done" at bounding box center [1270, 37] width 56 height 22
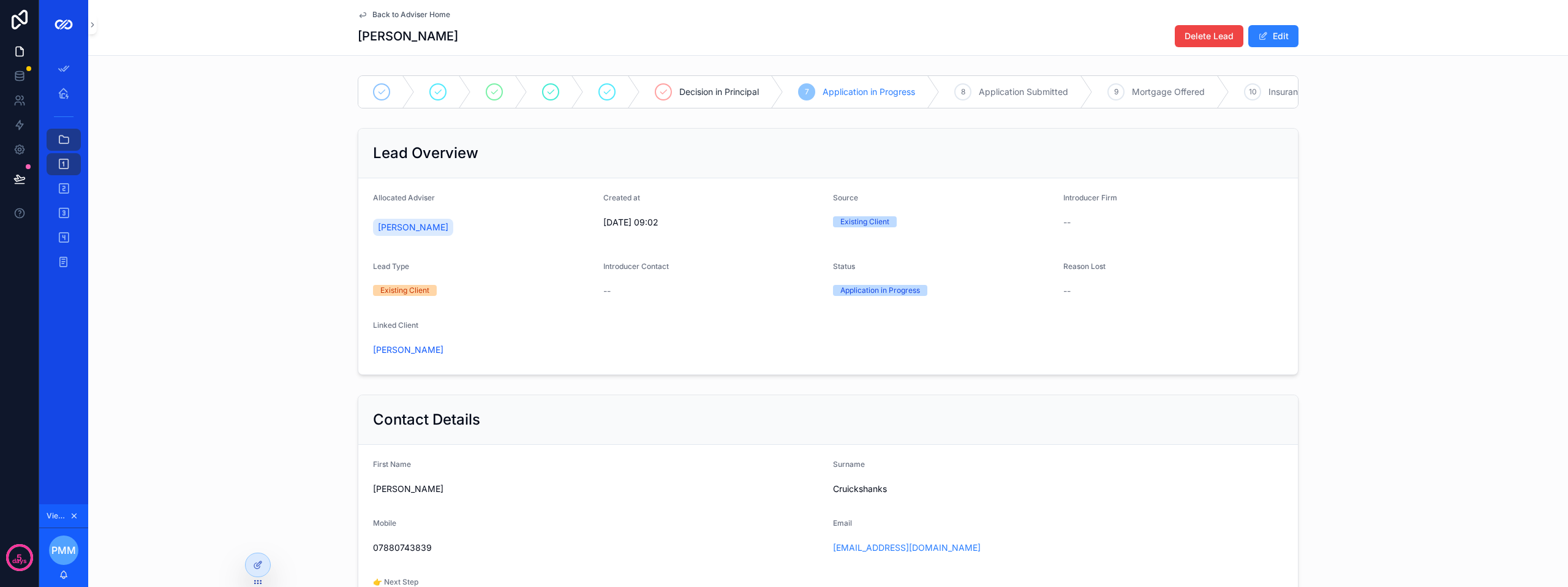
click at [395, 12] on span "Back to Adviser Home" at bounding box center [411, 15] width 78 height 10
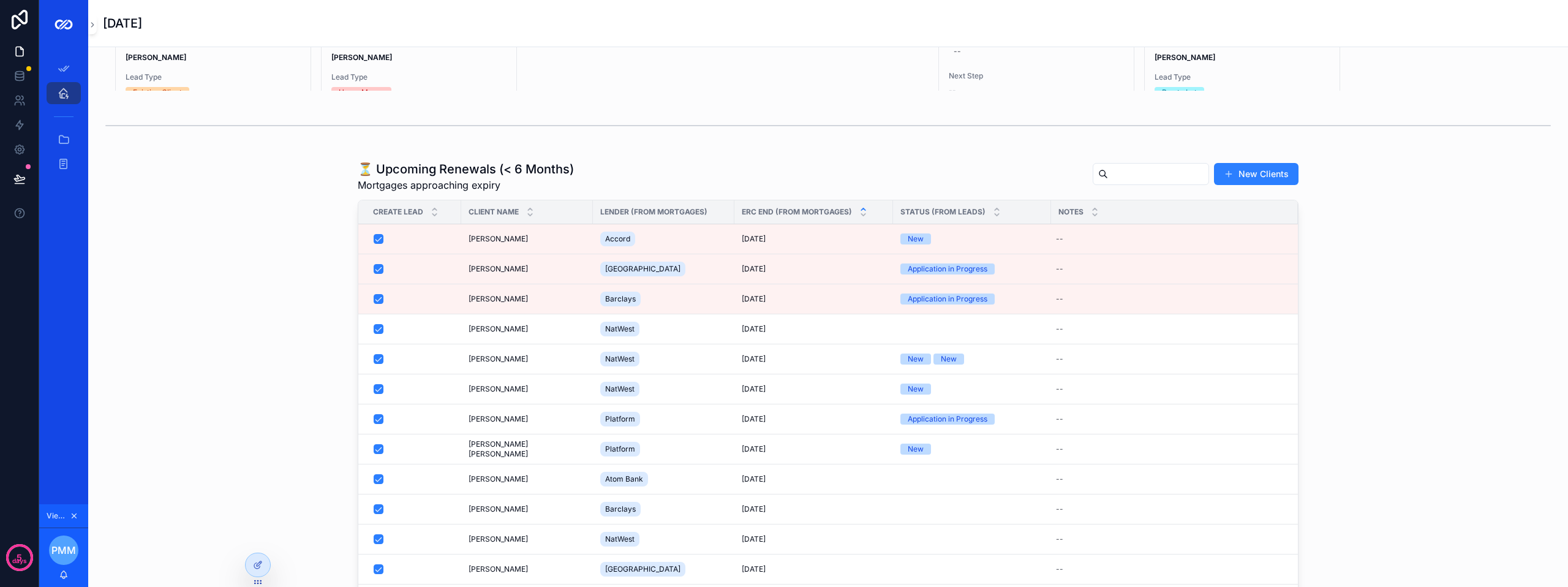
scroll to position [977, 0]
